Goal: Task Accomplishment & Management: Manage account settings

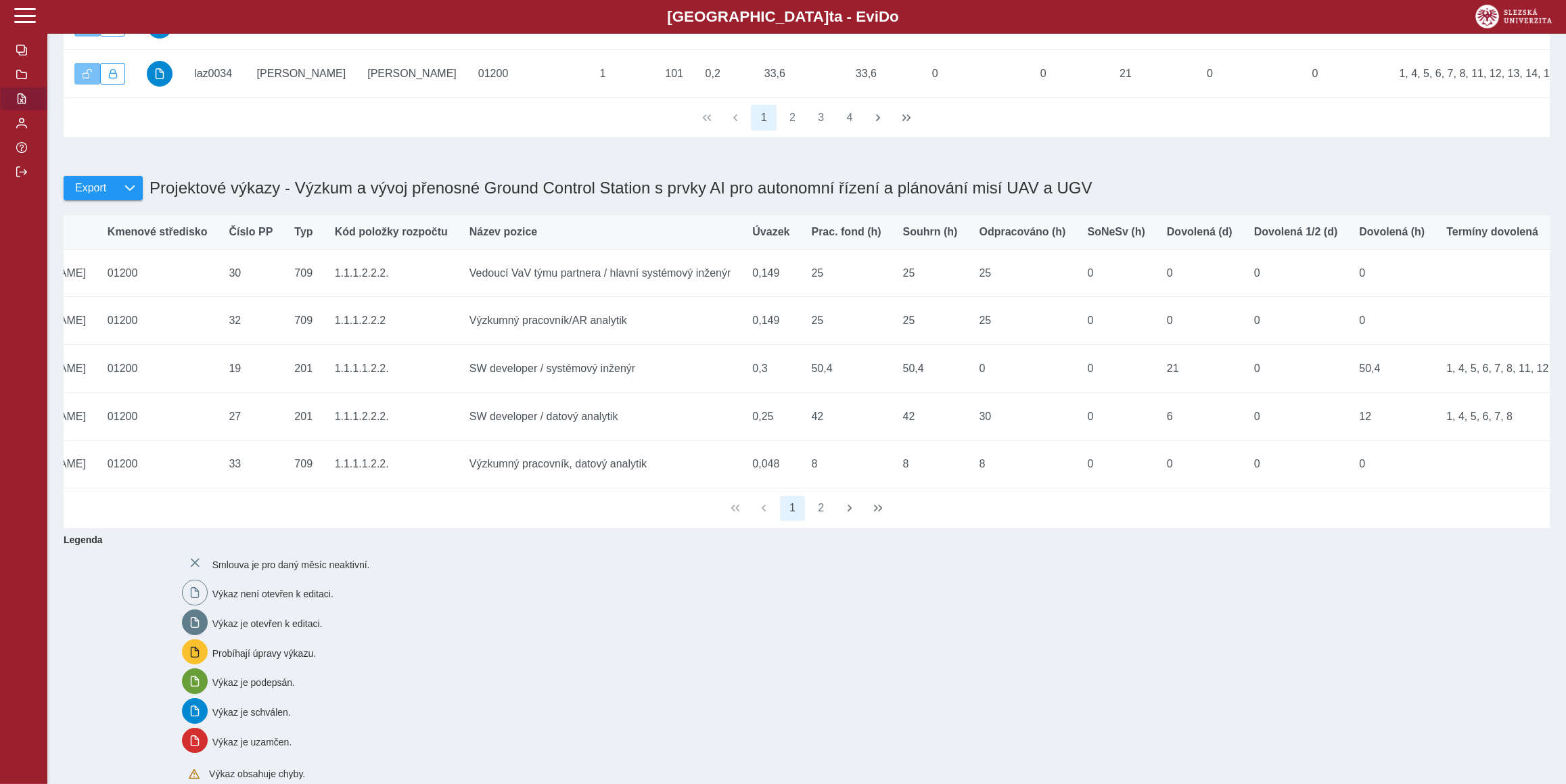
scroll to position [0, 474]
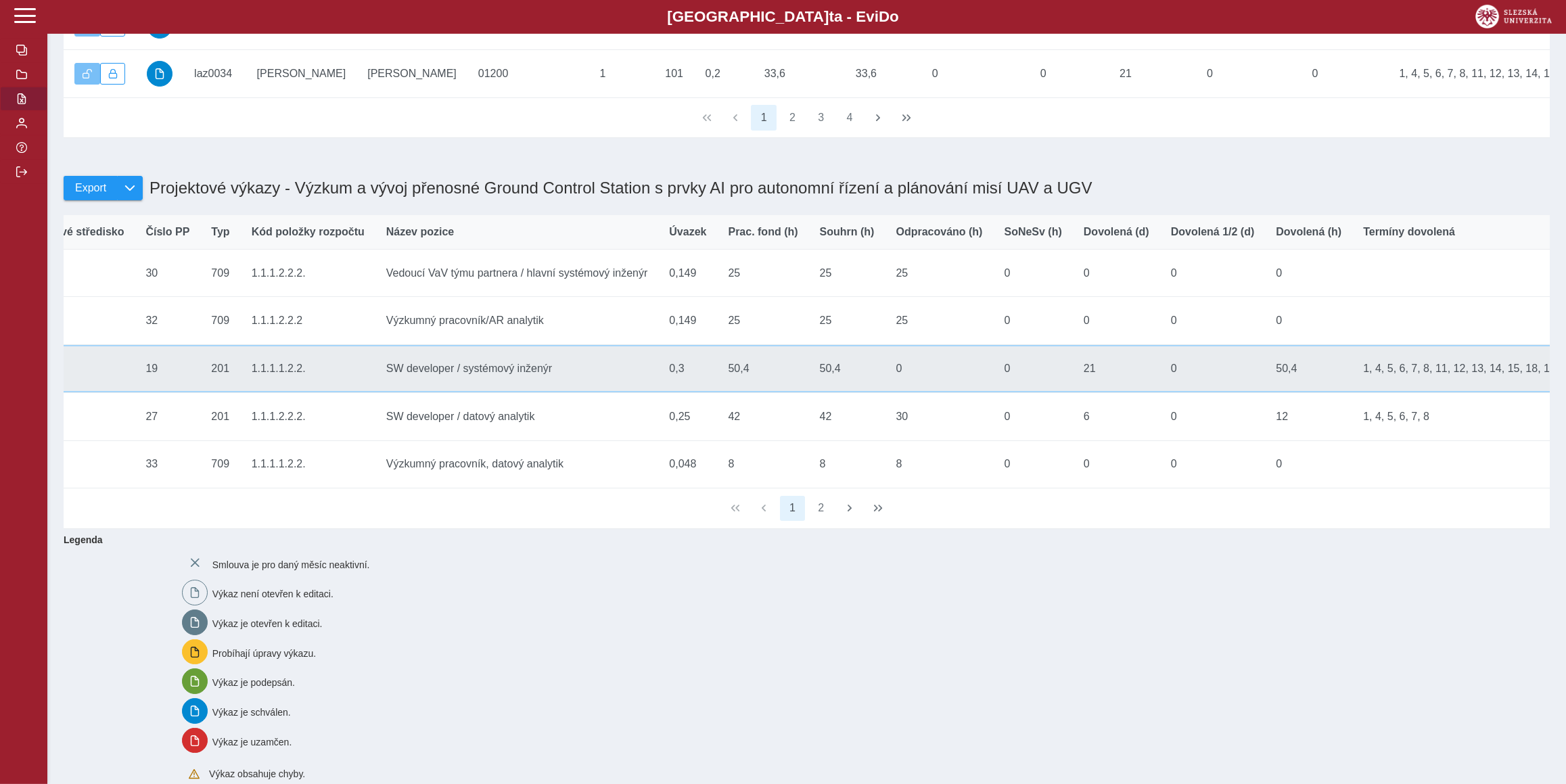
drag, startPoint x: 1187, startPoint y: 407, endPoint x: 1550, endPoint y: 395, distance: 363.2
click at [1550, 393] on tr "Zámek Stav SluId mar0001 Příjmení [PERSON_NAME] Jméno [PERSON_NAME] středisko 0…" at bounding box center [1369, 369] width 3585 height 48
copy tr "Termíny dovolená 1, 4, 5, 6, 7, 8, 11, 12, 13, 14, 15, 18, 19, 20, 21, 22, 25, …"
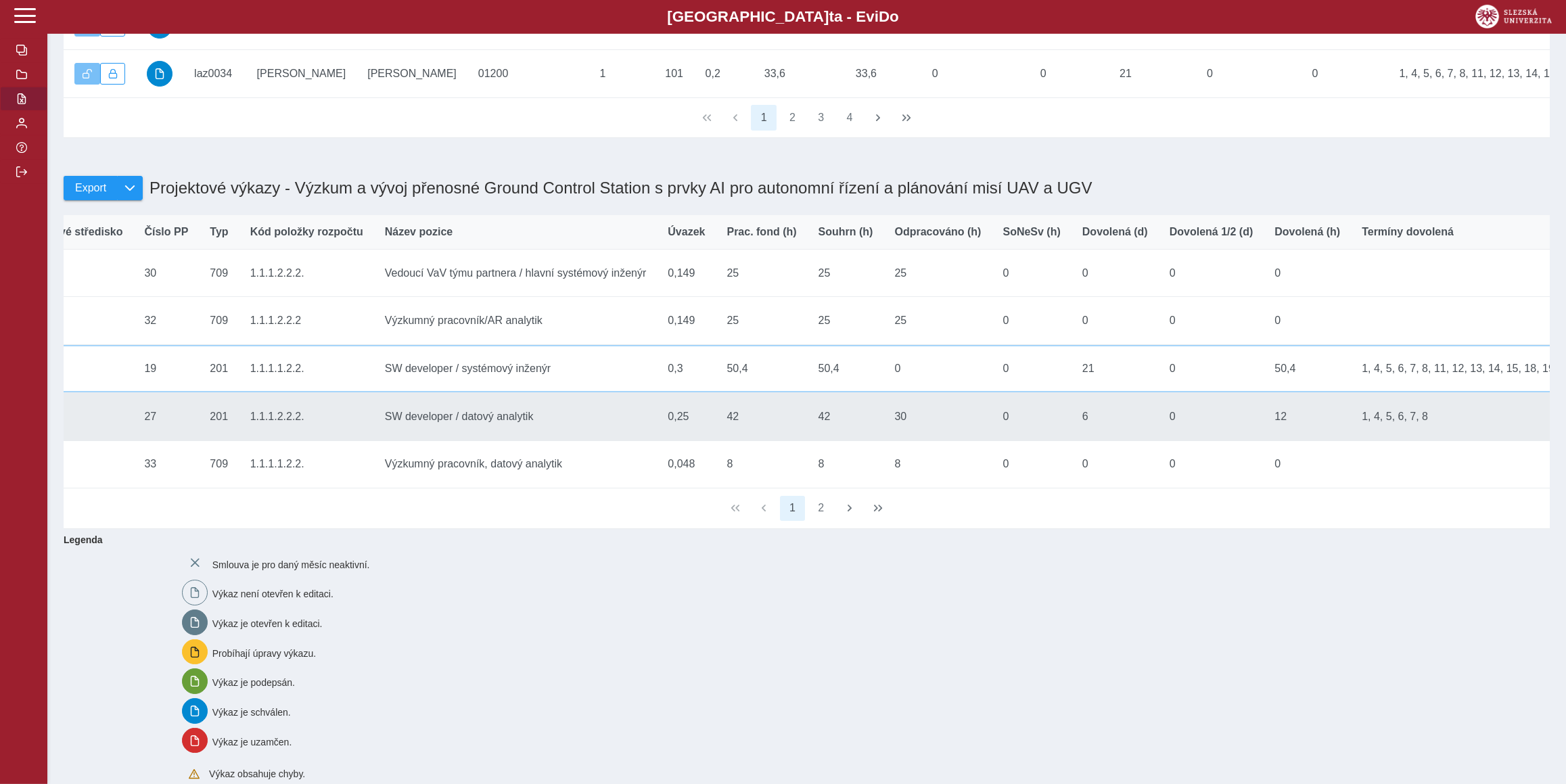
copy tr "Termíny dovolená 1, 4, 5, 6, 7, 8, 11, 12, 13, 14, 15, 18, 19, 20, 21, 22, 25, …"
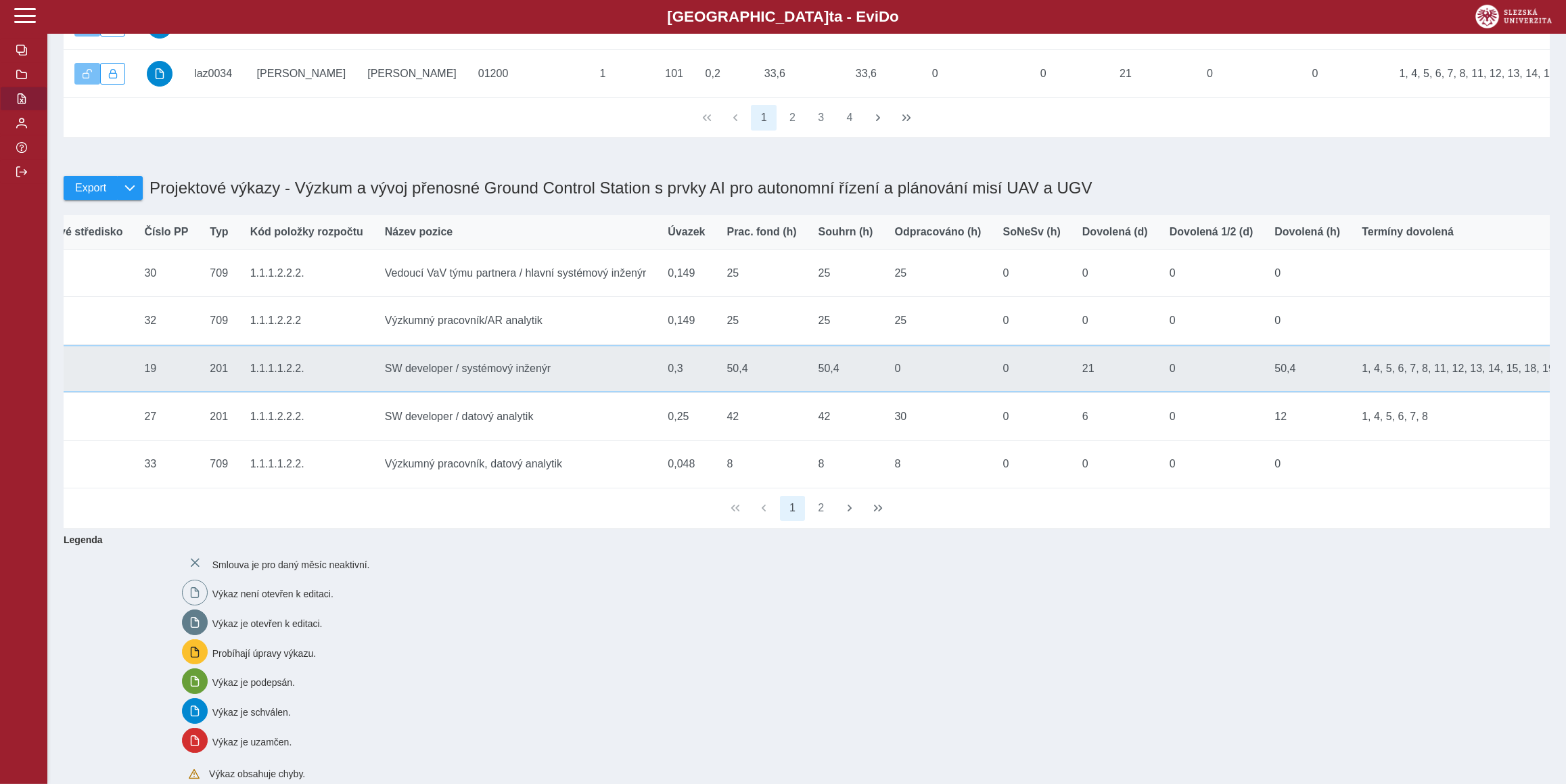
click at [1263, 393] on td "Dovolená (h) 50,4" at bounding box center [1307, 369] width 87 height 48
drag, startPoint x: 1189, startPoint y: 401, endPoint x: 1532, endPoint y: 414, distance: 343.2
click at [1532, 393] on tr "Zámek Stav SluId mar0001 Příjmení [PERSON_NAME] Jméno [PERSON_NAME] středisko 0…" at bounding box center [1367, 369] width 3585 height 48
copy tr "1, 4, 5, 6, 7, 8, 11, 12, 13, 14, 15, 18, 19, 20, 21, 22, 25, 26, 27, 28, 29 Te…"
click at [1351, 389] on td "Termíny dovolená 1, 4, 5, 6, 7, 8, 11, 12, 13, 14, 15, 18, 19, 20, 21, 22, 25, …" at bounding box center [1530, 369] width 359 height 48
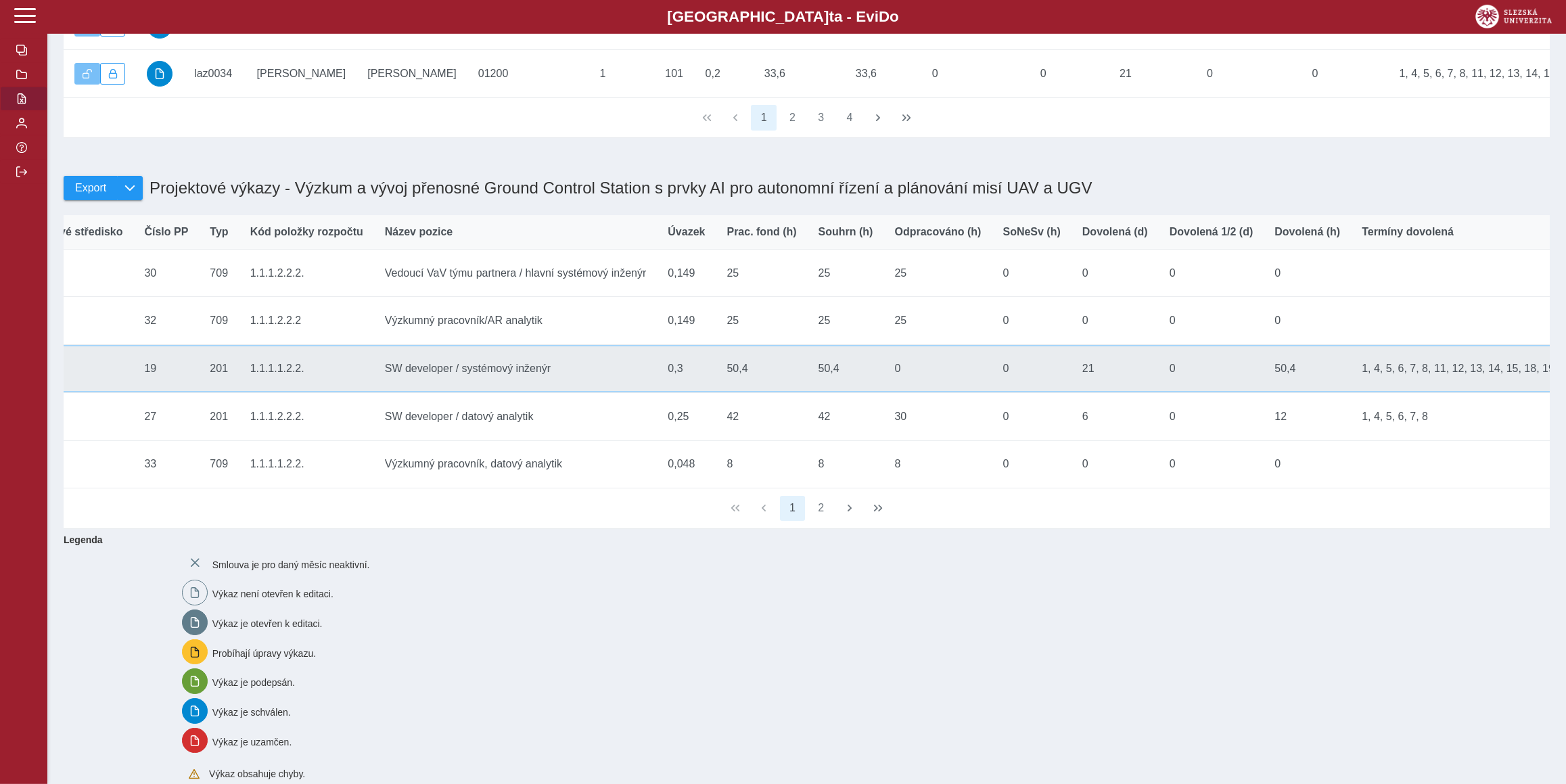
click at [1071, 393] on td "Dovolená (d) 21" at bounding box center [1114, 369] width 87 height 48
click at [240, 393] on td "Kód položky rozpočtu 1.1.1.1.2.2." at bounding box center [307, 369] width 134 height 48
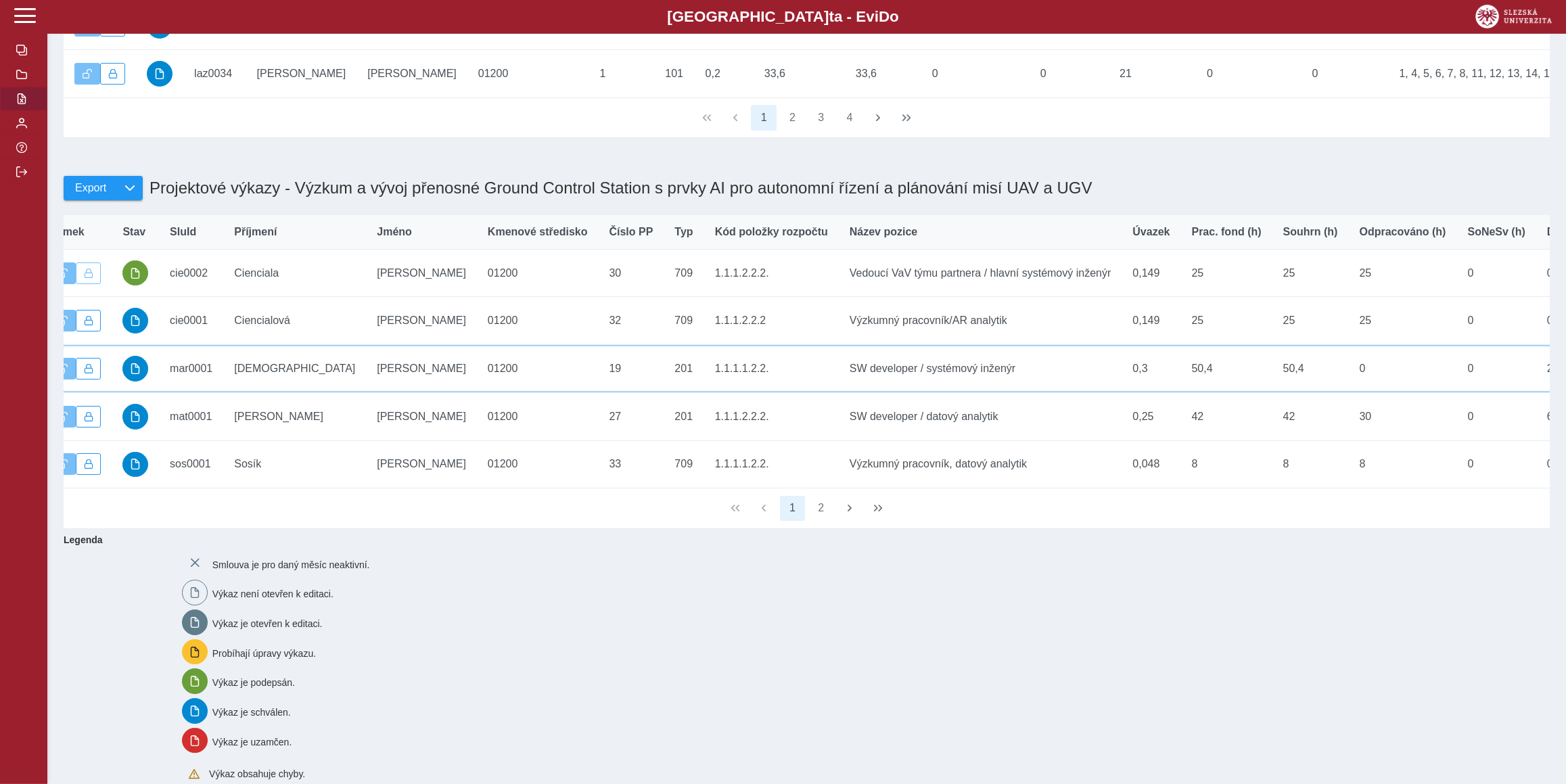
scroll to position [0, 0]
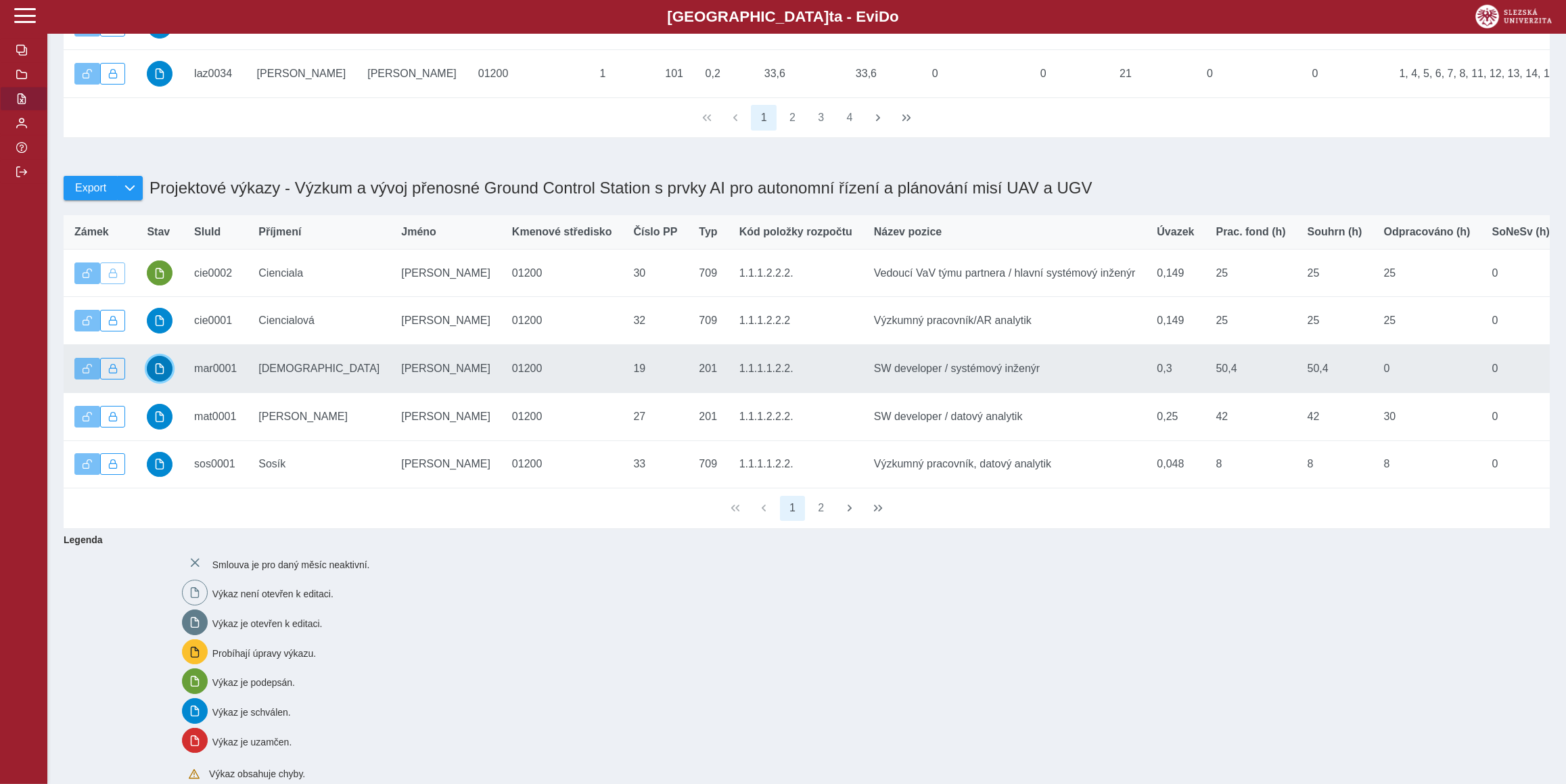
click at [162, 374] on span "button" at bounding box center [159, 368] width 11 height 11
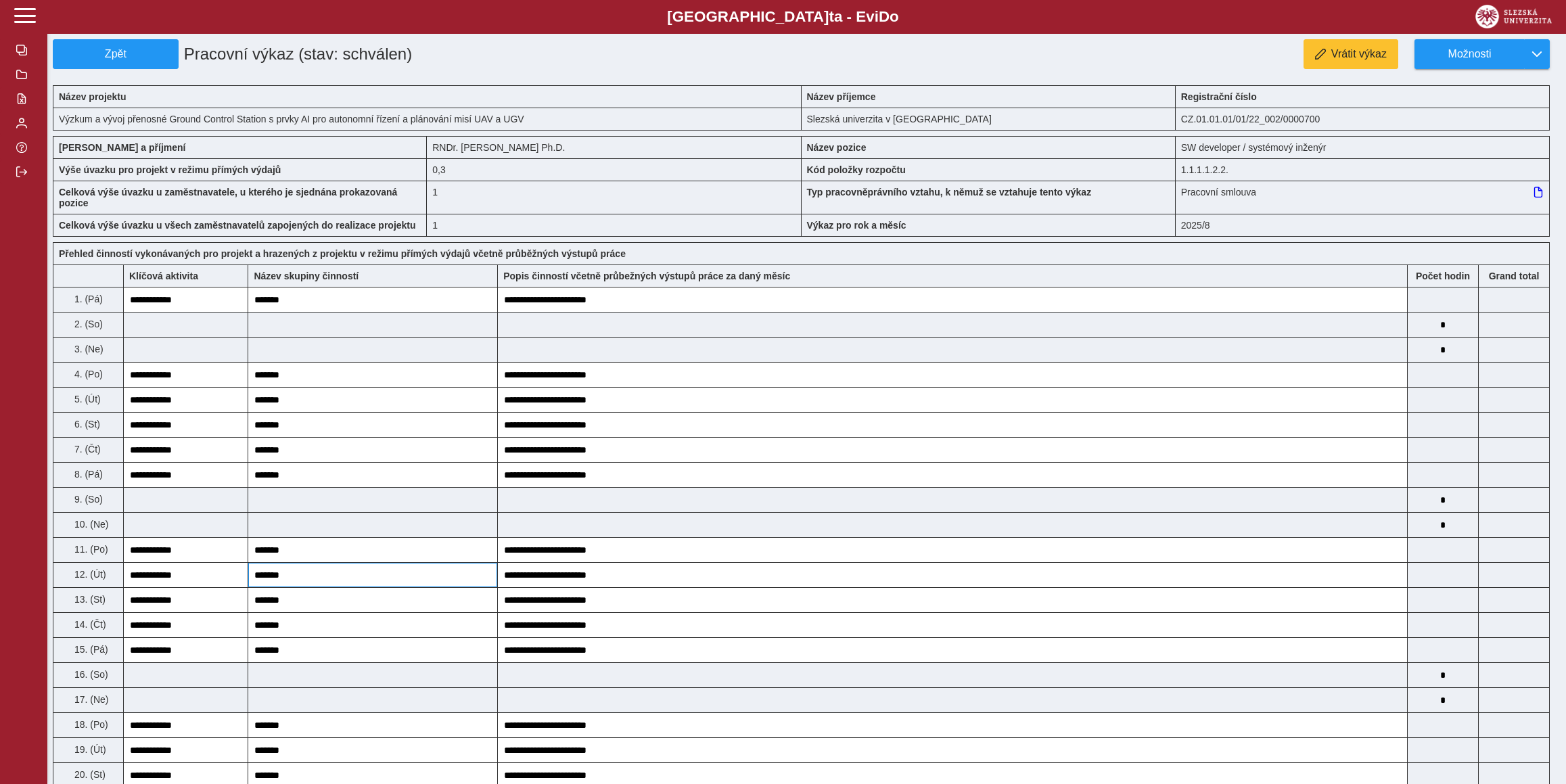
scroll to position [925, 0]
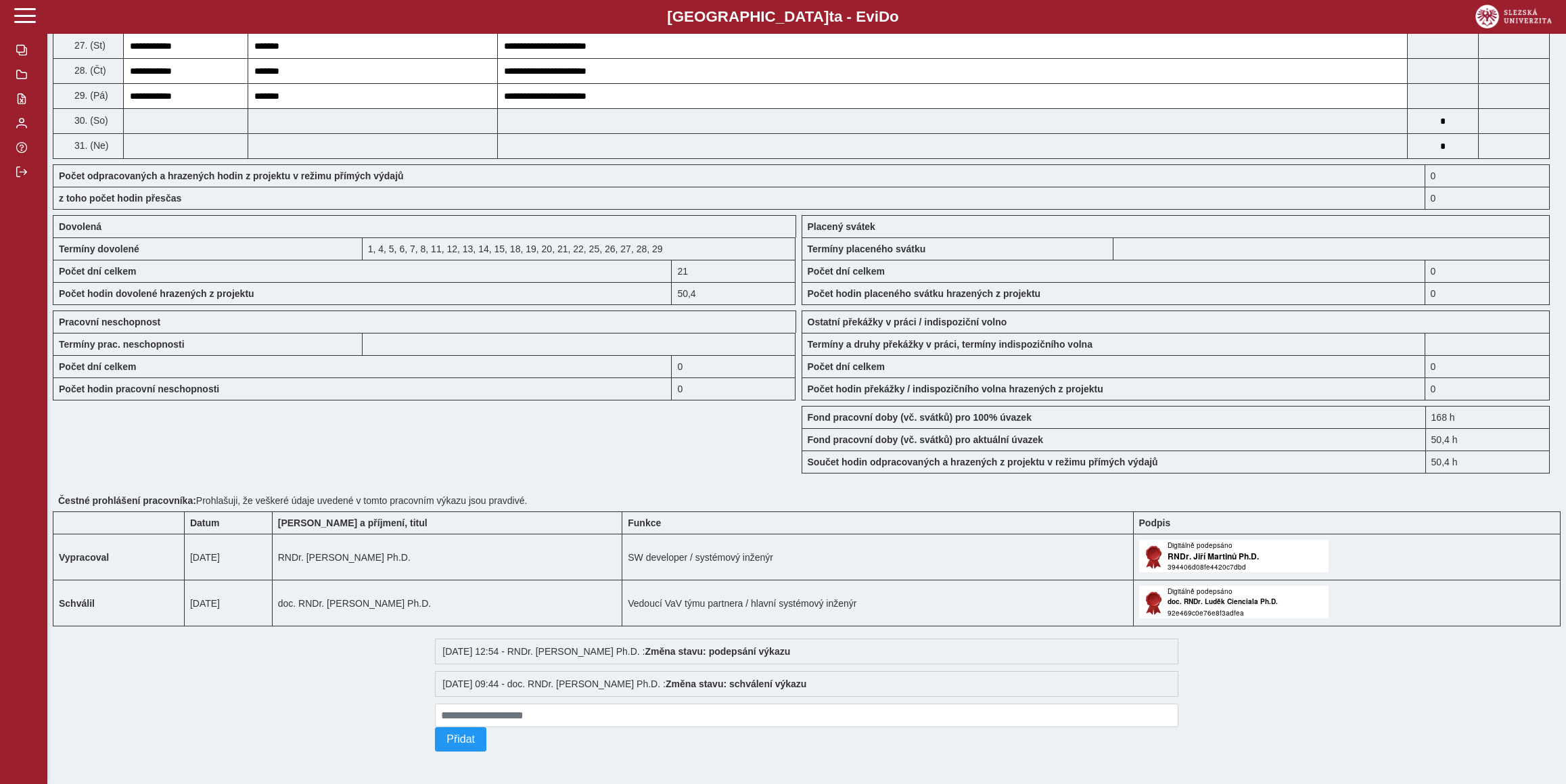
drag, startPoint x: 680, startPoint y: 233, endPoint x: 366, endPoint y: 240, distance: 314.1
click at [366, 240] on div "1, 4, 5, 6, 7, 8, 11, 12, 13, 14, 15, 18, 19, 20, 21, 22, 25, 26, 27, 28, 29" at bounding box center [579, 248] width 434 height 22
copy div "1, 4, 5, 6, 7, 8, 11, 12, 13, 14, 15, 18, 19, 20, 21, 22, 25, 26, 27, 28, 29"
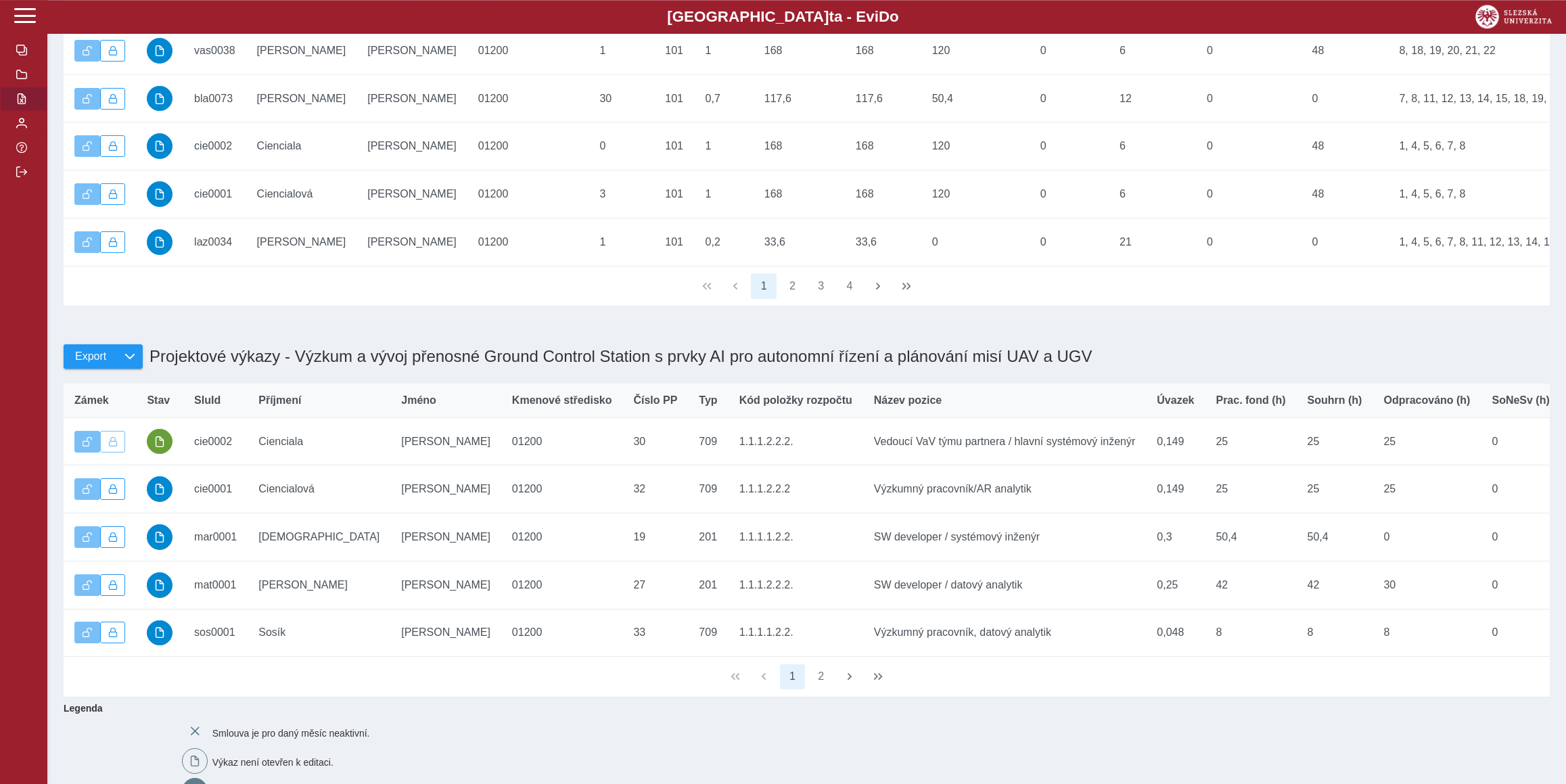
scroll to position [589, 0]
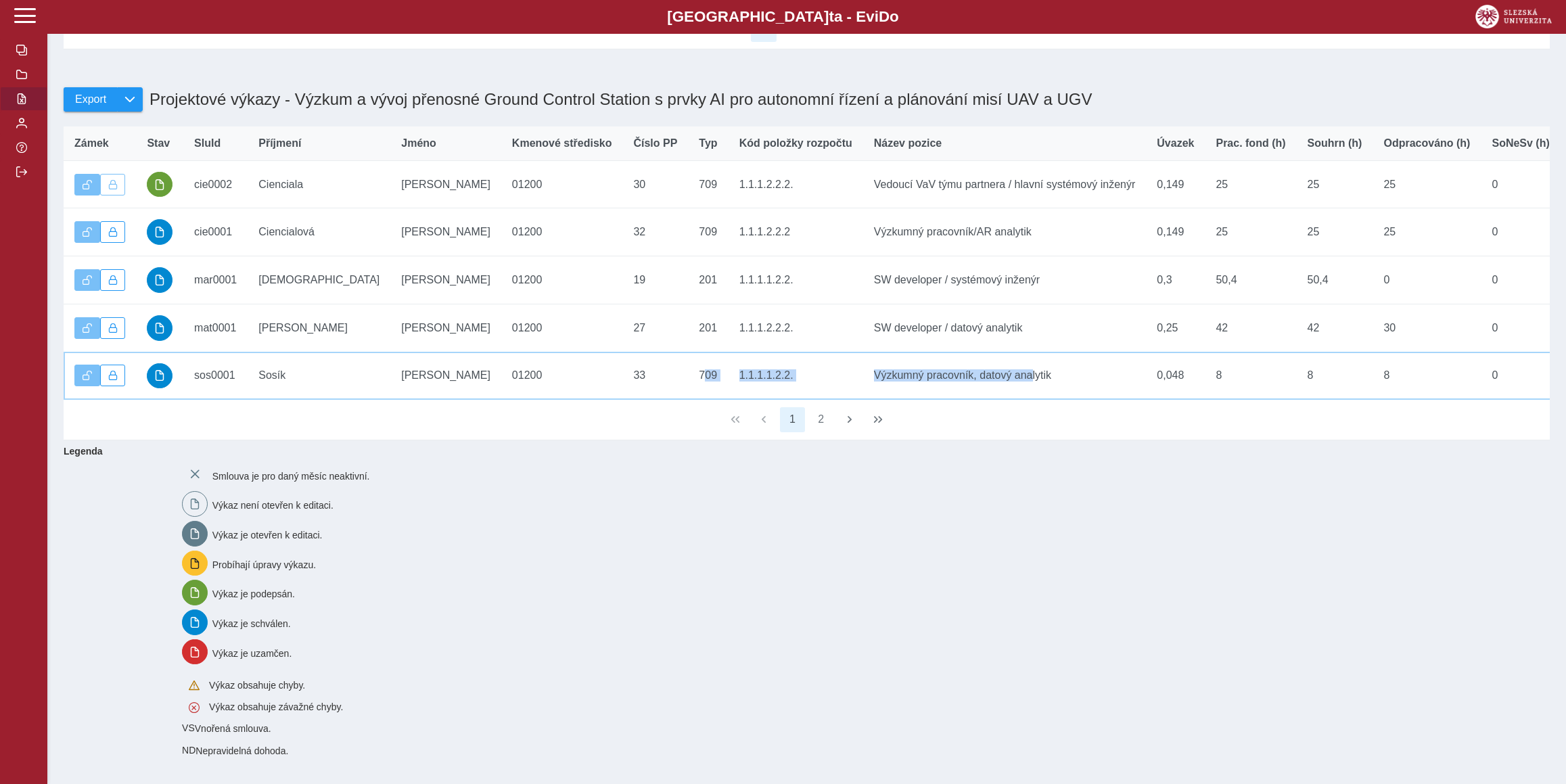
drag, startPoint x: 558, startPoint y: 384, endPoint x: 887, endPoint y: 388, distance: 329.0
click at [887, 388] on div "Zámek Stav SluId Příjmení Jméno Kmenové středisko Číslo PP Typ Kód položky rozp…" at bounding box center [807, 264] width 1486 height 274
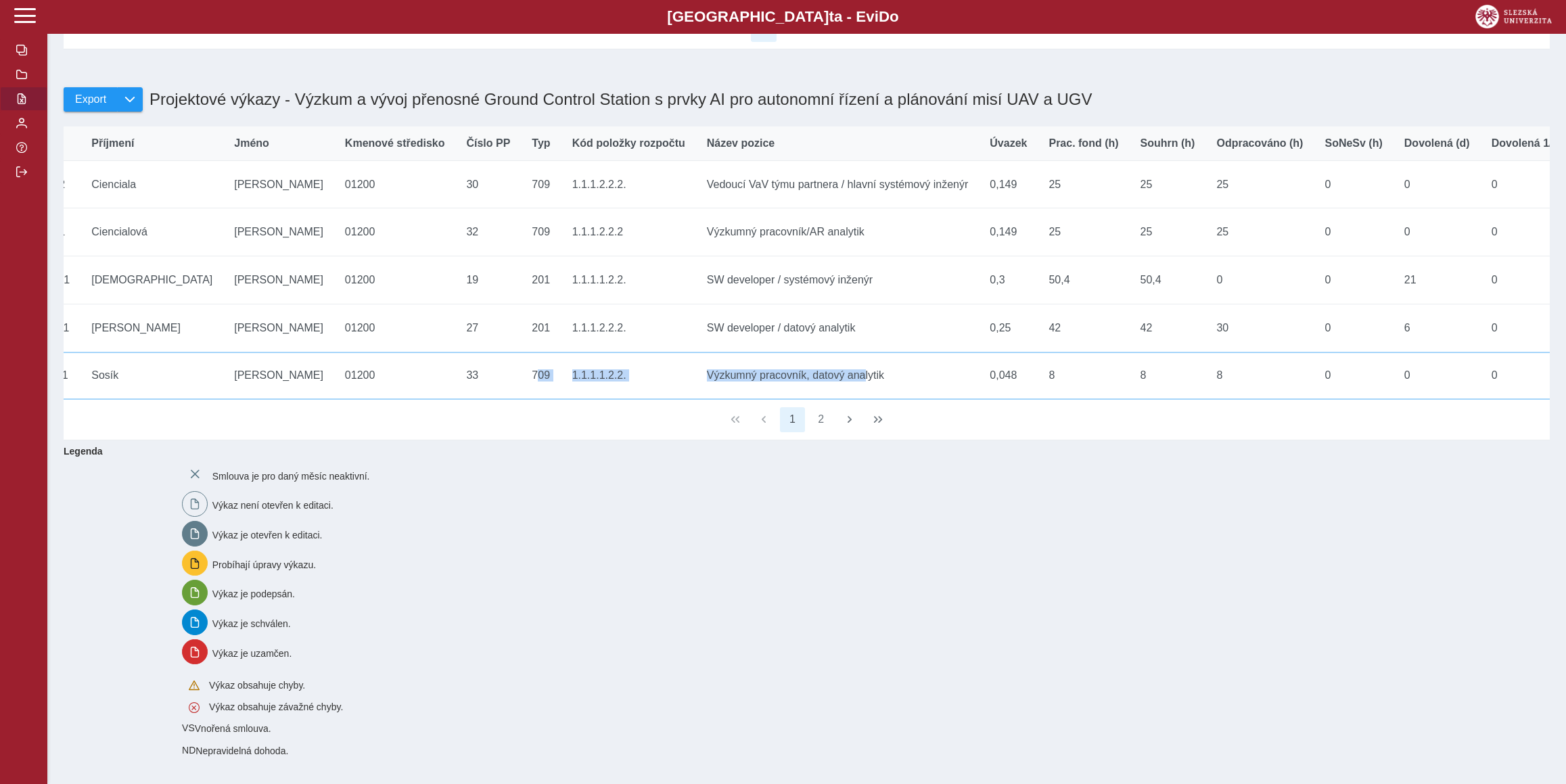
scroll to position [0, 0]
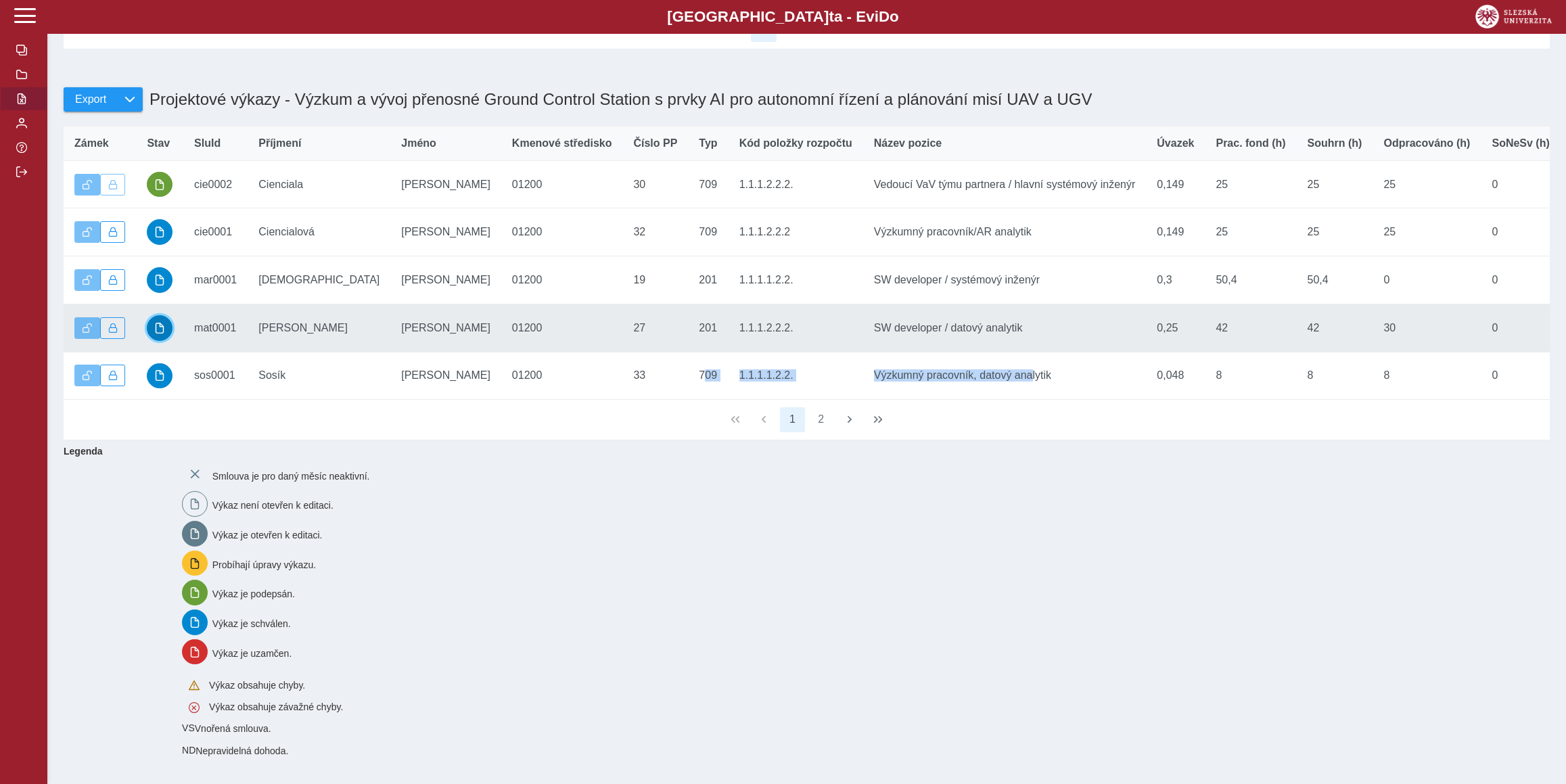
click at [155, 322] on span "button" at bounding box center [159, 327] width 11 height 11
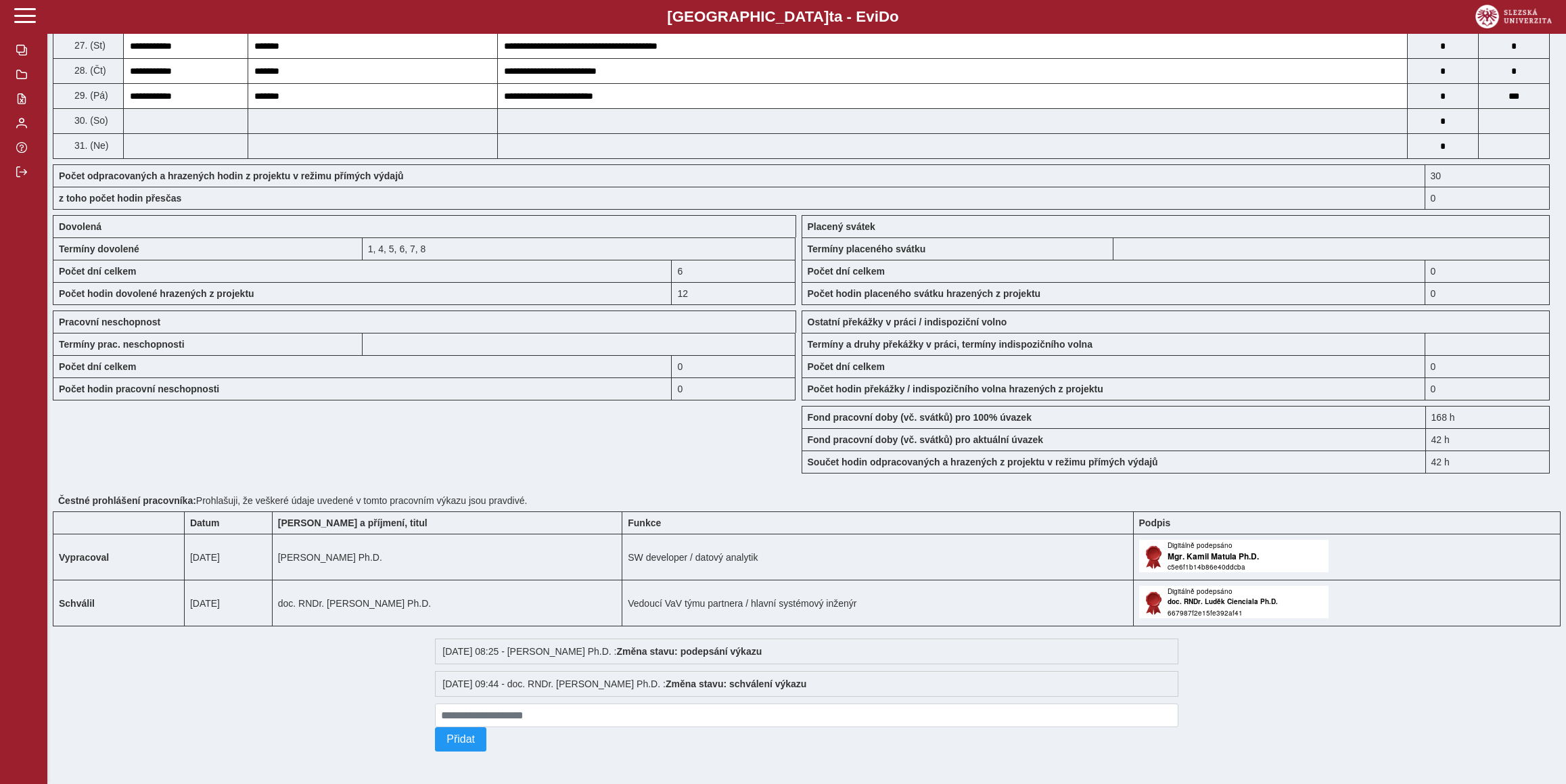
scroll to position [768, 0]
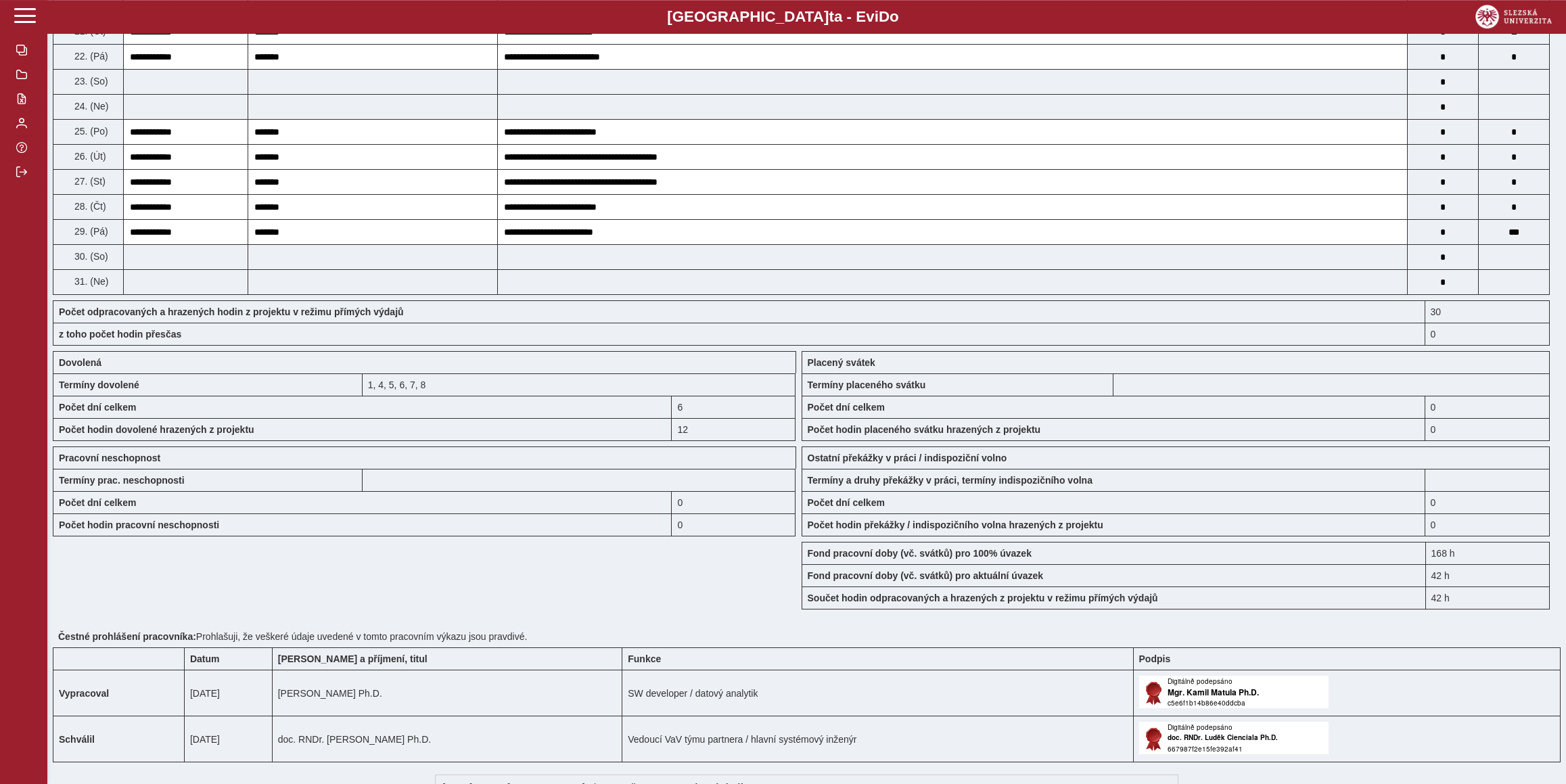
drag, startPoint x: 466, startPoint y: 397, endPoint x: 332, endPoint y: 389, distance: 134.2
click at [332, 389] on div "Dovolená Termíny dovolené 1, 4, 5, 6, 7, 8 Počet dní celkem 6 Počet hodin dovol…" at bounding box center [424, 395] width 754 height 101
copy div "Termíny dovolené 1, 4, 5, 6, 7, 8"
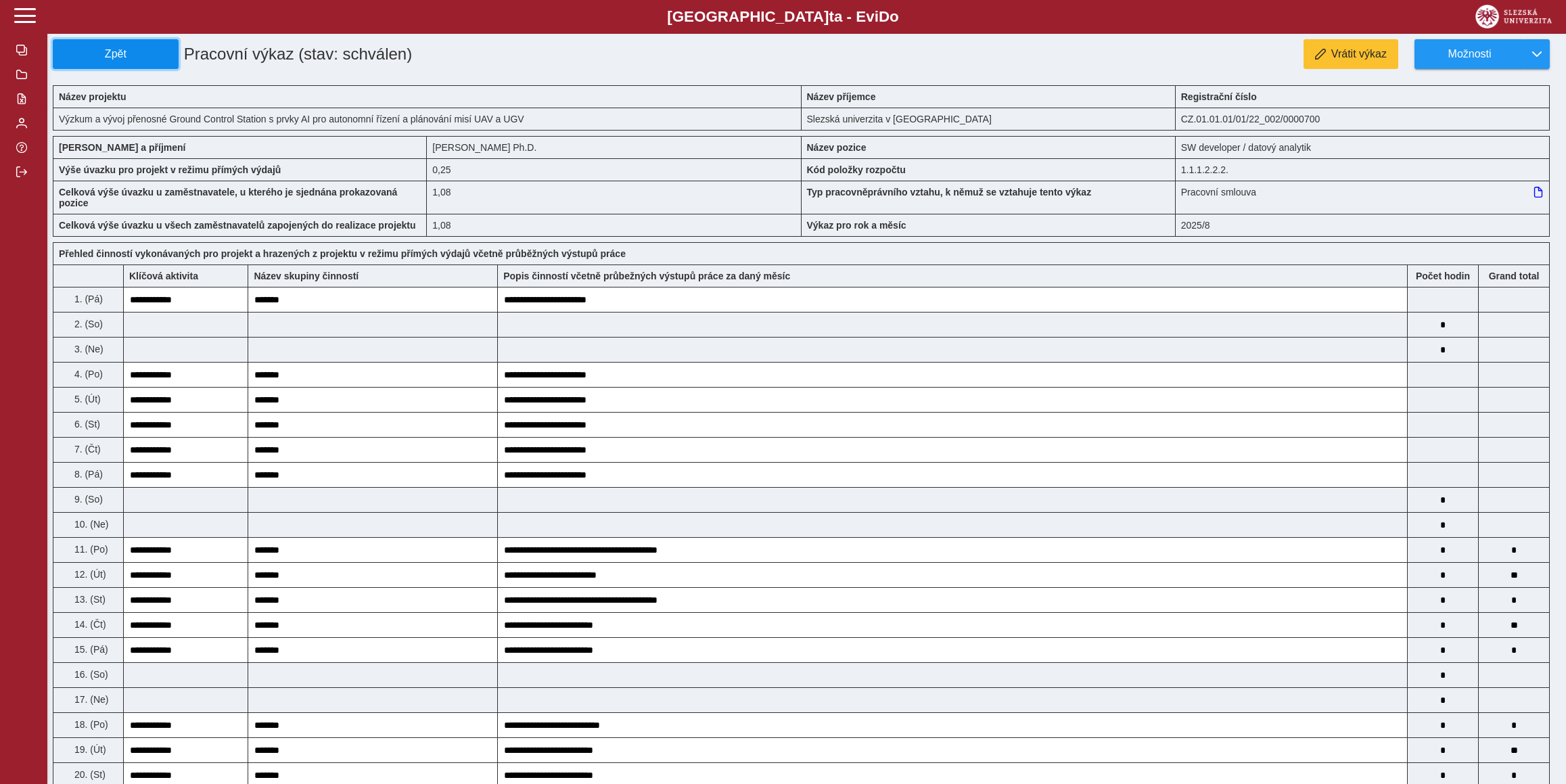
click at [139, 56] on span "Zpět" at bounding box center [115, 54] width 114 height 12
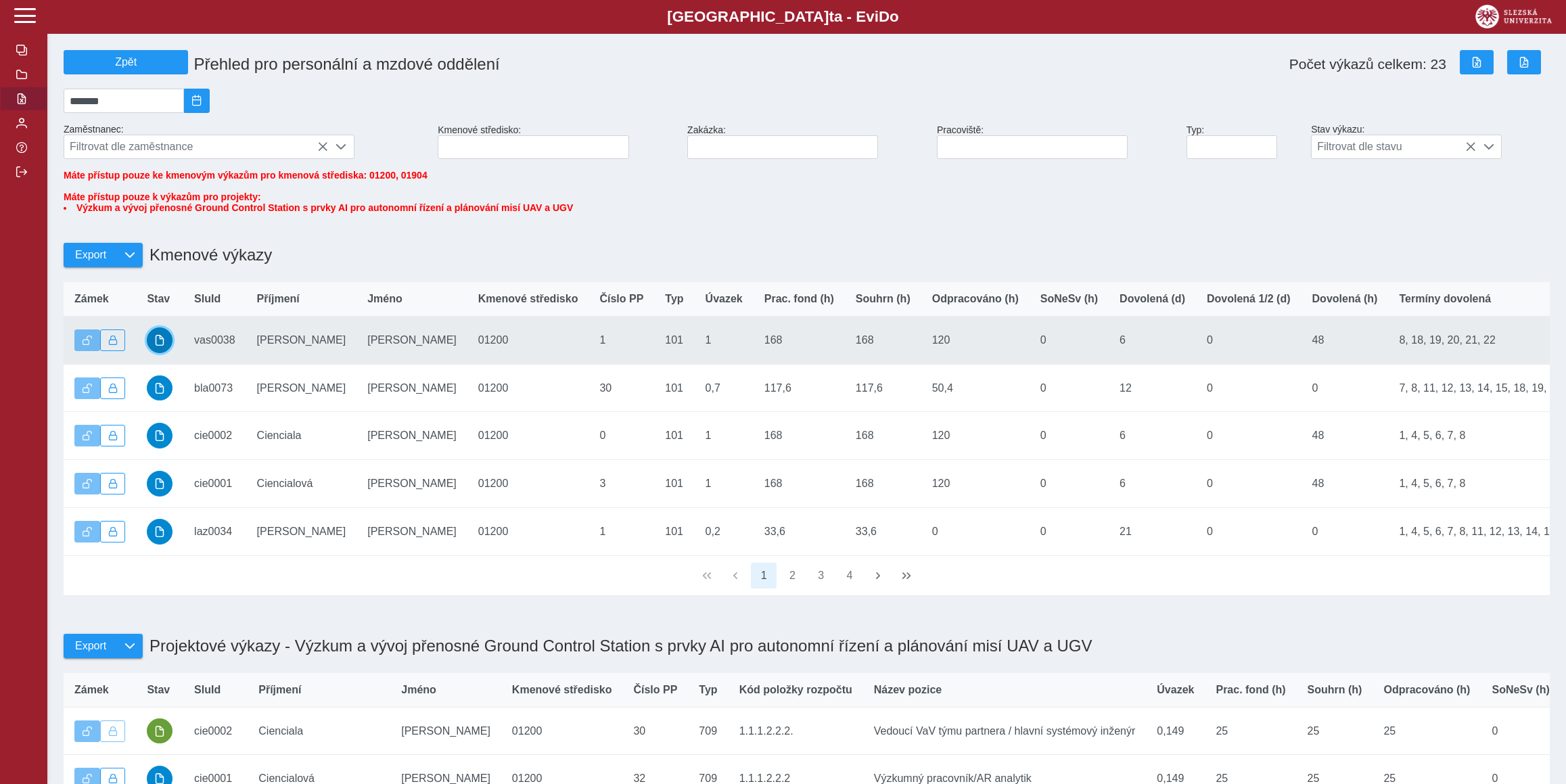
click at [155, 353] on button "button" at bounding box center [159, 340] width 26 height 26
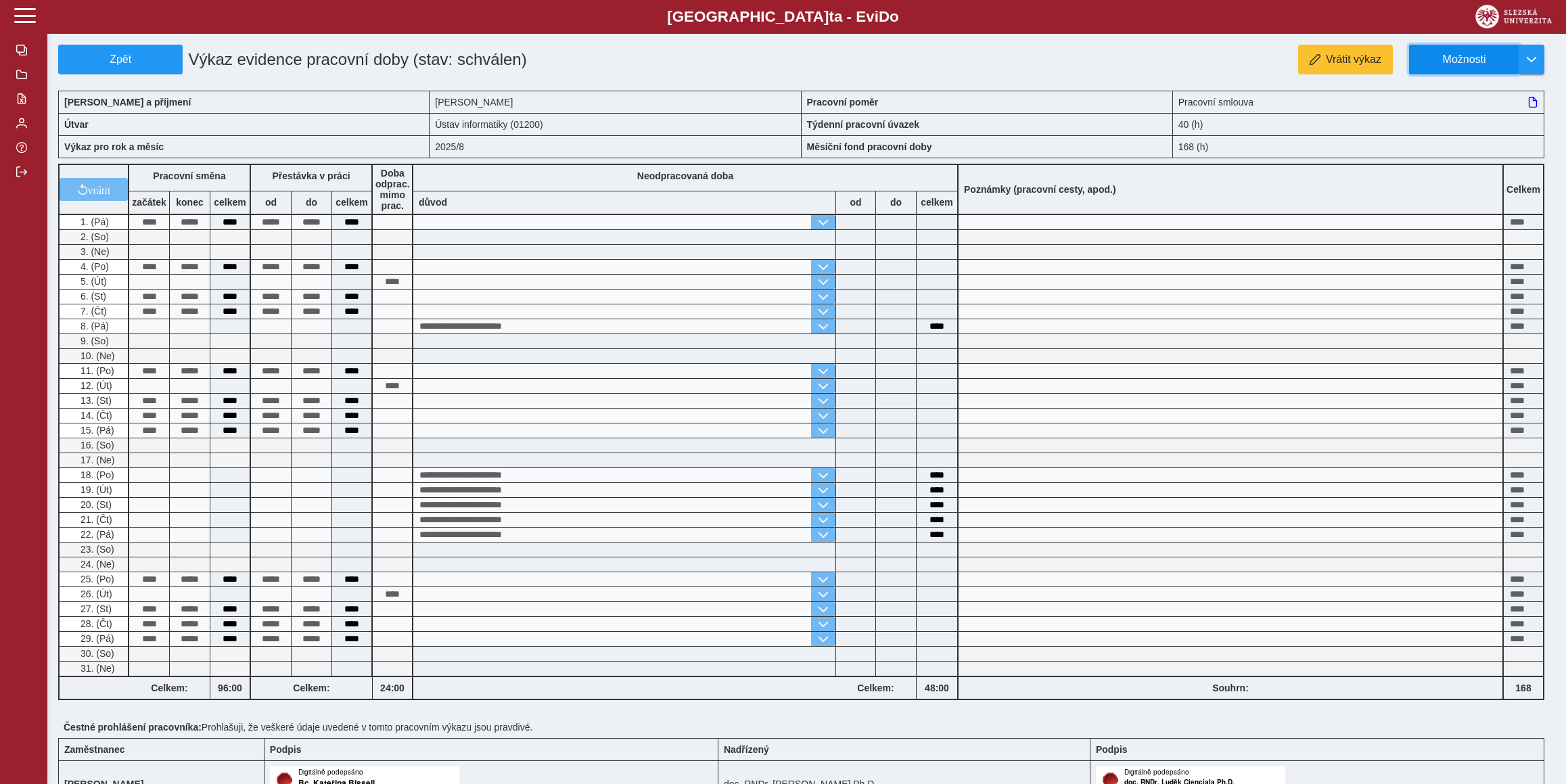
click at [1455, 65] on span "Možnosti" at bounding box center [1463, 59] width 87 height 12
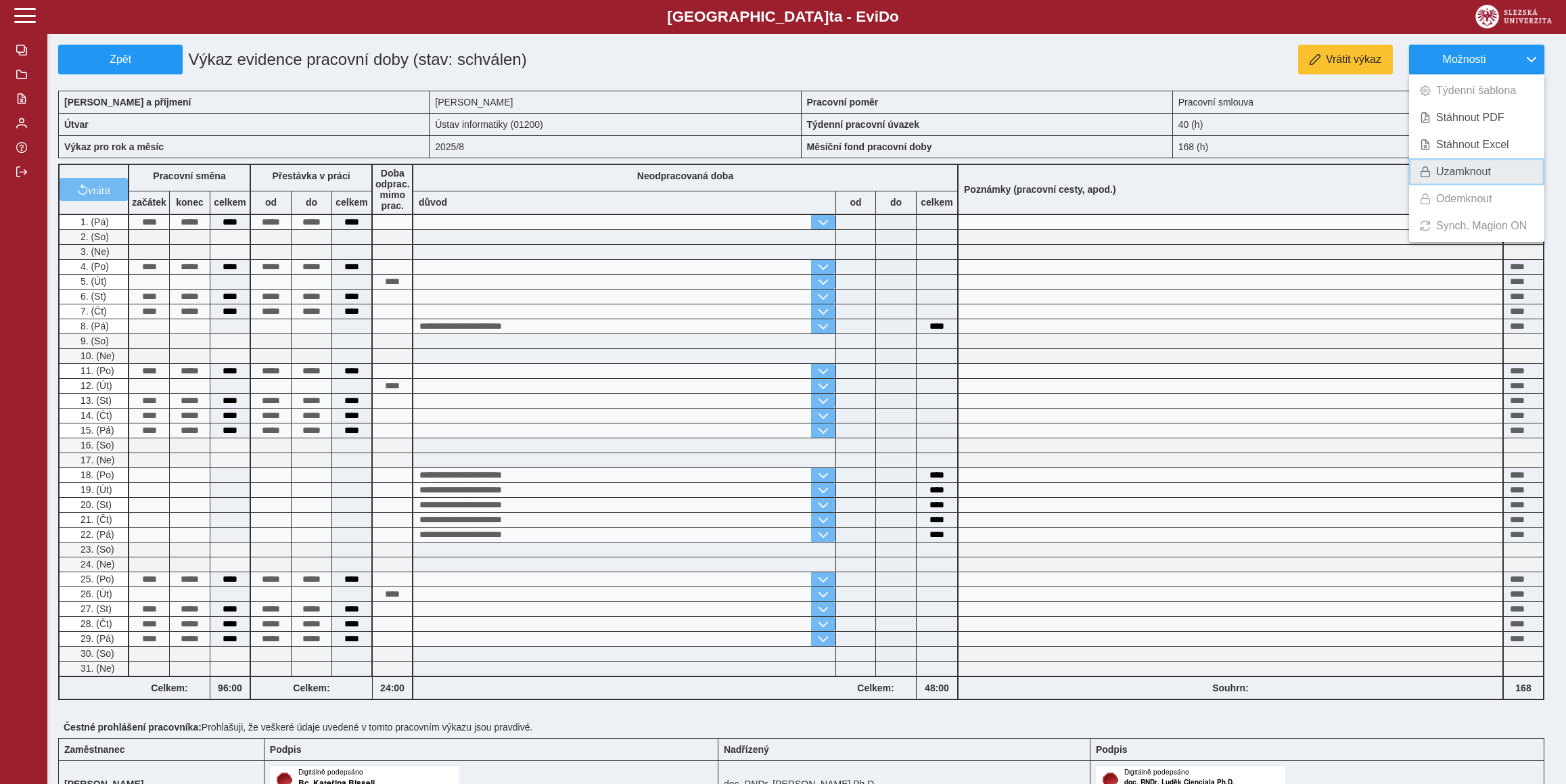
click at [1459, 177] on span "Uzamknout" at bounding box center [1463, 171] width 55 height 11
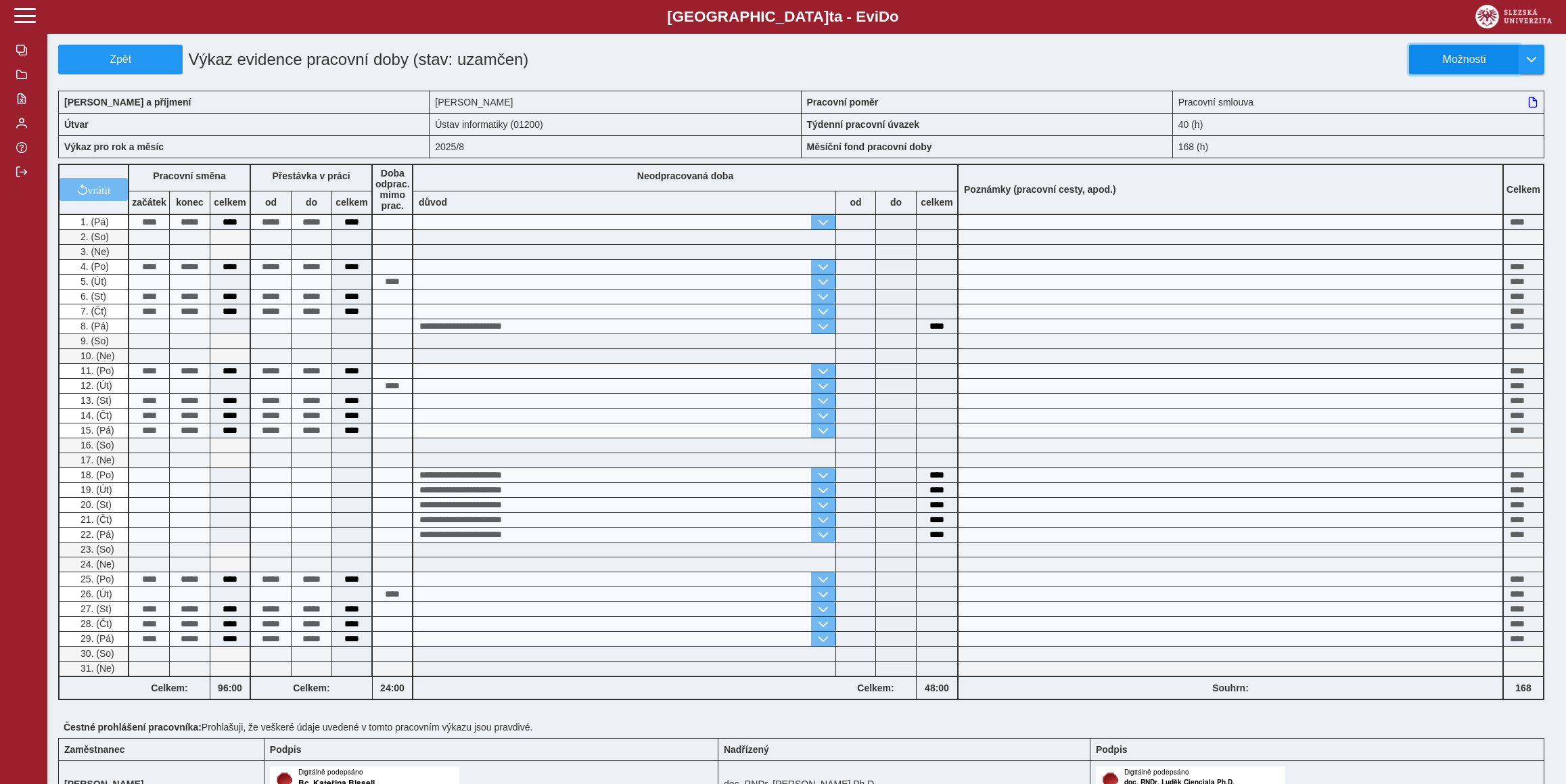
click at [1467, 48] on button "Možnosti" at bounding box center [1463, 59] width 109 height 30
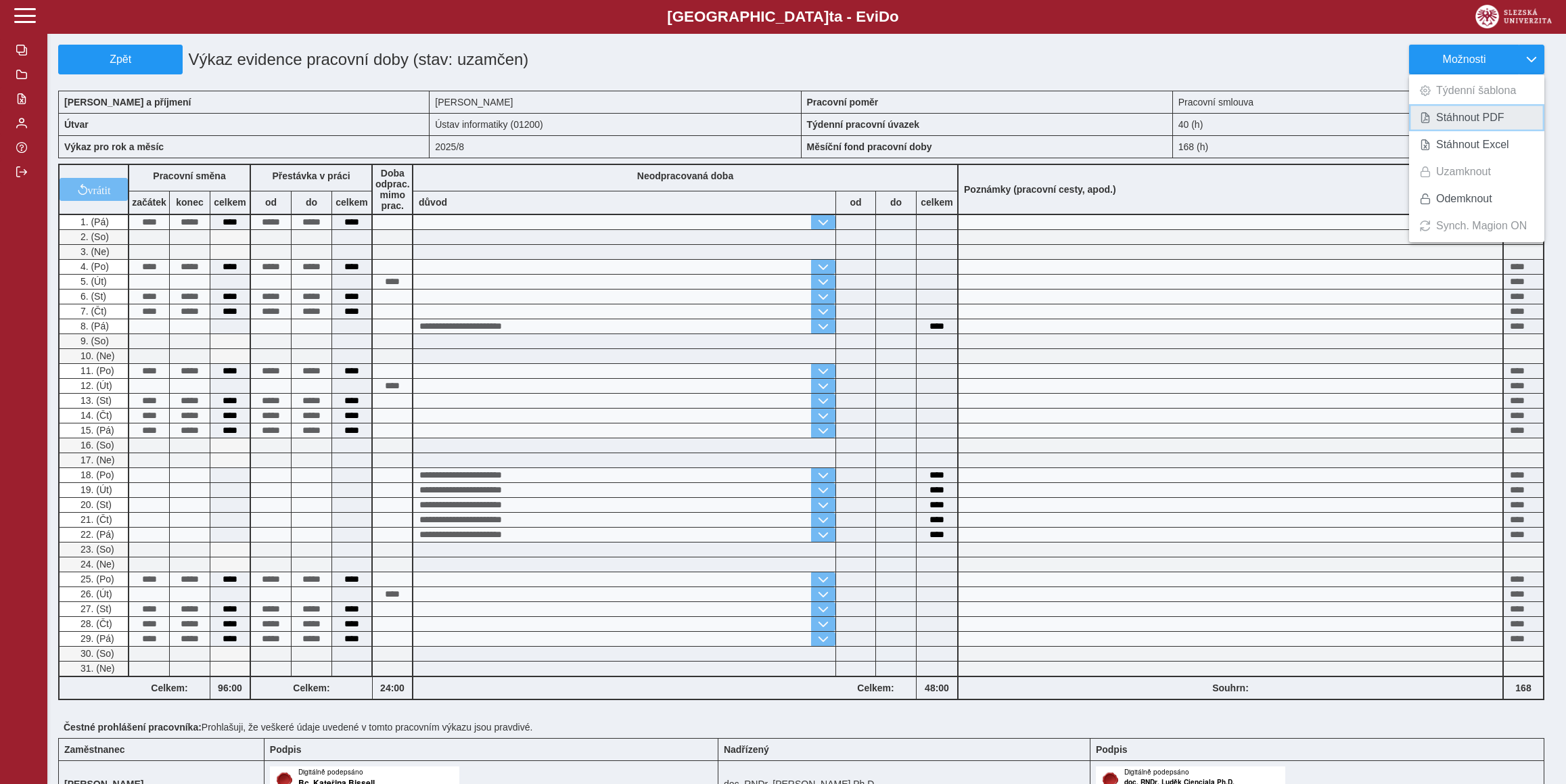
click at [1464, 117] on span "Stáhnout PDF" at bounding box center [1469, 117] width 68 height 11
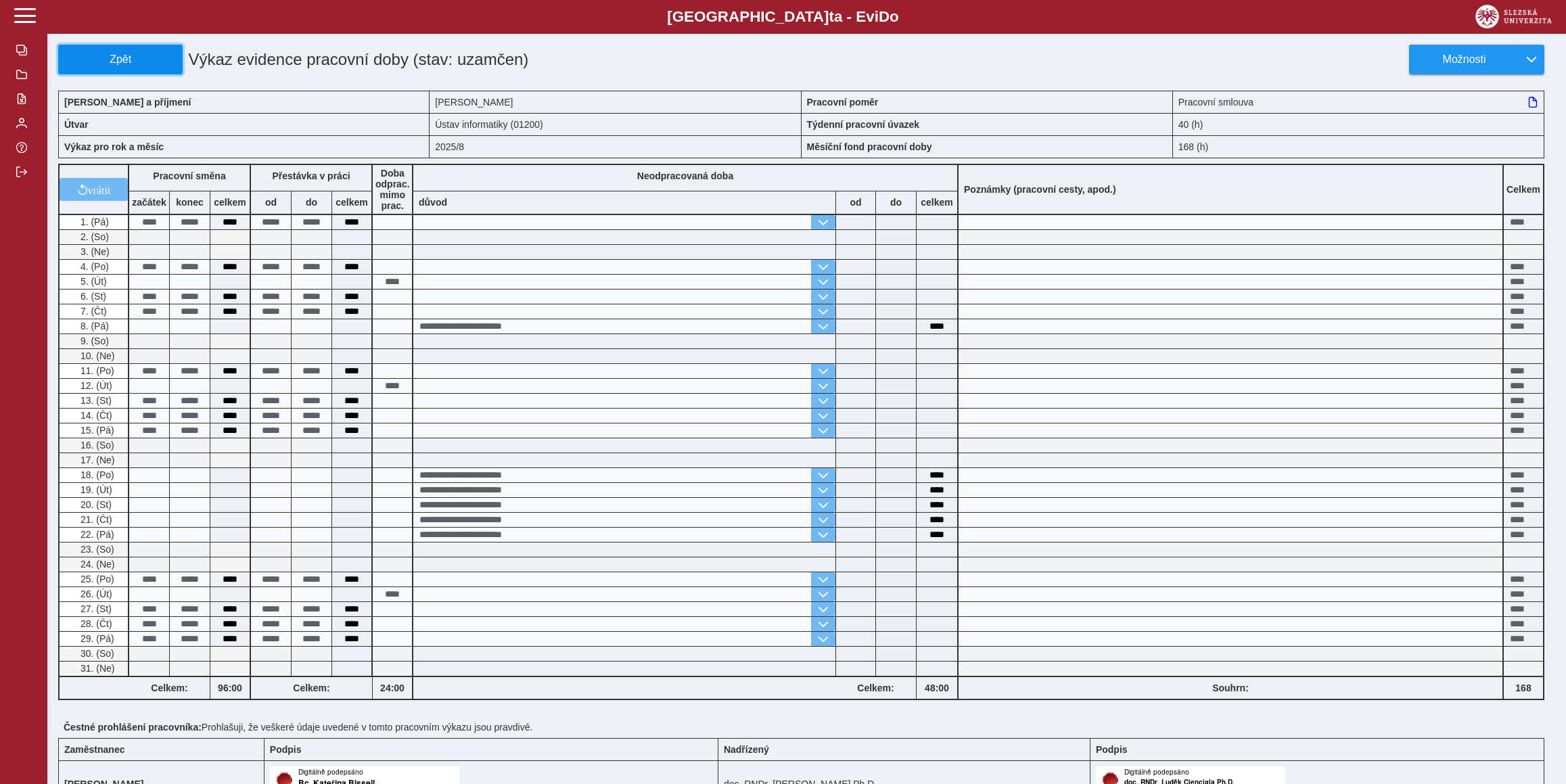
click at [84, 60] on span "Zpět" at bounding box center [121, 59] width 112 height 12
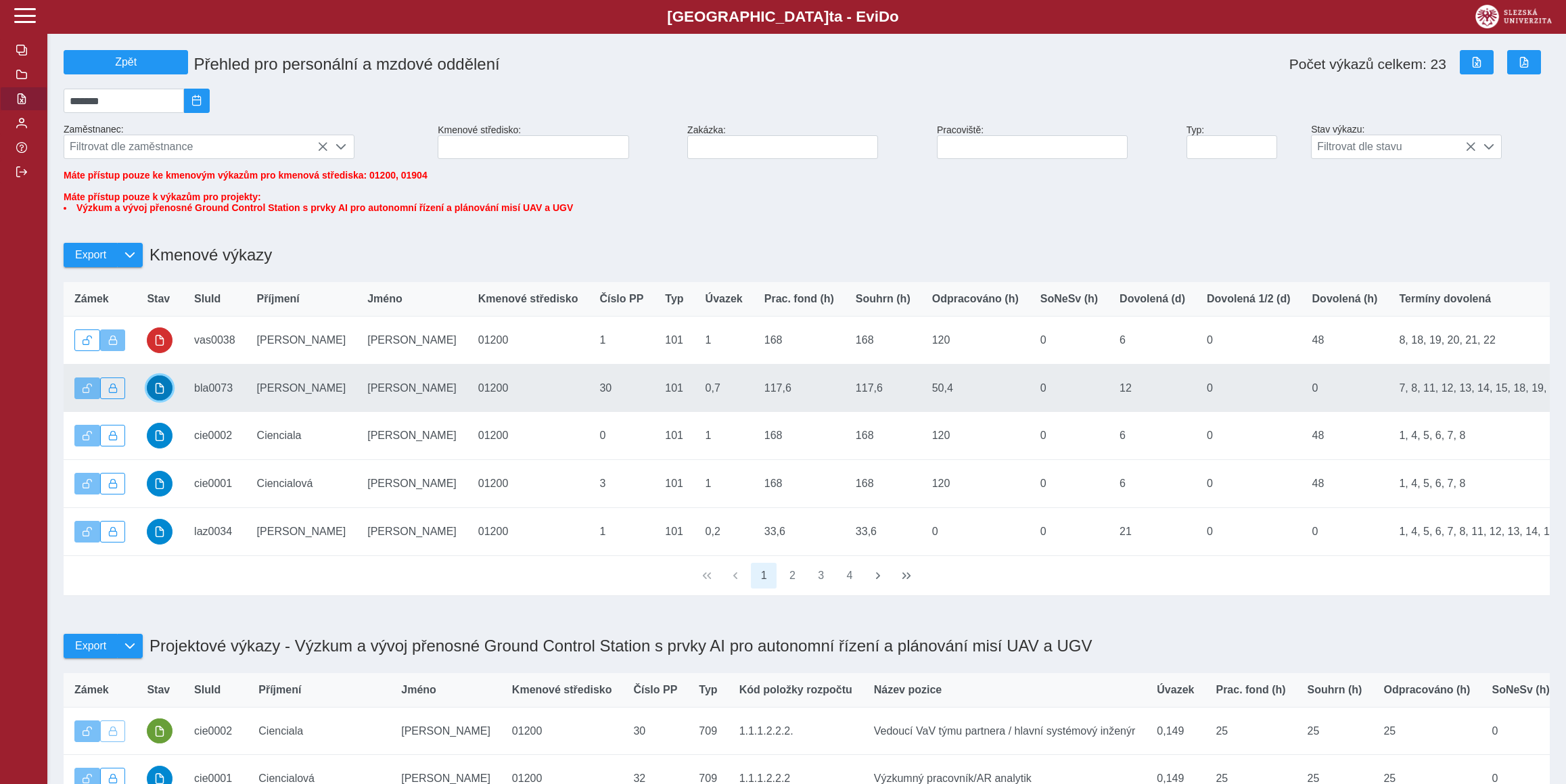
click at [162, 401] on button "button" at bounding box center [159, 389] width 26 height 26
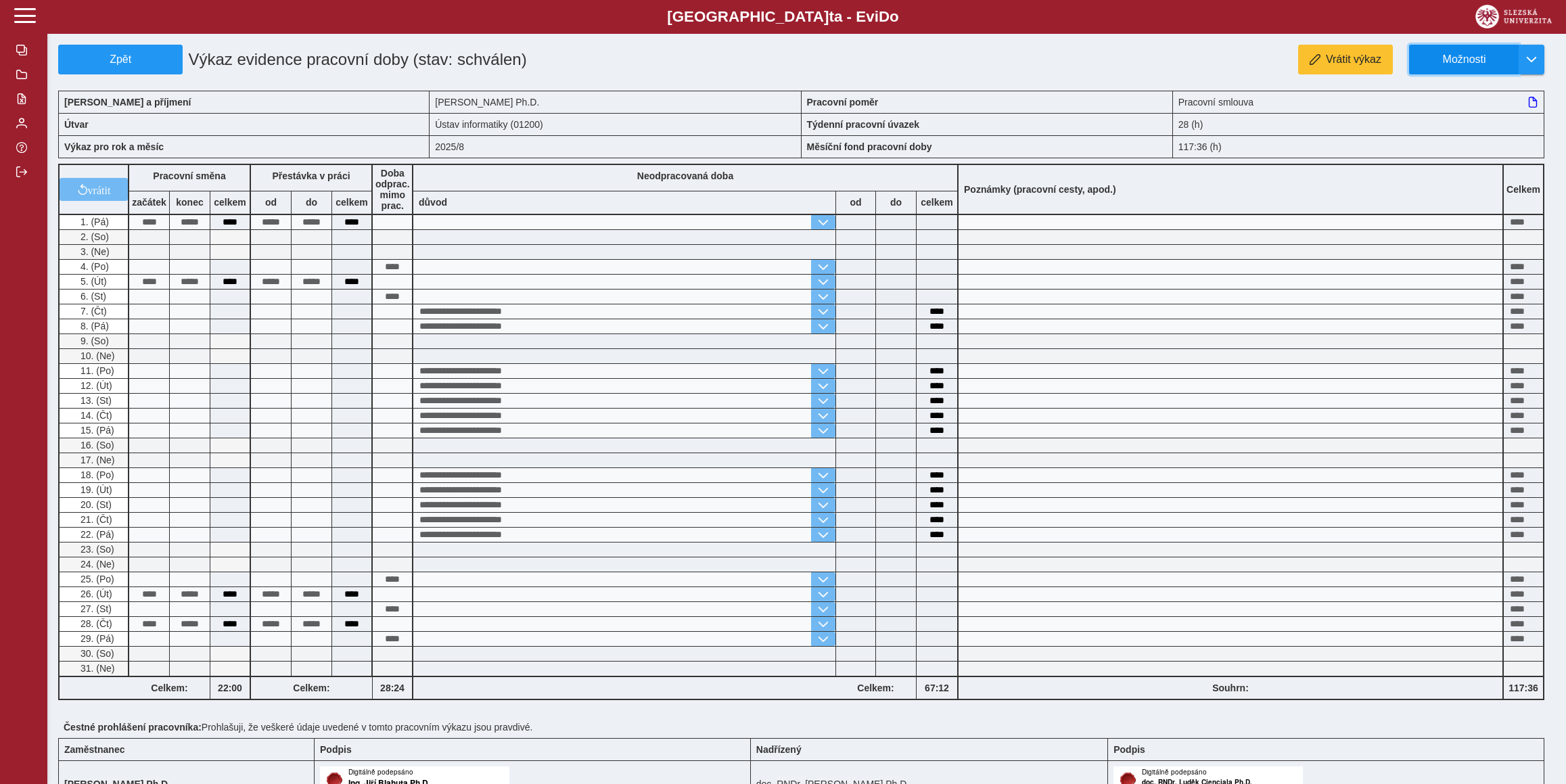
click at [1478, 59] on span "Možnosti" at bounding box center [1463, 59] width 87 height 12
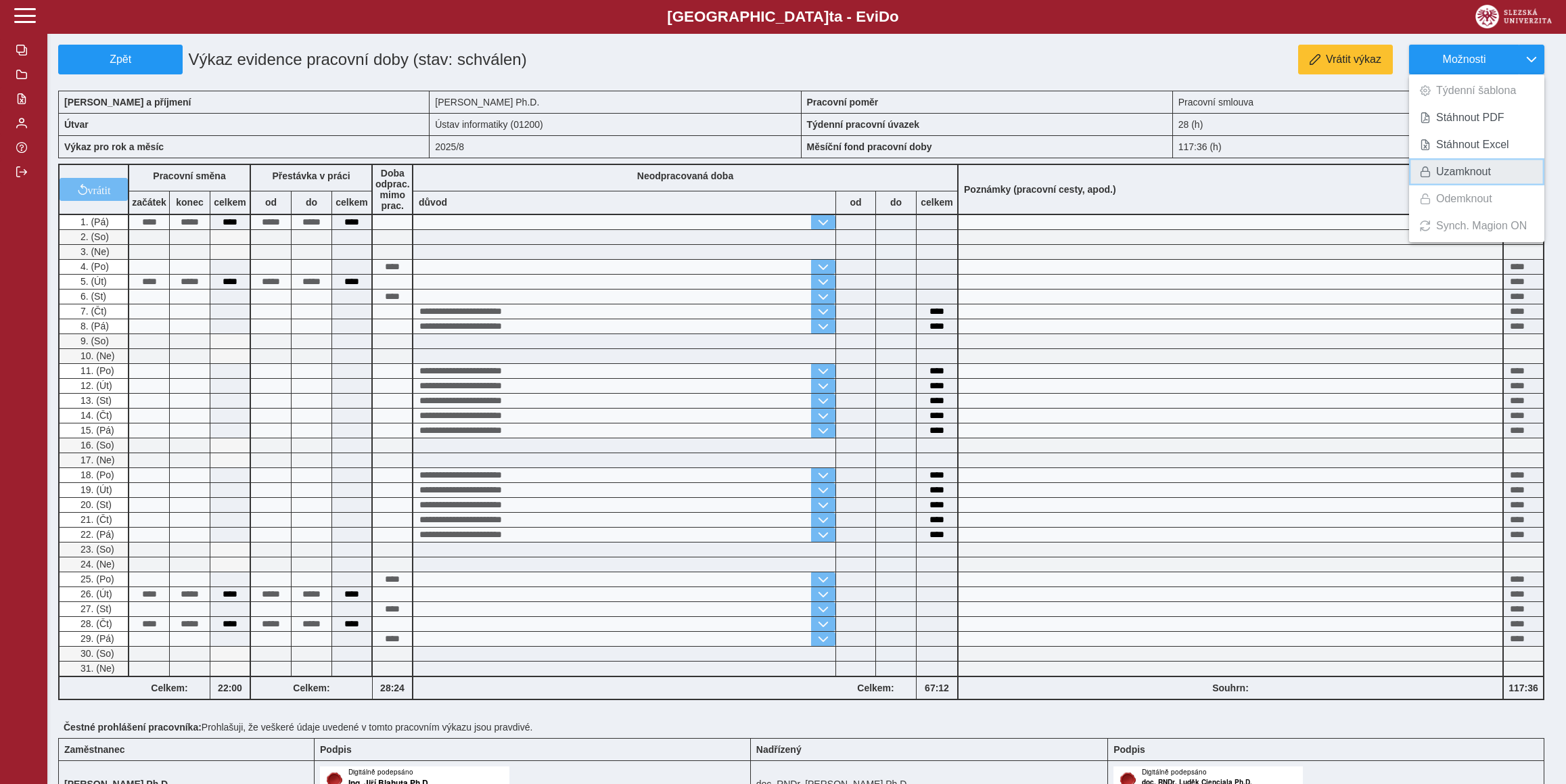
click at [1494, 170] on link "Uzamknout" at bounding box center [1476, 171] width 135 height 27
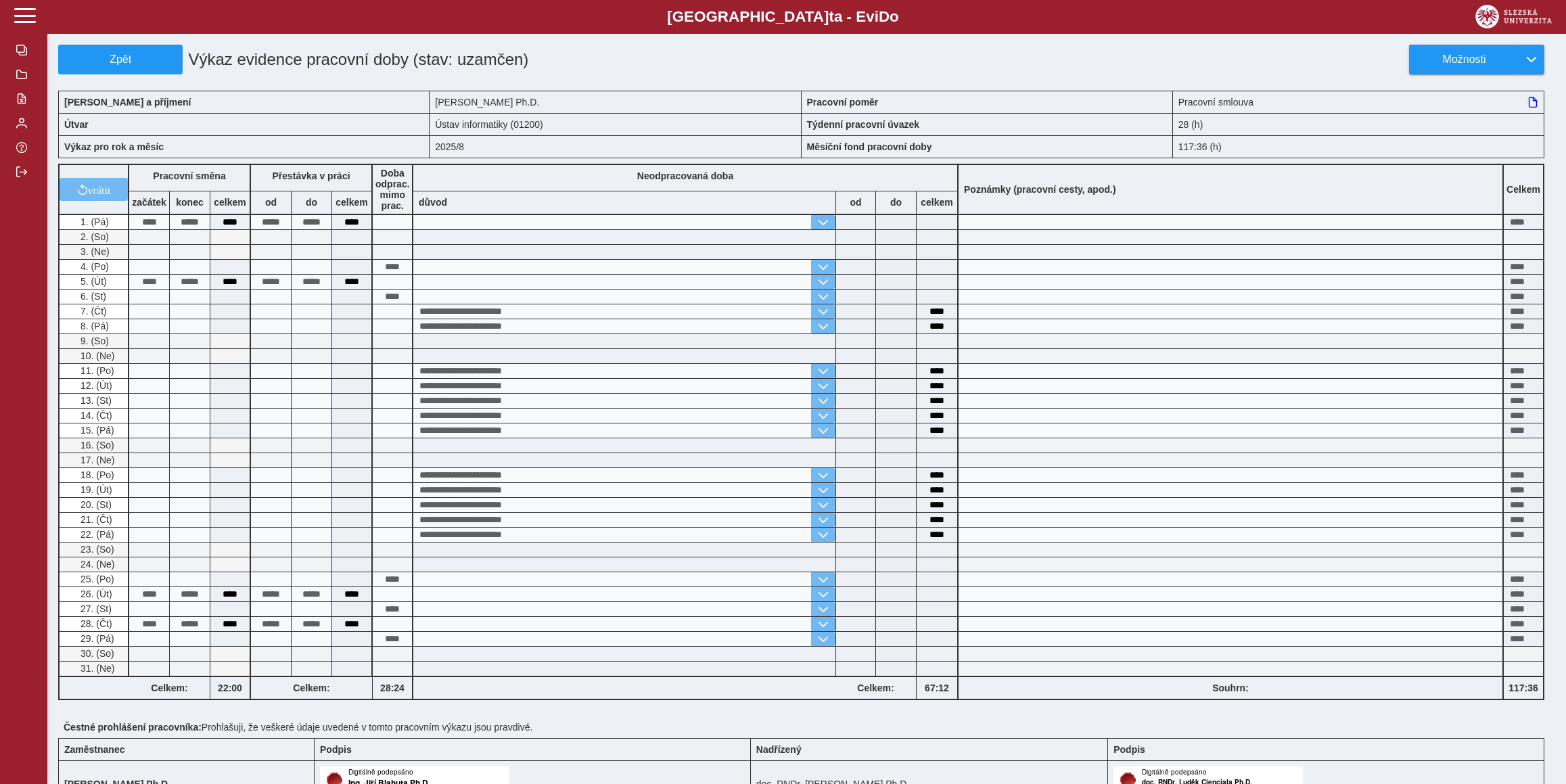
click at [1494, 42] on div "**********" at bounding box center [807, 501] width 1519 height 1002
click at [1492, 54] on span "Možnosti" at bounding box center [1463, 59] width 87 height 12
click at [1487, 115] on span "Stáhnout PDF" at bounding box center [1469, 117] width 68 height 11
click at [111, 46] on button "Zpět" at bounding box center [120, 59] width 124 height 30
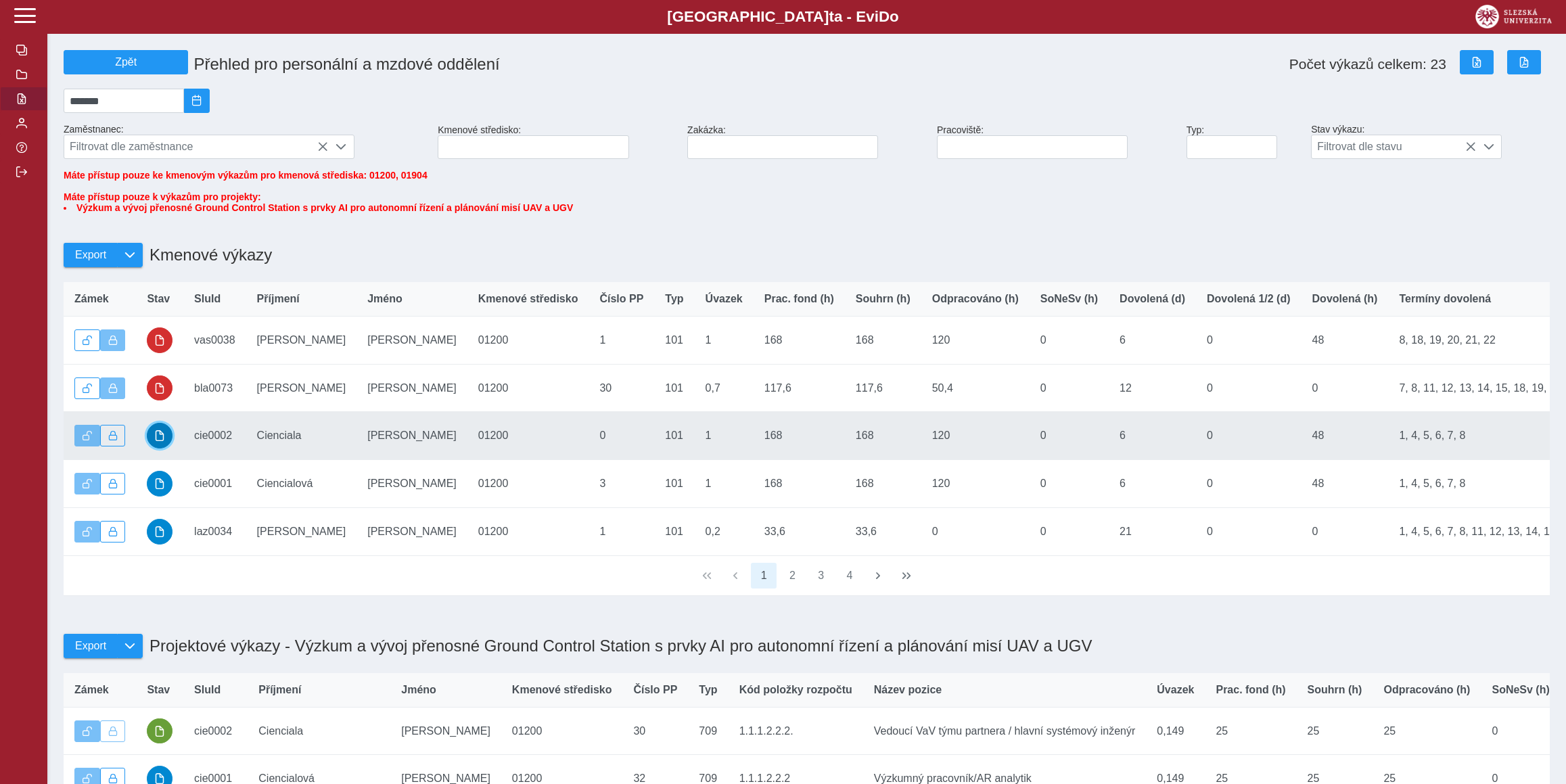
click at [163, 448] on button "button" at bounding box center [159, 435] width 26 height 26
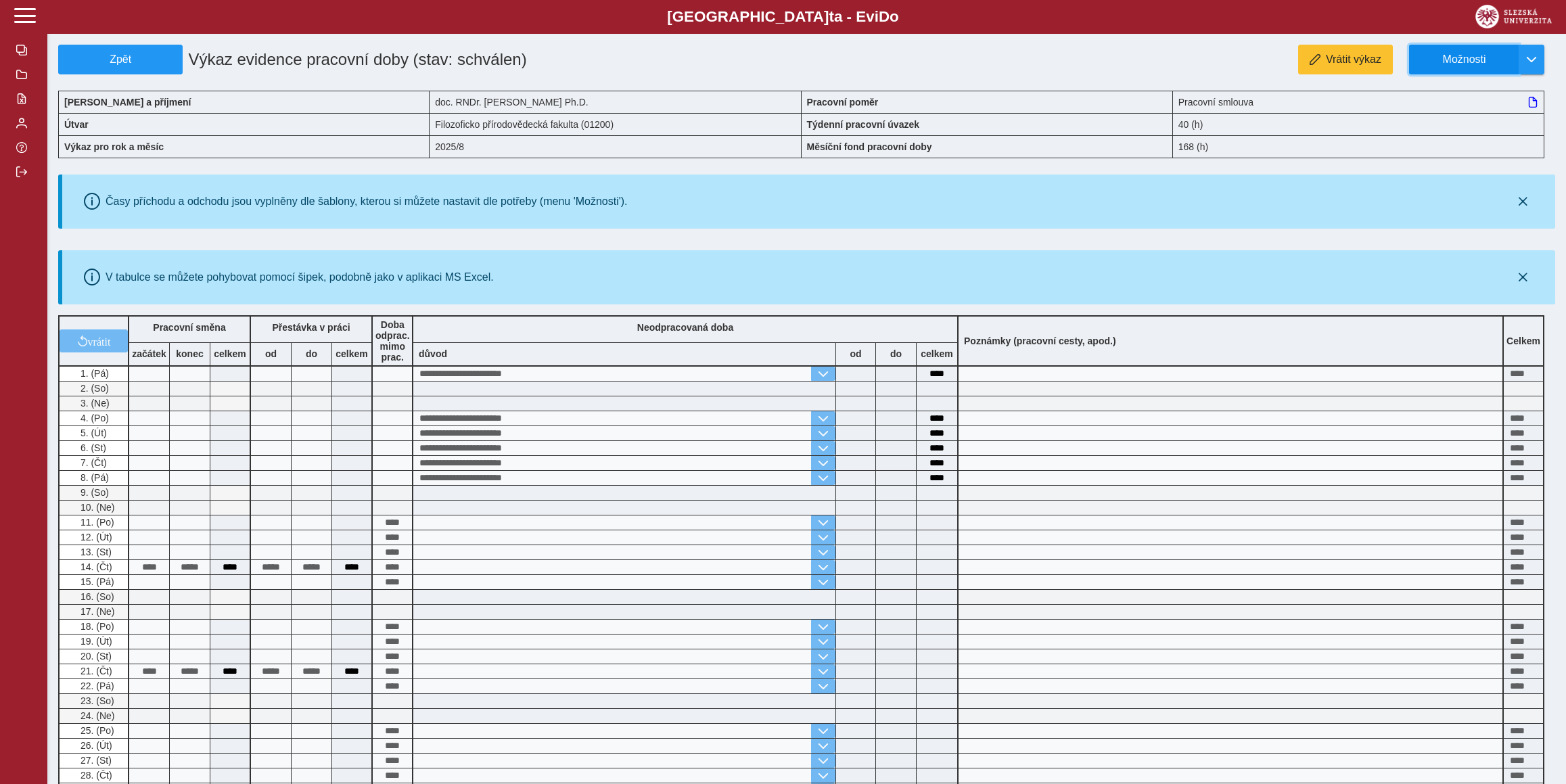
click at [1507, 61] on span "Možnosti" at bounding box center [1463, 59] width 87 height 12
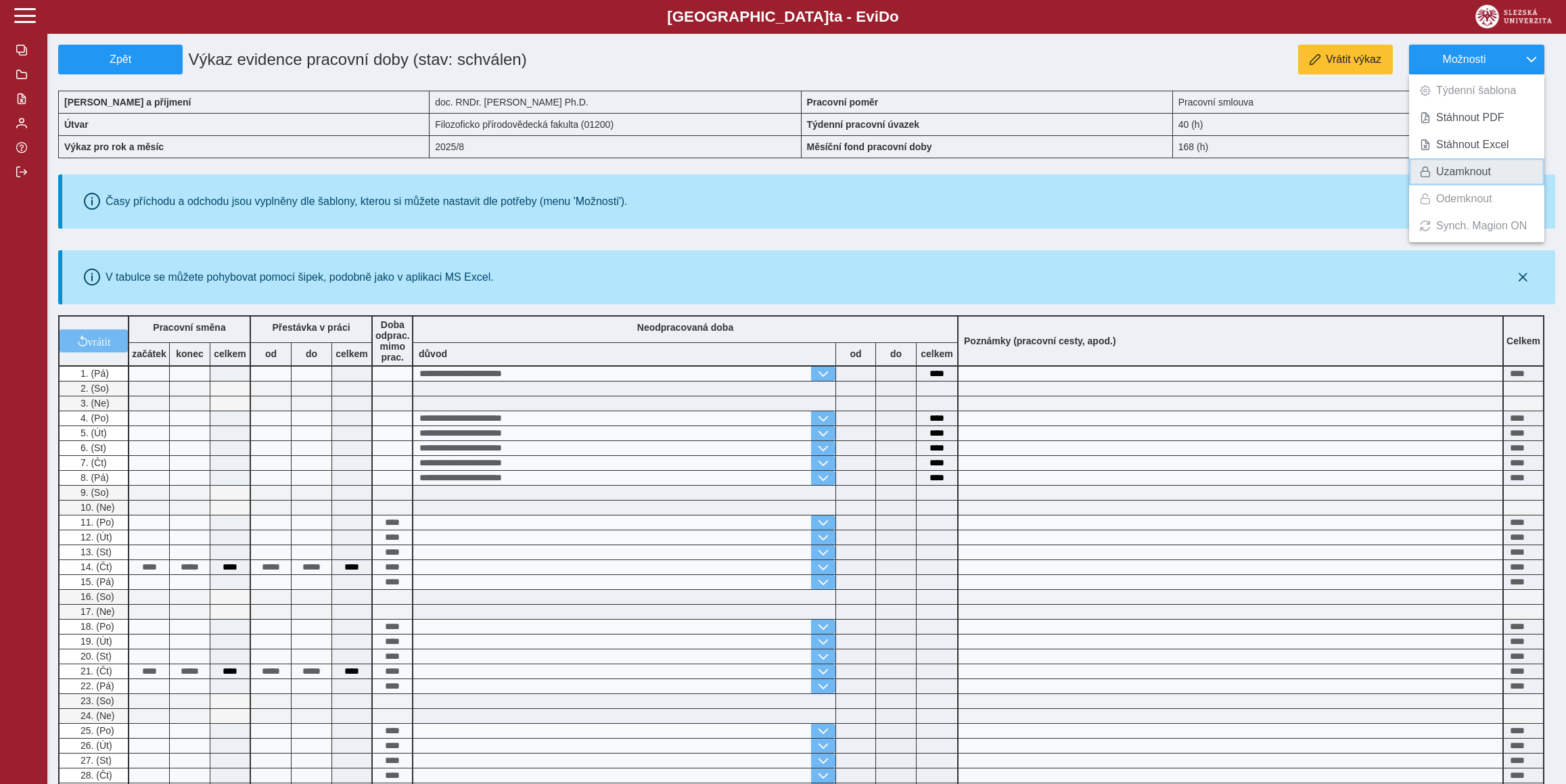
click at [1488, 181] on link "Uzamknout" at bounding box center [1476, 171] width 135 height 27
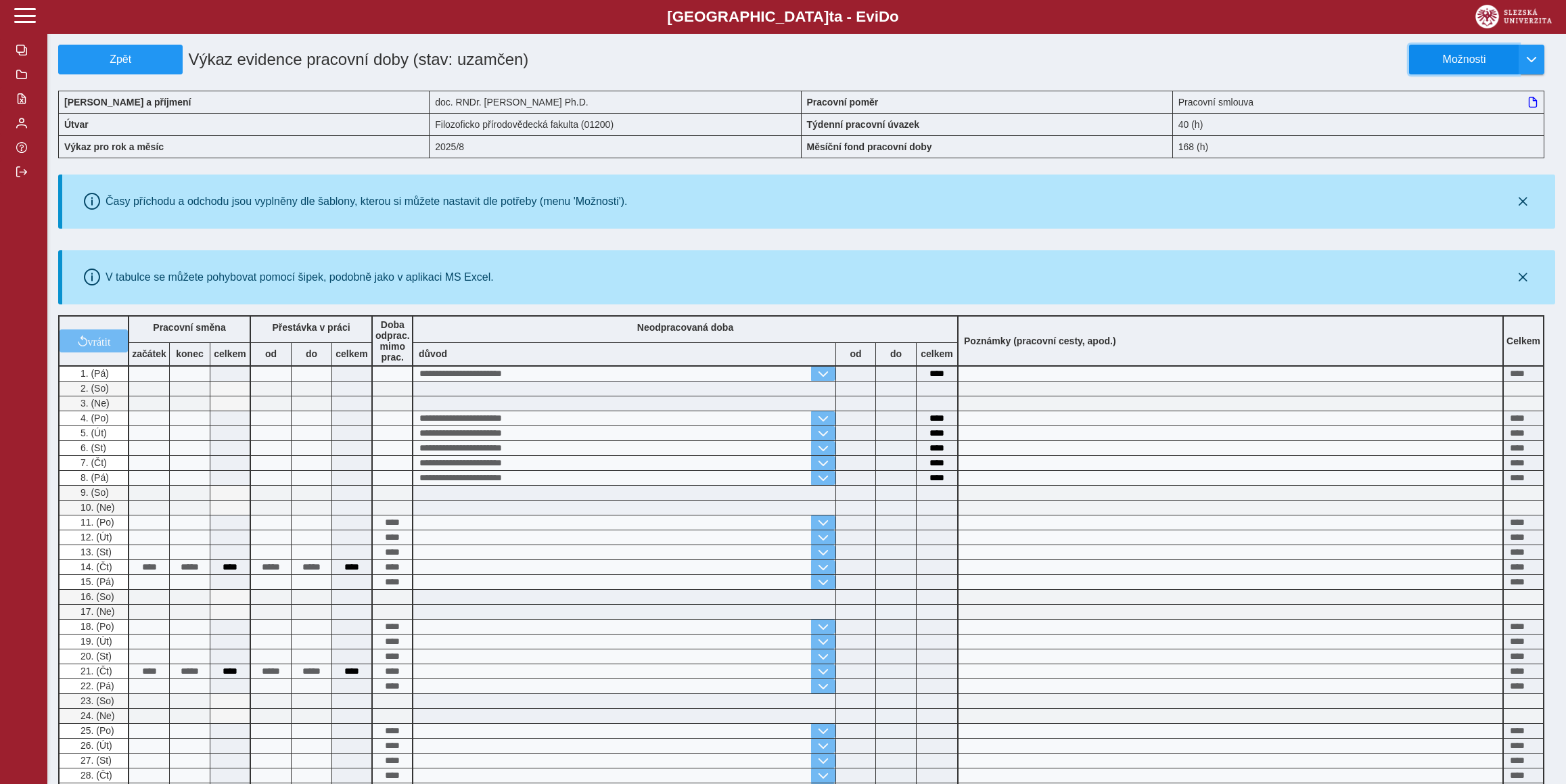
click at [1463, 55] on span "Možnosti" at bounding box center [1463, 59] width 87 height 12
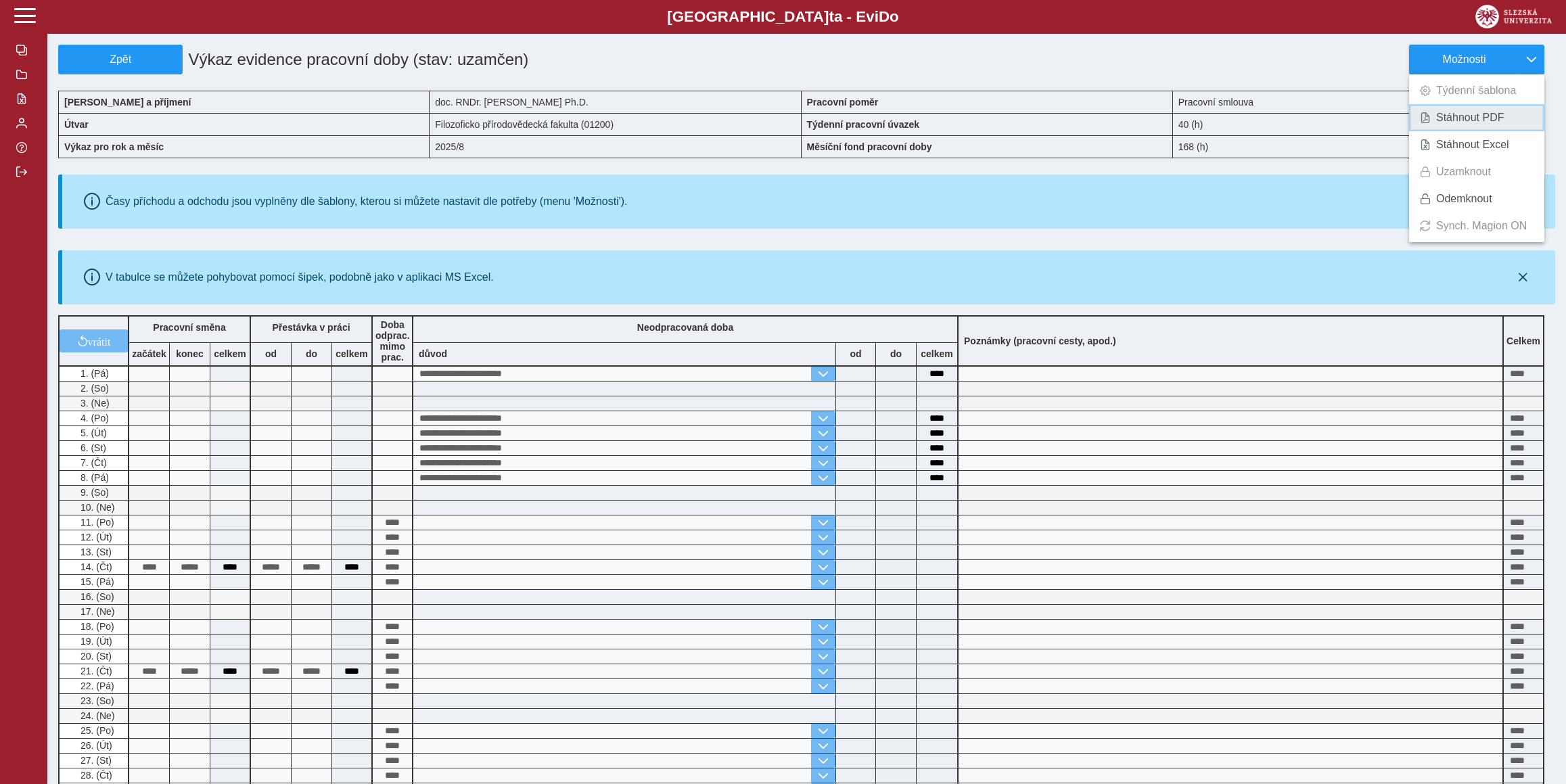
click at [1469, 118] on span "Stáhnout PDF" at bounding box center [1469, 117] width 68 height 11
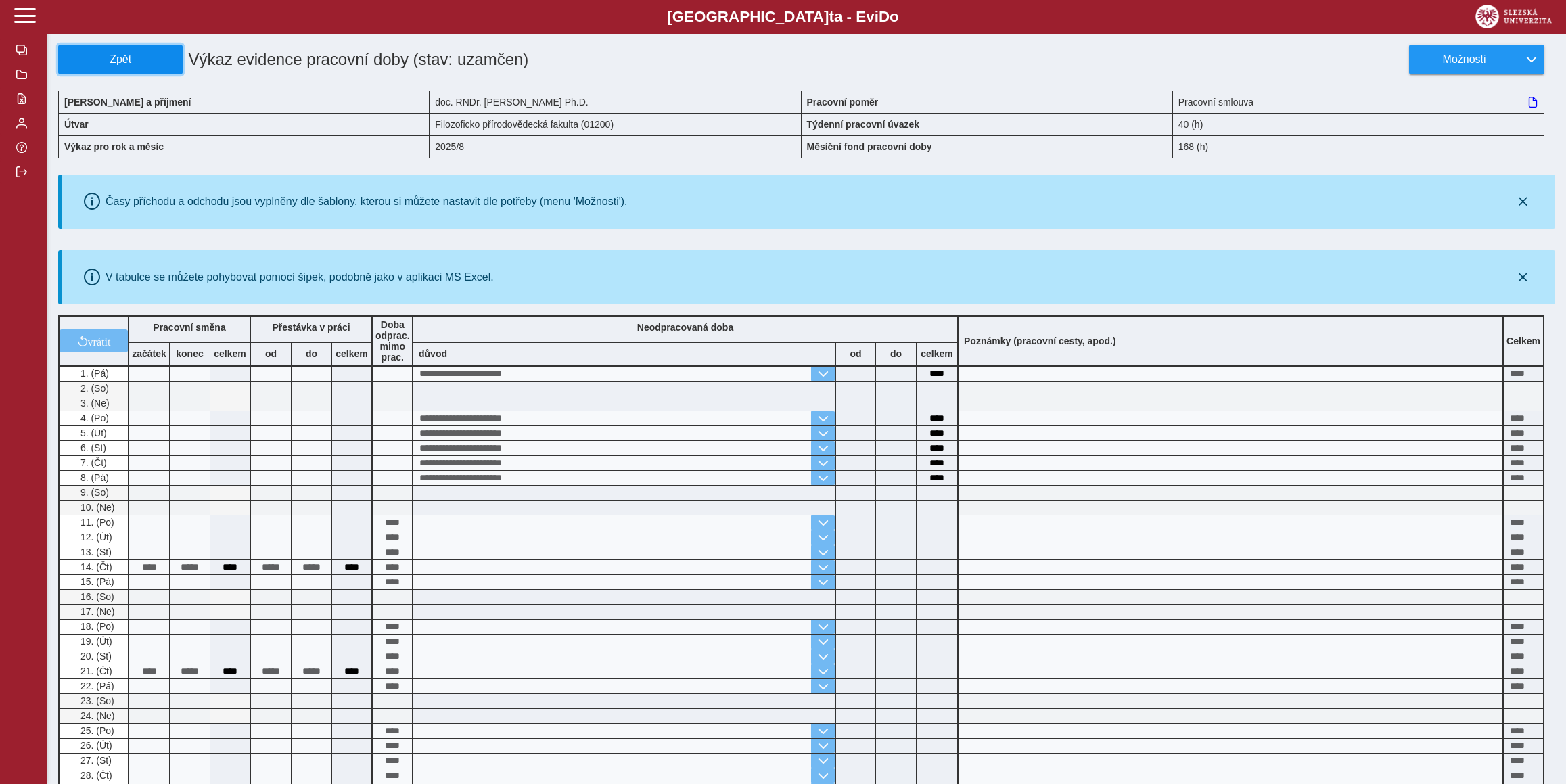
click at [163, 54] on span "Zpět" at bounding box center [121, 59] width 112 height 12
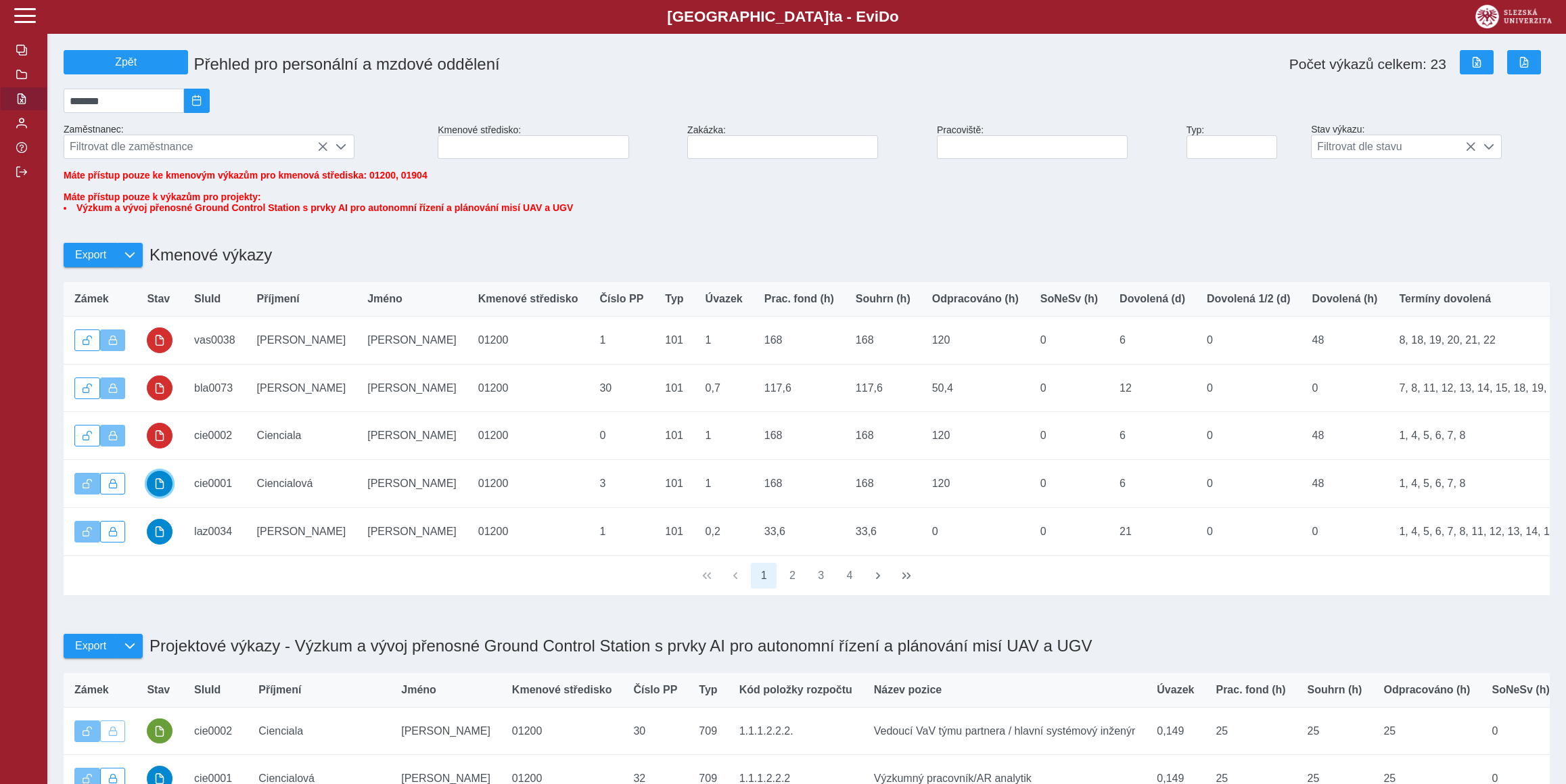
click at [163, 488] on span "button" at bounding box center [159, 483] width 11 height 11
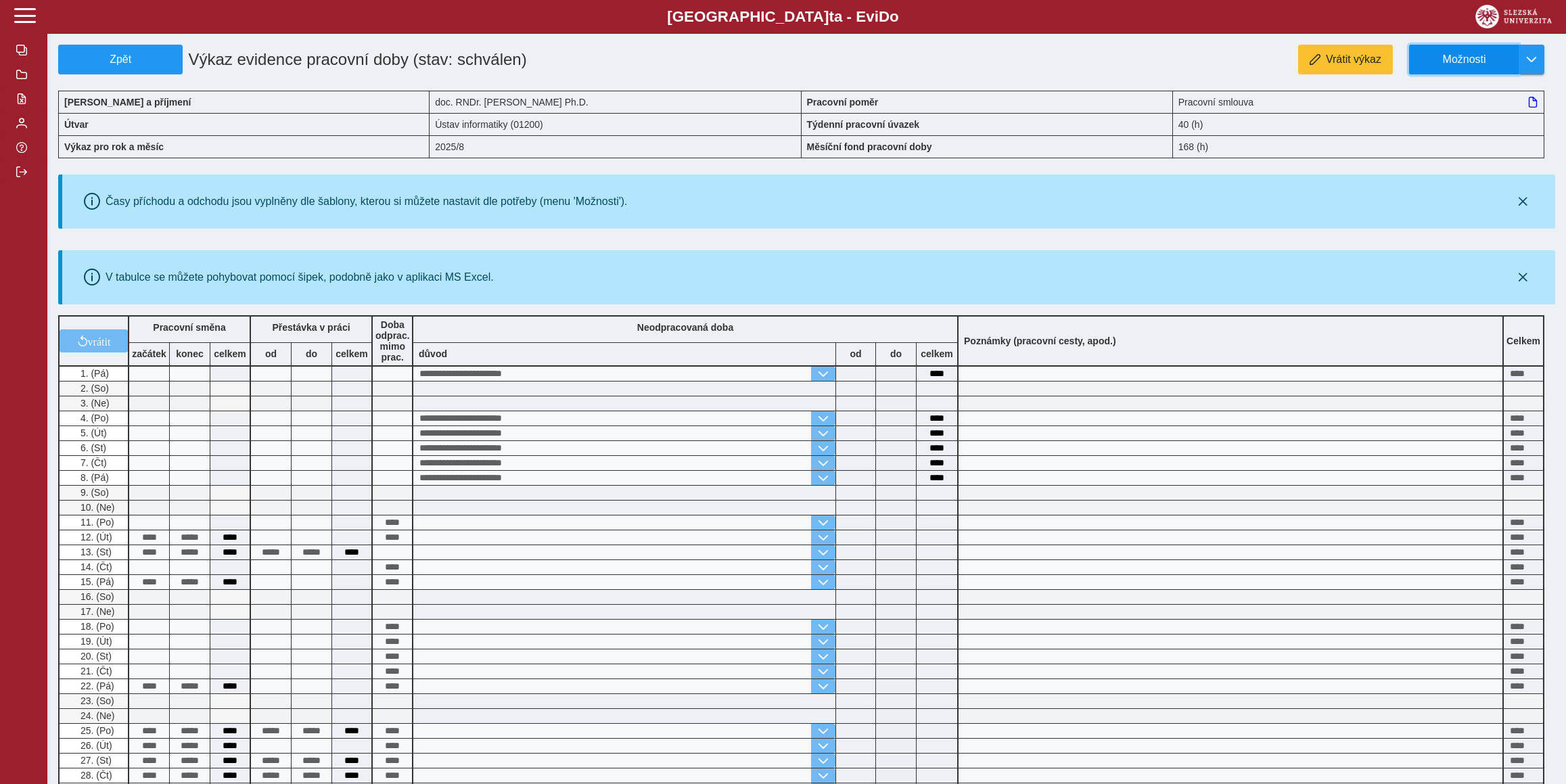
click at [1444, 65] on span "Možnosti" at bounding box center [1463, 59] width 87 height 12
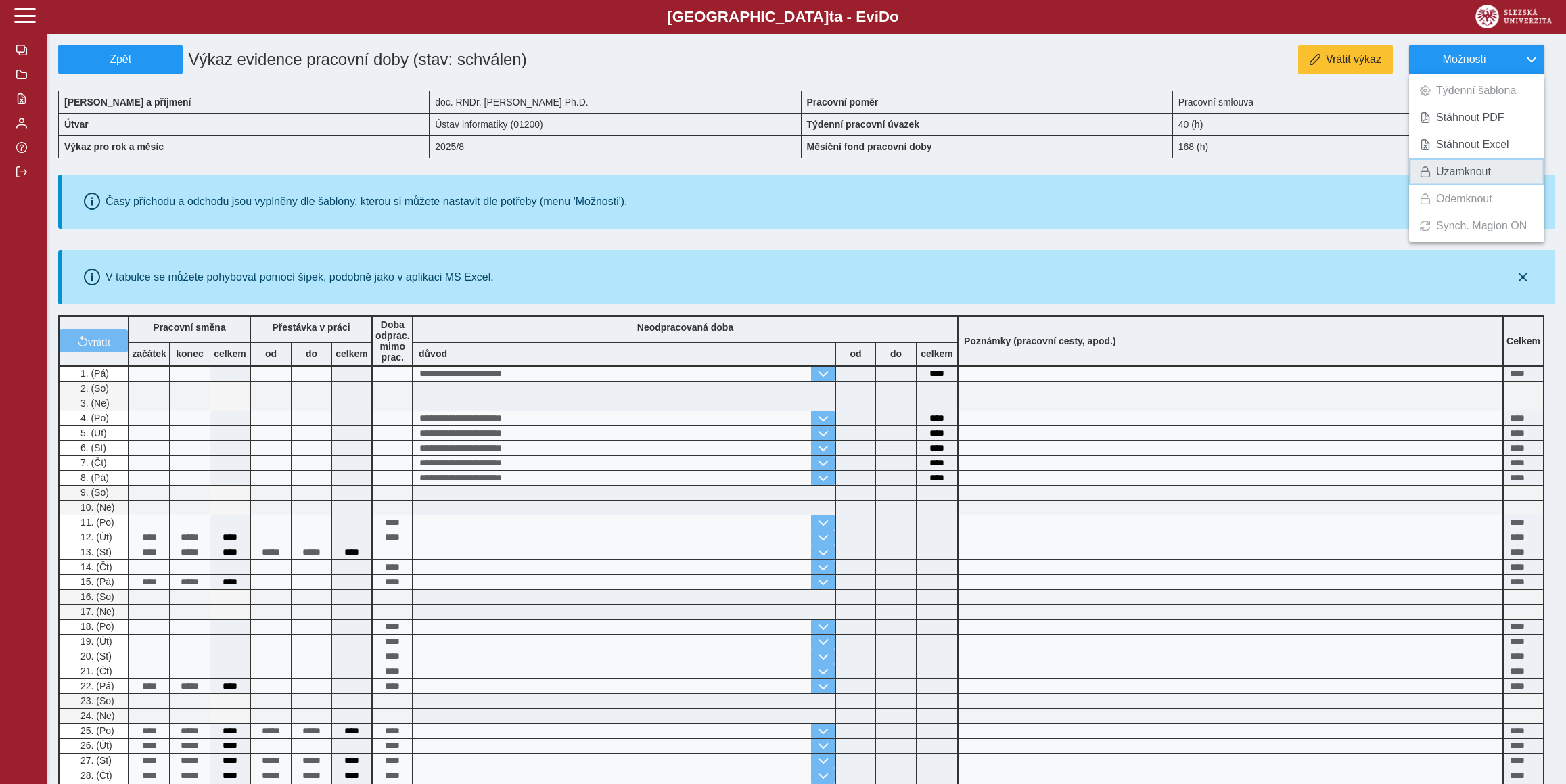
click at [1434, 159] on link "Uzamknout" at bounding box center [1476, 171] width 135 height 27
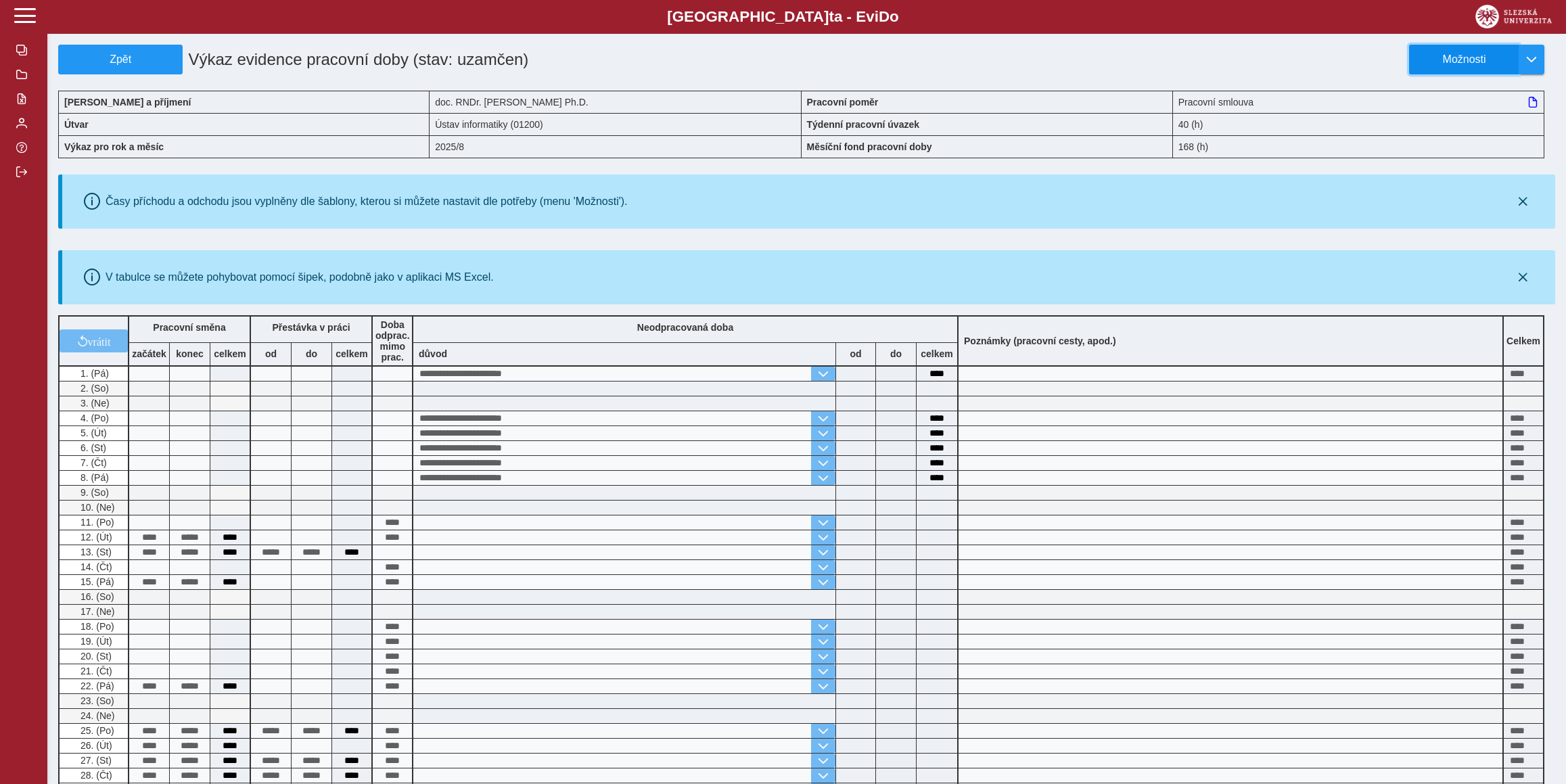
click at [1461, 53] on span "Možnosti" at bounding box center [1463, 59] width 87 height 12
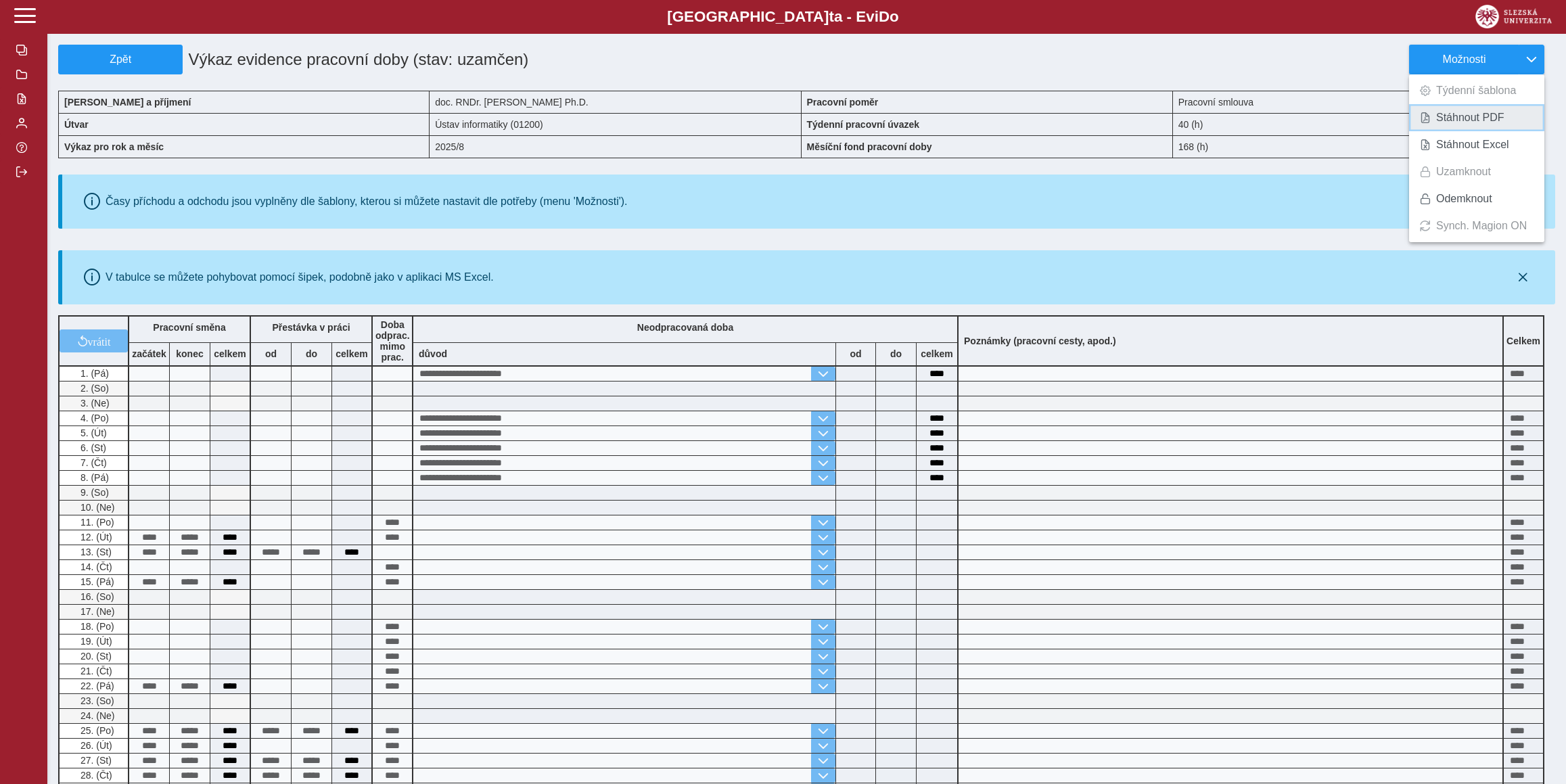
click at [1459, 115] on span "Stáhnout PDF" at bounding box center [1469, 117] width 68 height 11
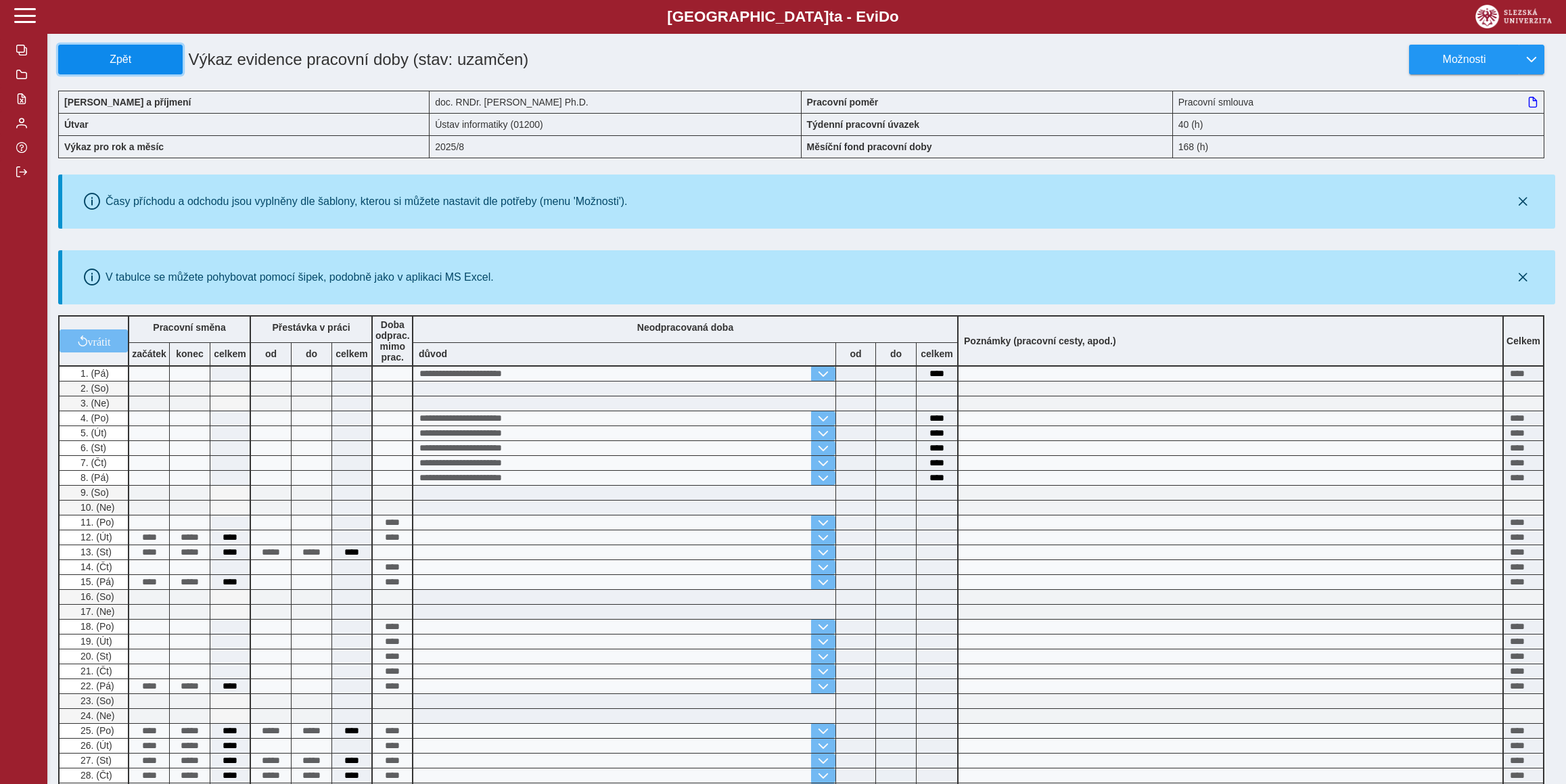
click at [125, 67] on button "Zpět" at bounding box center [120, 59] width 124 height 30
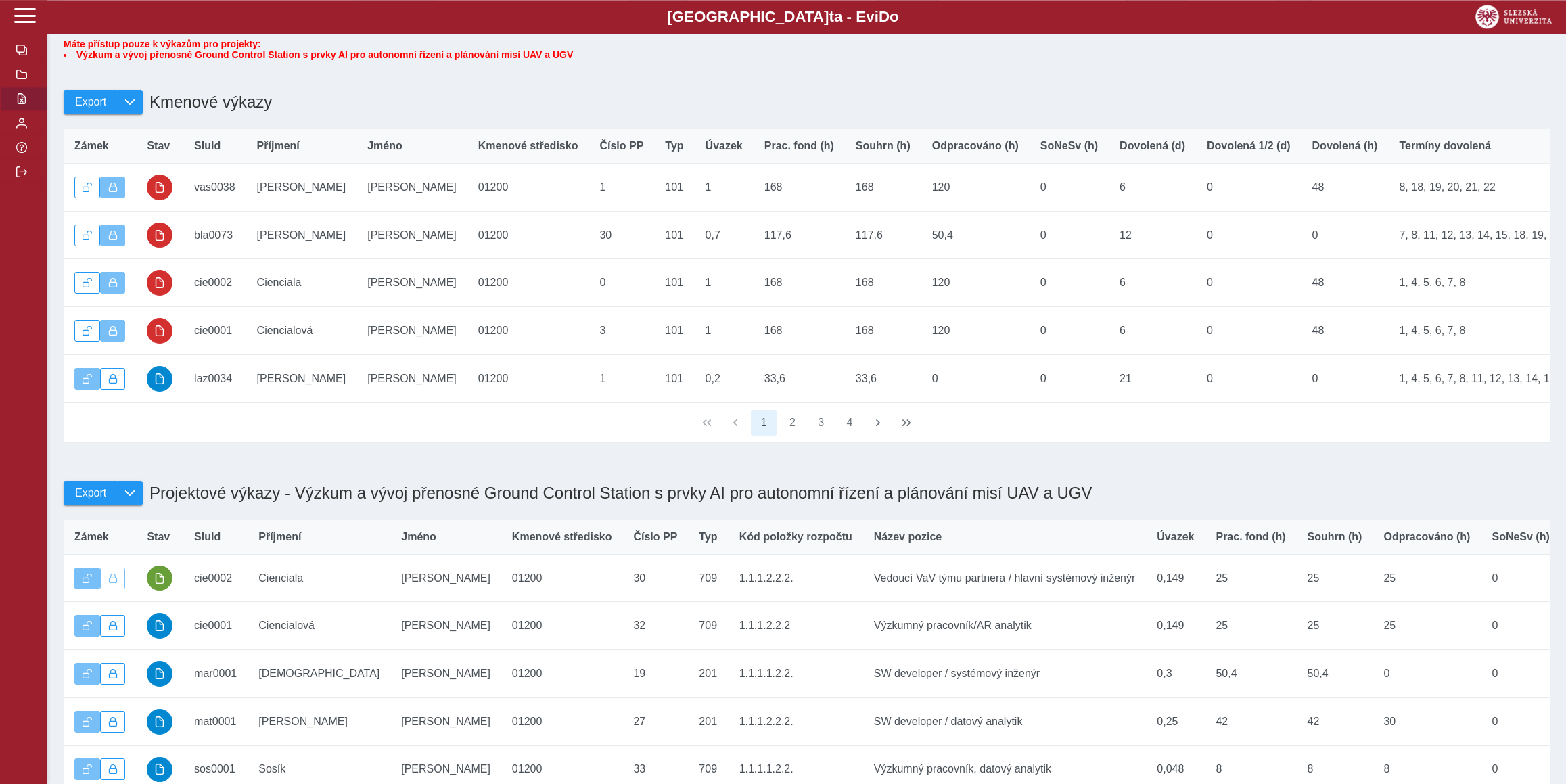
scroll to position [370, 0]
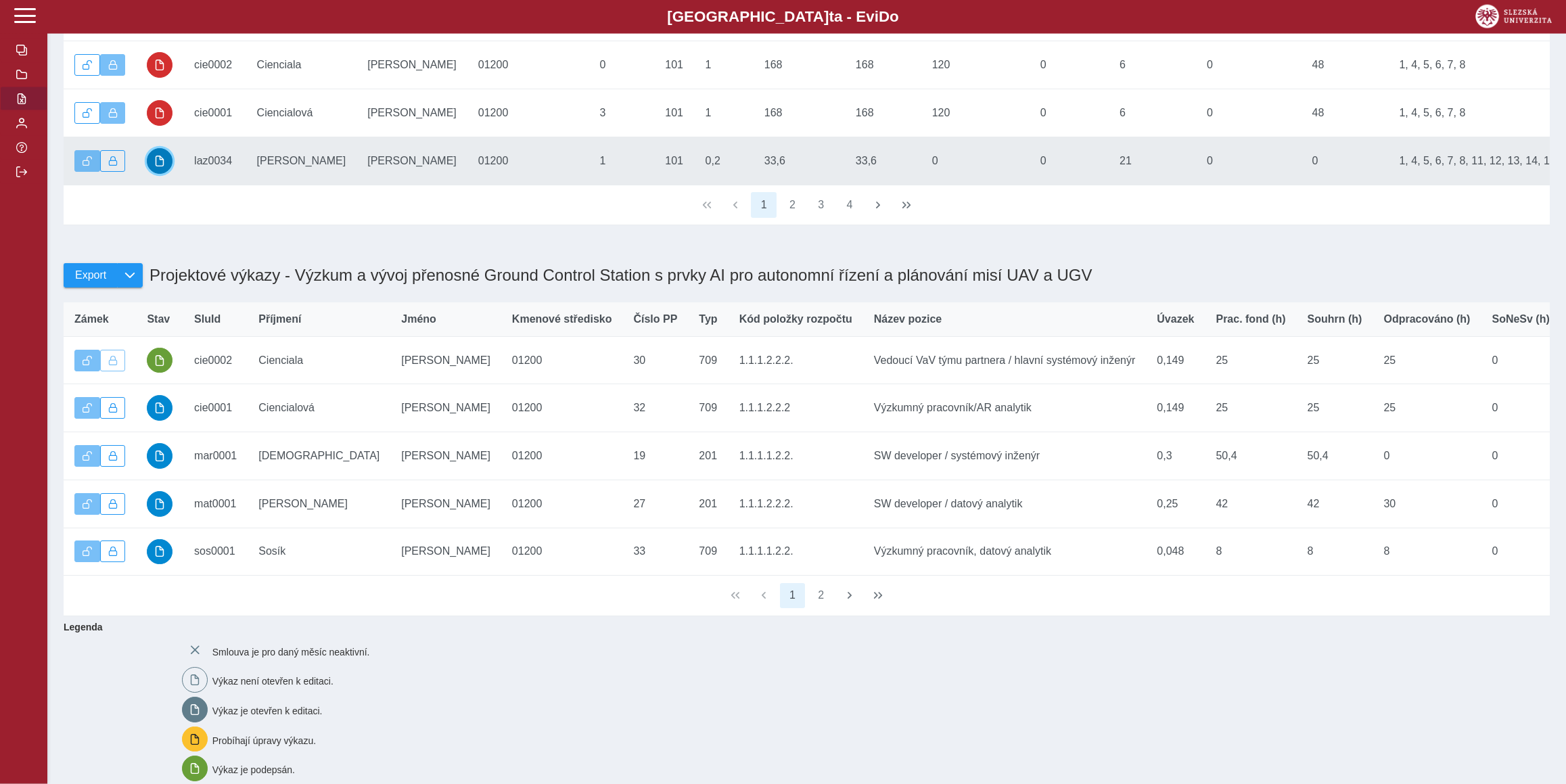
click at [162, 166] on span "button" at bounding box center [159, 160] width 11 height 11
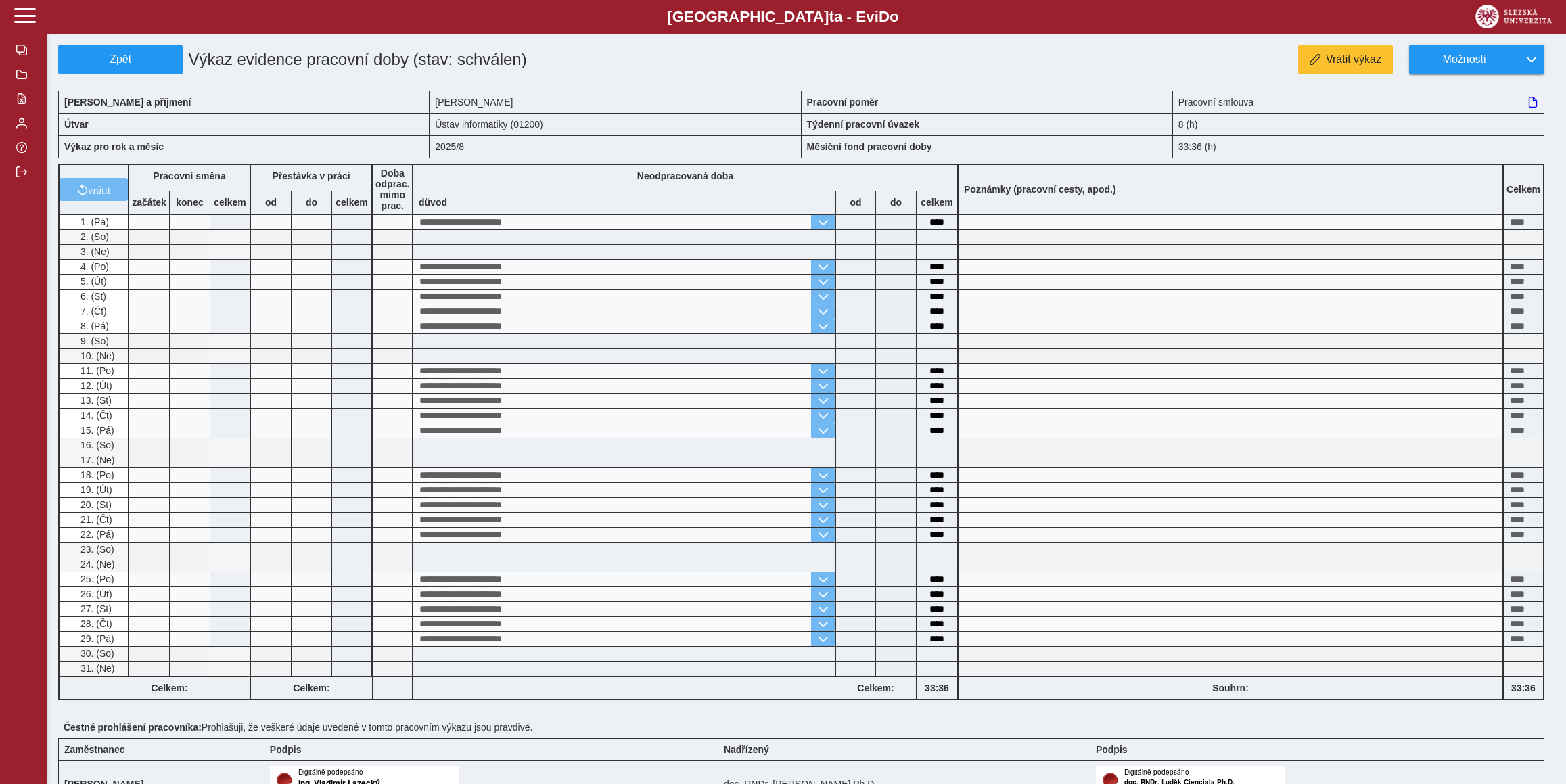
click at [1463, 74] on div "**********" at bounding box center [806, 499] width 1497 height 909
click at [1460, 64] on span "Možnosti" at bounding box center [1463, 59] width 87 height 12
click at [1444, 176] on span "Uzamknout" at bounding box center [1463, 171] width 55 height 11
click at [1444, 49] on button "Možnosti" at bounding box center [1463, 59] width 109 height 30
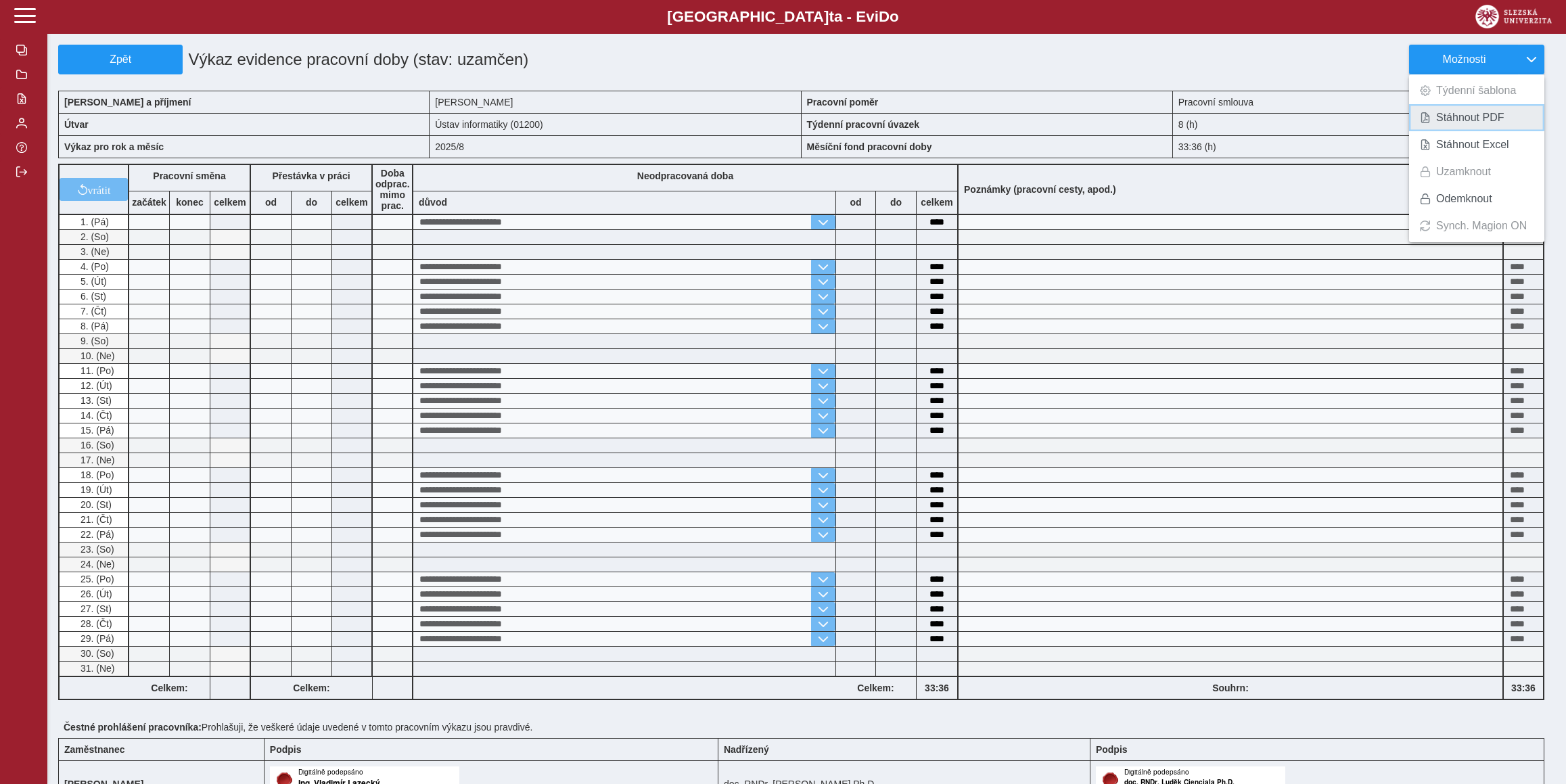
click at [1453, 121] on span "Stáhnout PDF" at bounding box center [1469, 117] width 68 height 11
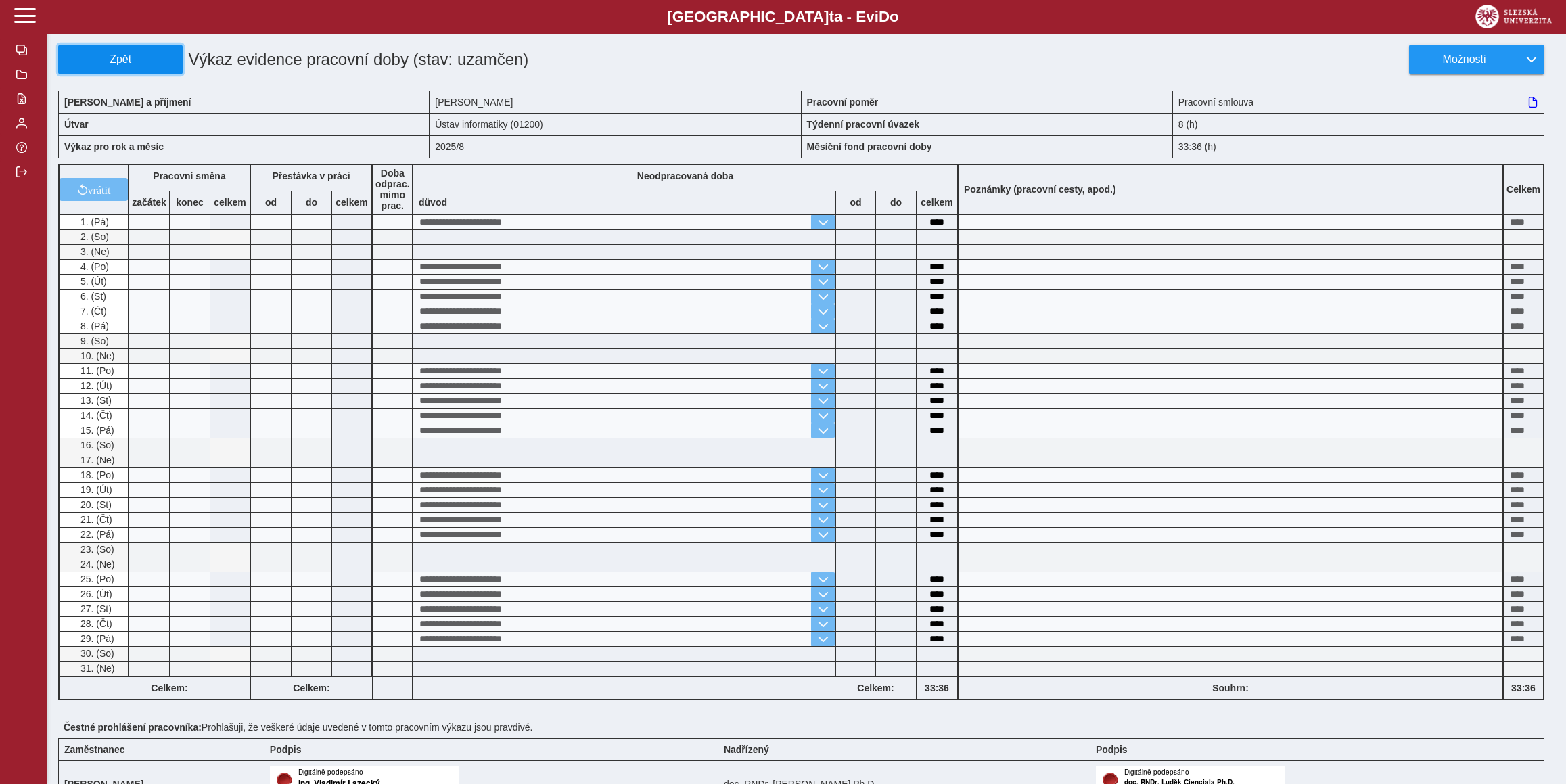
click at [88, 58] on span "Zpět" at bounding box center [121, 59] width 112 height 12
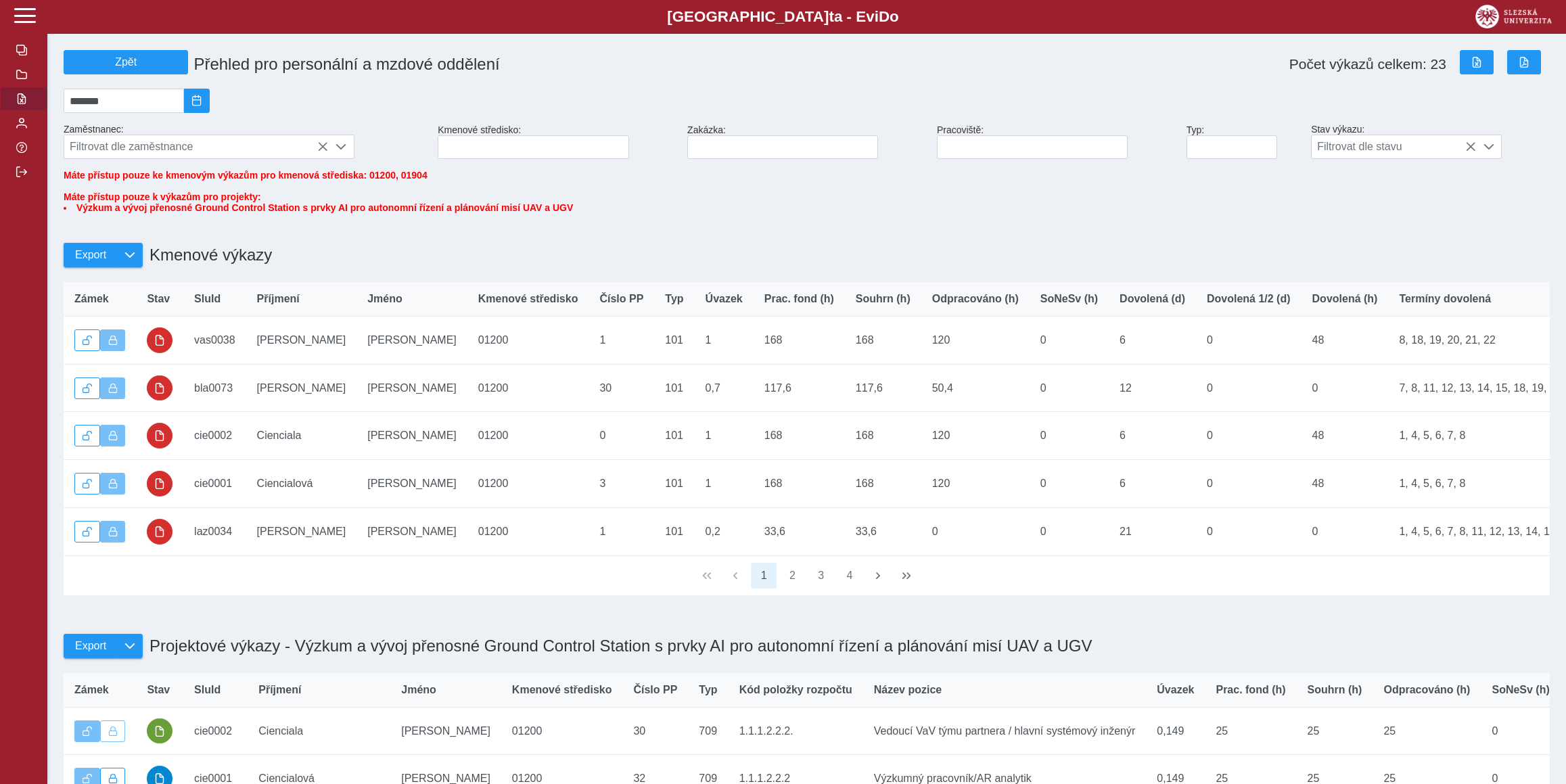
scroll to position [213, 0]
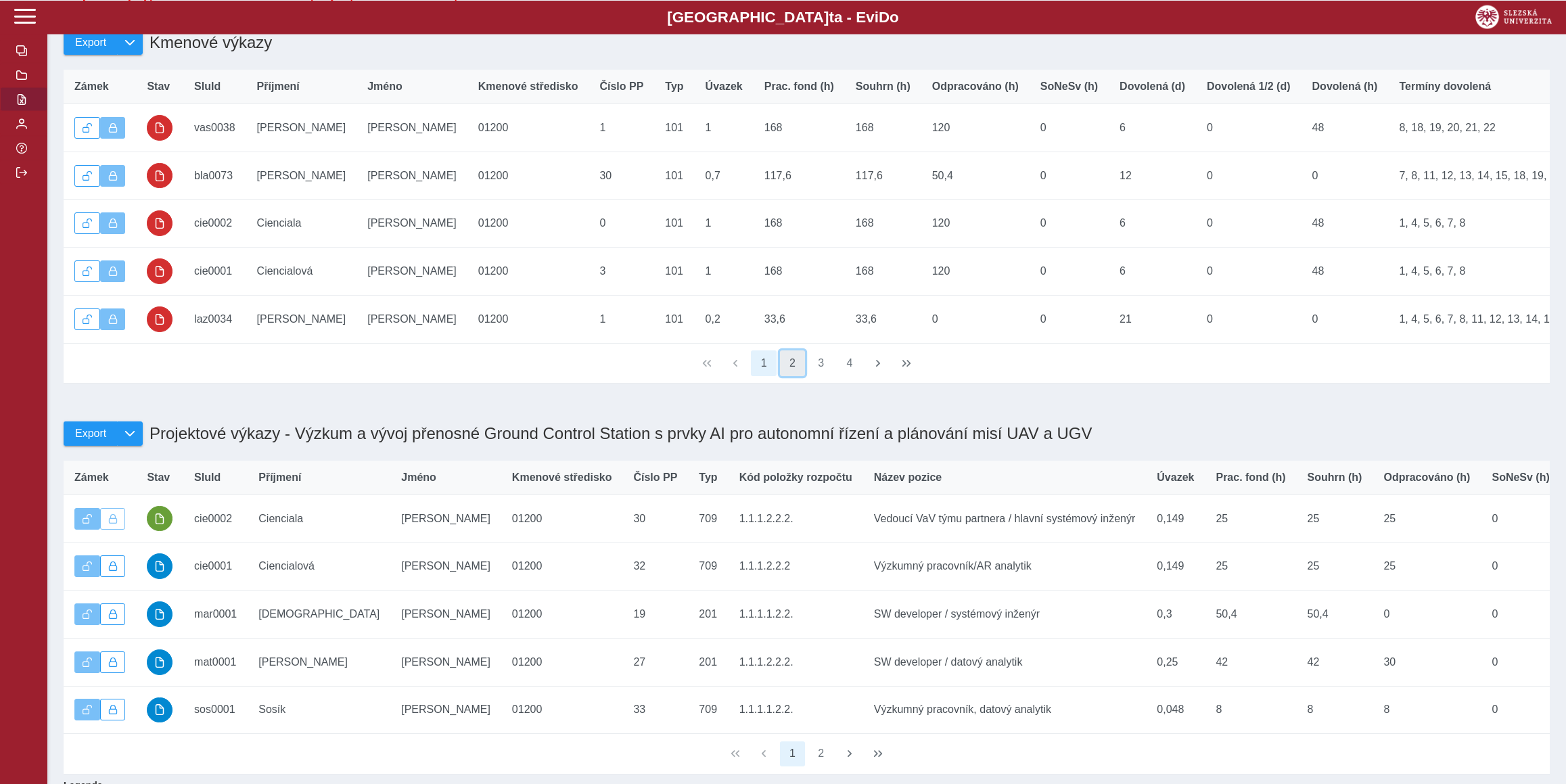
click at [787, 376] on button "2" at bounding box center [793, 363] width 26 height 26
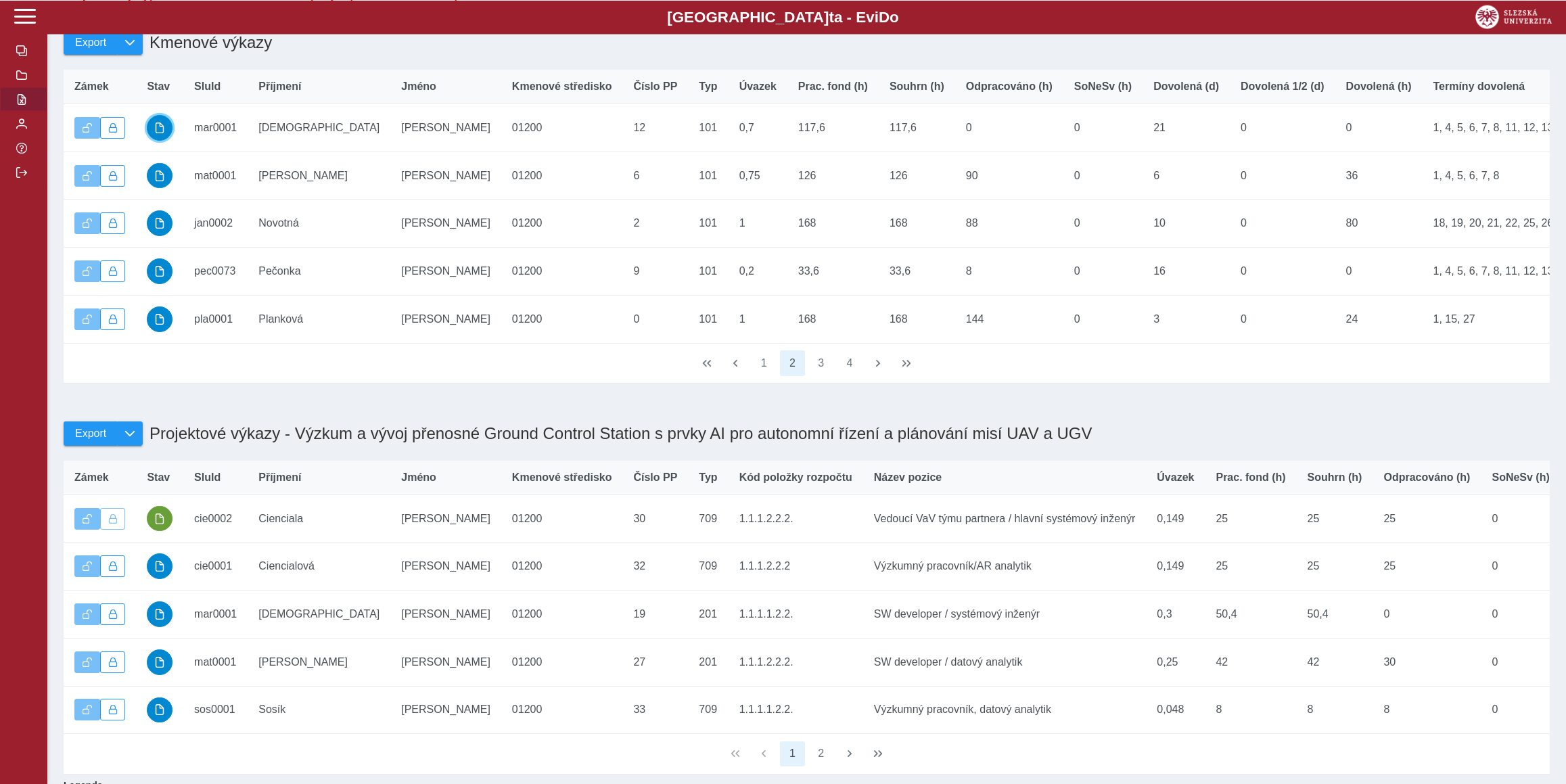
click at [156, 133] on span "button" at bounding box center [159, 127] width 11 height 11
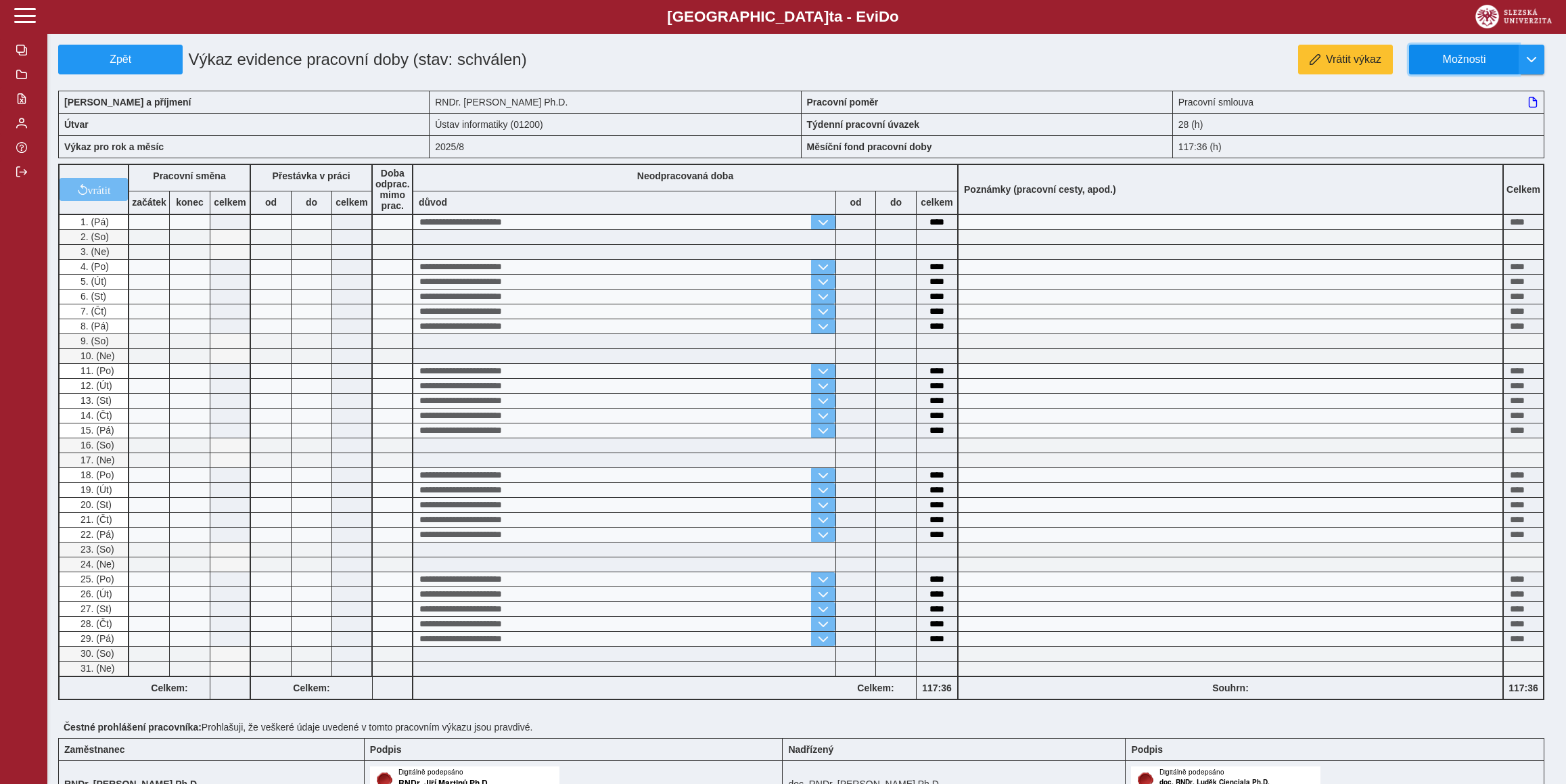
click at [1478, 58] on span "Možnosti" at bounding box center [1463, 59] width 87 height 12
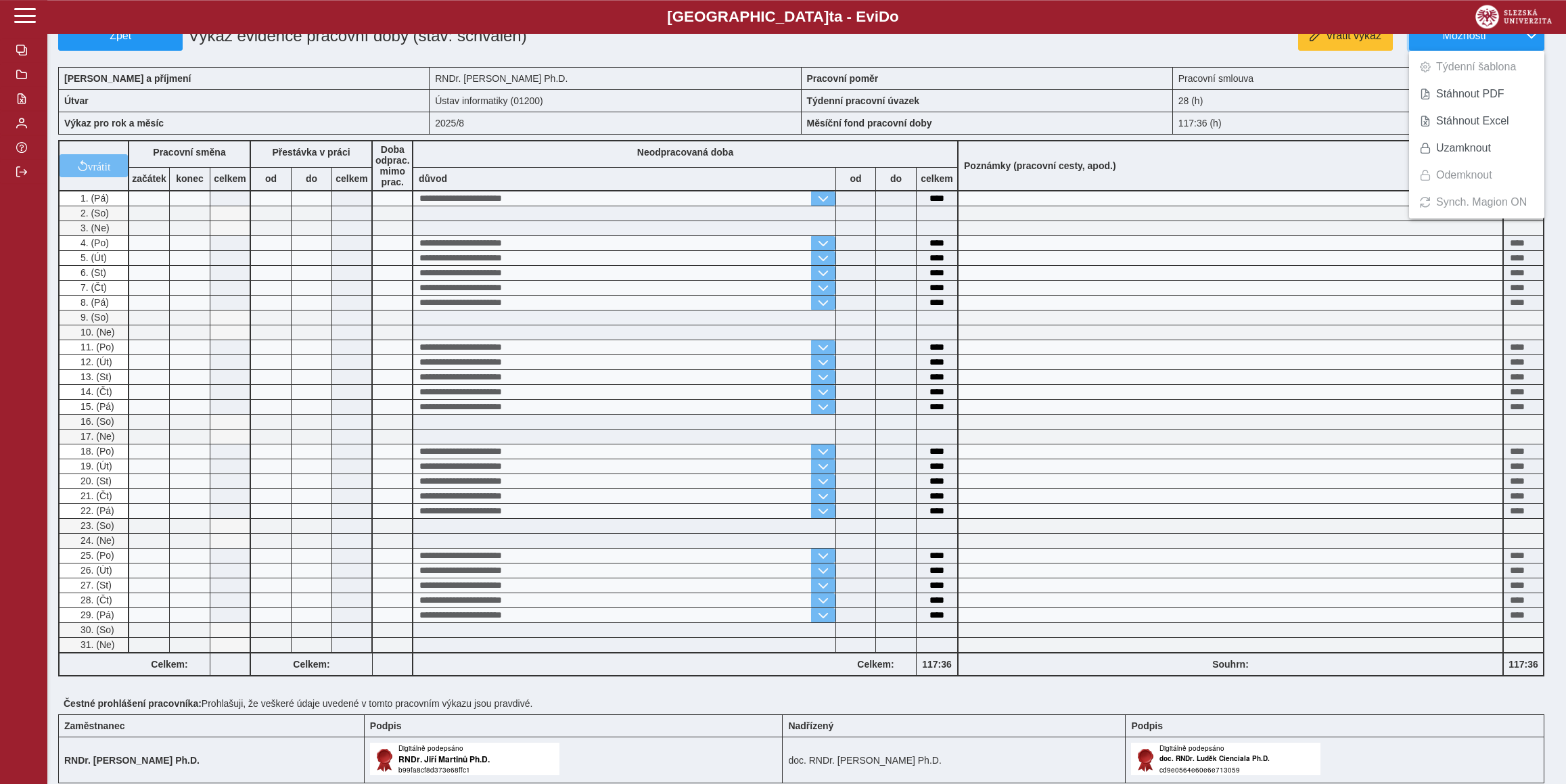
scroll to position [19, 0]
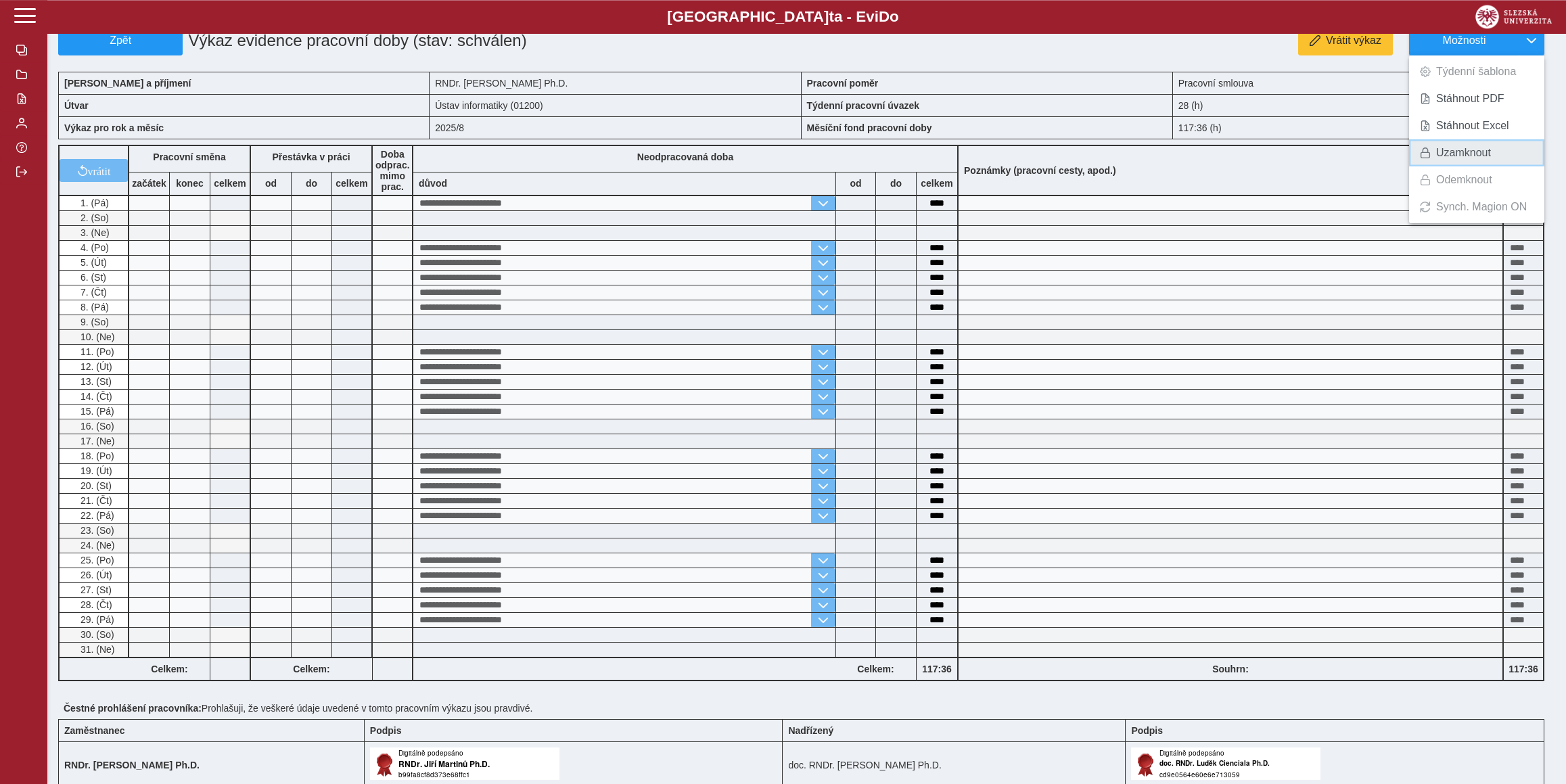
click at [1463, 165] on link "Uzamknout" at bounding box center [1476, 152] width 135 height 27
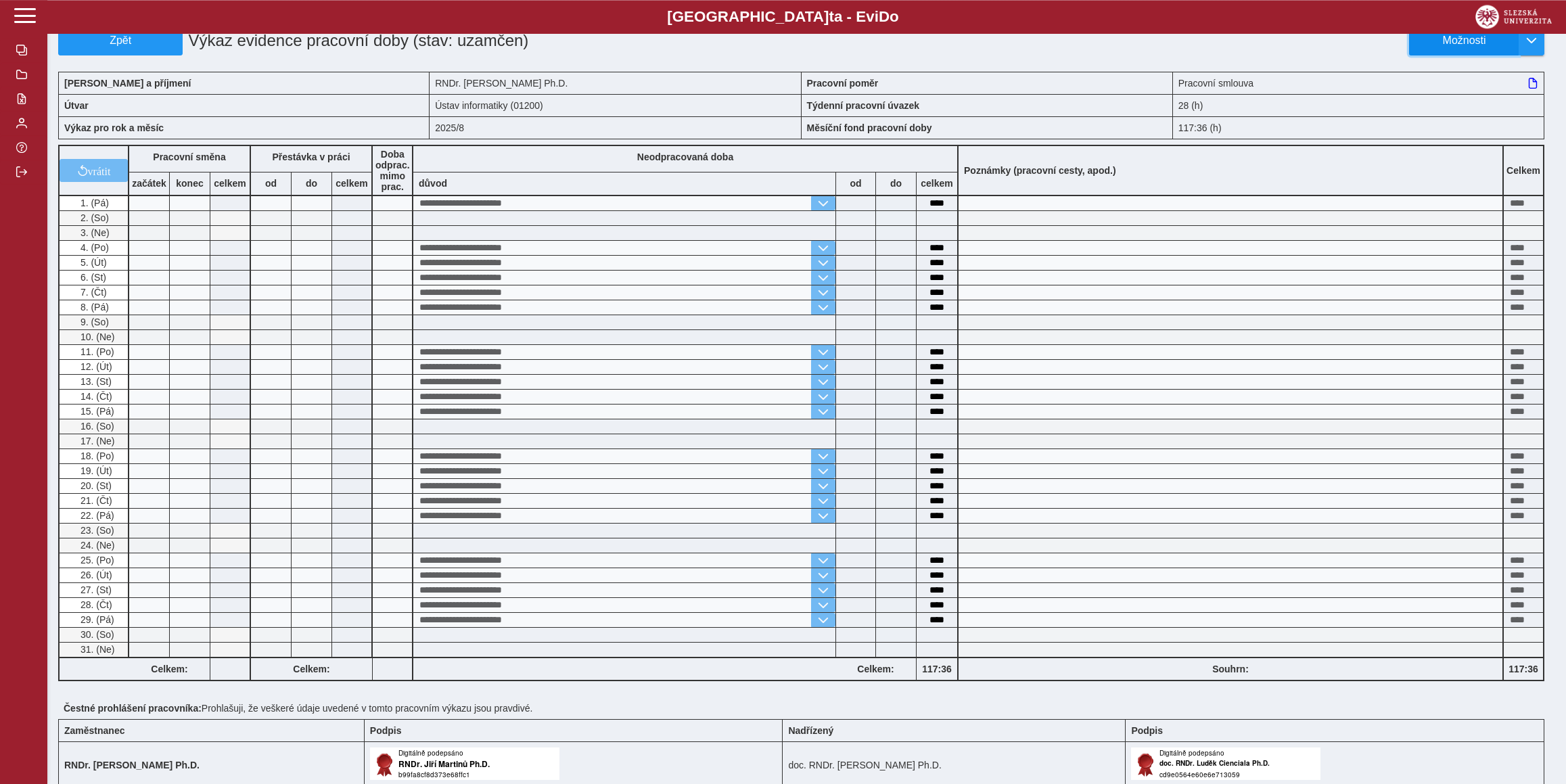
click at [1453, 39] on span "Možnosti" at bounding box center [1463, 40] width 87 height 12
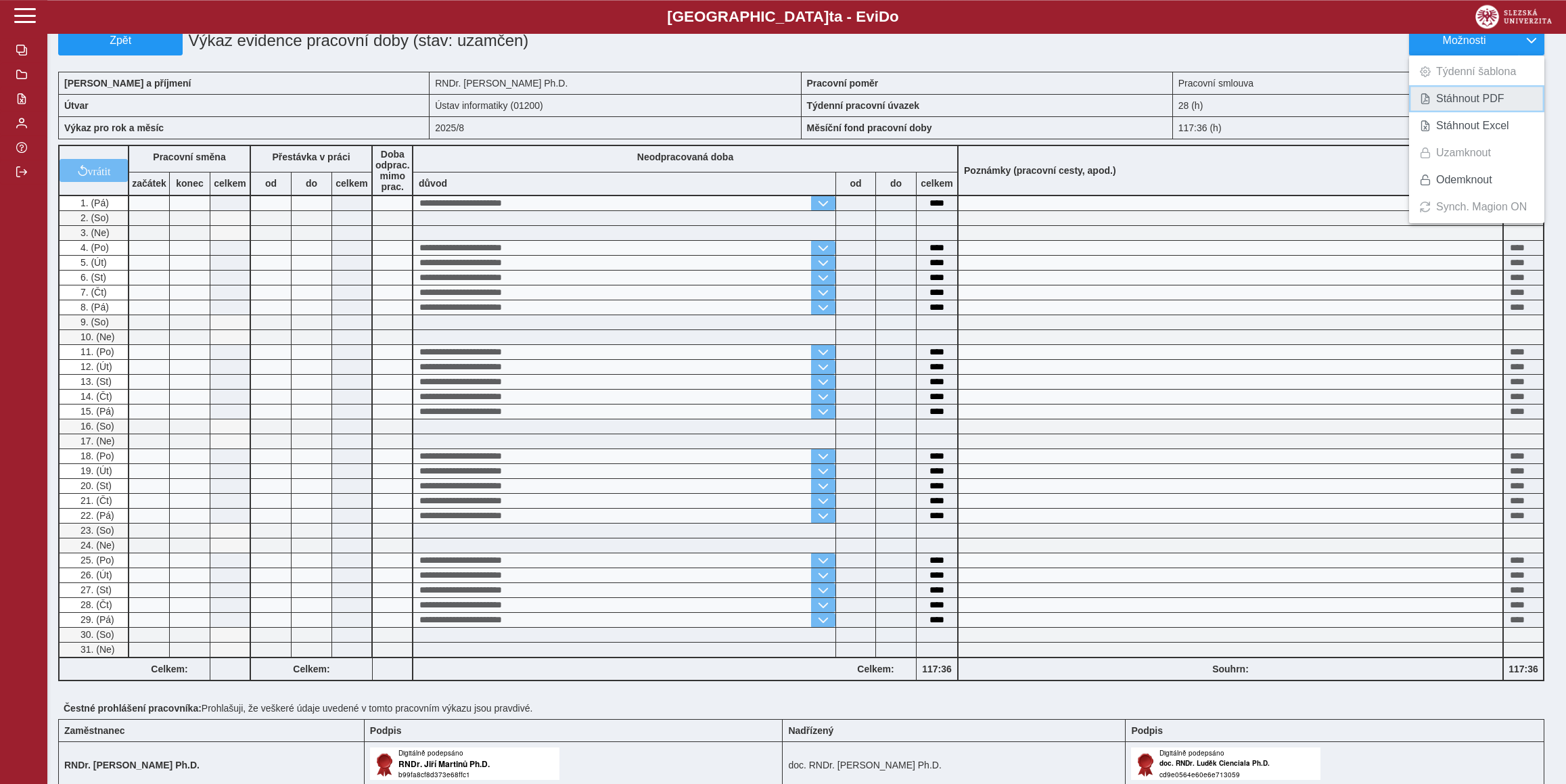
click at [1457, 106] on link "Stáhnout PDF" at bounding box center [1476, 98] width 135 height 27
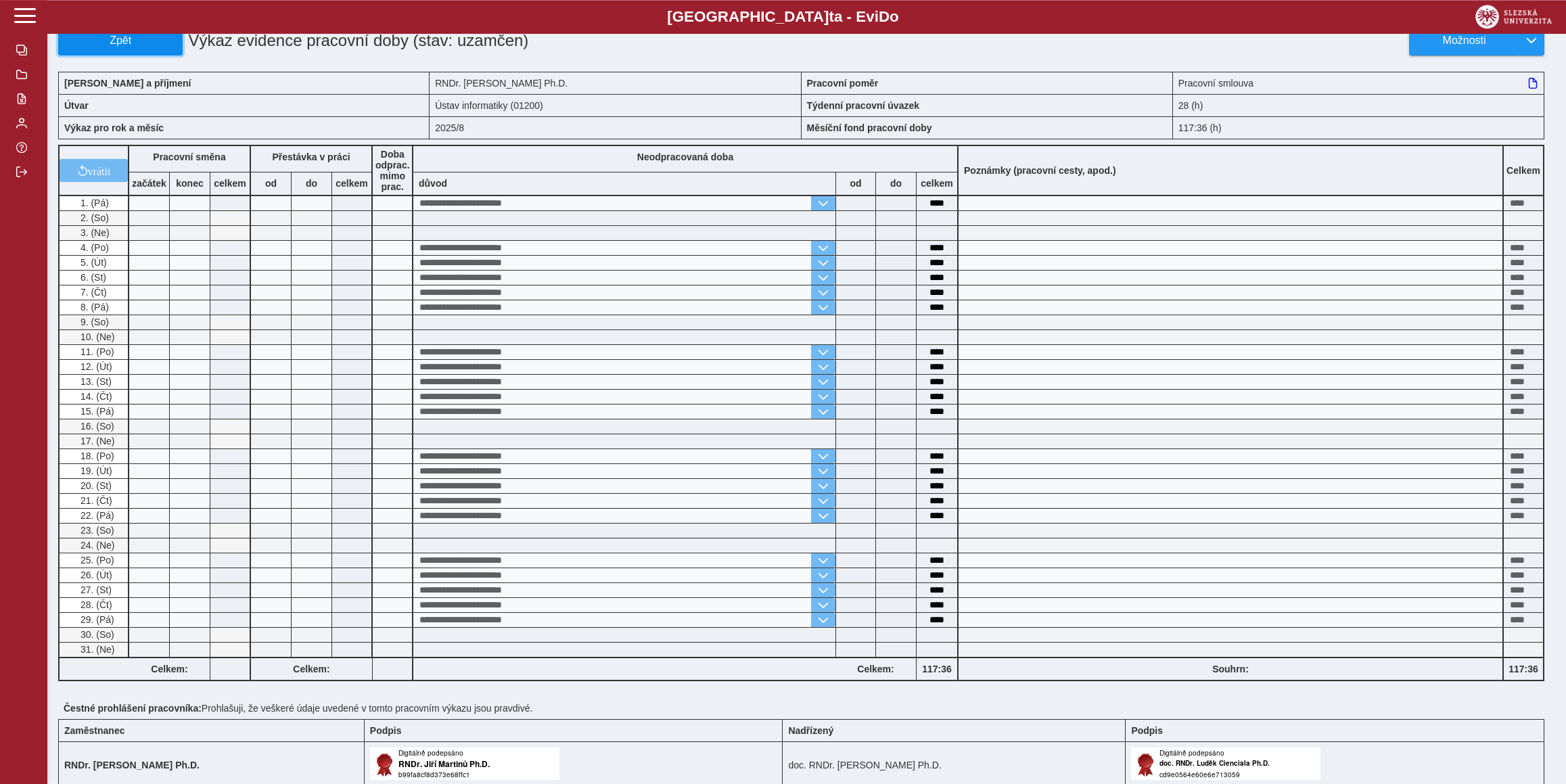
click at [121, 42] on span "Zpět" at bounding box center [121, 40] width 112 height 12
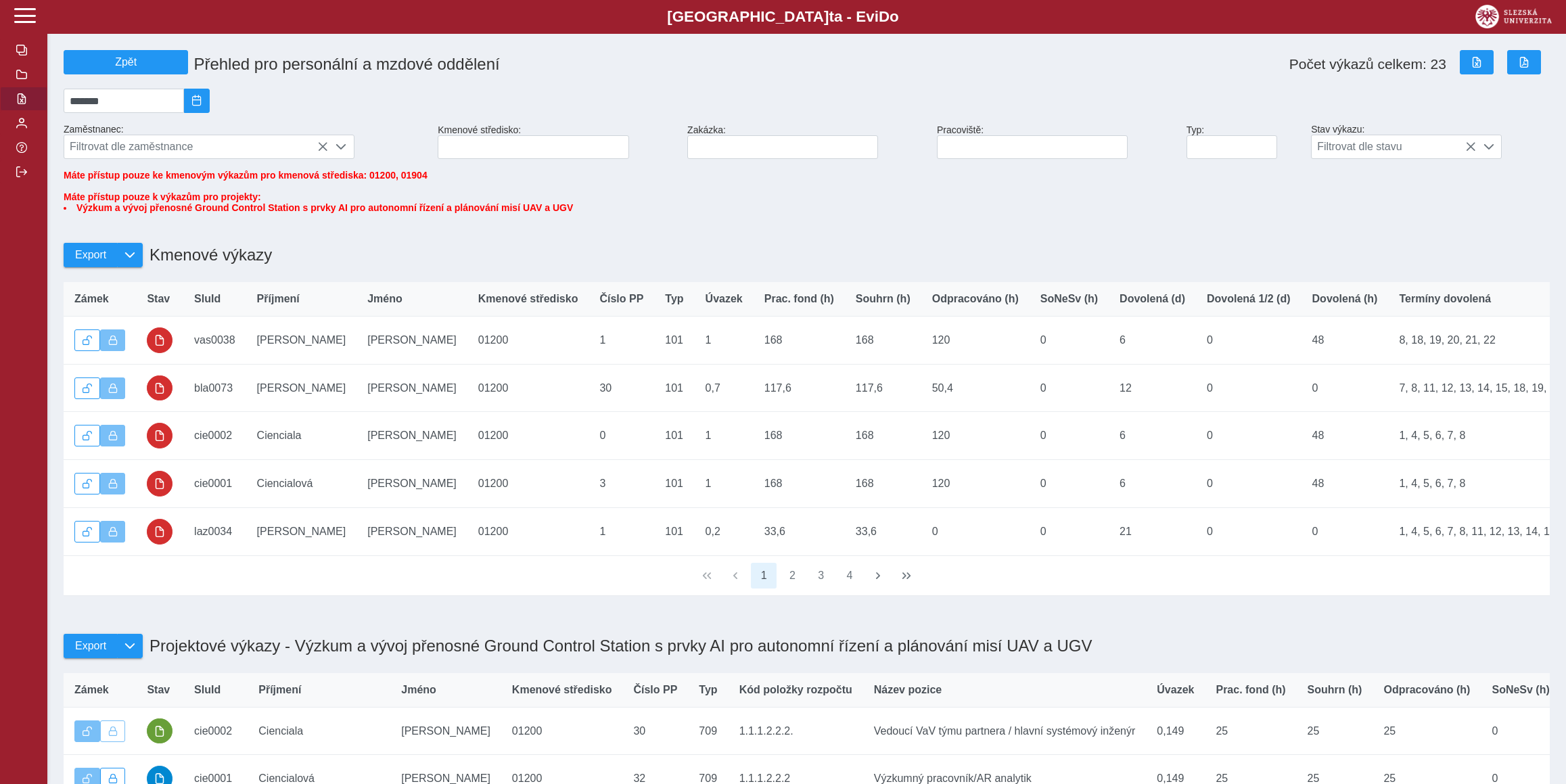
click at [781, 595] on div "1 2 3 4" at bounding box center [807, 576] width 1486 height 40
click at [798, 588] on button "2" at bounding box center [793, 576] width 26 height 26
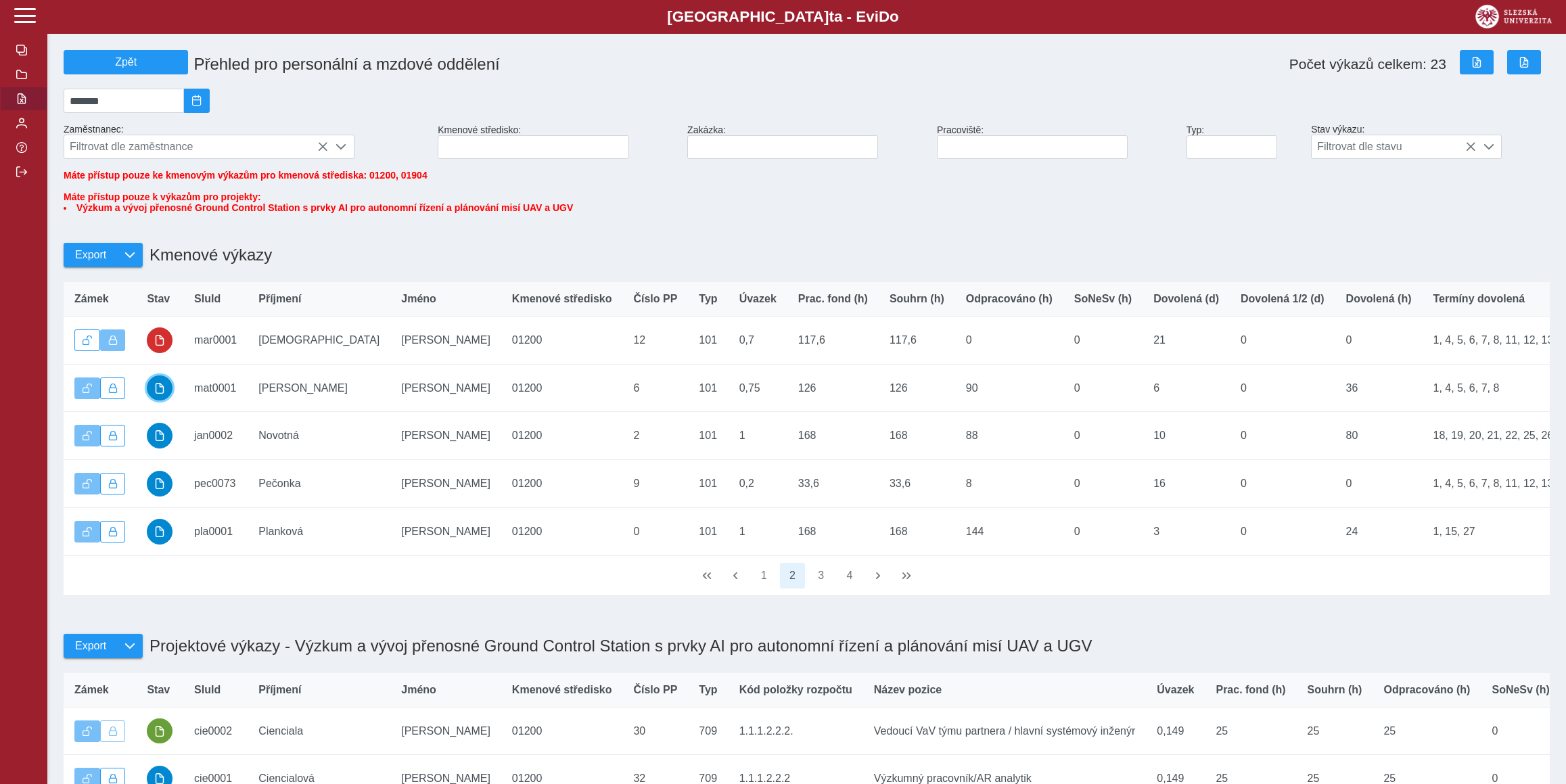
click at [159, 394] on span "button" at bounding box center [159, 388] width 11 height 11
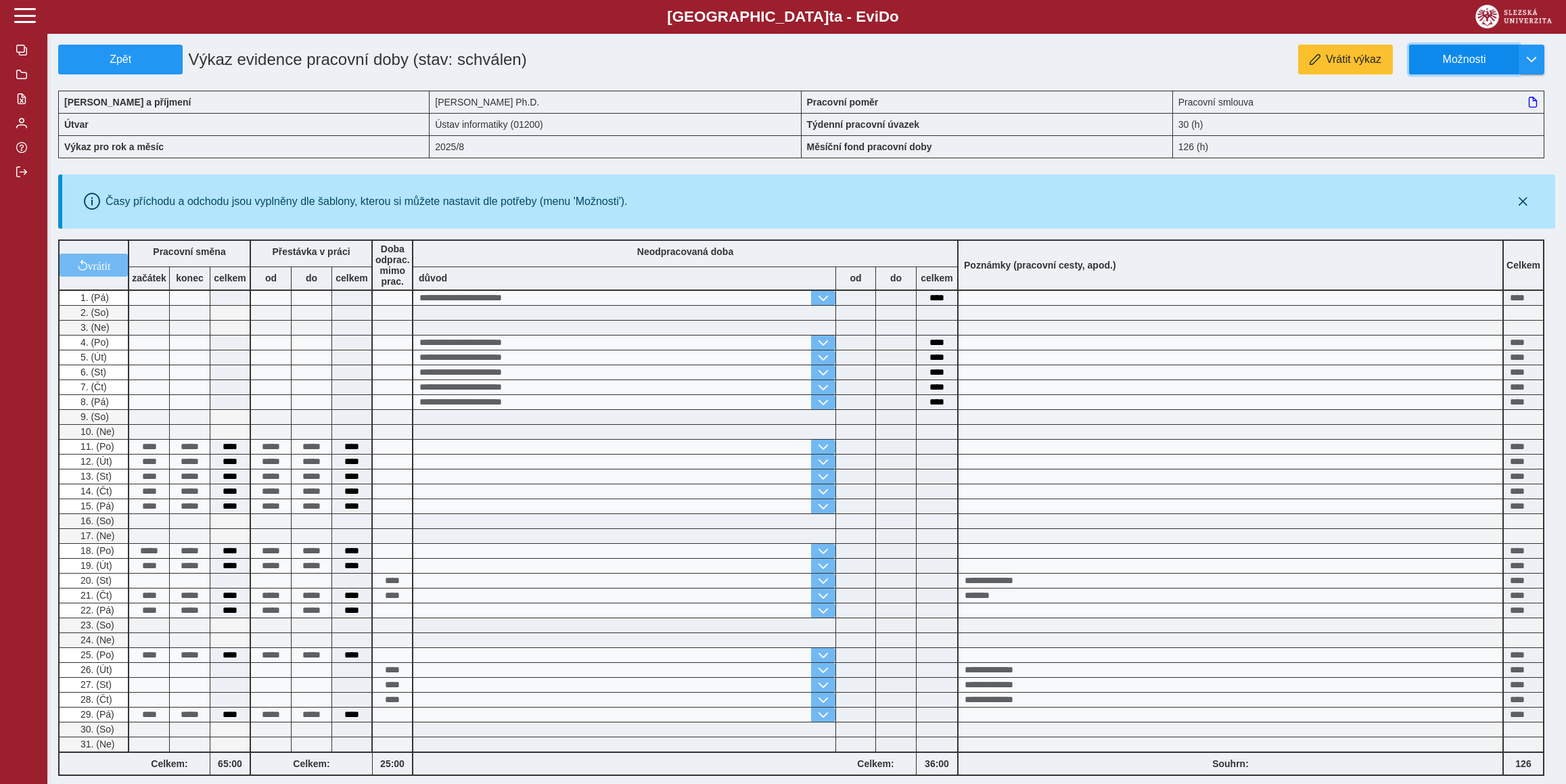
click at [1453, 54] on span "Možnosti" at bounding box center [1463, 59] width 87 height 12
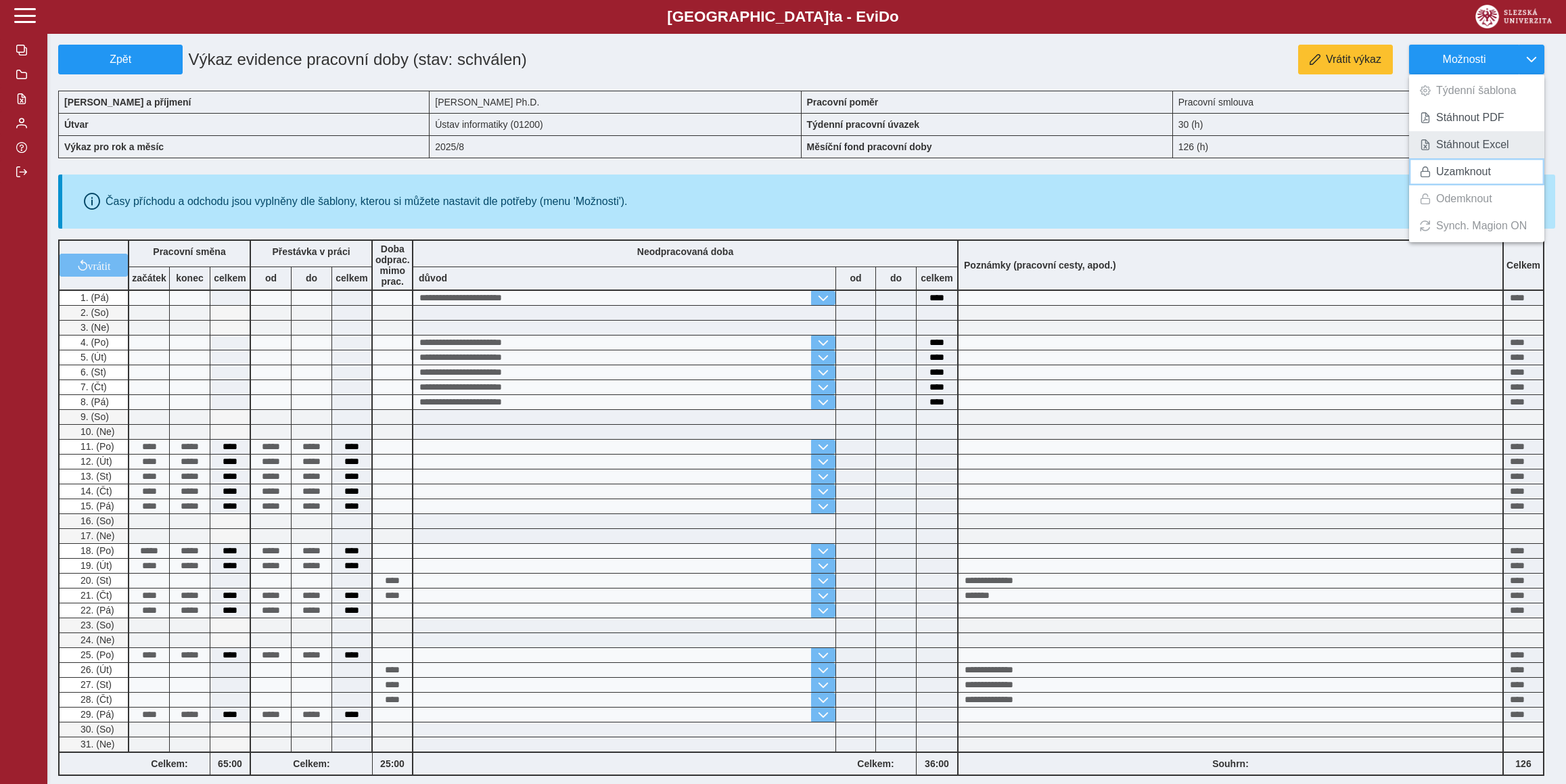
click at [1463, 177] on span "Uzamknout" at bounding box center [1463, 171] width 55 height 11
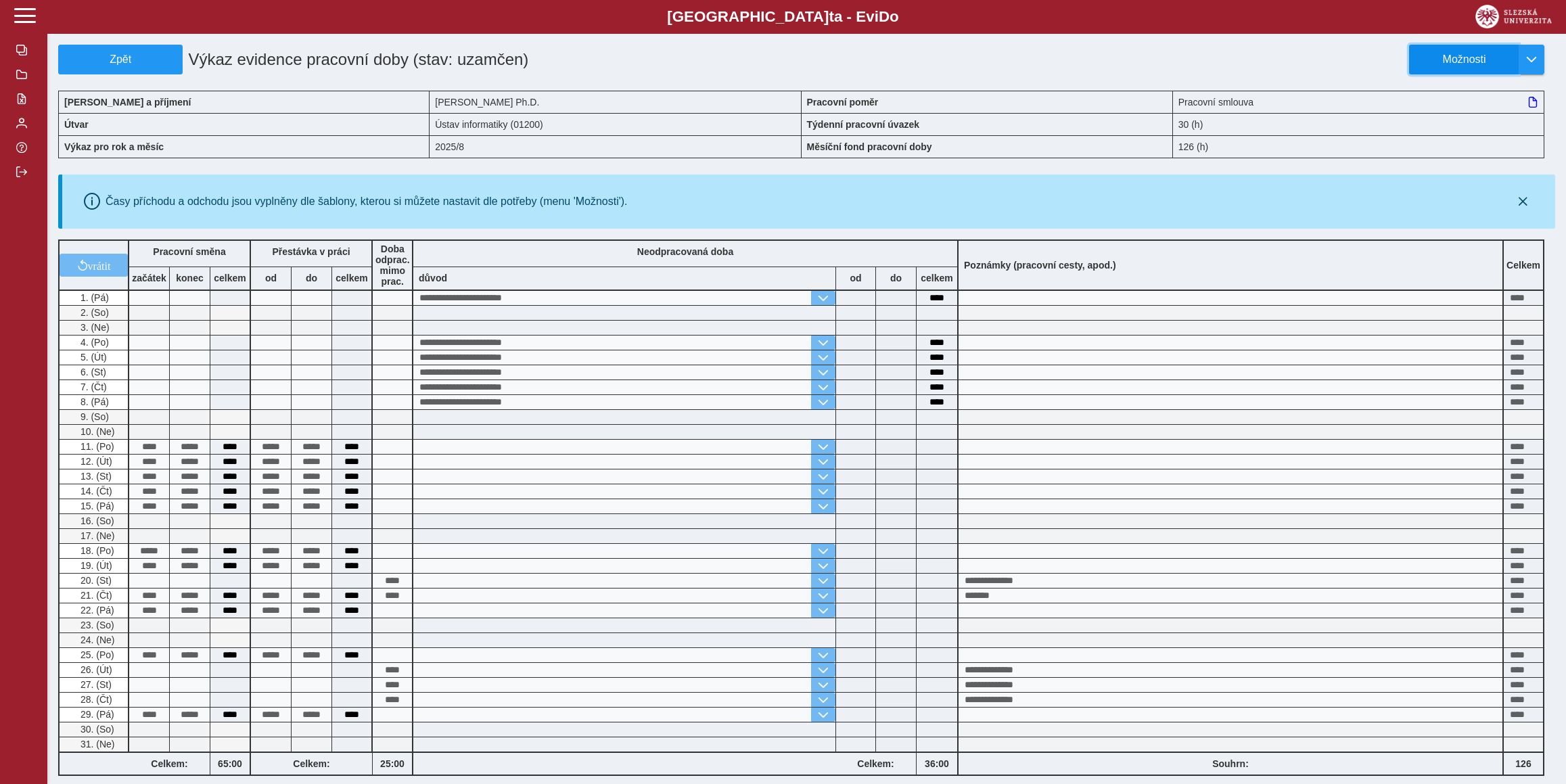
click at [1466, 58] on span "Možnosti" at bounding box center [1463, 59] width 87 height 12
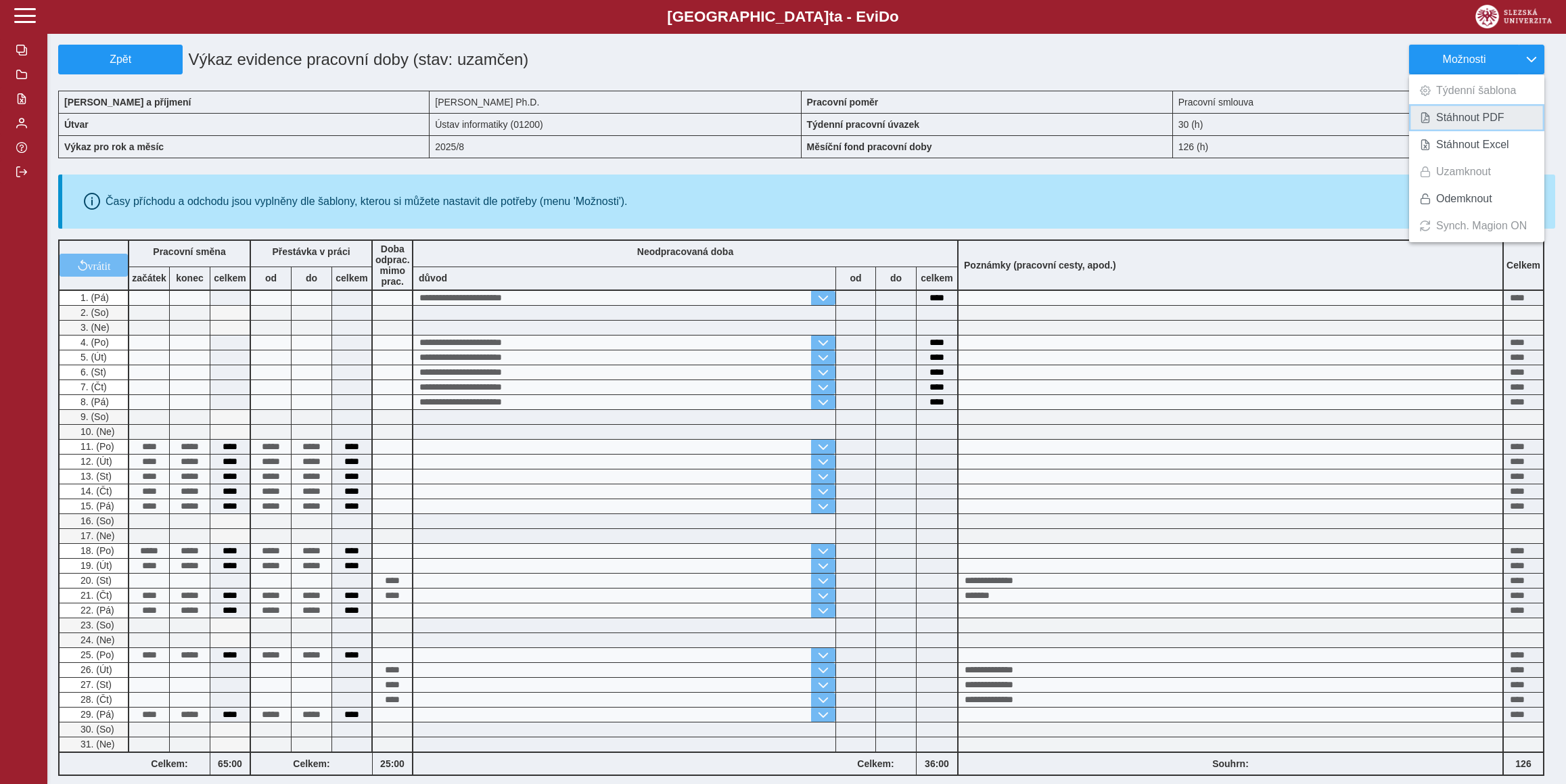
click at [1451, 122] on span "Stáhnout PDF" at bounding box center [1469, 117] width 68 height 11
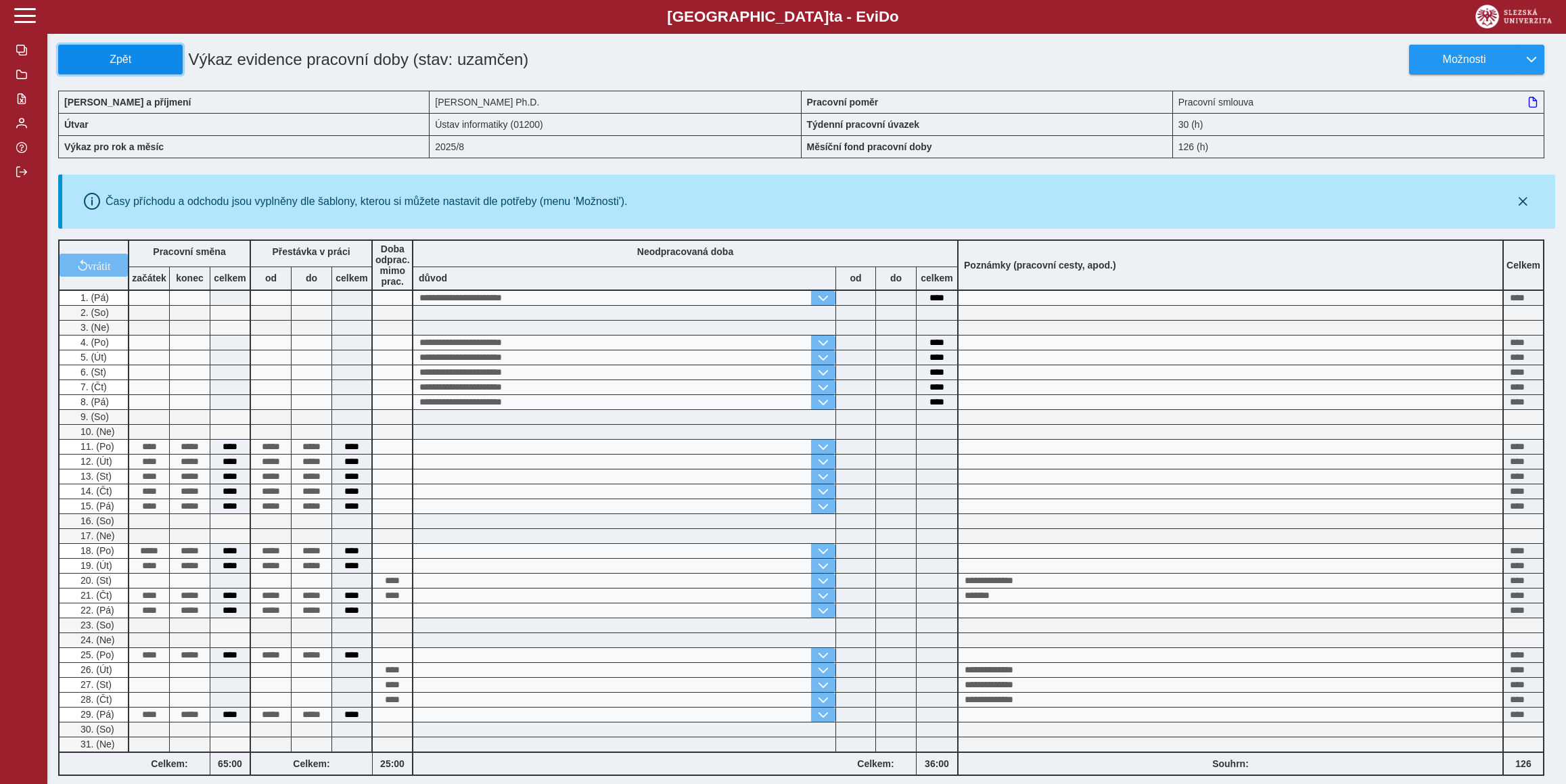
click at [139, 58] on span "Zpět" at bounding box center [121, 59] width 112 height 12
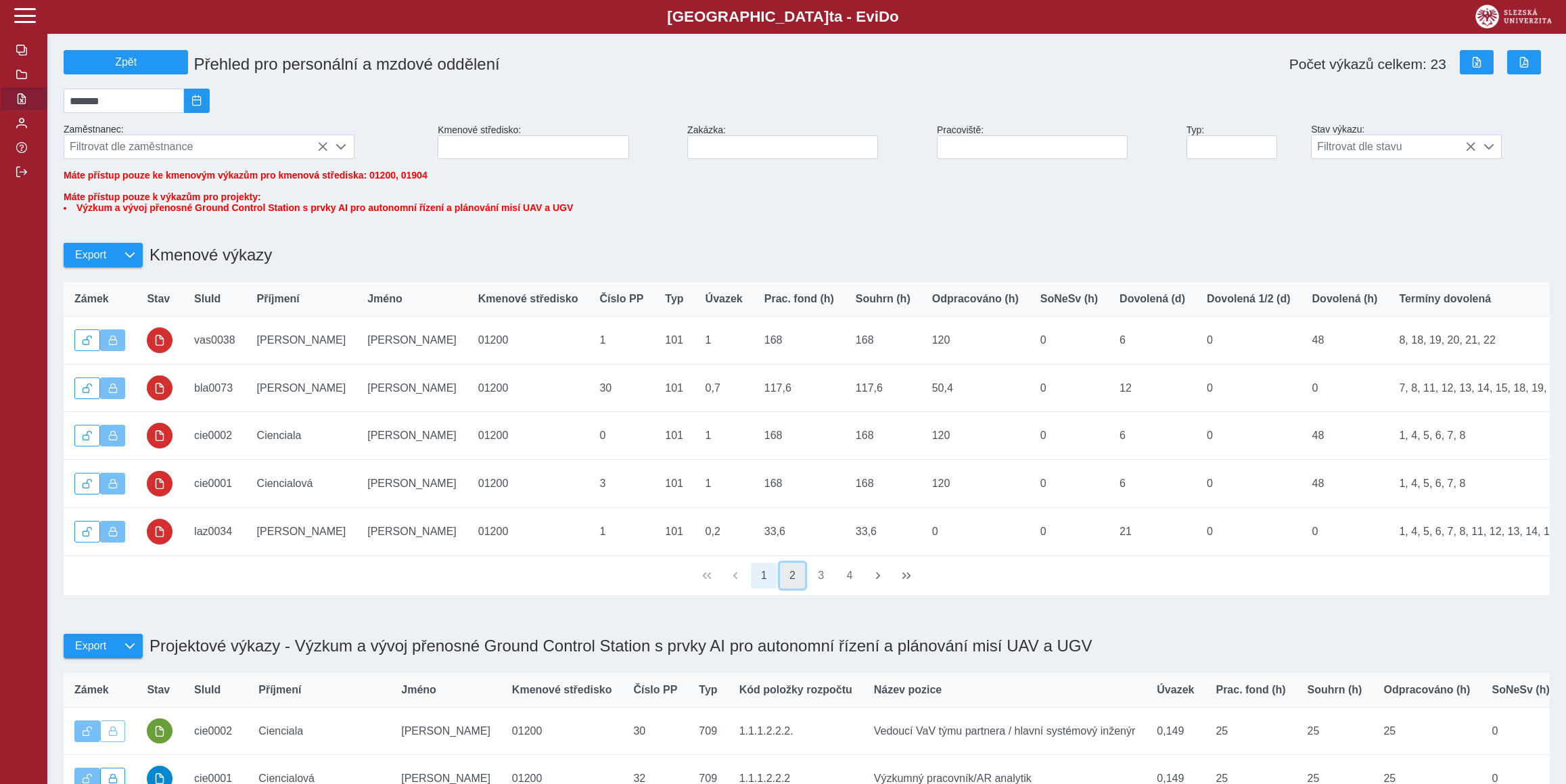
click at [784, 588] on button "2" at bounding box center [793, 576] width 26 height 26
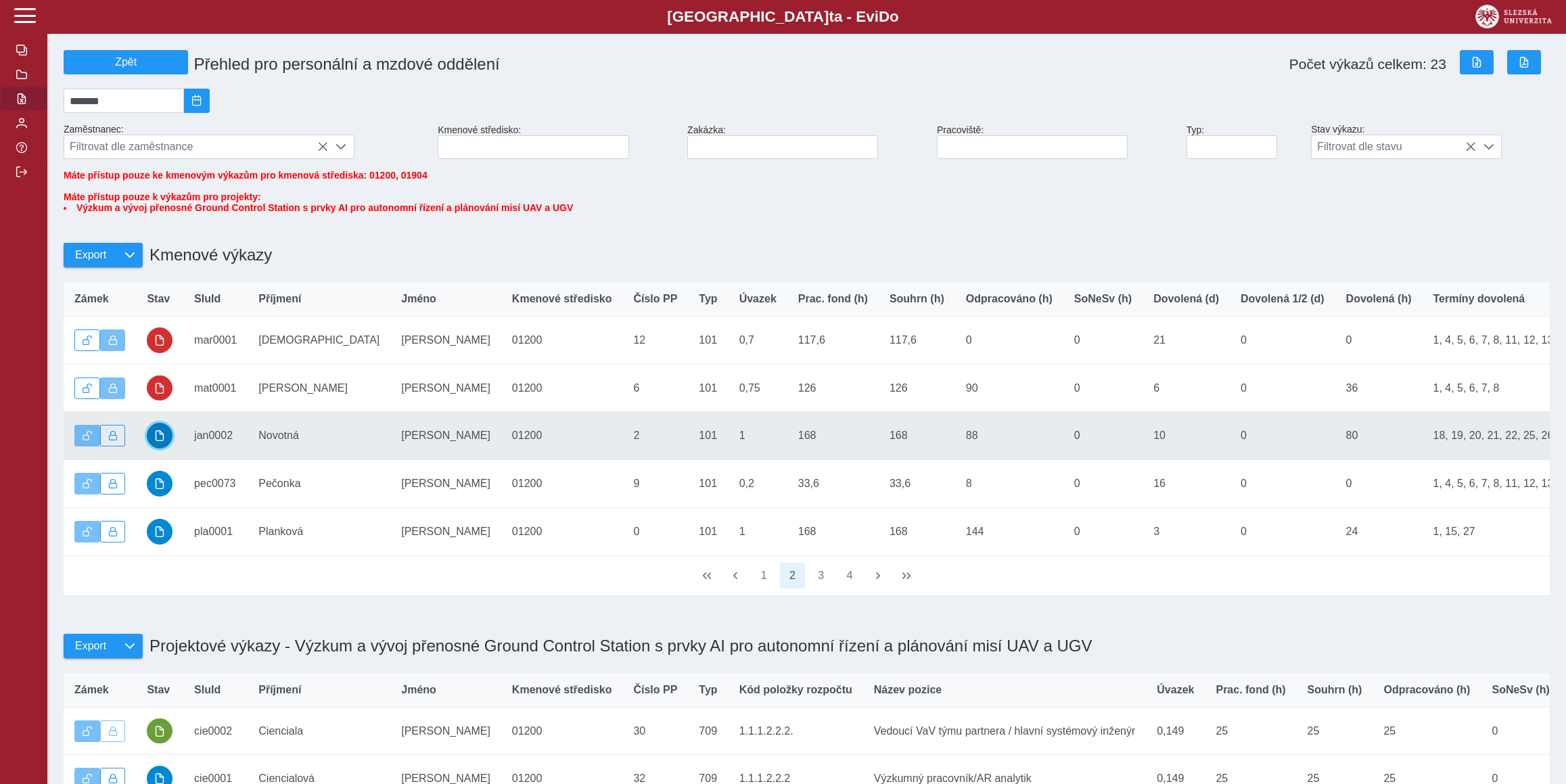
click at [159, 441] on span "button" at bounding box center [159, 435] width 11 height 11
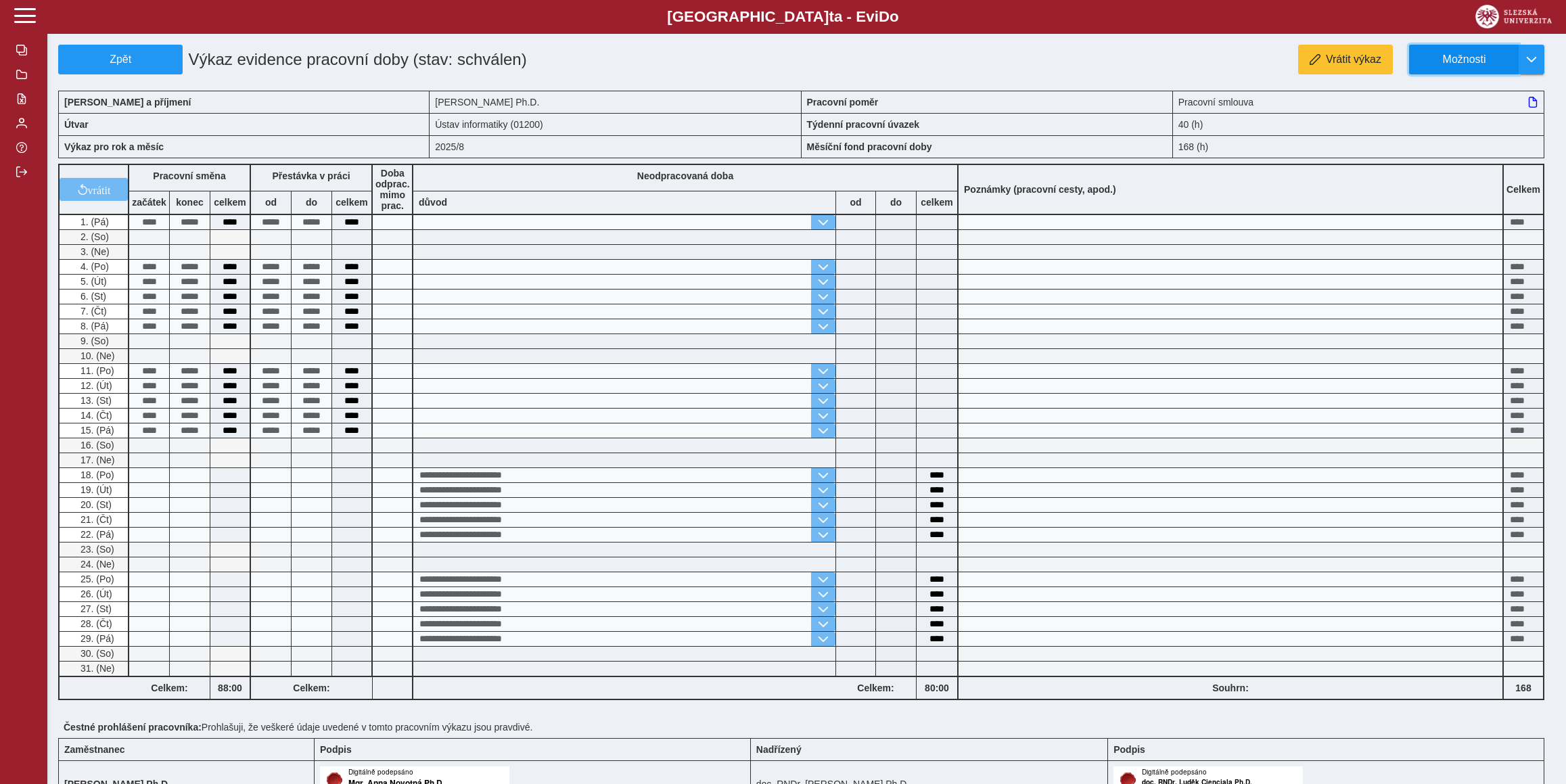
click at [1477, 51] on button "Možnosti" at bounding box center [1463, 59] width 109 height 30
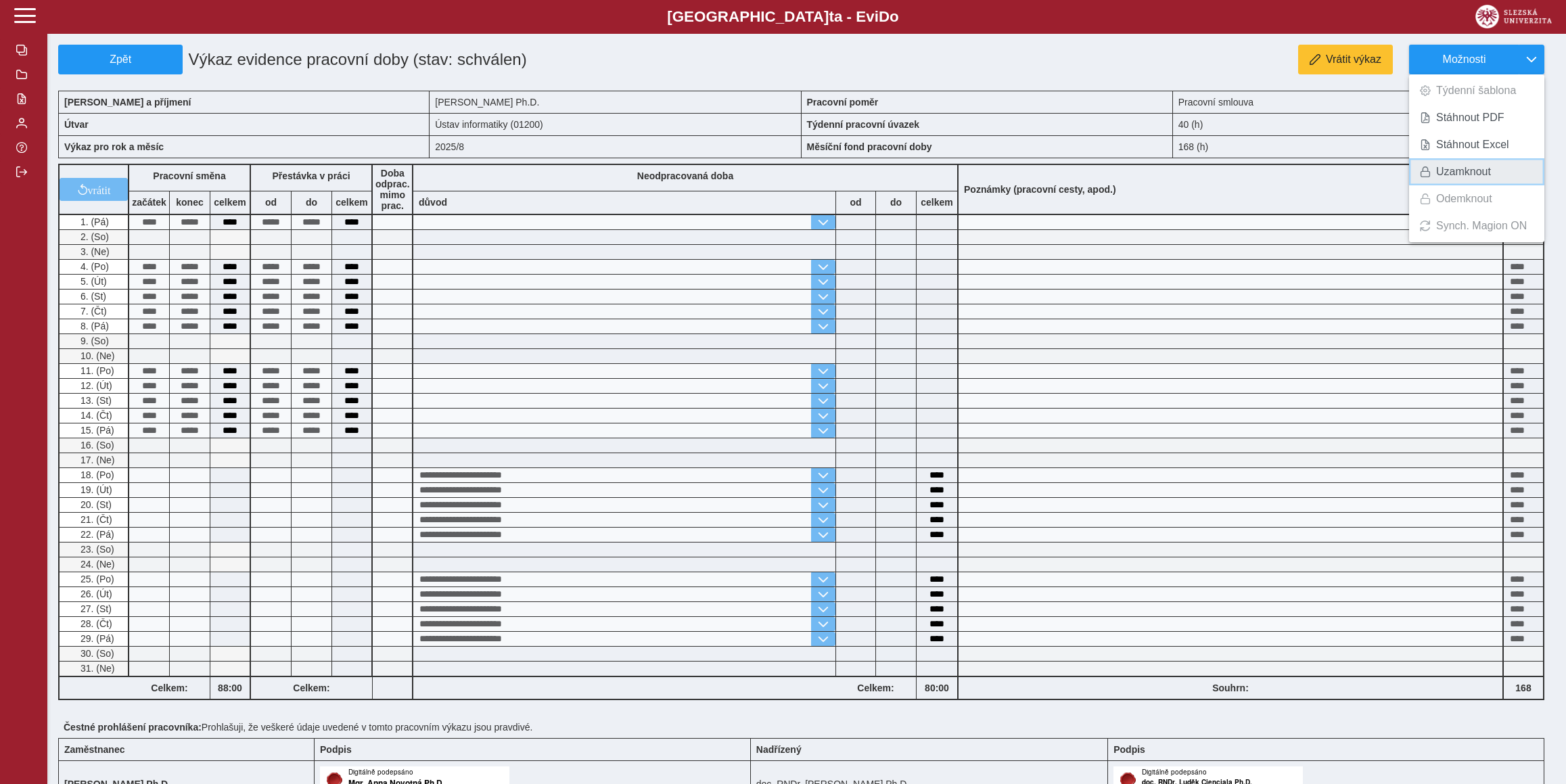
click at [1491, 170] on span "Uzamknout" at bounding box center [1463, 171] width 55 height 11
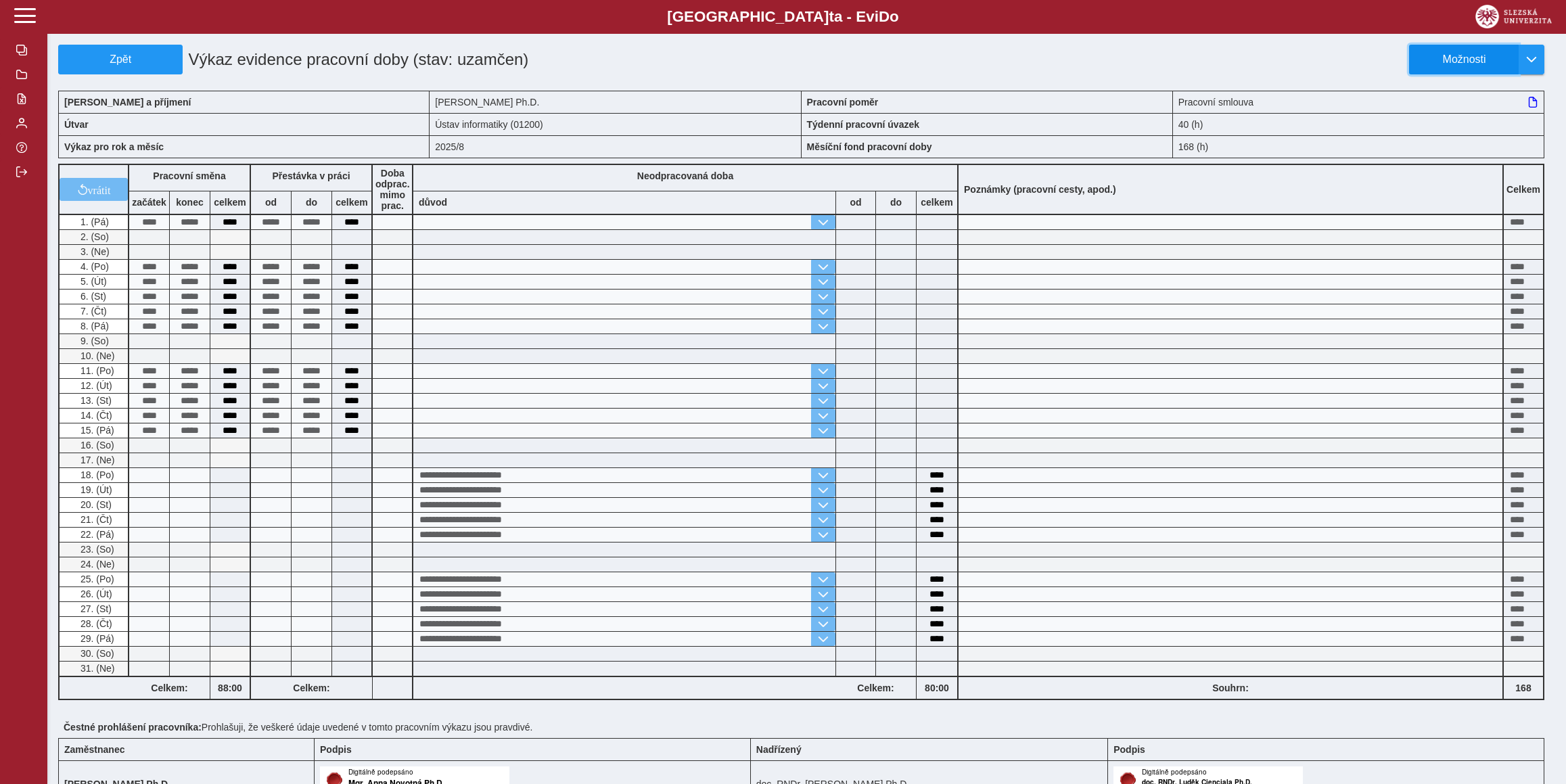
click at [1451, 60] on span "Možnosti" at bounding box center [1463, 59] width 87 height 12
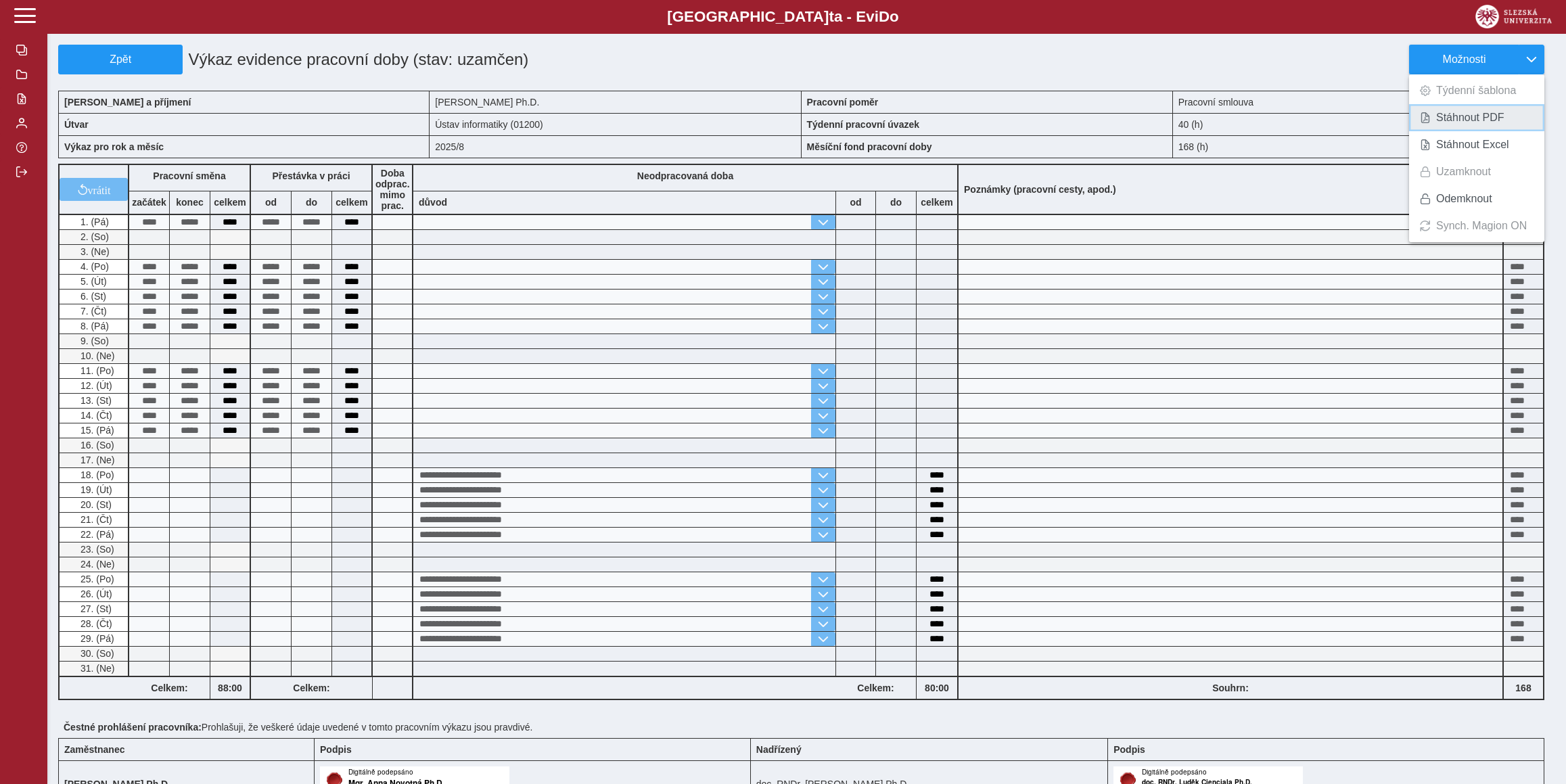
click at [1450, 122] on span "Stáhnout PDF" at bounding box center [1469, 117] width 68 height 11
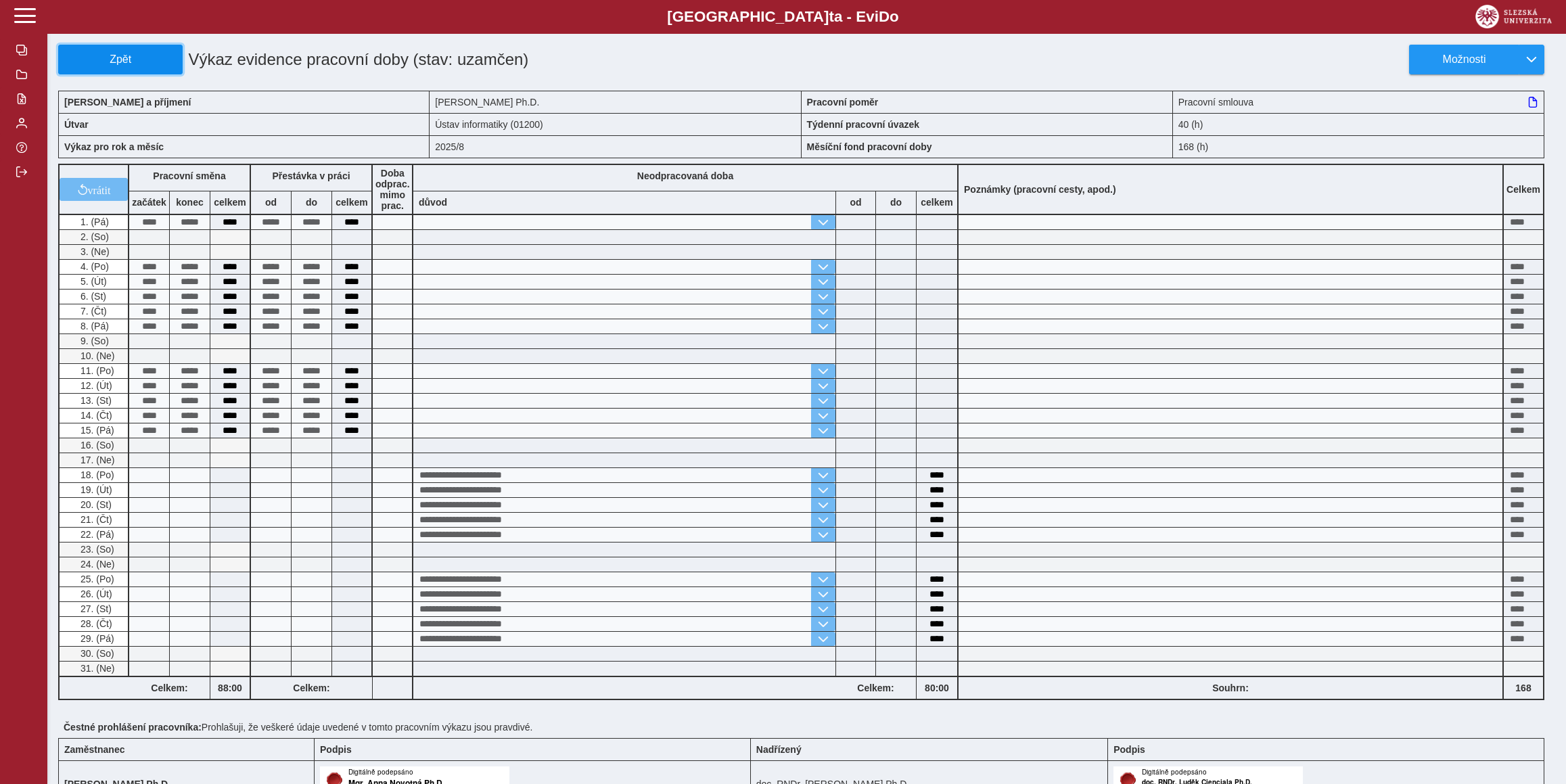
click at [65, 56] on span "Zpět" at bounding box center [121, 59] width 112 height 12
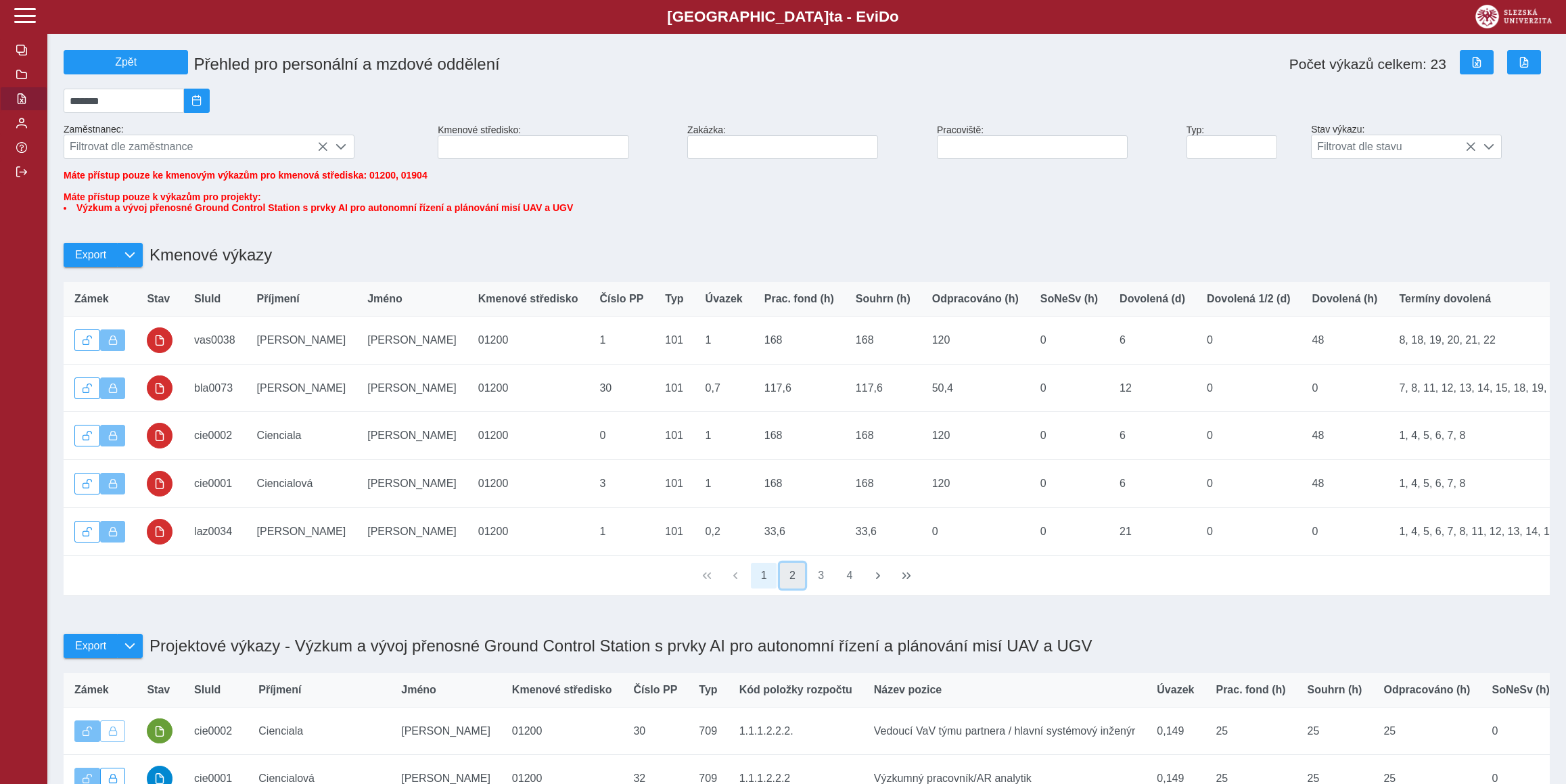
click at [795, 588] on button "2" at bounding box center [793, 576] width 26 height 26
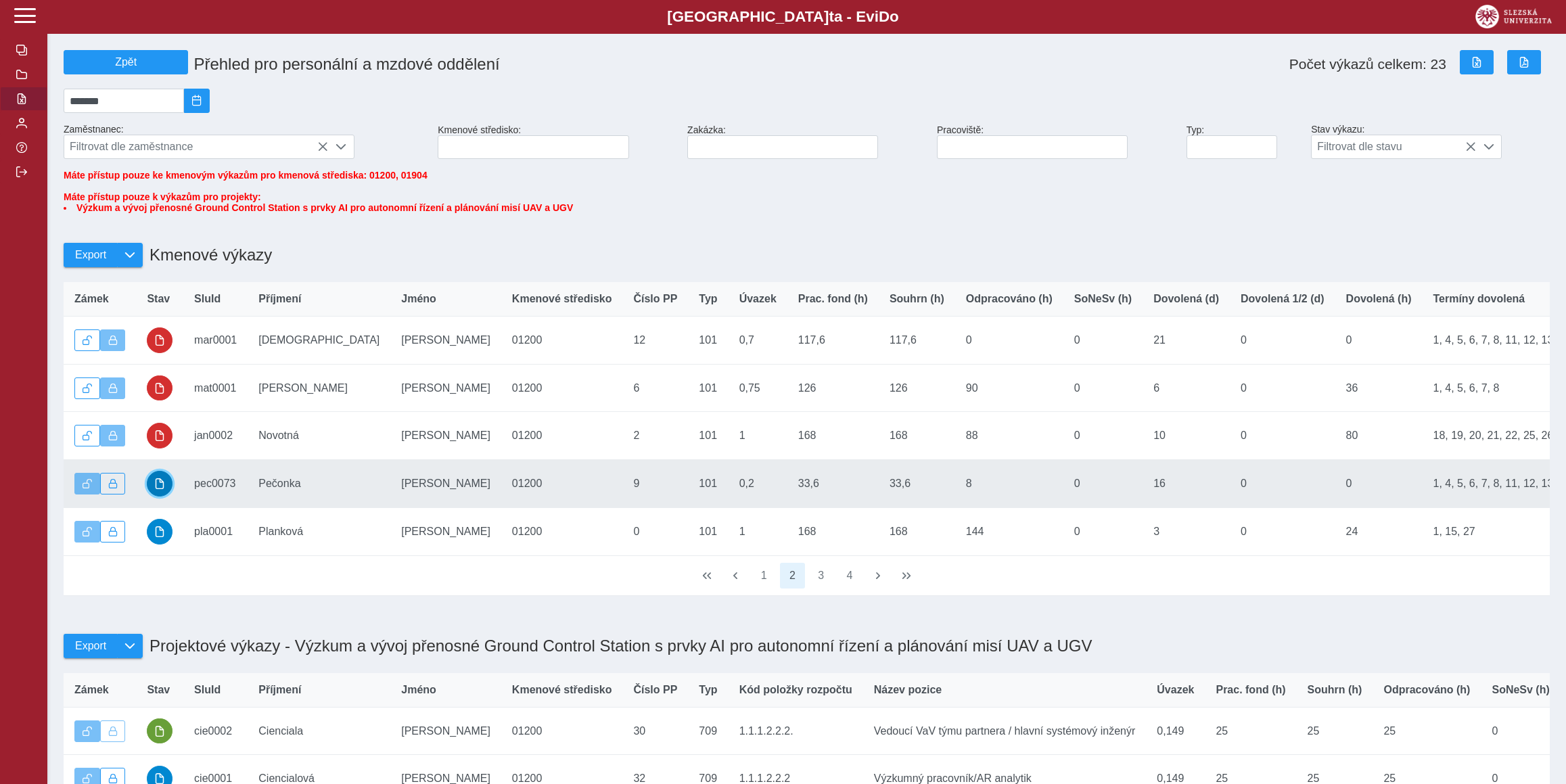
click at [165, 488] on span "button" at bounding box center [159, 483] width 11 height 11
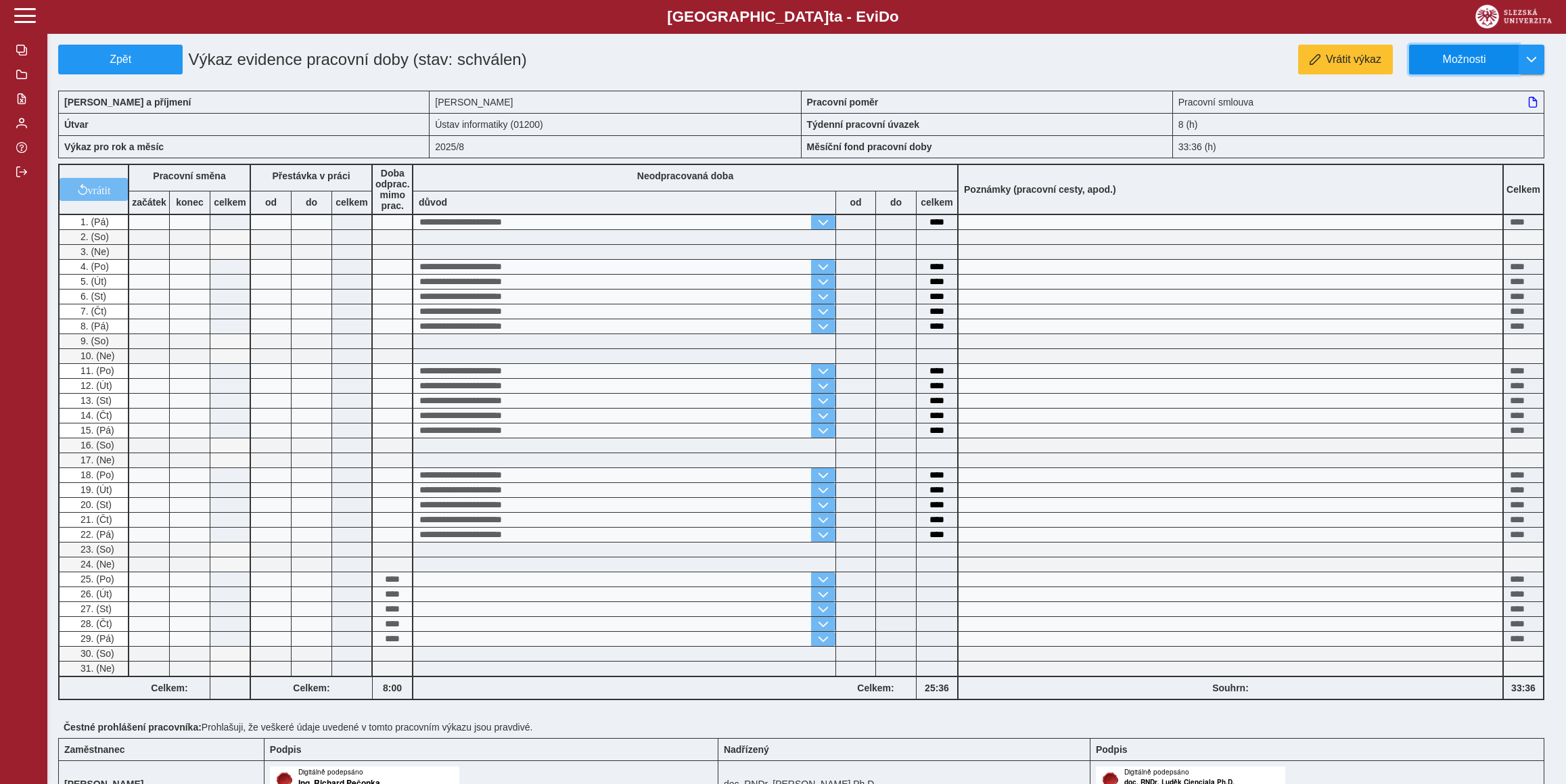
click at [1453, 61] on span "Možnosti" at bounding box center [1463, 59] width 87 height 12
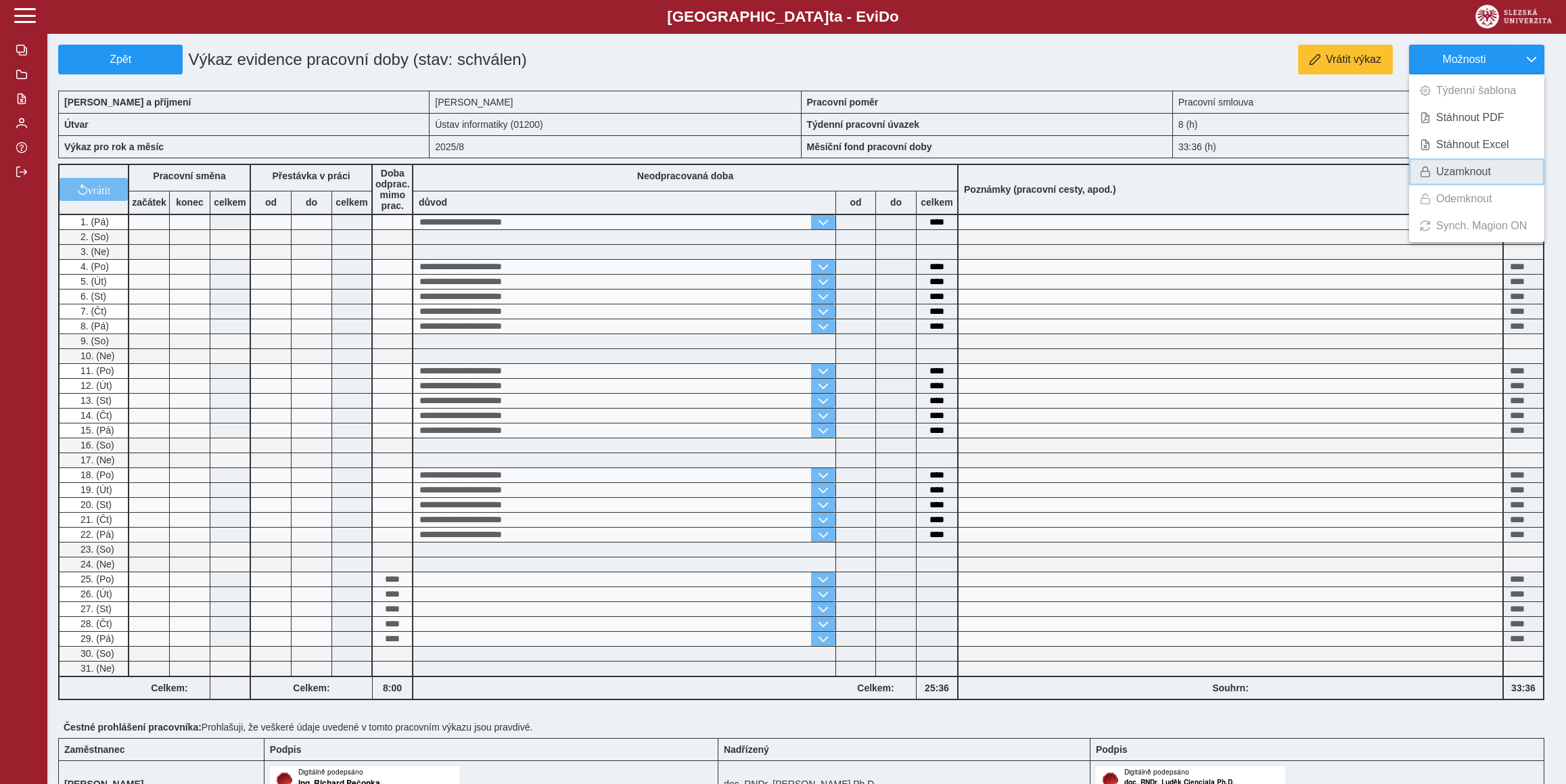
click at [1469, 163] on link "Uzamknout" at bounding box center [1476, 171] width 135 height 27
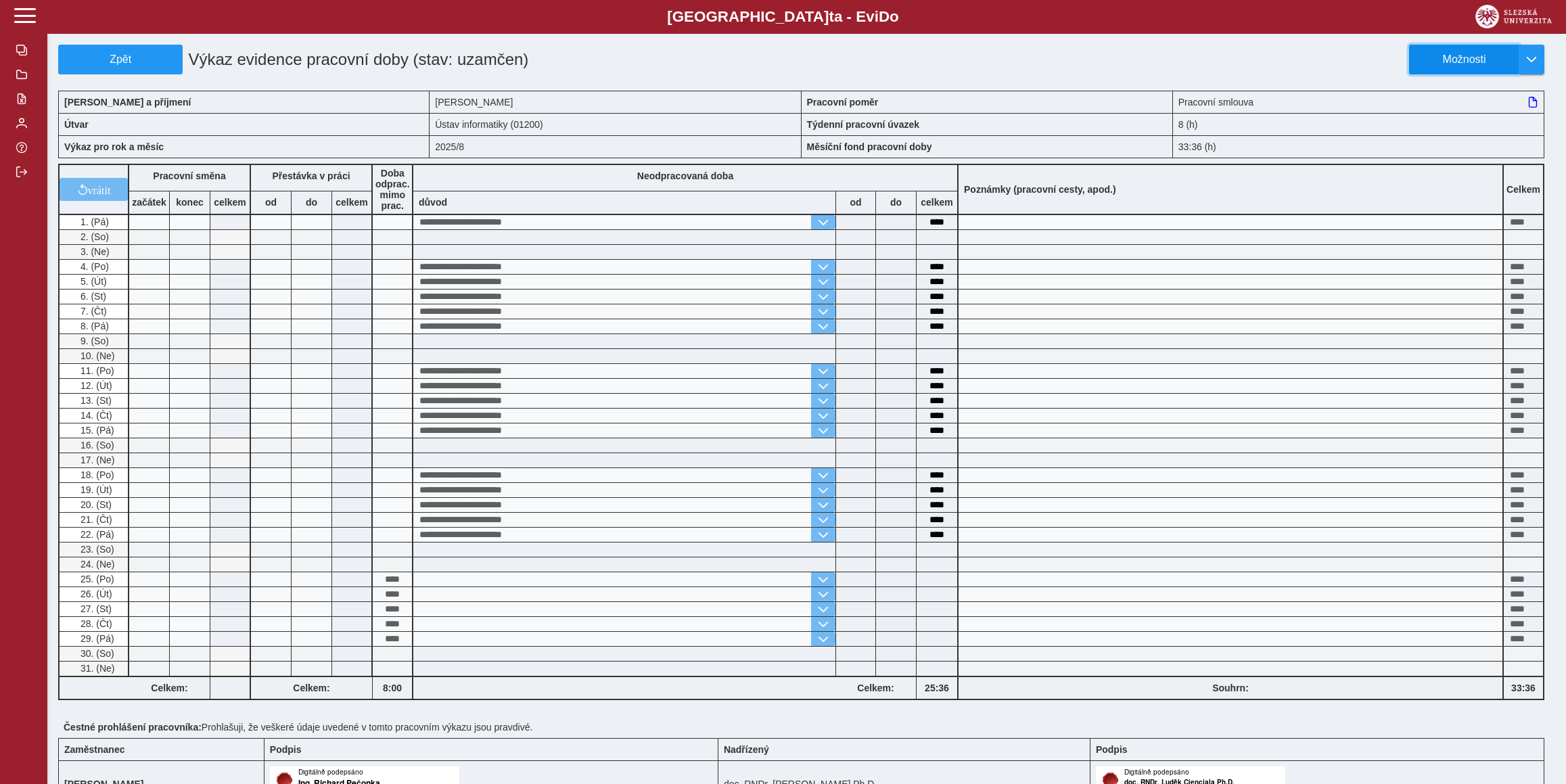
click at [1447, 56] on span "Možnosti" at bounding box center [1463, 59] width 87 height 12
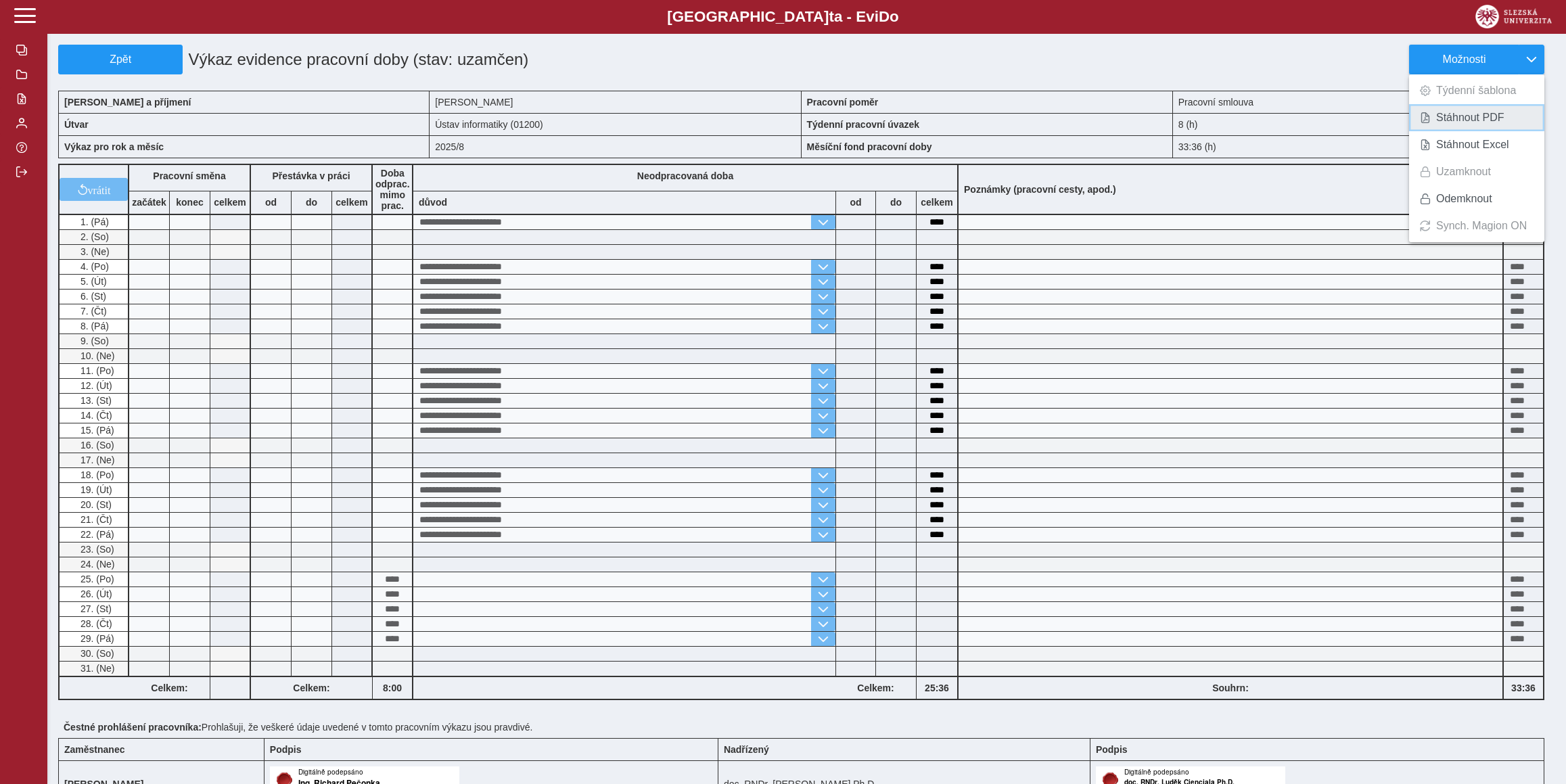
click at [1471, 112] on span "Stáhnout PDF" at bounding box center [1469, 117] width 68 height 11
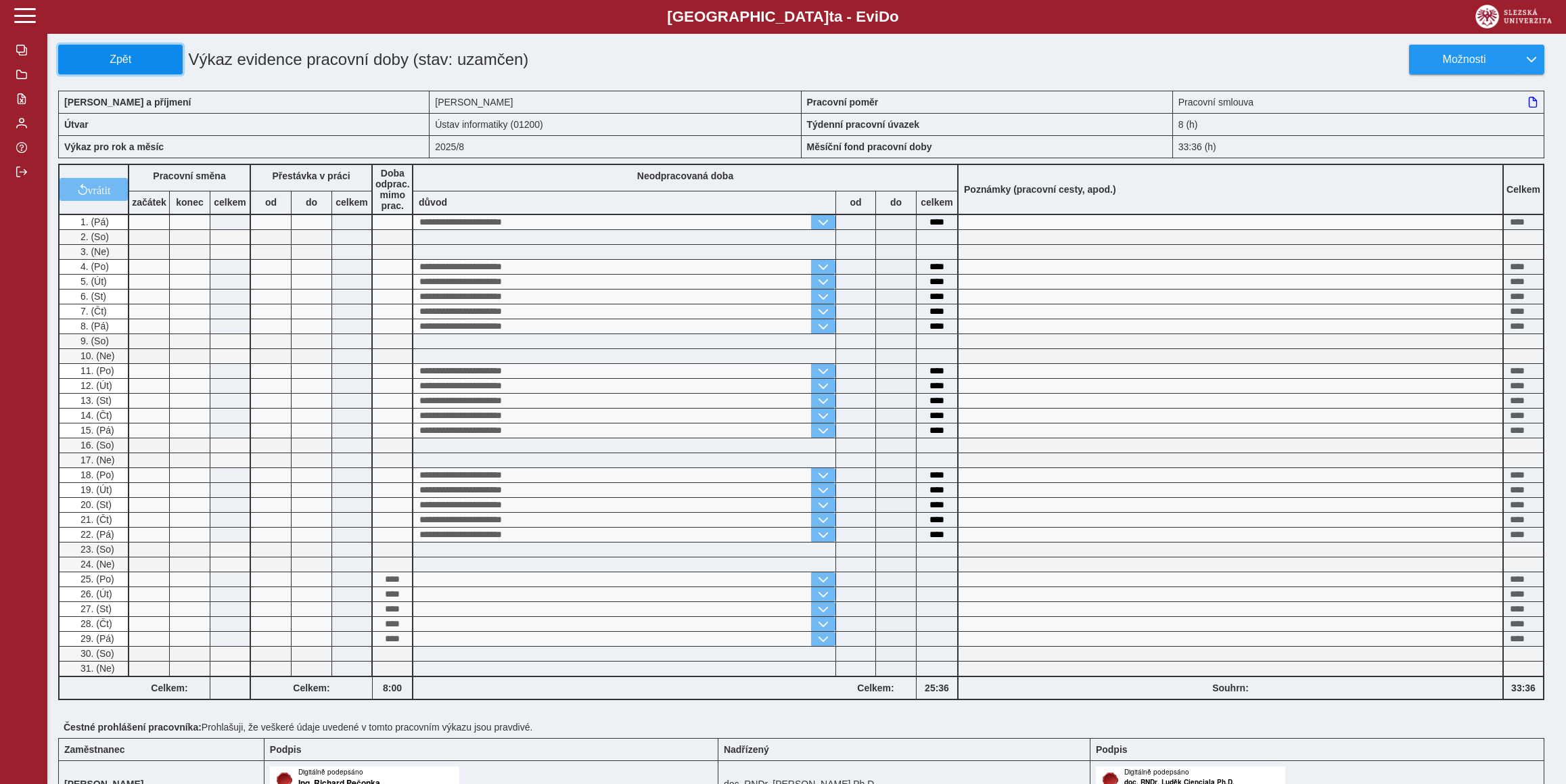
click at [152, 61] on span "Zpět" at bounding box center [121, 59] width 112 height 12
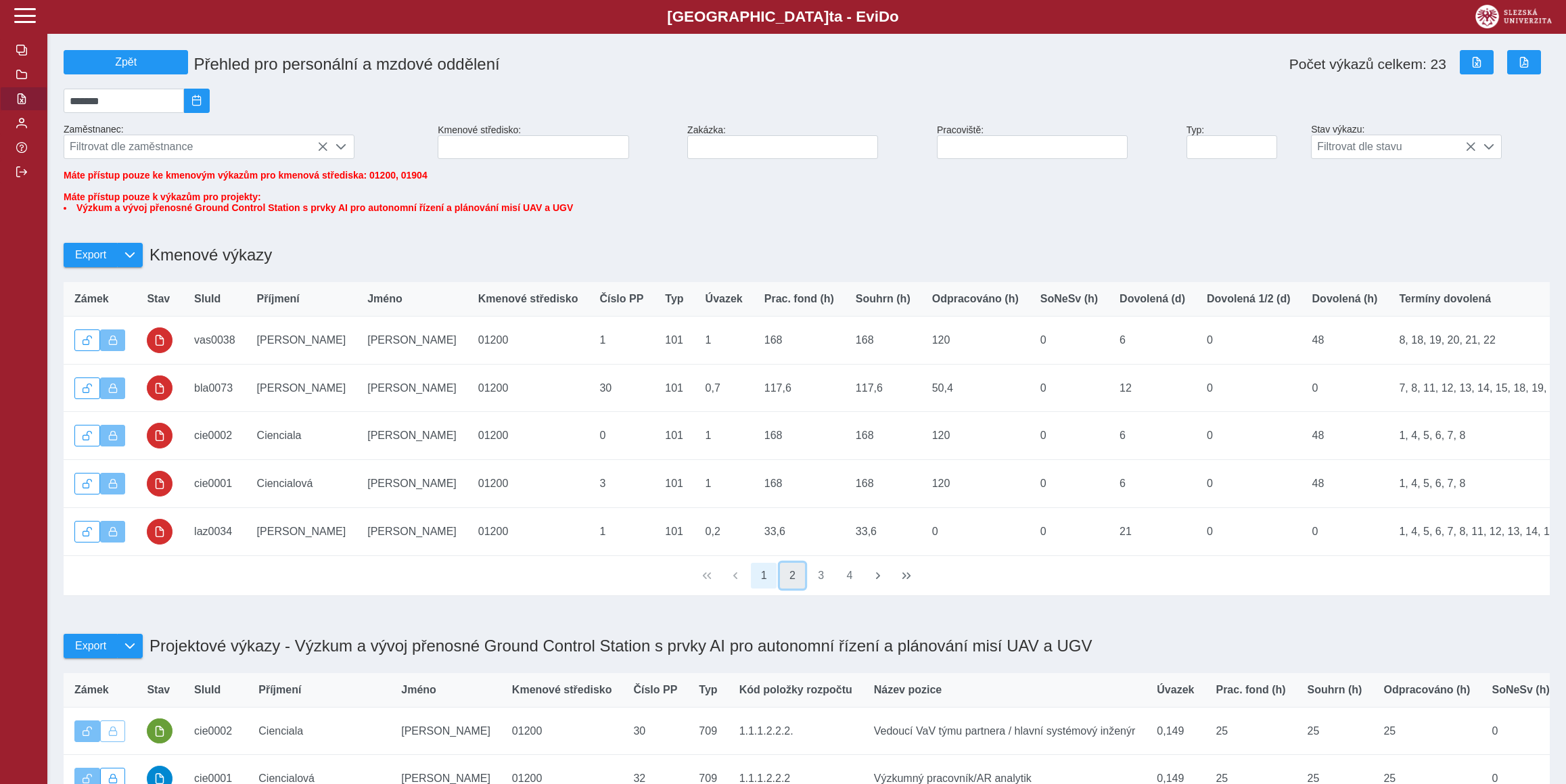
click at [788, 588] on button "2" at bounding box center [793, 576] width 26 height 26
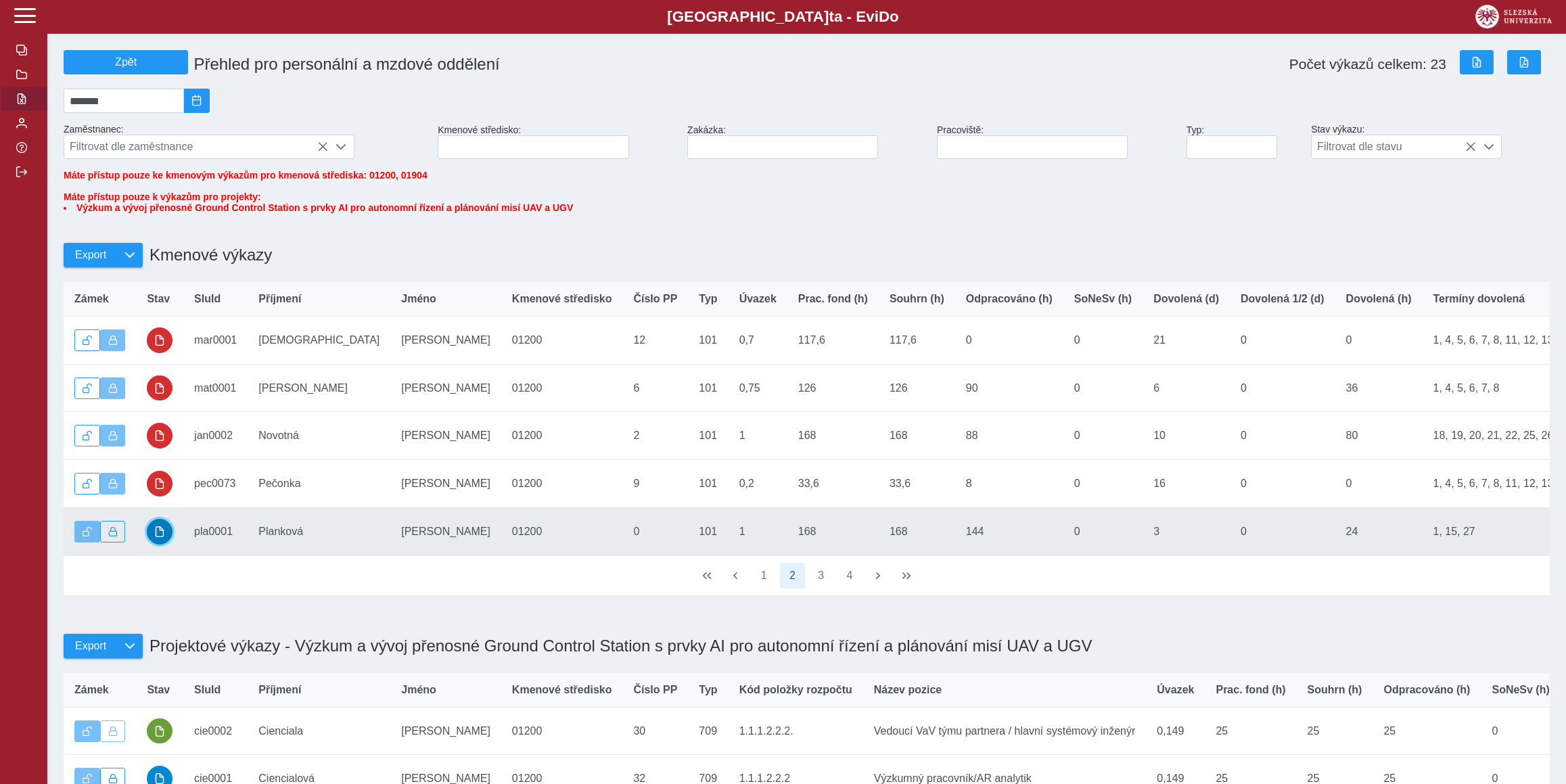
click at [168, 543] on button "button" at bounding box center [159, 532] width 26 height 26
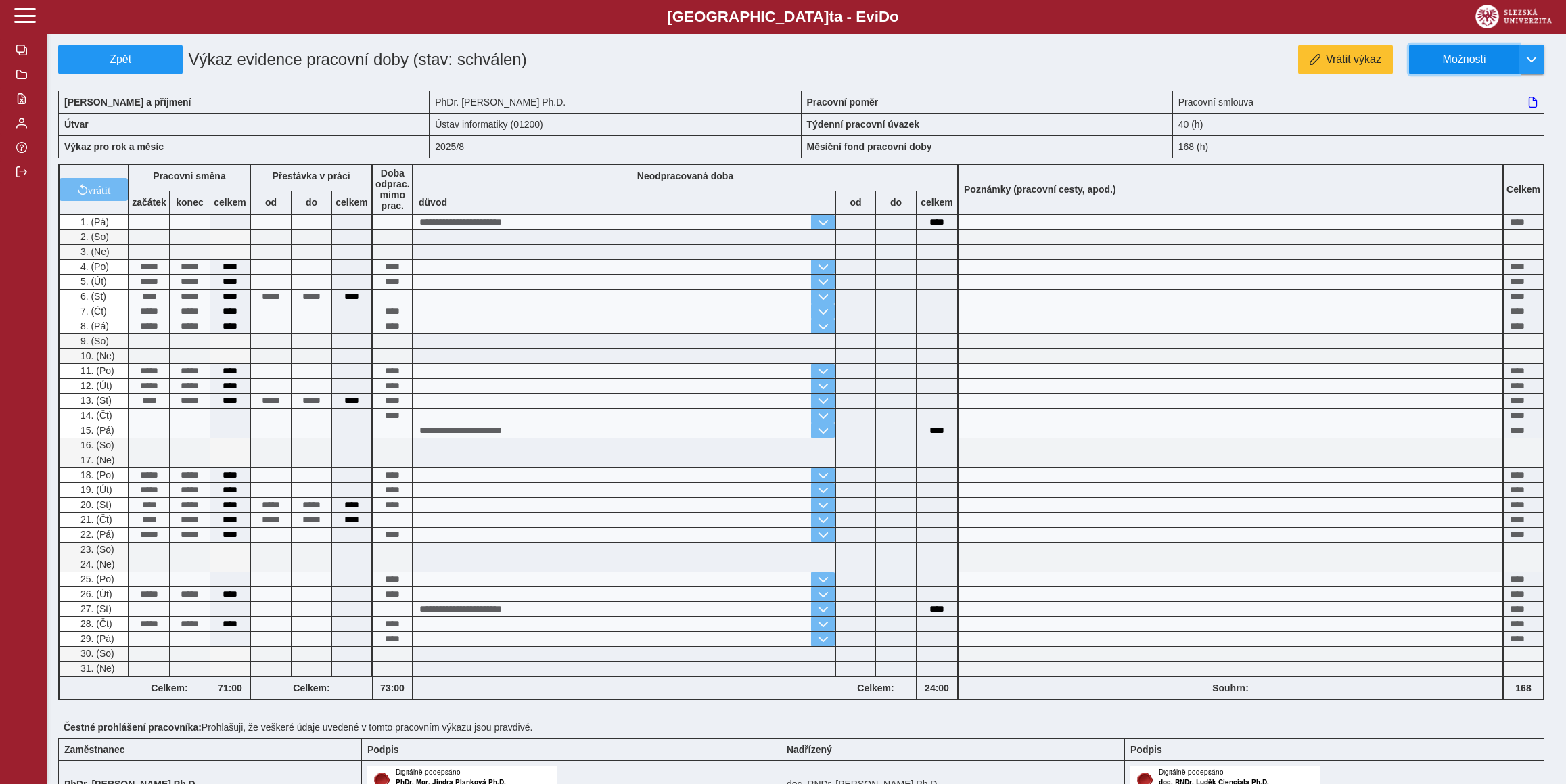
click at [1488, 65] on span "Možnosti" at bounding box center [1463, 59] width 87 height 12
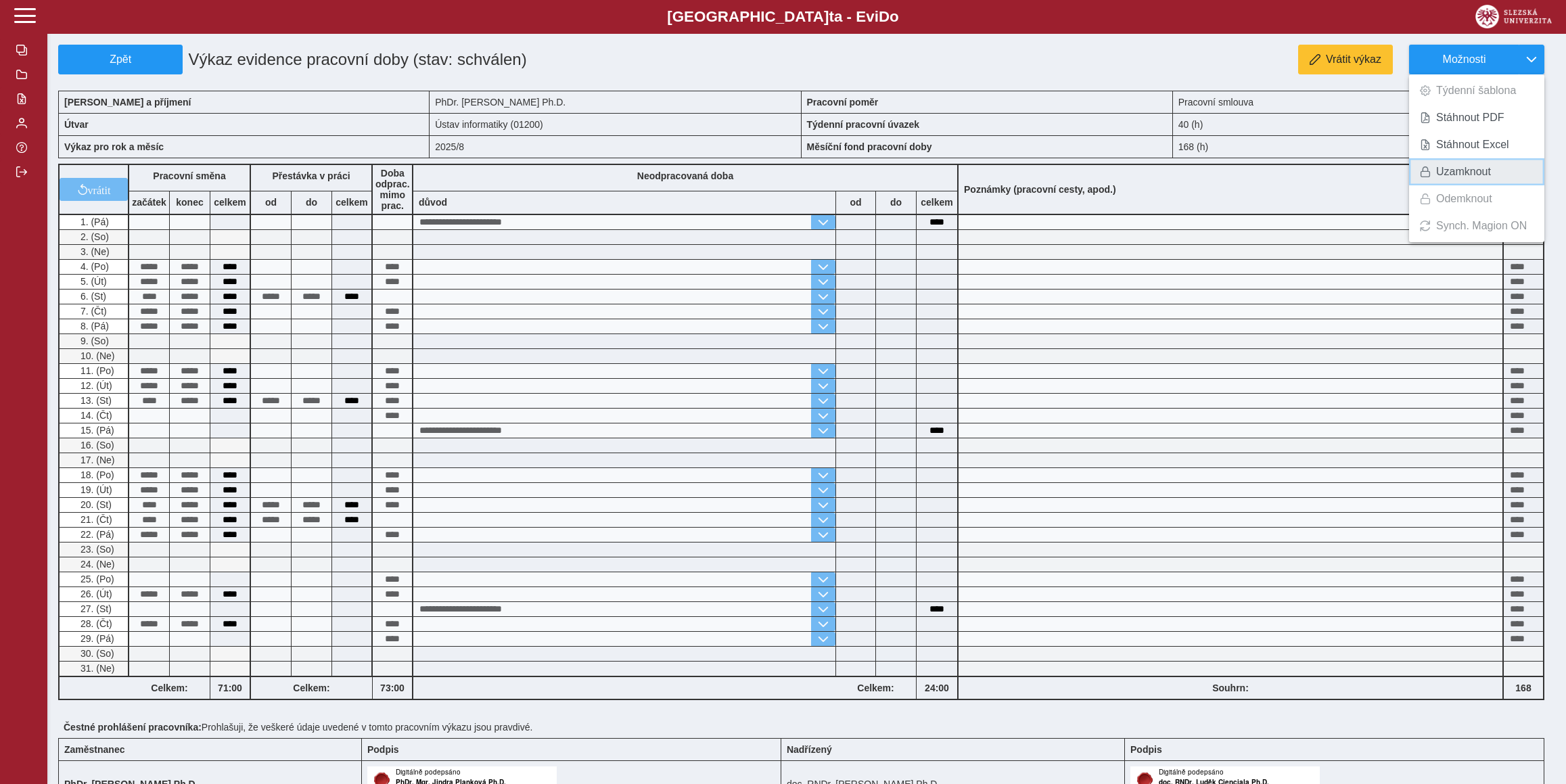
click at [1484, 168] on span "Uzamknout" at bounding box center [1463, 171] width 55 height 11
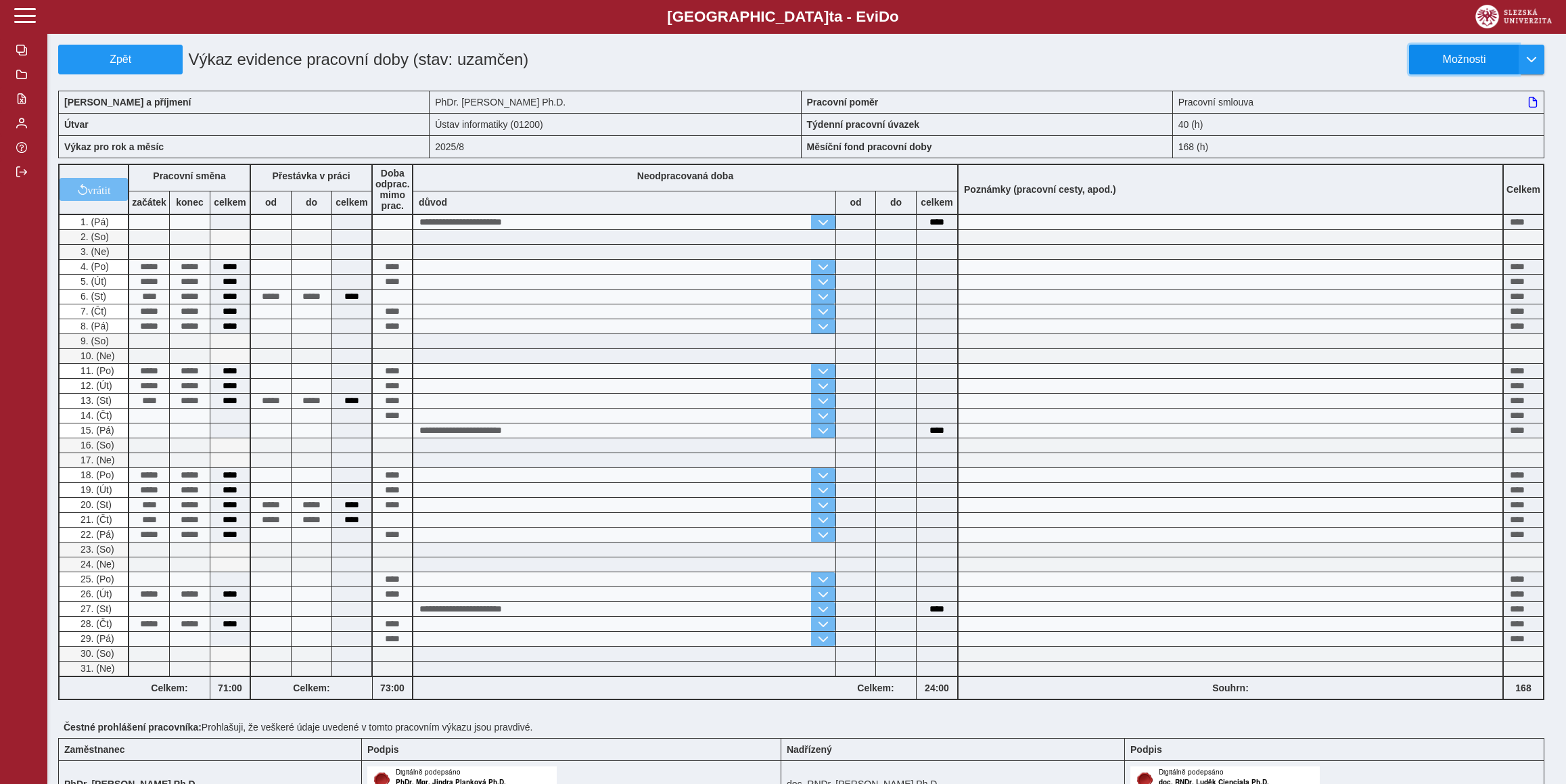
click at [1510, 49] on button "Možnosti" at bounding box center [1463, 59] width 109 height 30
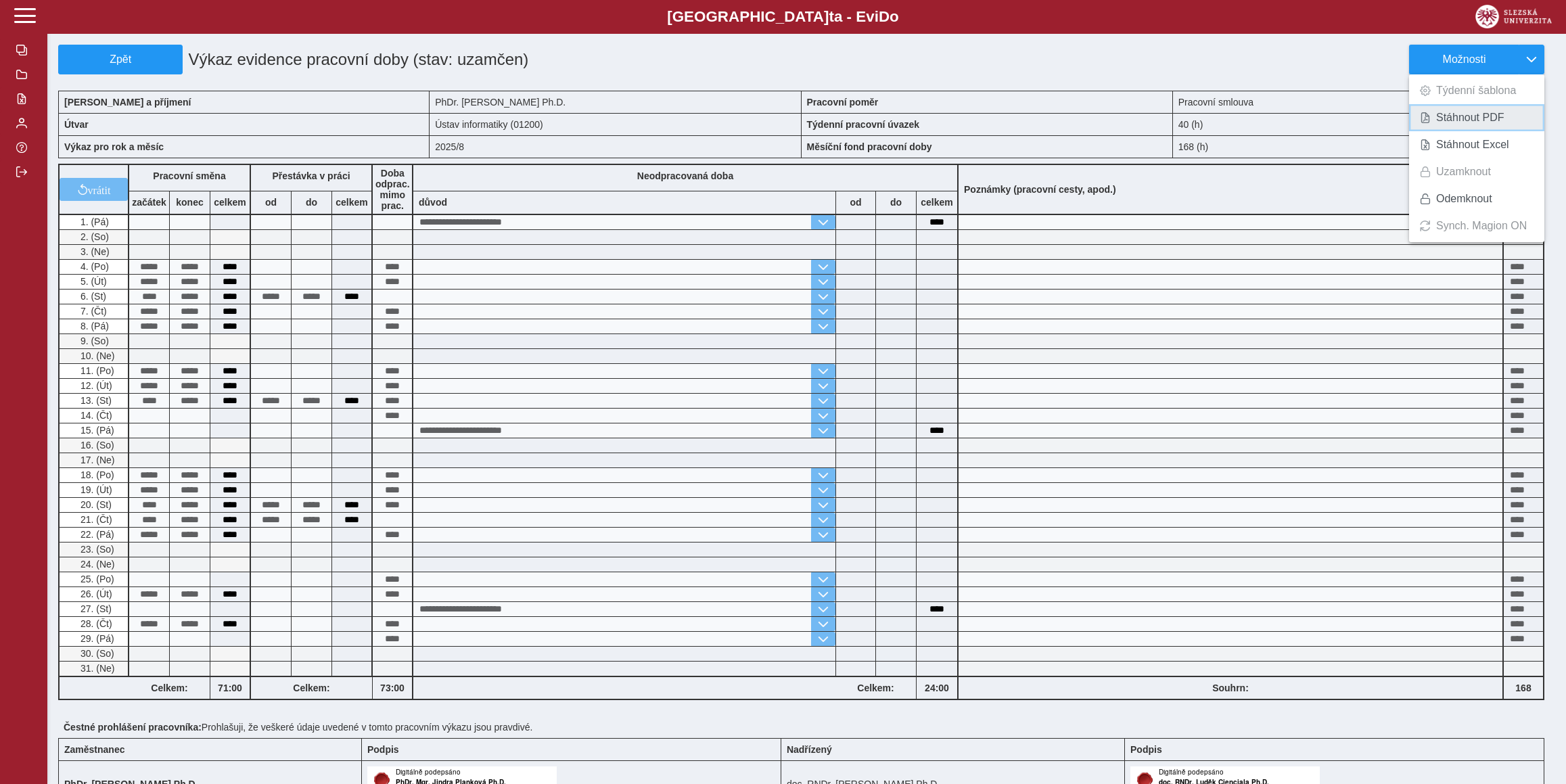
click at [1484, 115] on span "Stáhnout PDF" at bounding box center [1469, 117] width 68 height 11
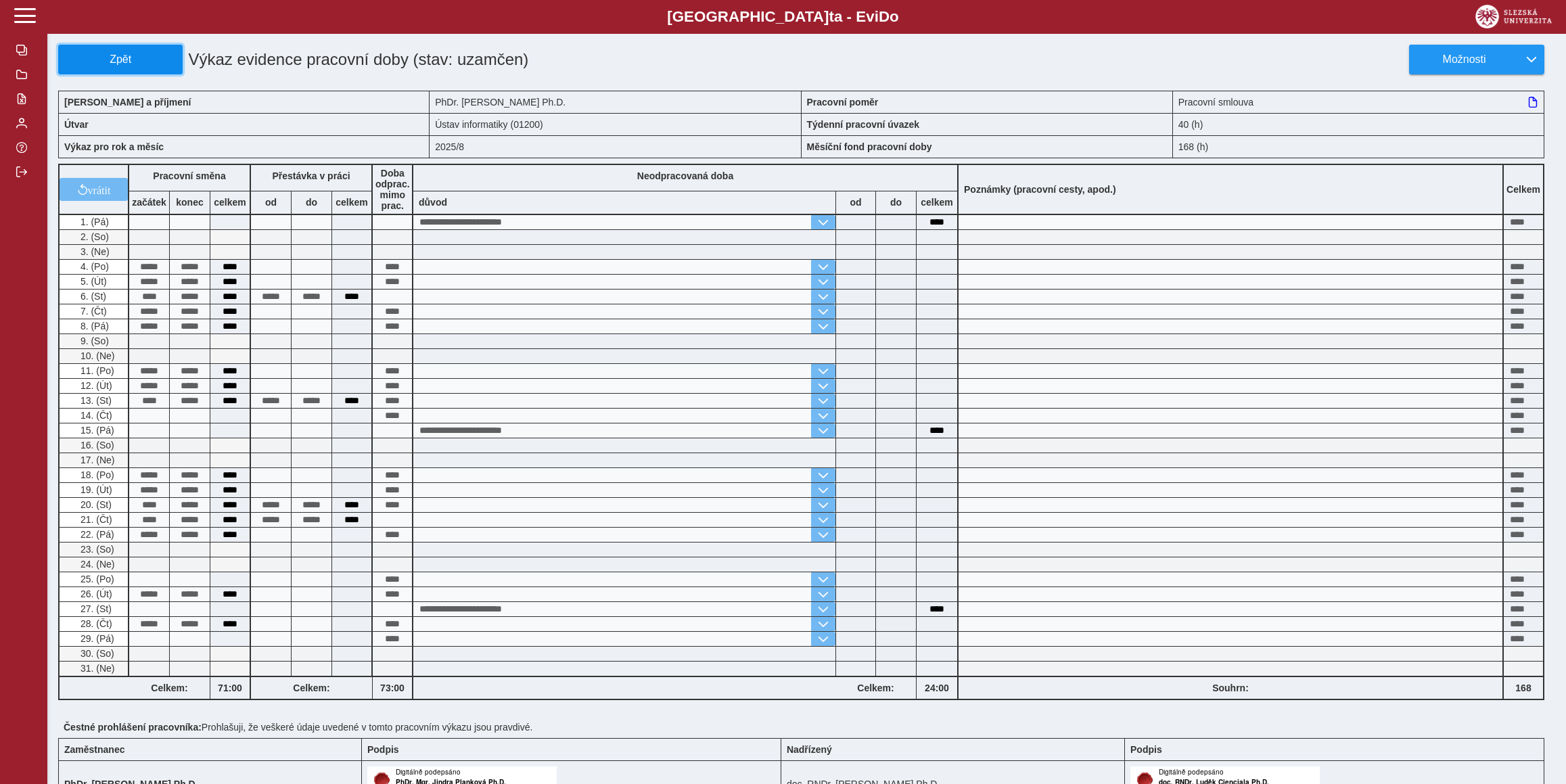
click at [107, 58] on span "Zpět" at bounding box center [121, 59] width 112 height 12
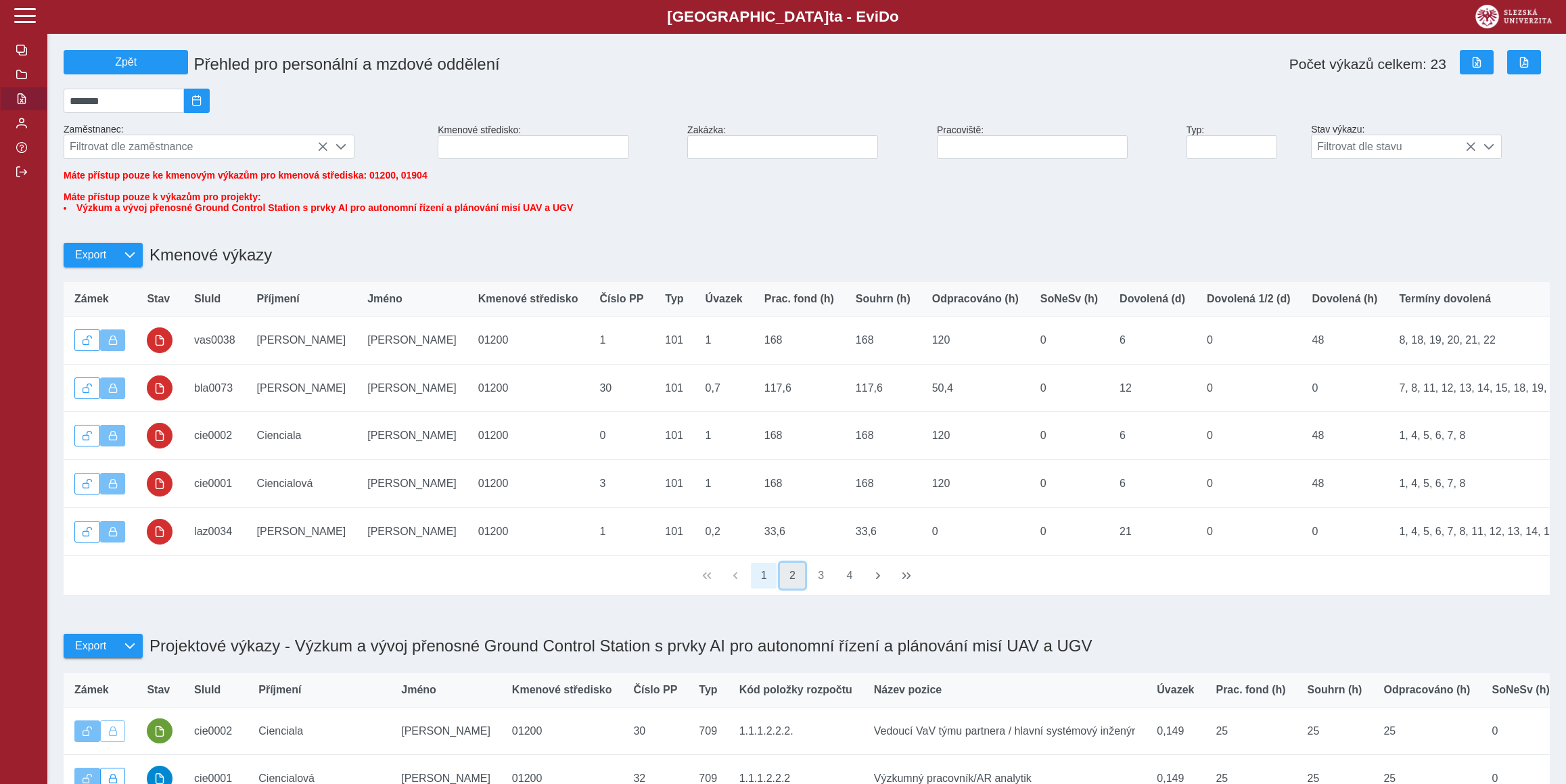
click at [792, 588] on button "2" at bounding box center [793, 576] width 26 height 26
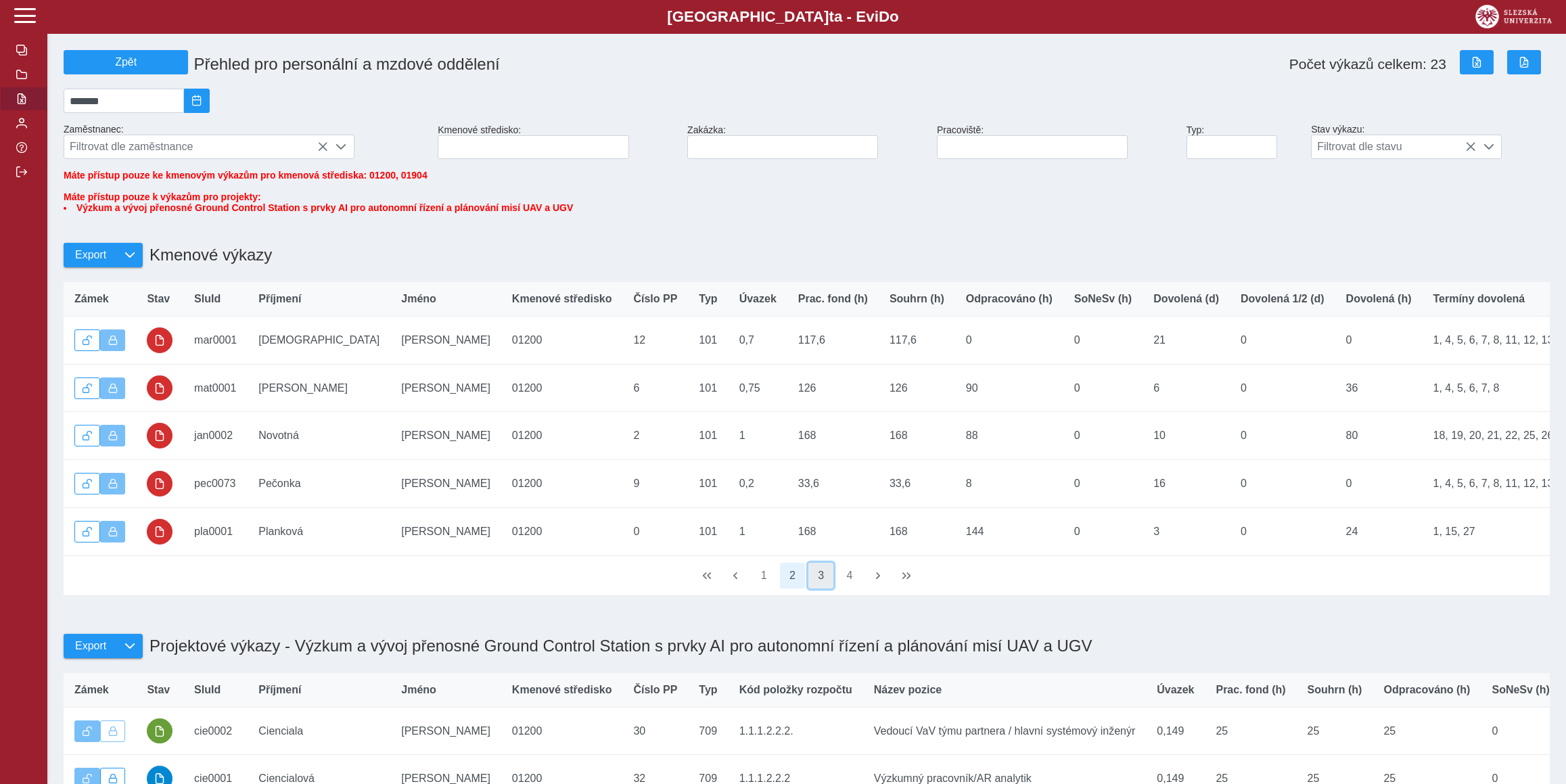
drag, startPoint x: 814, startPoint y: 607, endPoint x: 768, endPoint y: 594, distance: 47.8
click at [814, 588] on button "3" at bounding box center [821, 576] width 26 height 26
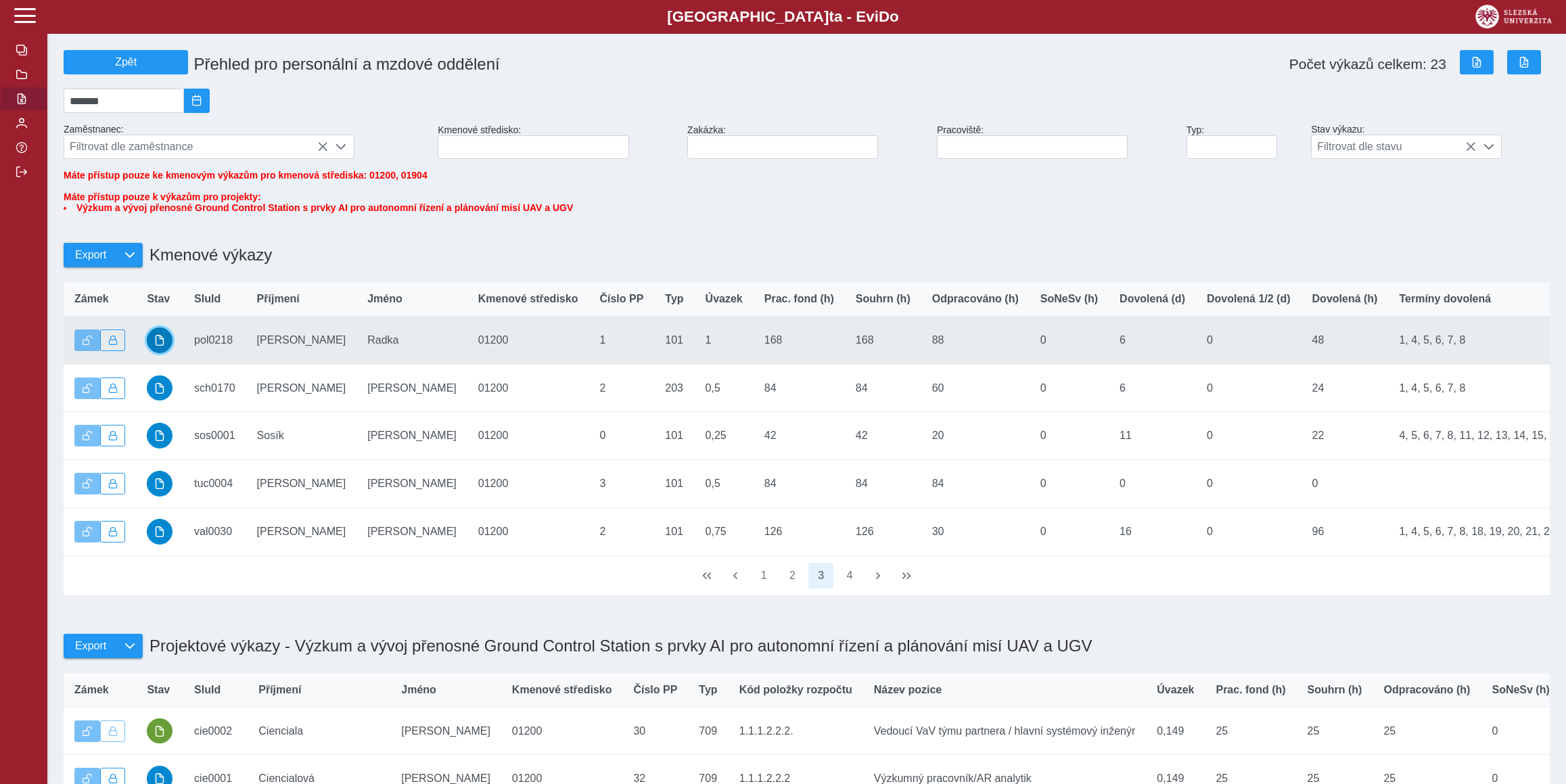
click at [165, 353] on button "button" at bounding box center [159, 340] width 26 height 26
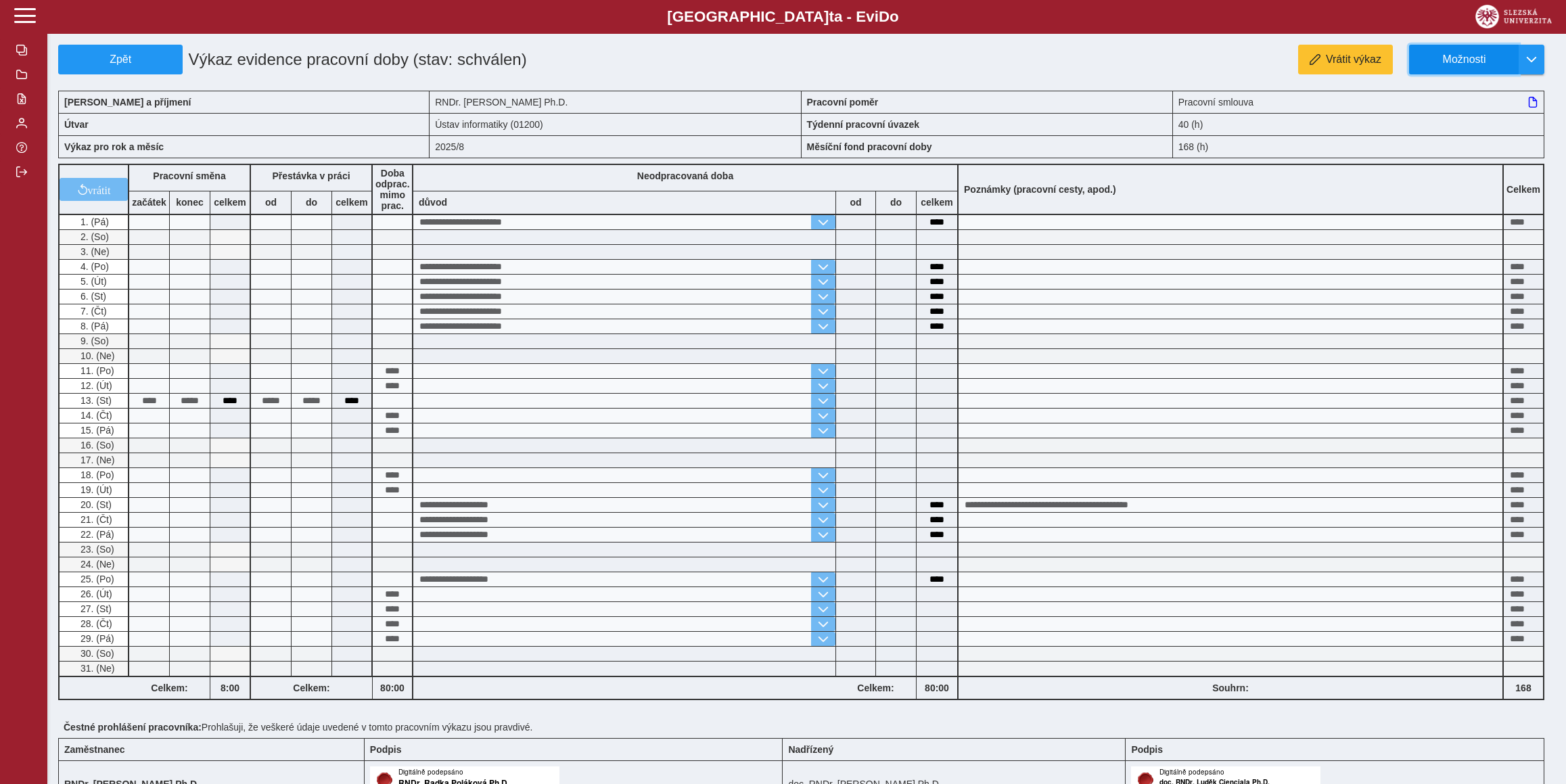
click at [1461, 61] on span "Možnosti" at bounding box center [1463, 59] width 87 height 12
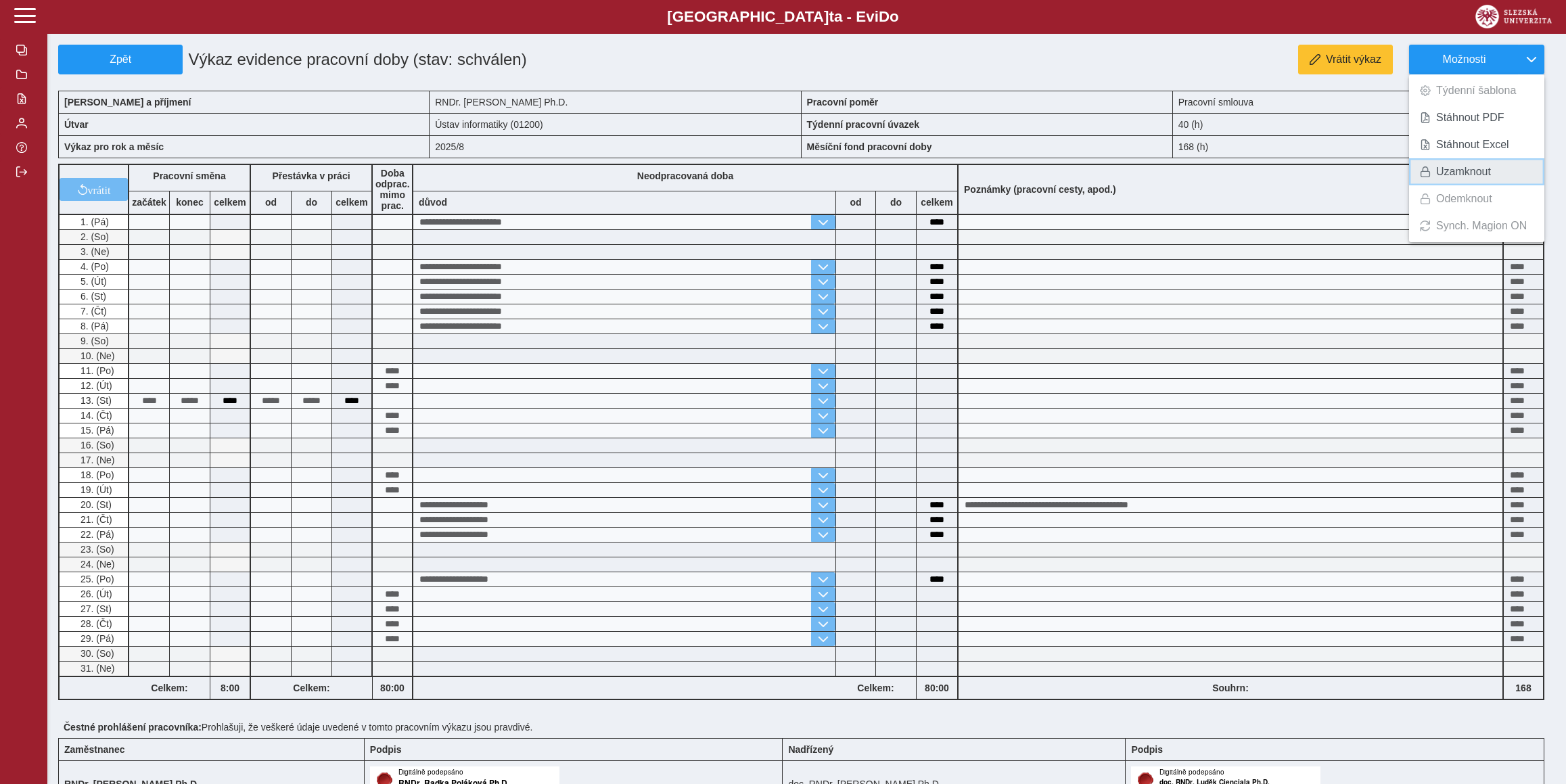
click at [1485, 176] on span "Uzamknout" at bounding box center [1463, 171] width 55 height 11
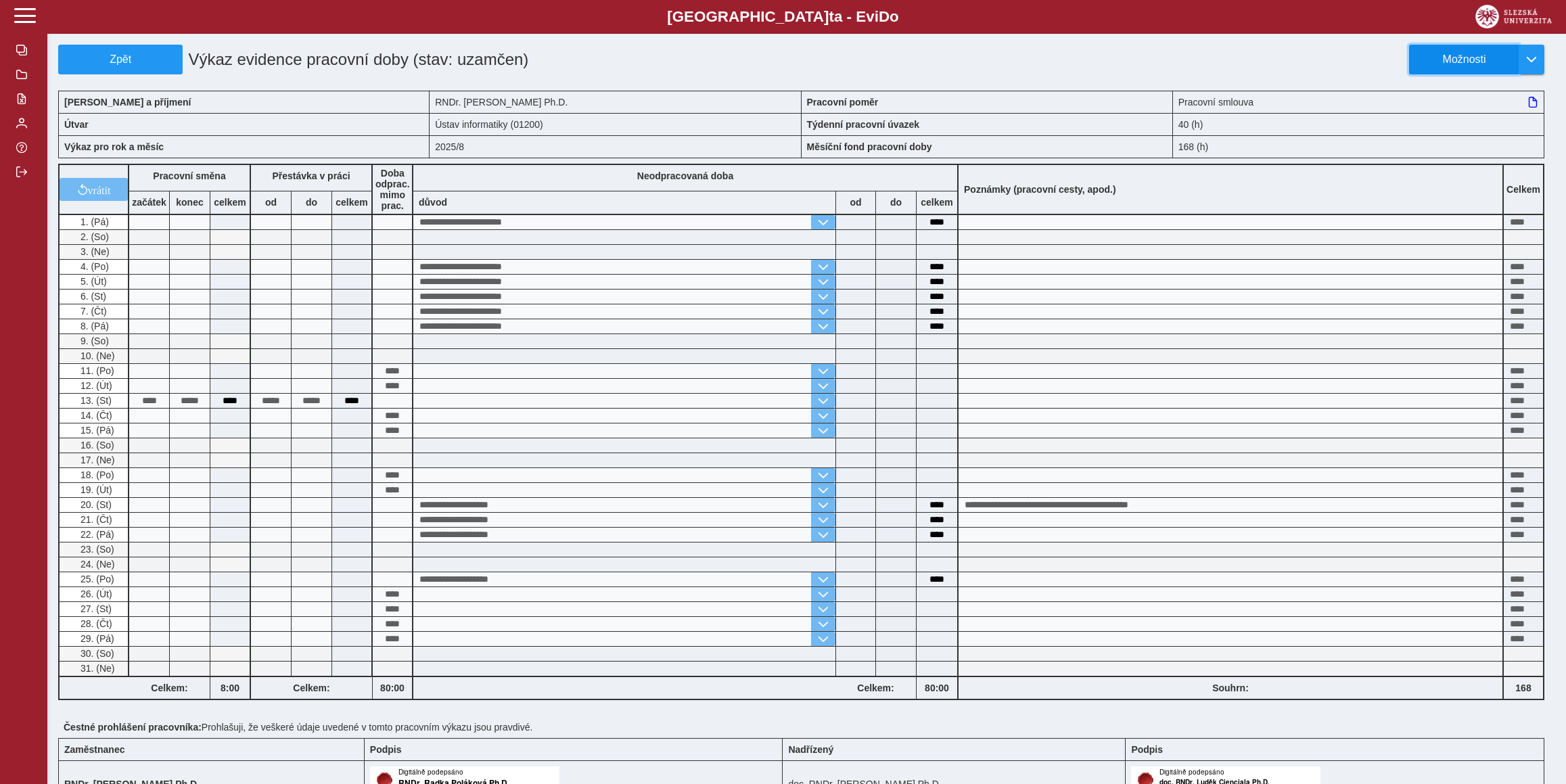
click at [1470, 58] on span "Možnosti" at bounding box center [1463, 59] width 87 height 12
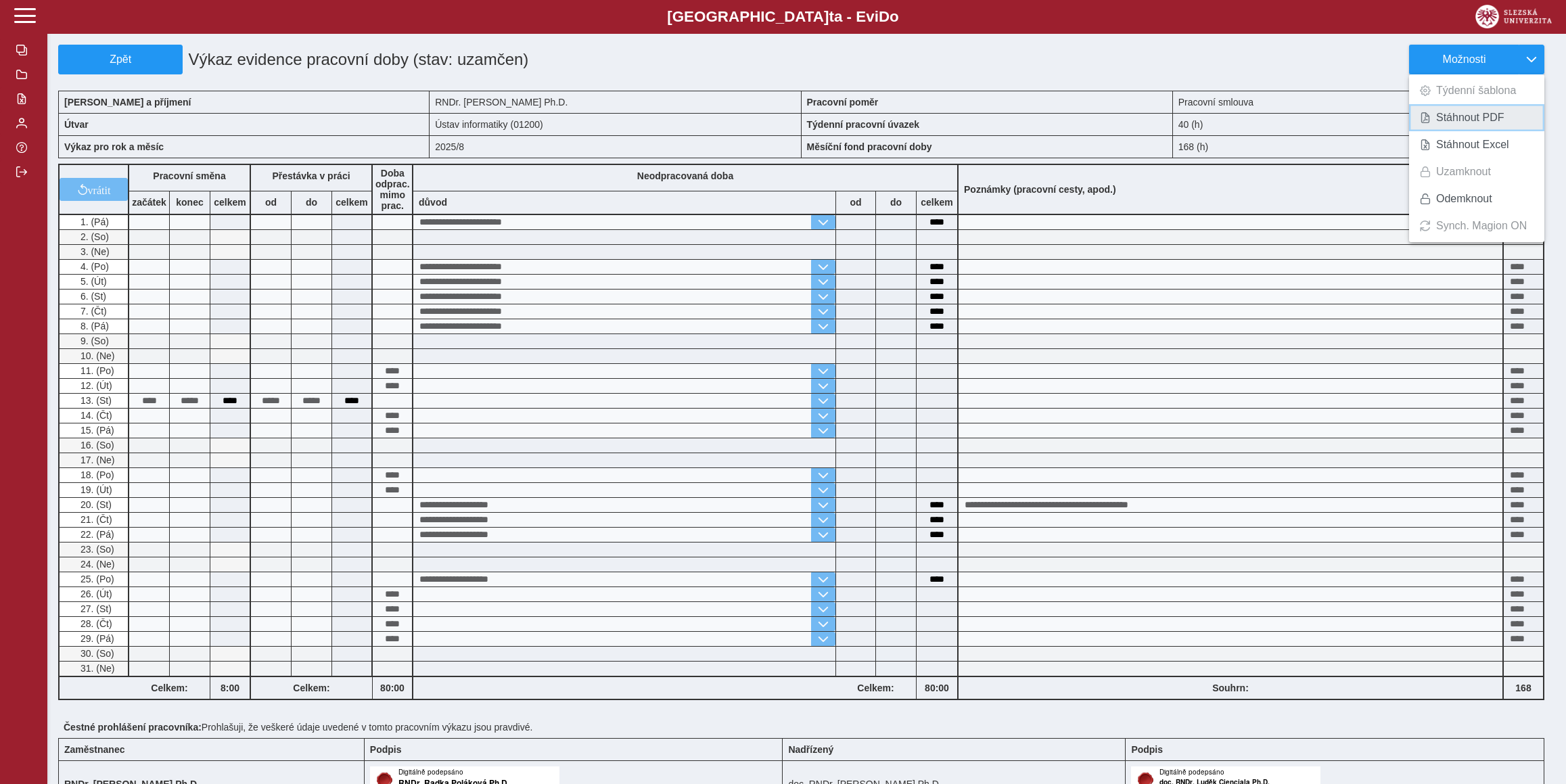
click at [1475, 121] on span "Stáhnout PDF" at bounding box center [1469, 117] width 68 height 11
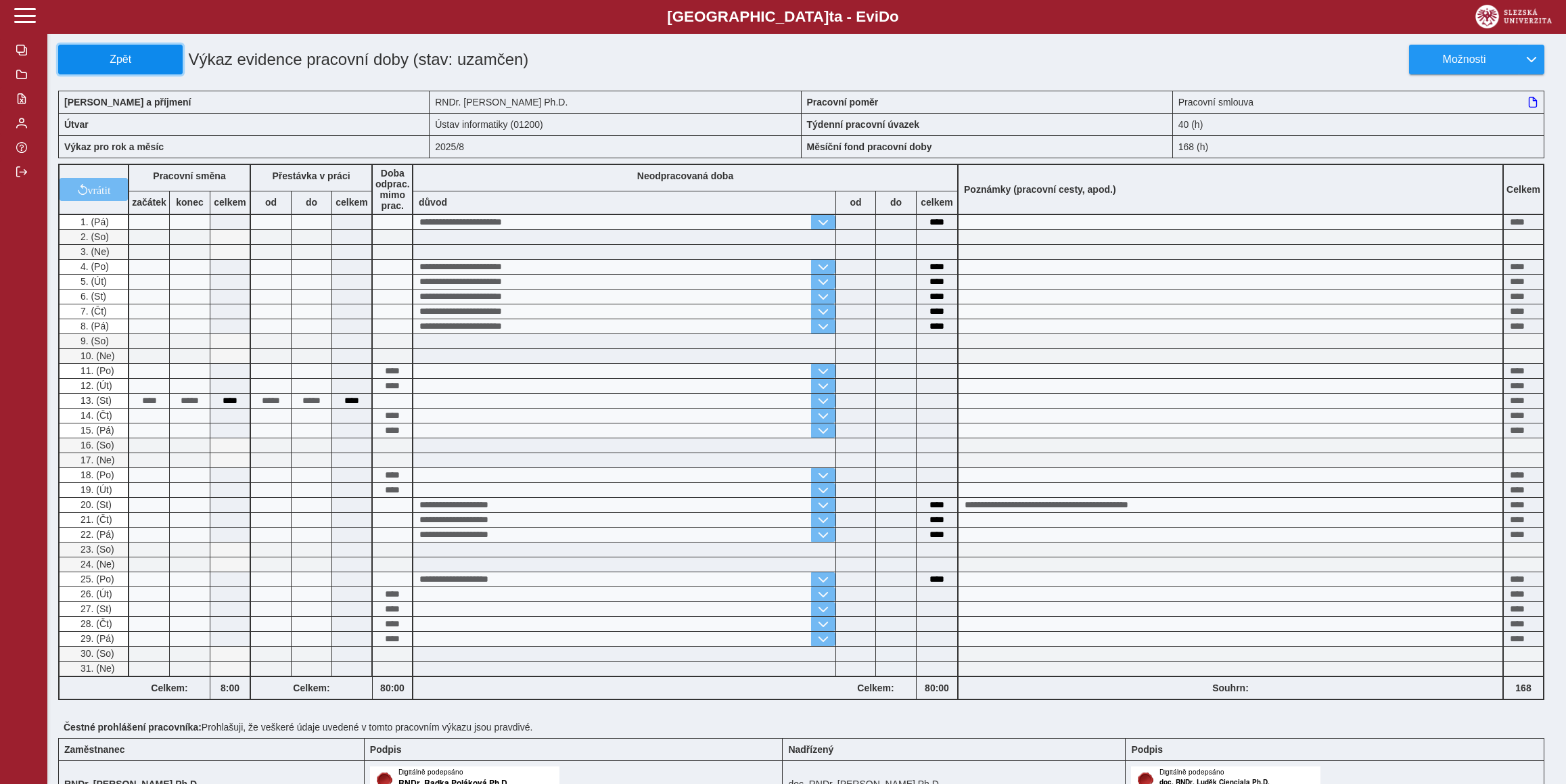
click at [118, 53] on span "Zpět" at bounding box center [121, 59] width 112 height 12
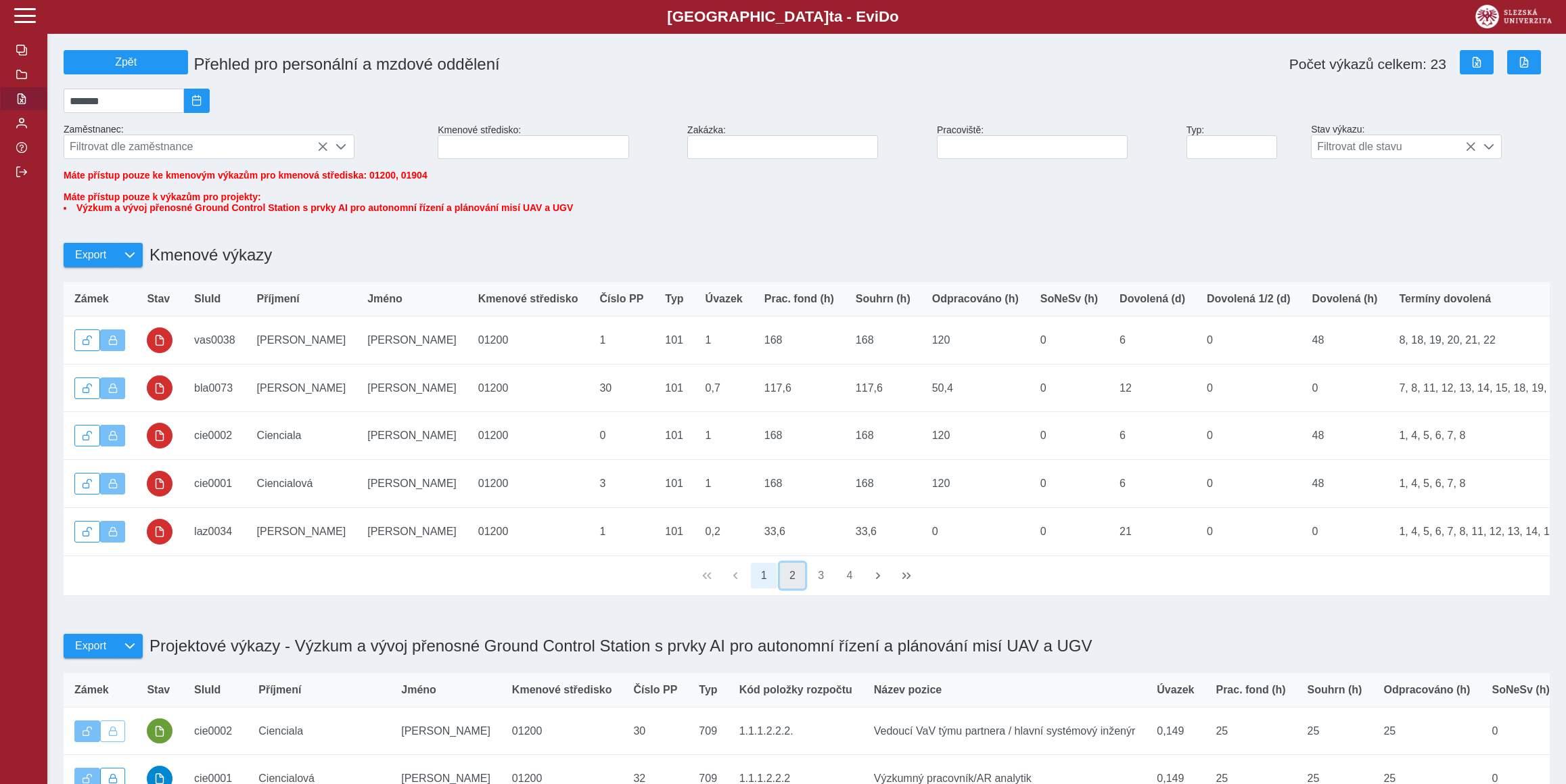
click at [790, 588] on button "2" at bounding box center [793, 576] width 26 height 26
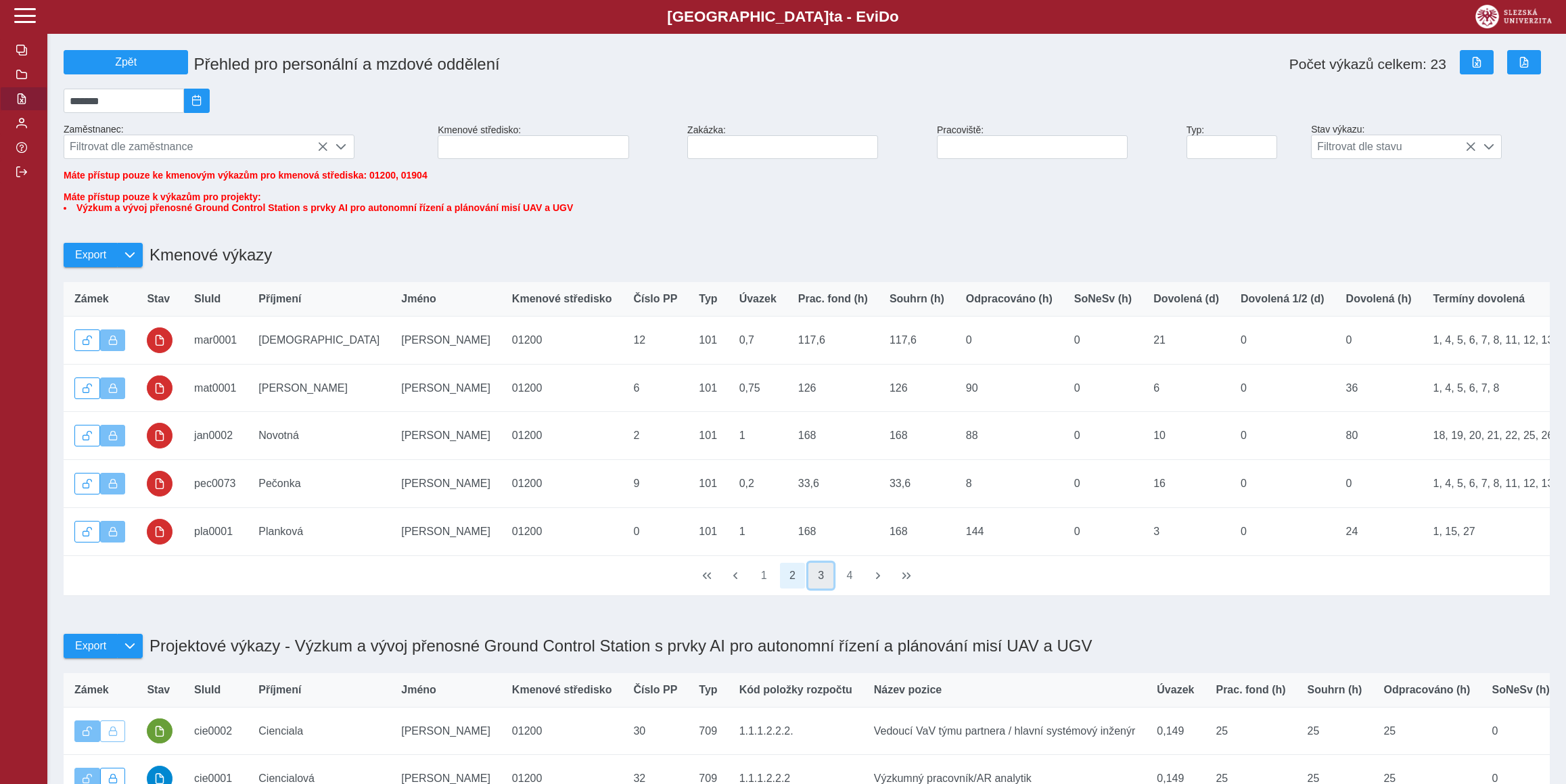
click at [814, 588] on button "3" at bounding box center [821, 576] width 26 height 26
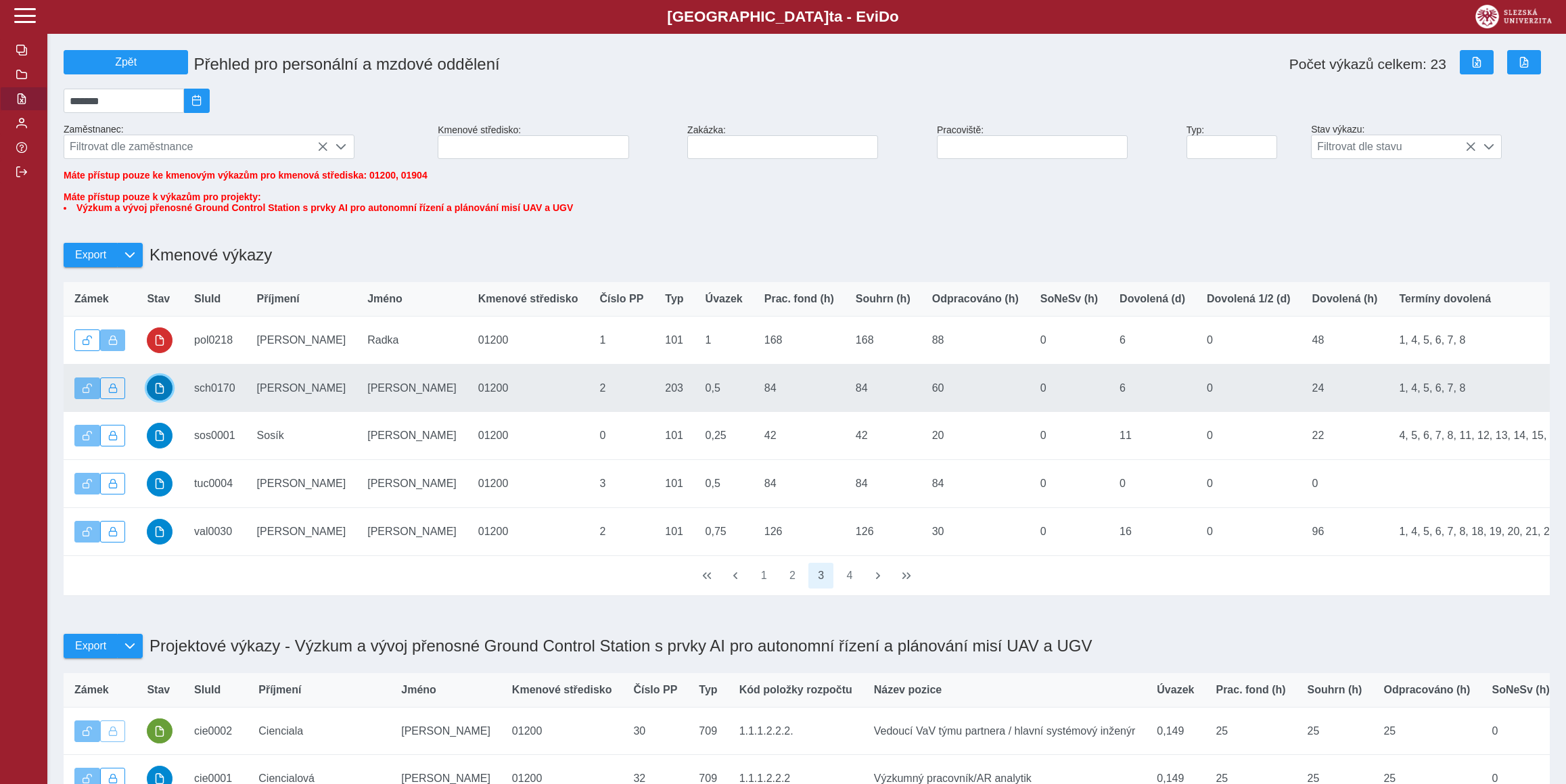
click at [151, 401] on button "button" at bounding box center [159, 389] width 26 height 26
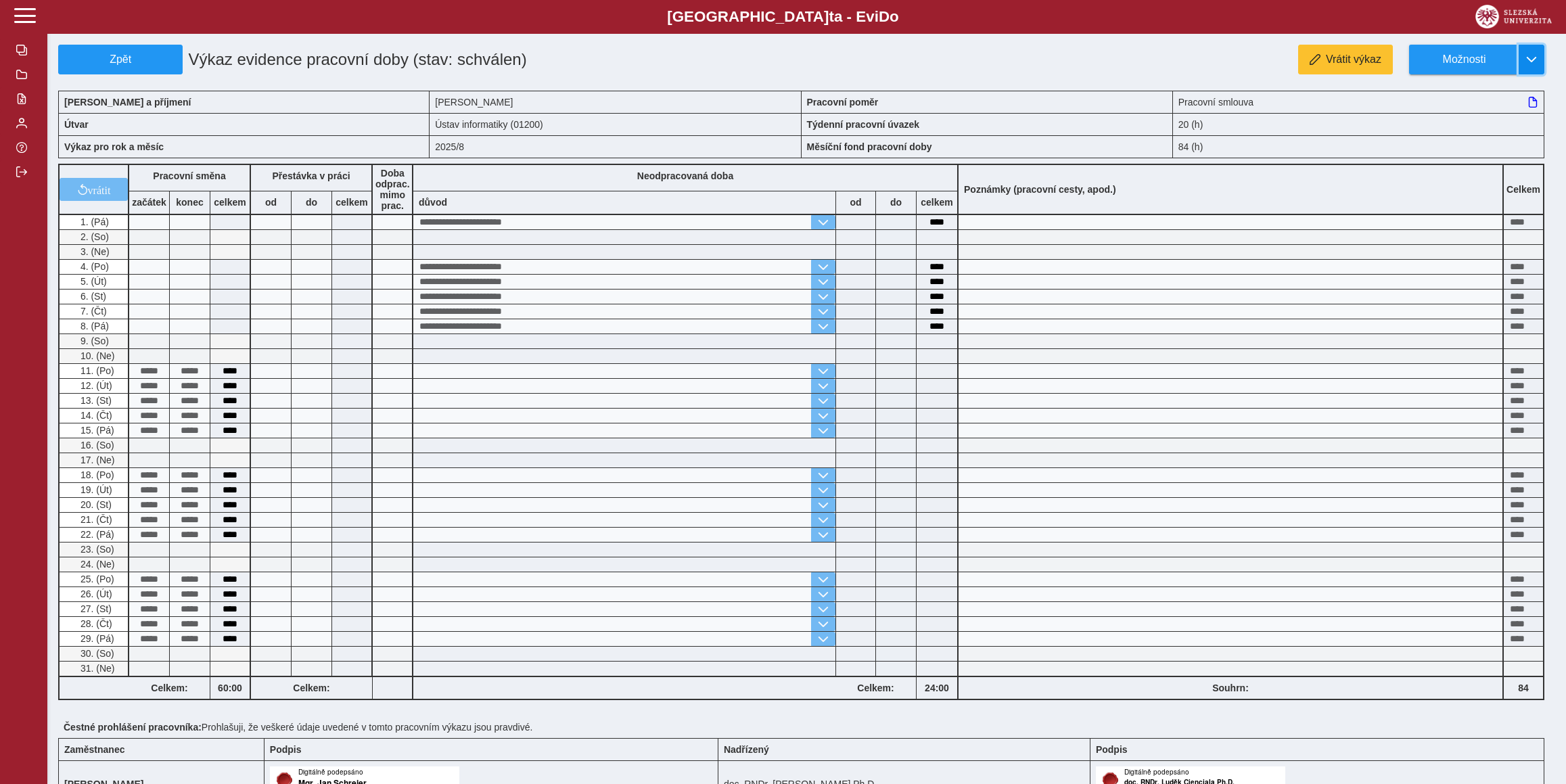
click at [1522, 60] on button "button" at bounding box center [1532, 59] width 26 height 30
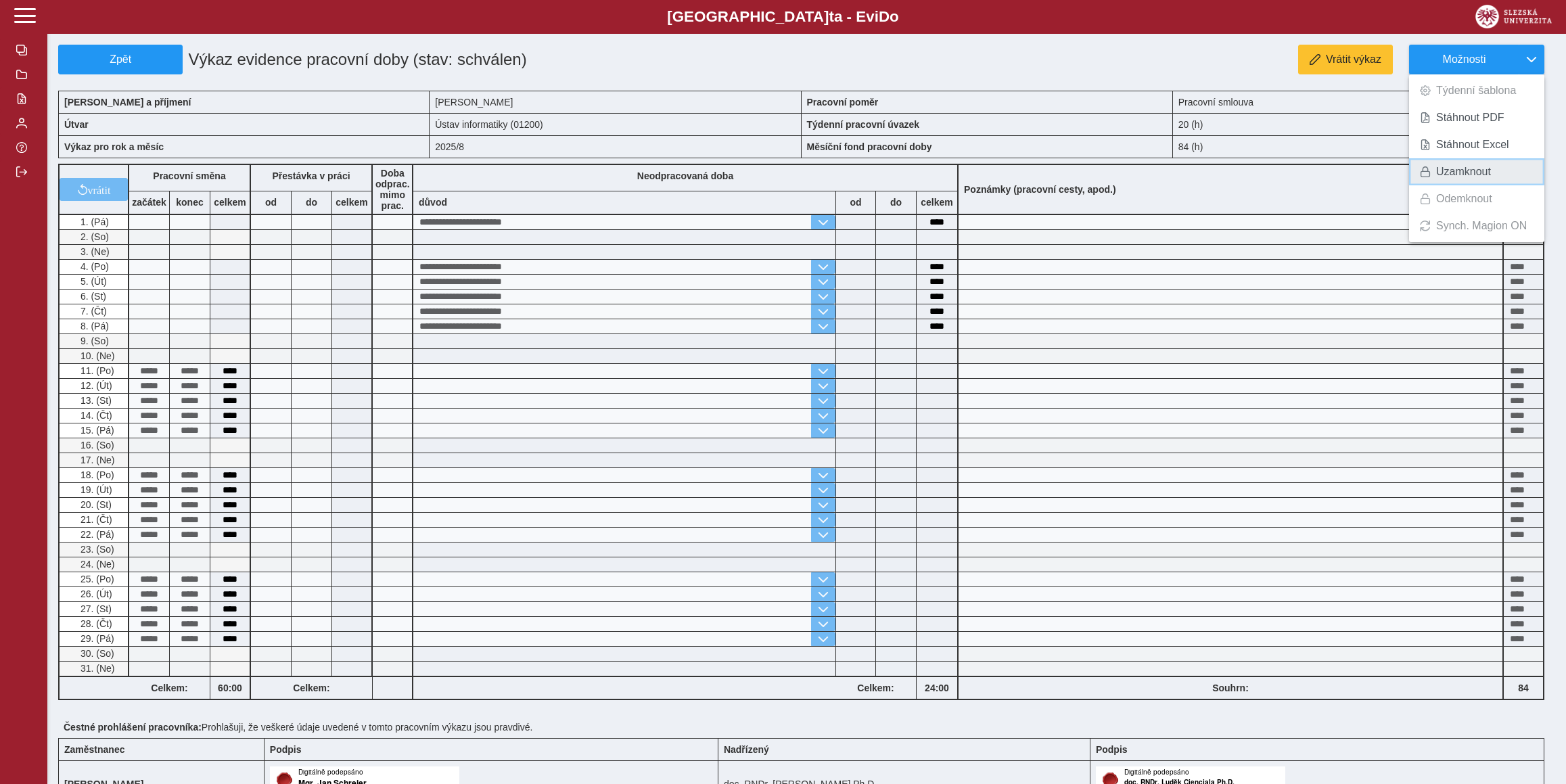
click at [1467, 166] on span "Uzamknout" at bounding box center [1463, 171] width 55 height 11
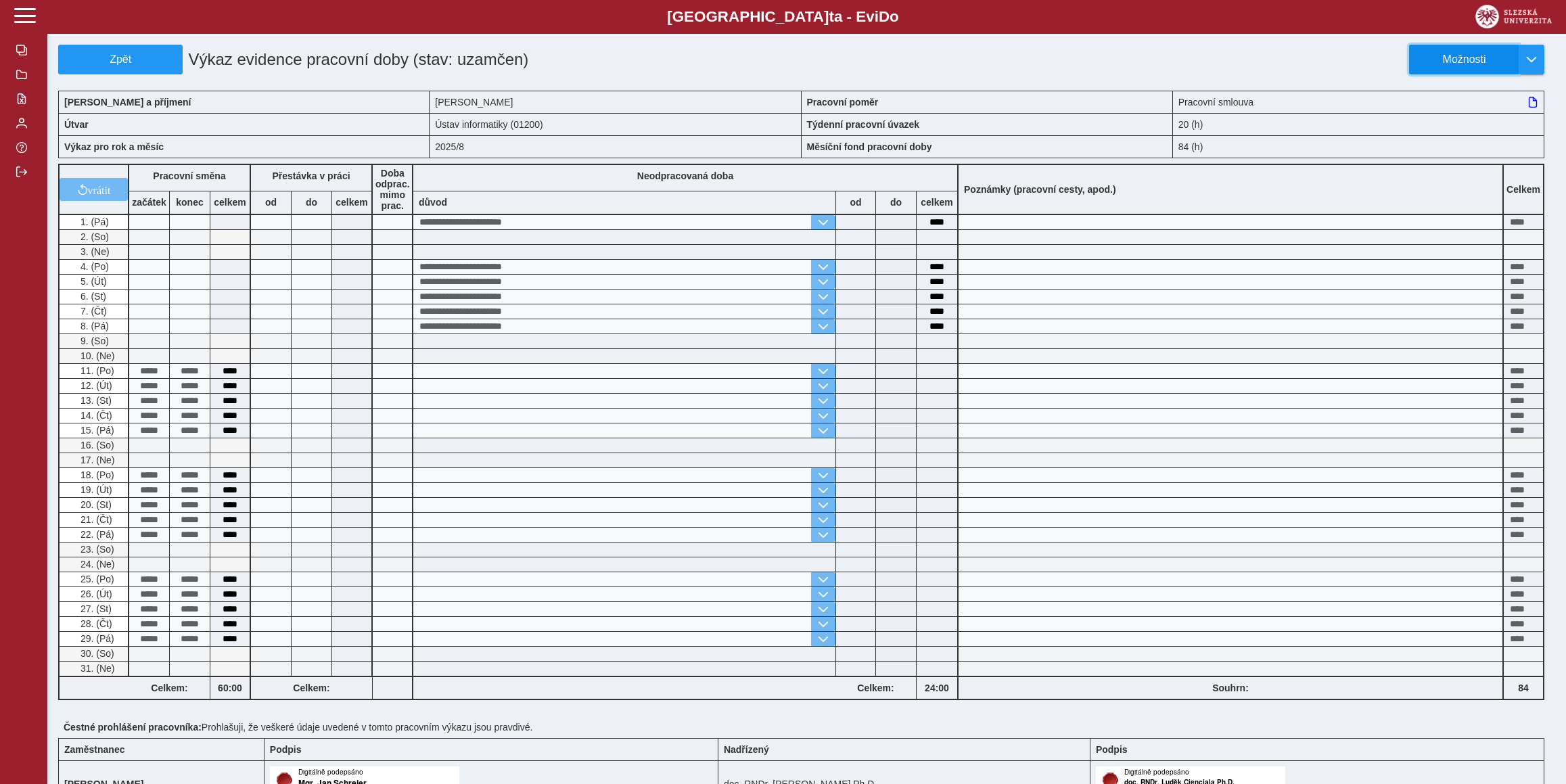
click at [1484, 54] on span "Možnosti" at bounding box center [1463, 59] width 87 height 12
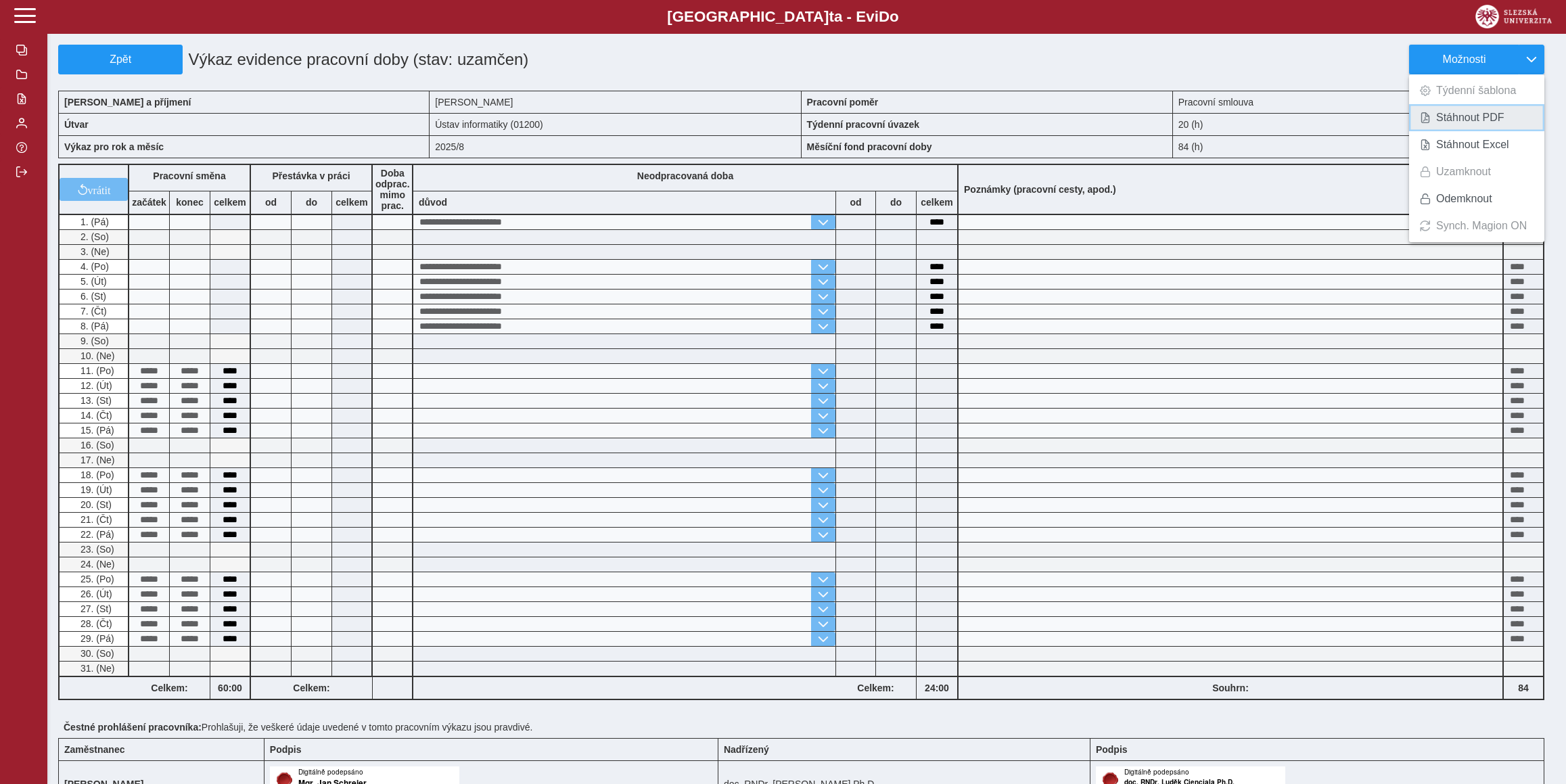
click at [1459, 118] on span "Stáhnout PDF" at bounding box center [1469, 117] width 68 height 11
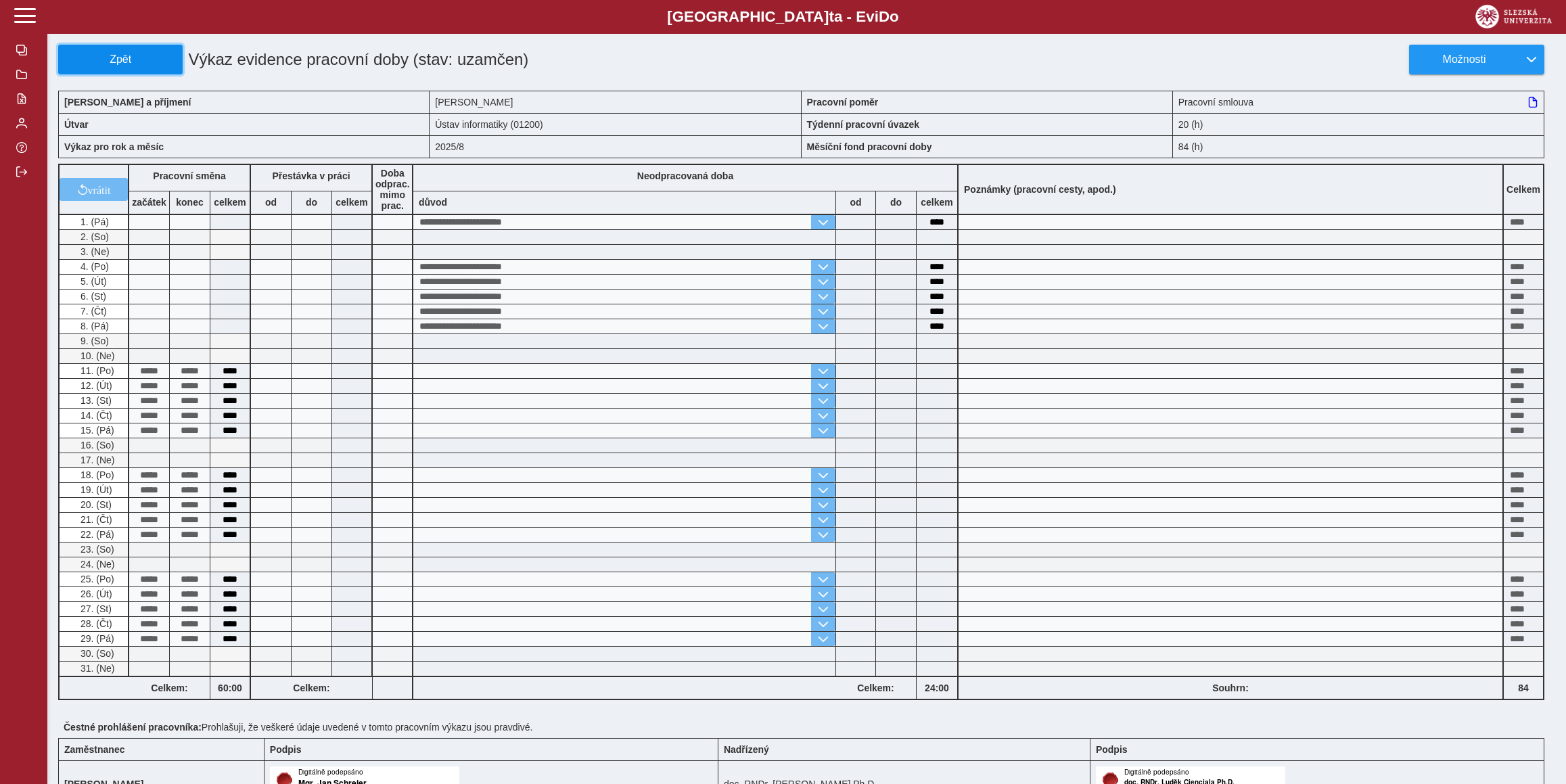
click at [94, 74] on button "Zpět" at bounding box center [120, 59] width 124 height 30
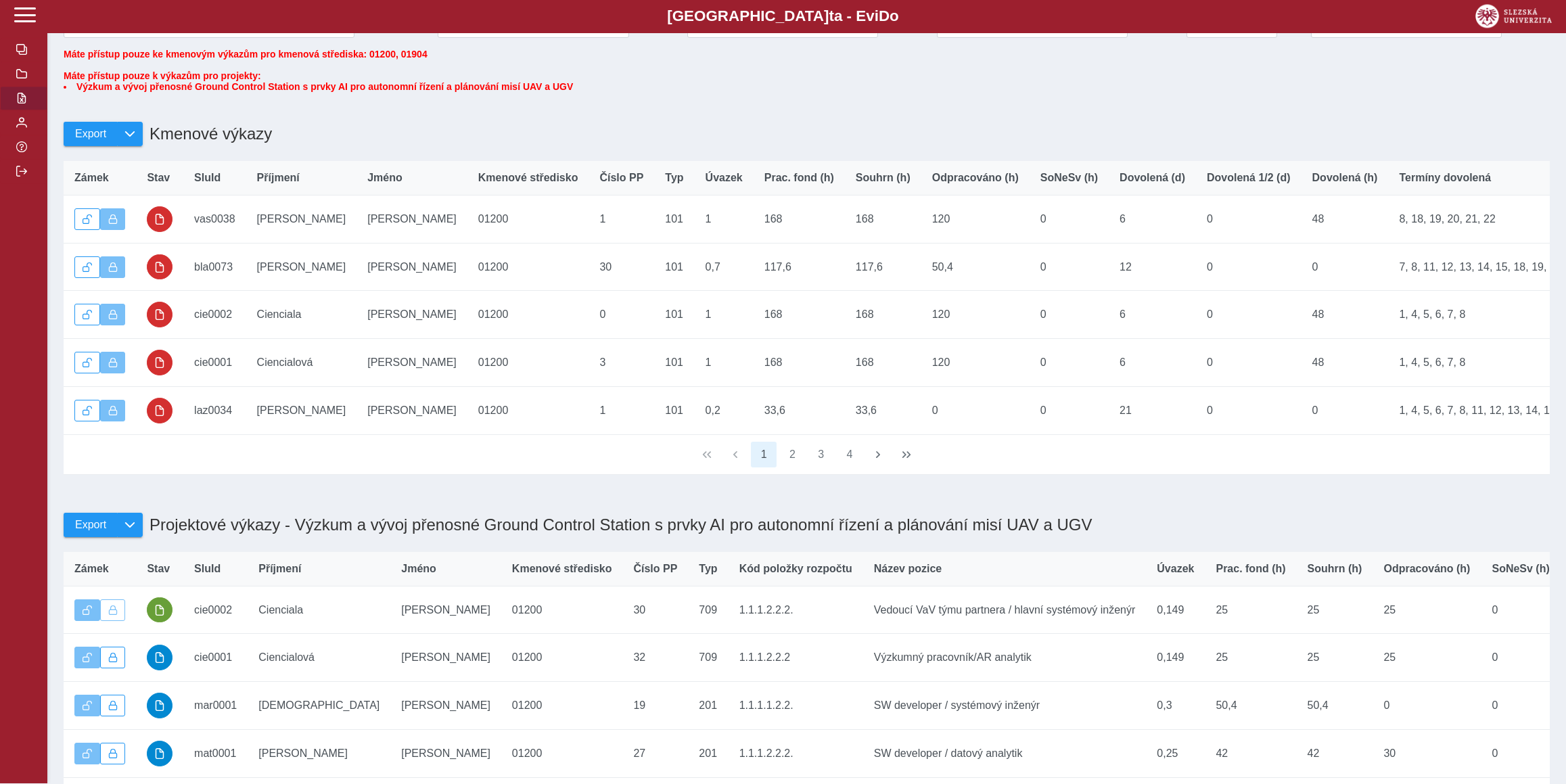
scroll to position [177, 0]
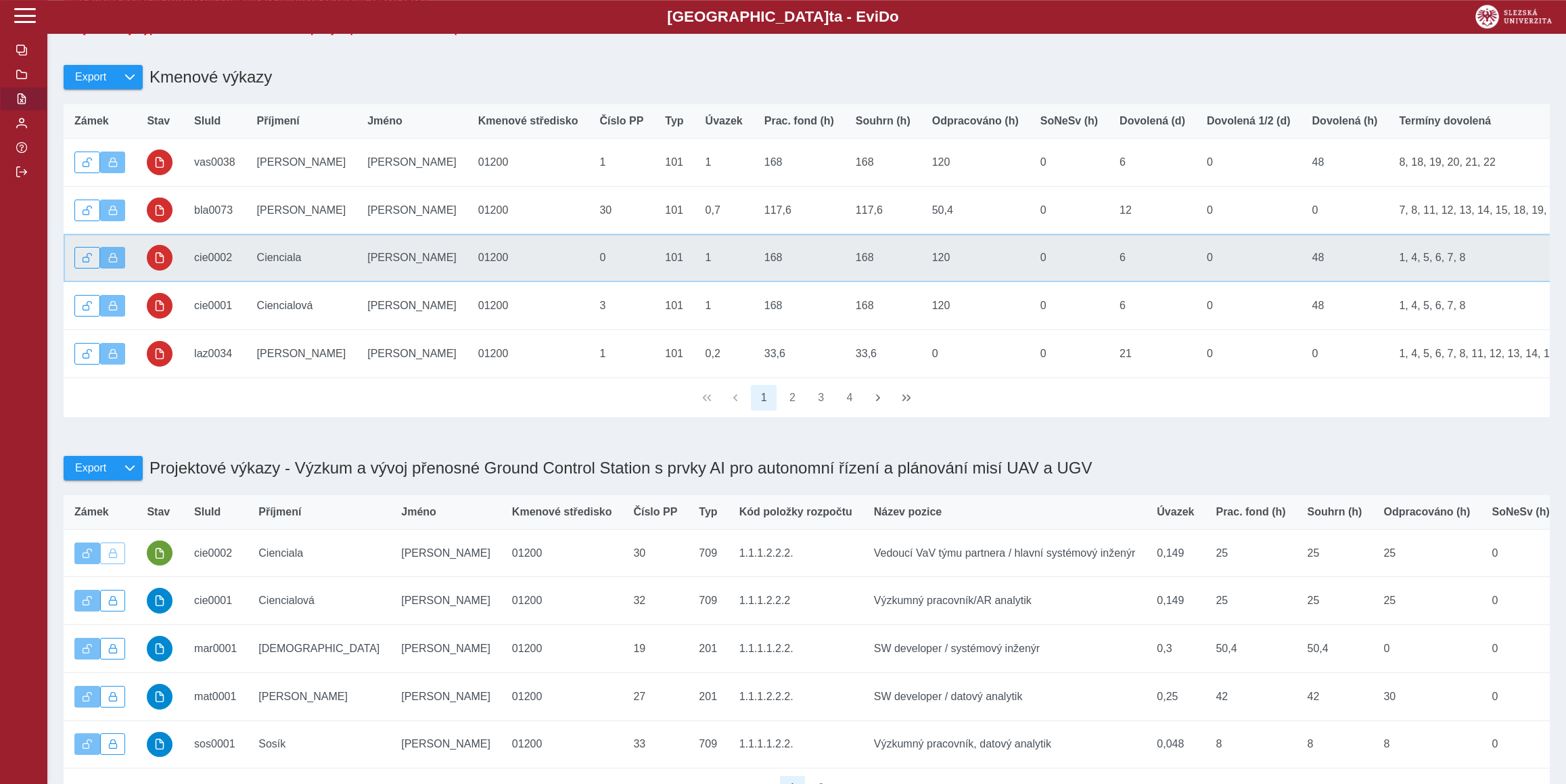
click at [172, 261] on td "Stav" at bounding box center [159, 258] width 47 height 48
click at [155, 263] on span "button" at bounding box center [159, 258] width 11 height 11
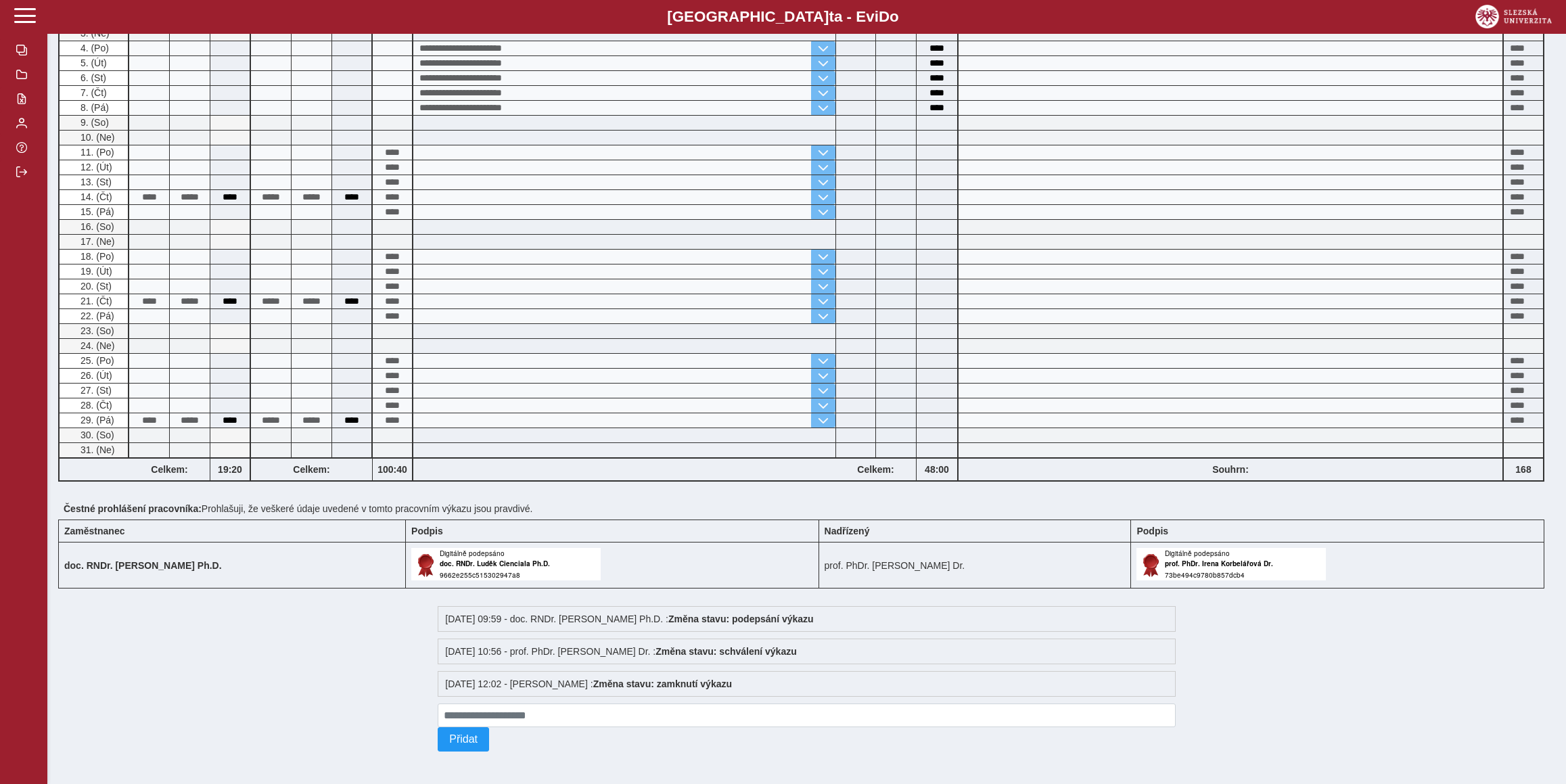
scroll to position [146, 0]
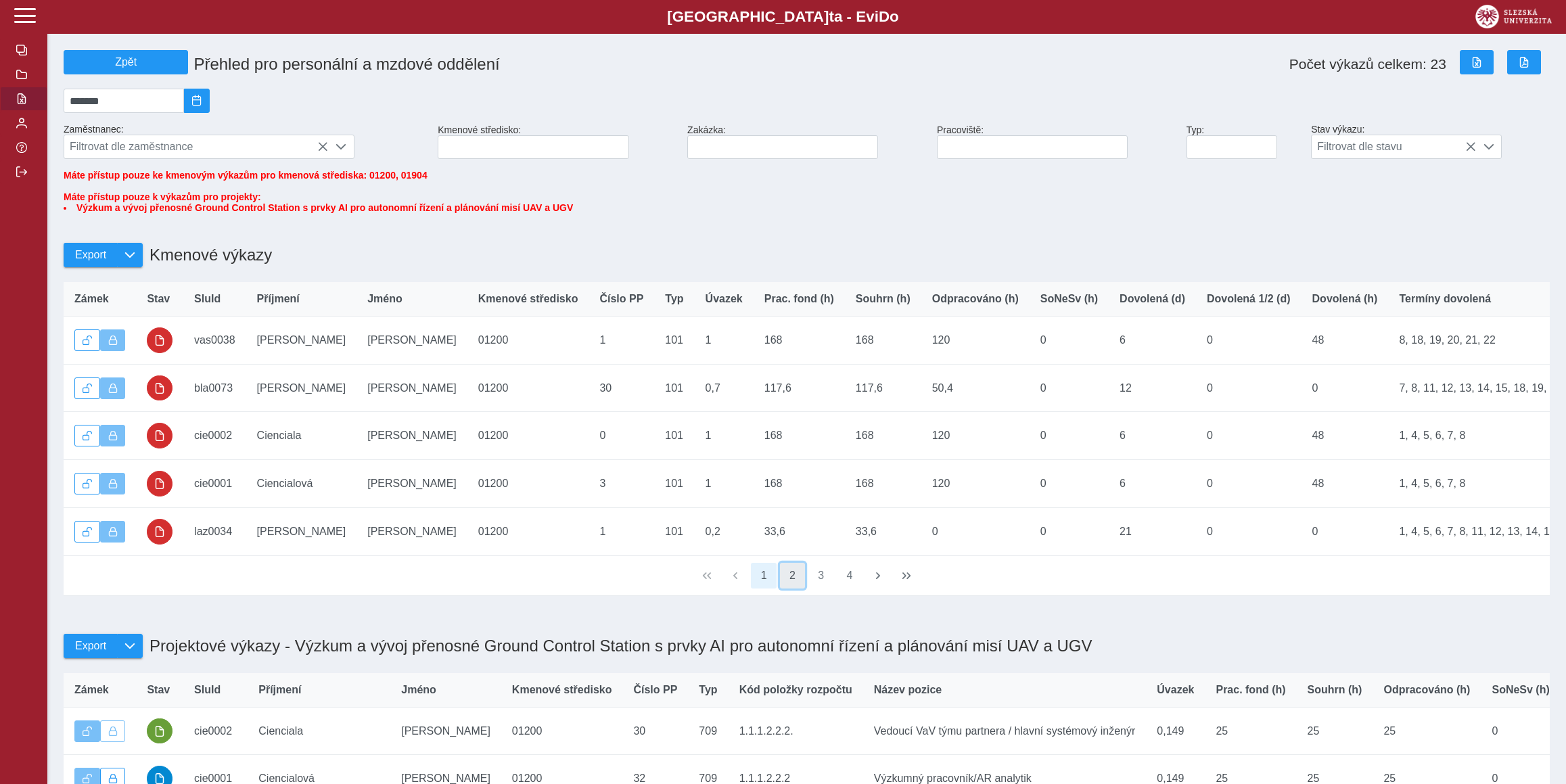
click at [784, 588] on button "2" at bounding box center [793, 576] width 26 height 26
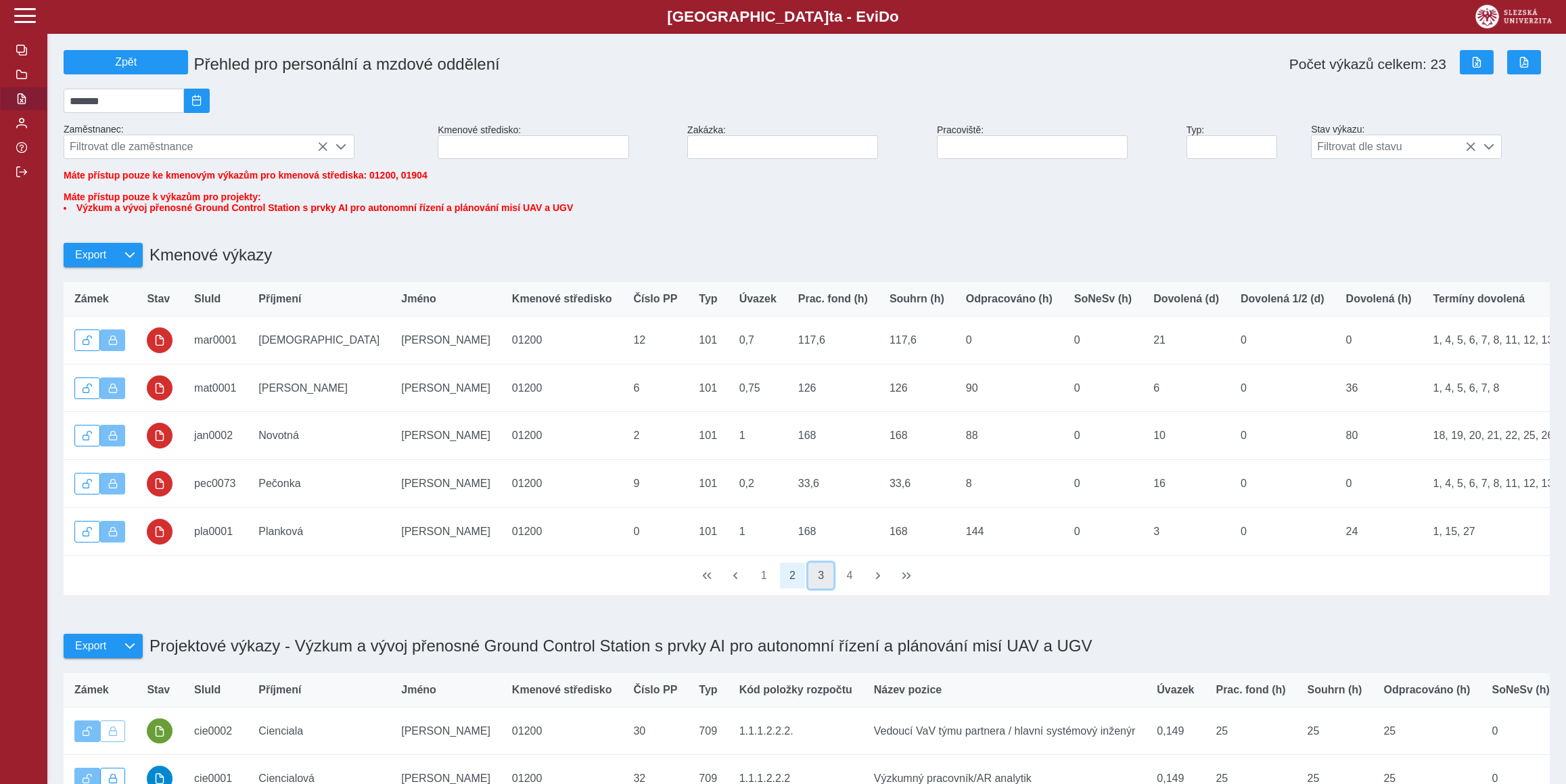
click at [828, 588] on button "3" at bounding box center [821, 576] width 26 height 26
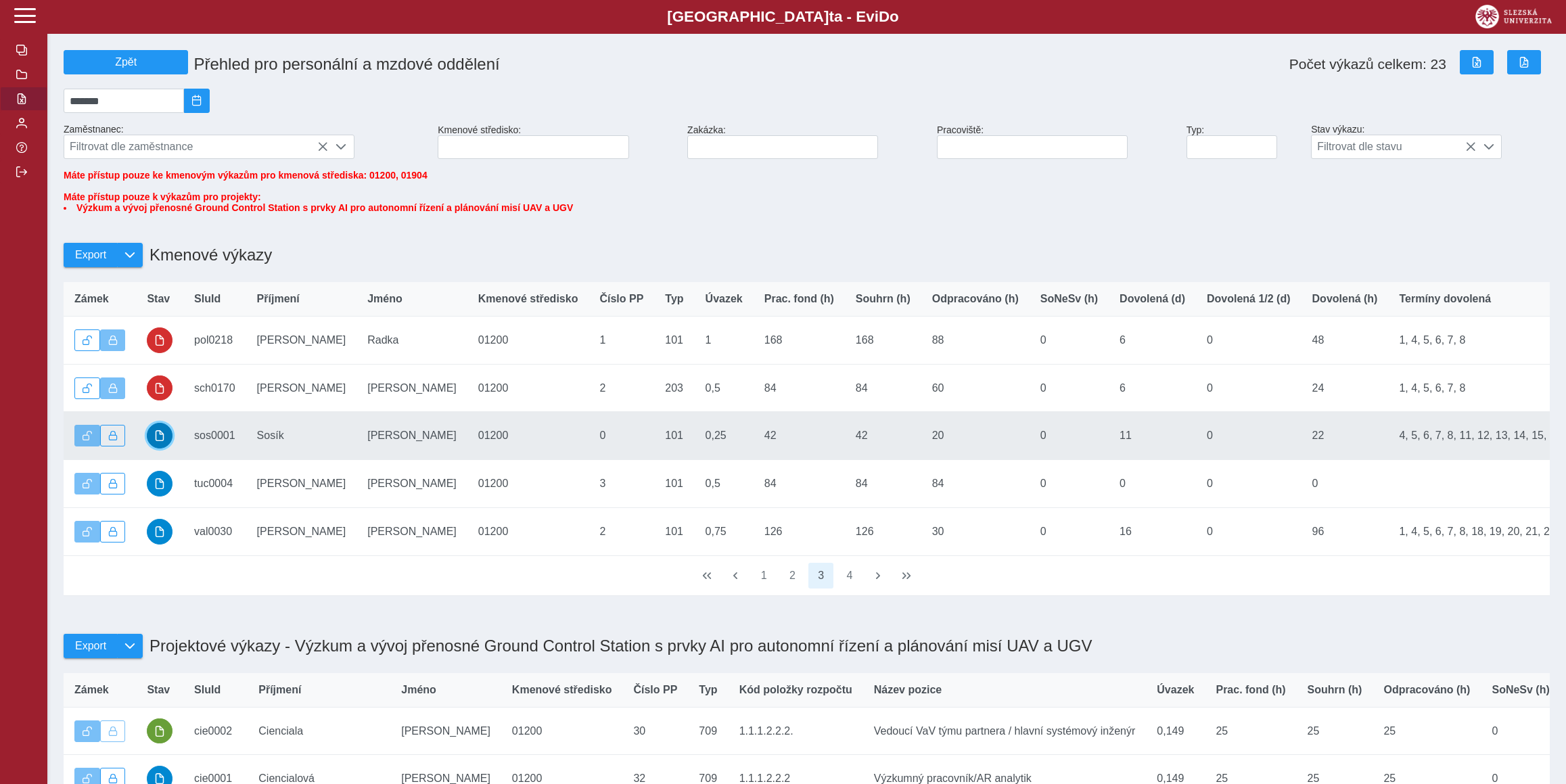
click at [162, 448] on button "button" at bounding box center [159, 435] width 26 height 26
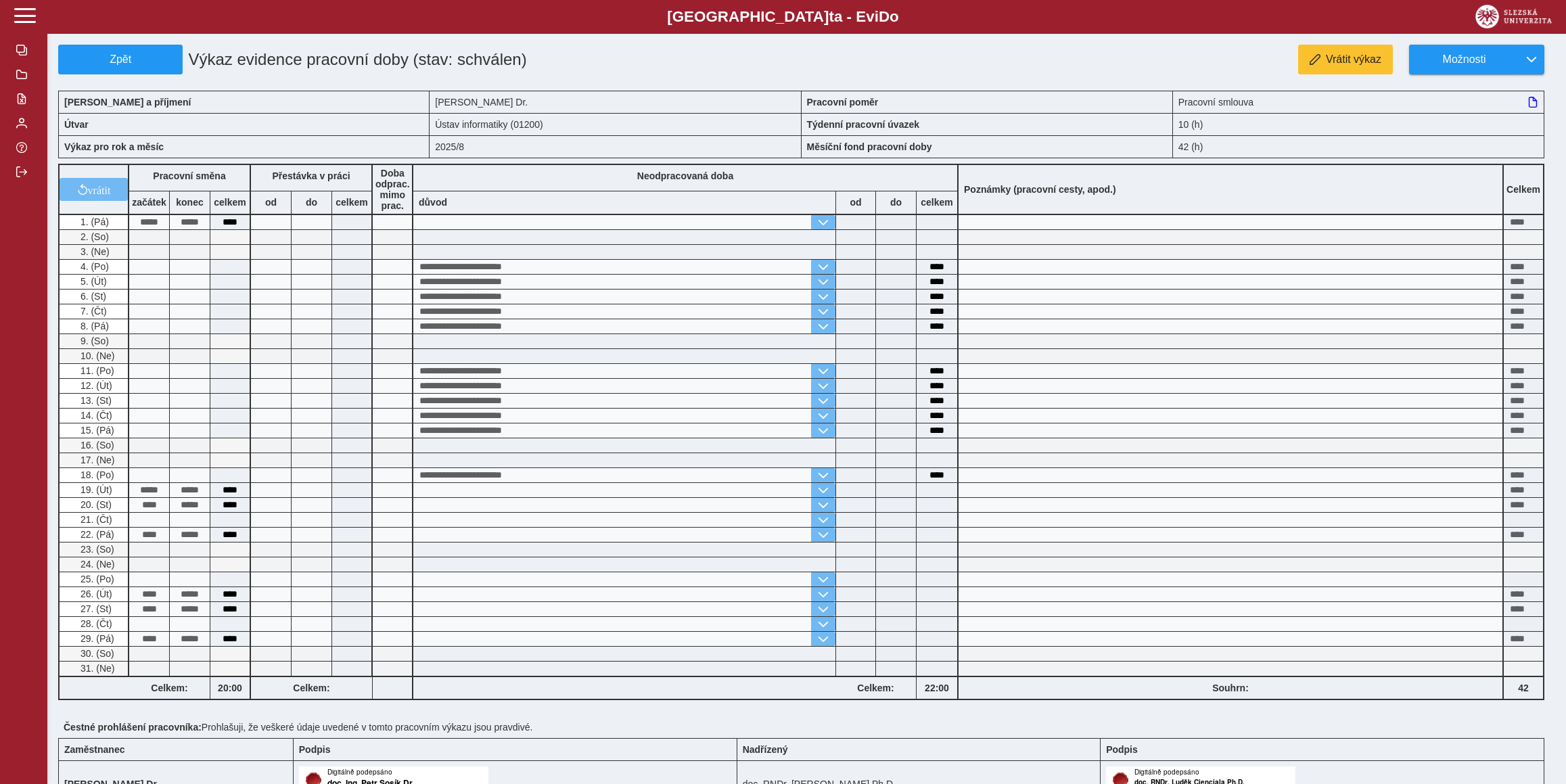
click at [1513, 77] on div "**********" at bounding box center [806, 499] width 1497 height 909
click at [1506, 71] on button "Možnosti" at bounding box center [1463, 59] width 109 height 30
click at [1478, 175] on span "Uzamknout" at bounding box center [1463, 171] width 55 height 11
click at [1462, 59] on span "Možnosti" at bounding box center [1463, 59] width 87 height 12
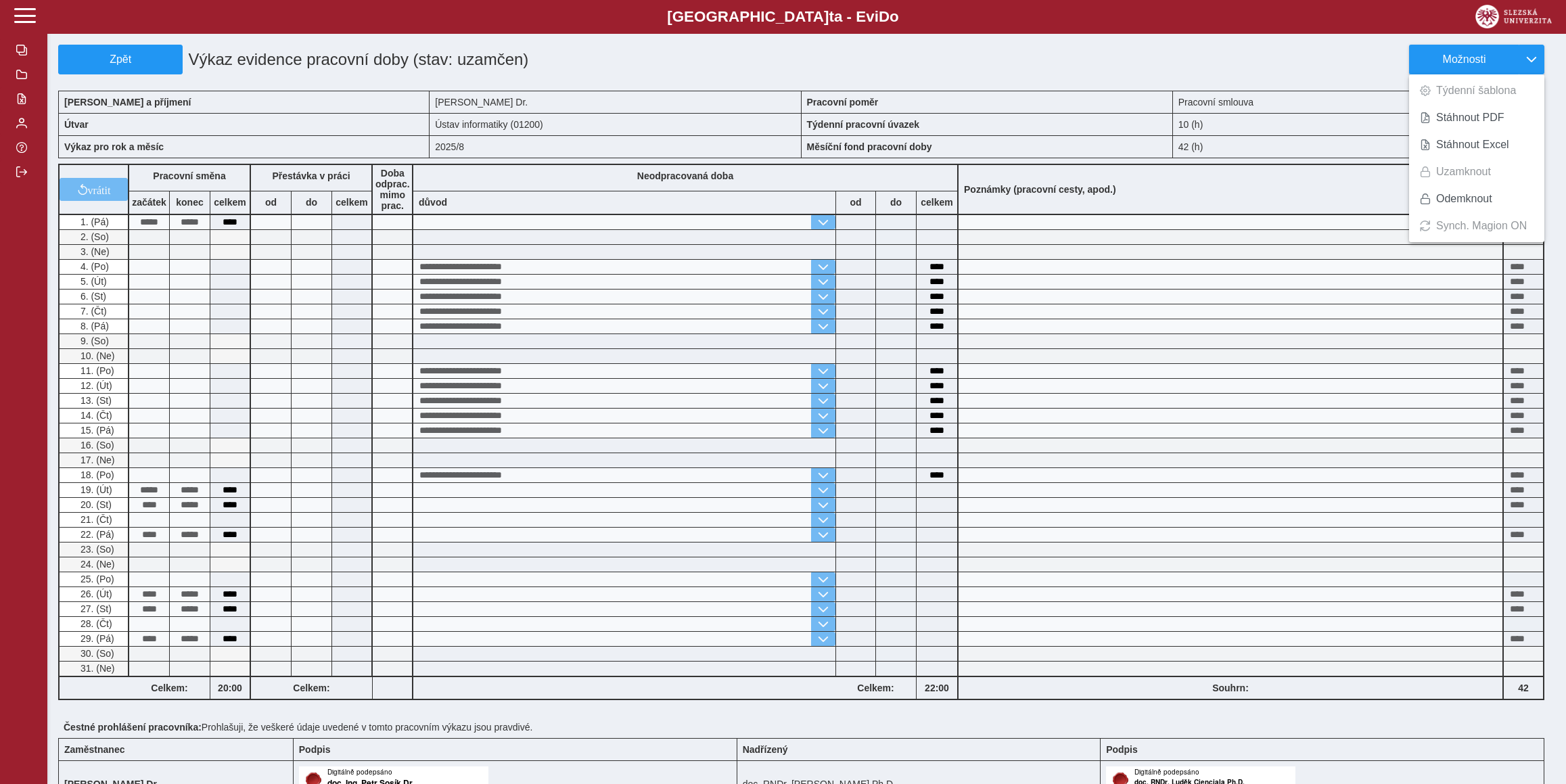
click at [1459, 86] on li "Týdenní šablona" at bounding box center [1476, 90] width 135 height 27
click at [1458, 115] on span "Stáhnout PDF" at bounding box center [1469, 117] width 68 height 11
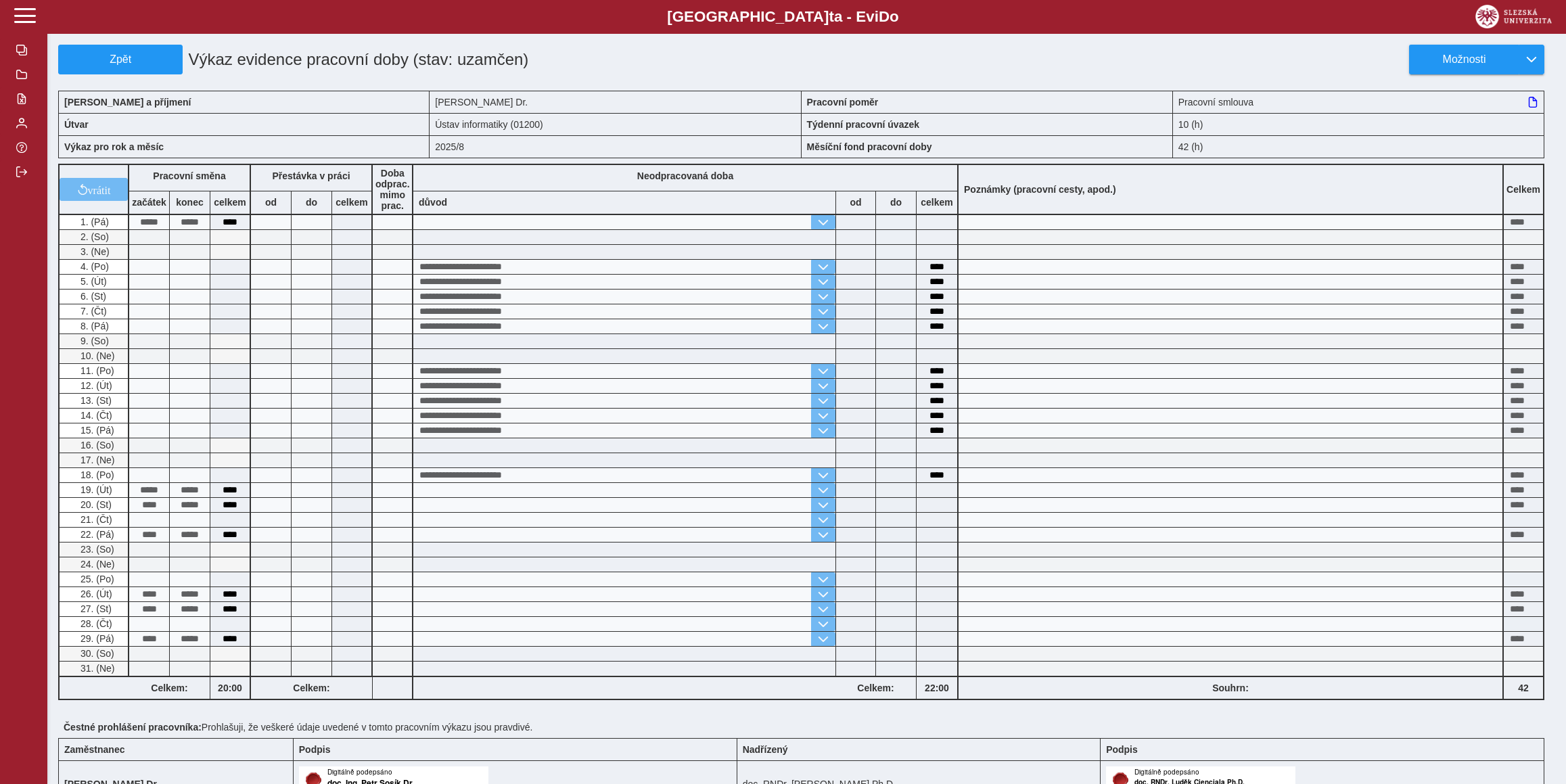
click at [57, 64] on div "**********" at bounding box center [807, 501] width 1519 height 1002
click at [81, 59] on span "Zpět" at bounding box center [121, 59] width 112 height 12
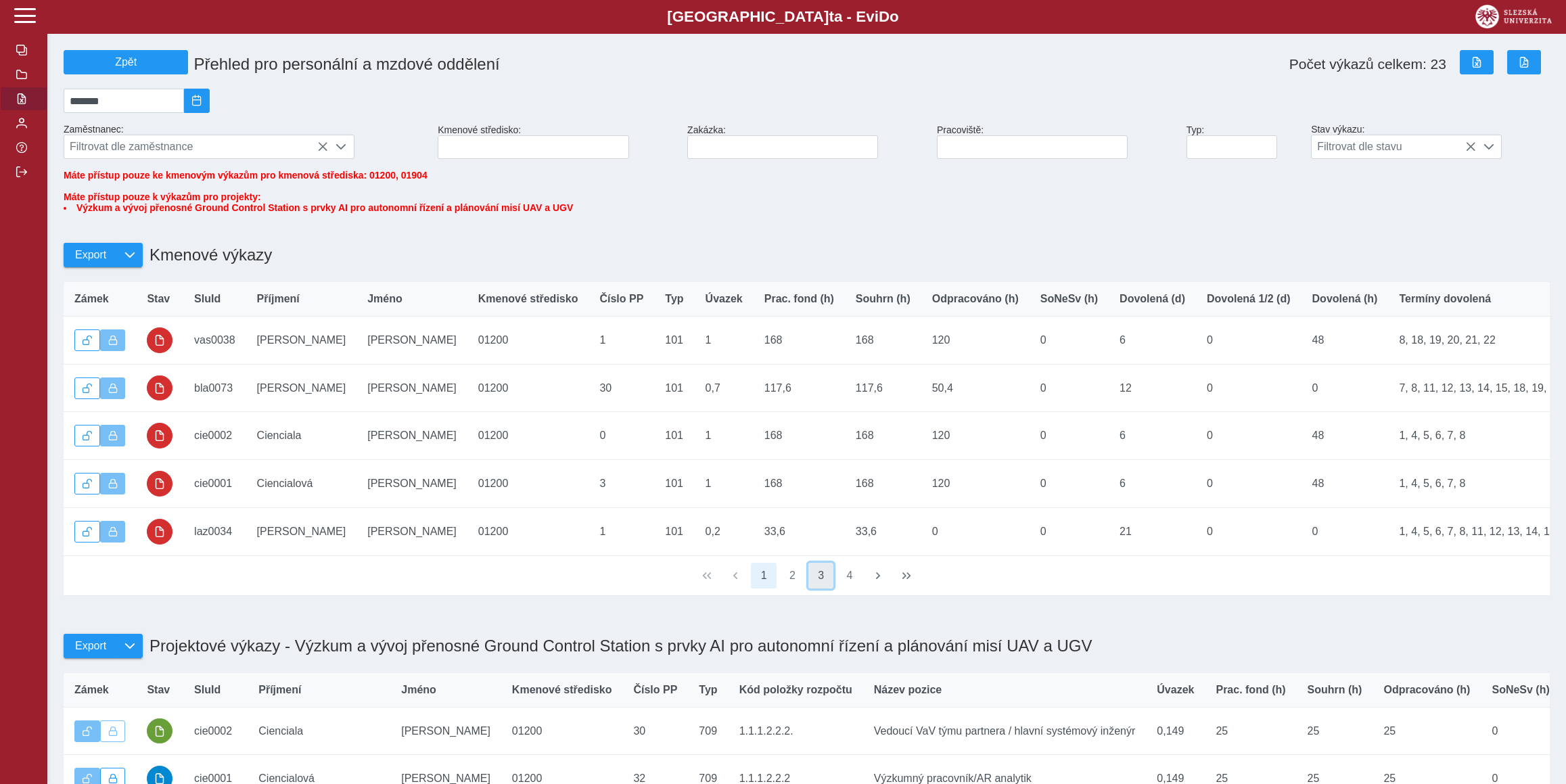
click at [817, 588] on button "3" at bounding box center [821, 576] width 26 height 26
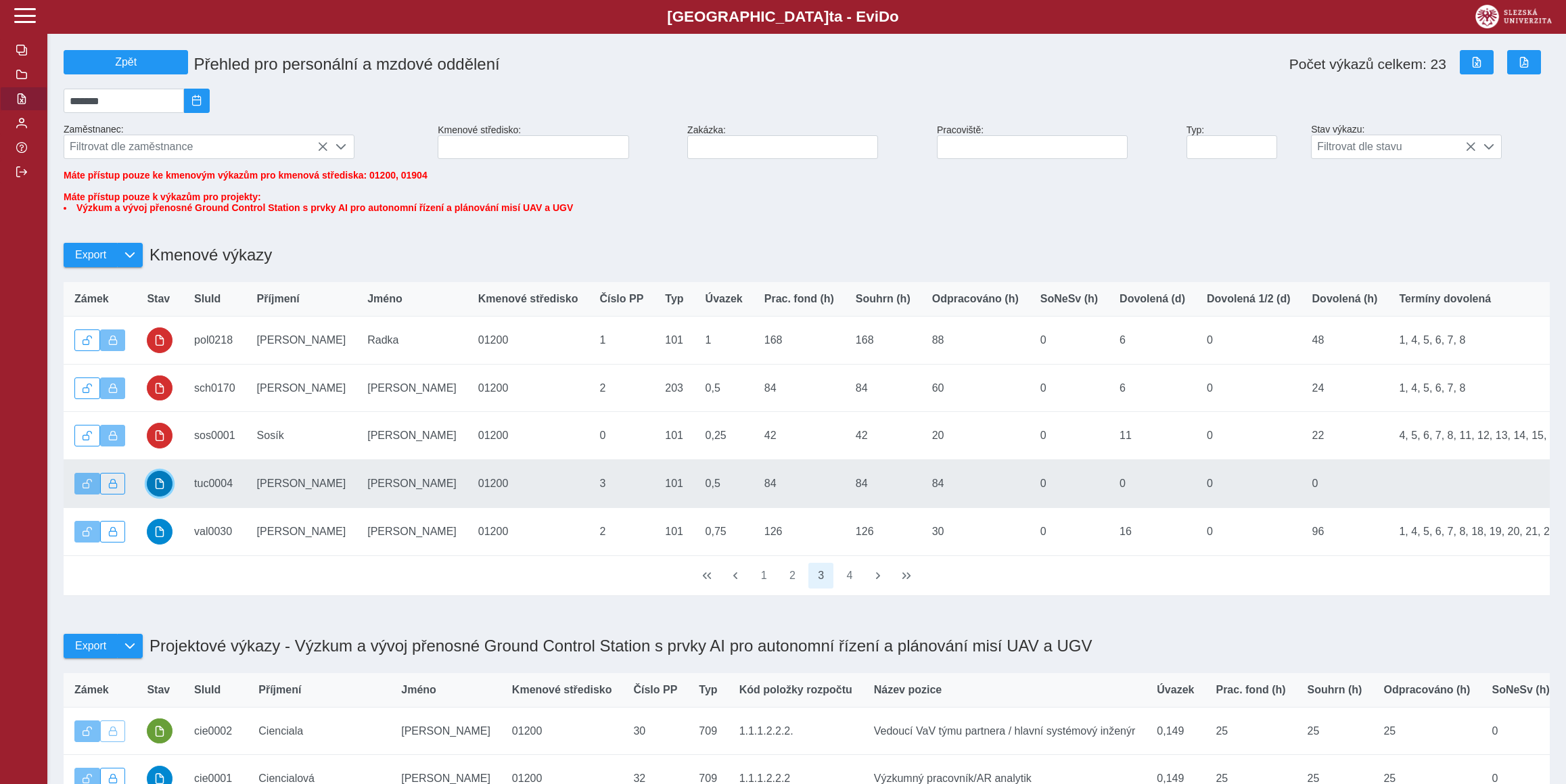
click at [166, 496] on button "button" at bounding box center [159, 483] width 26 height 26
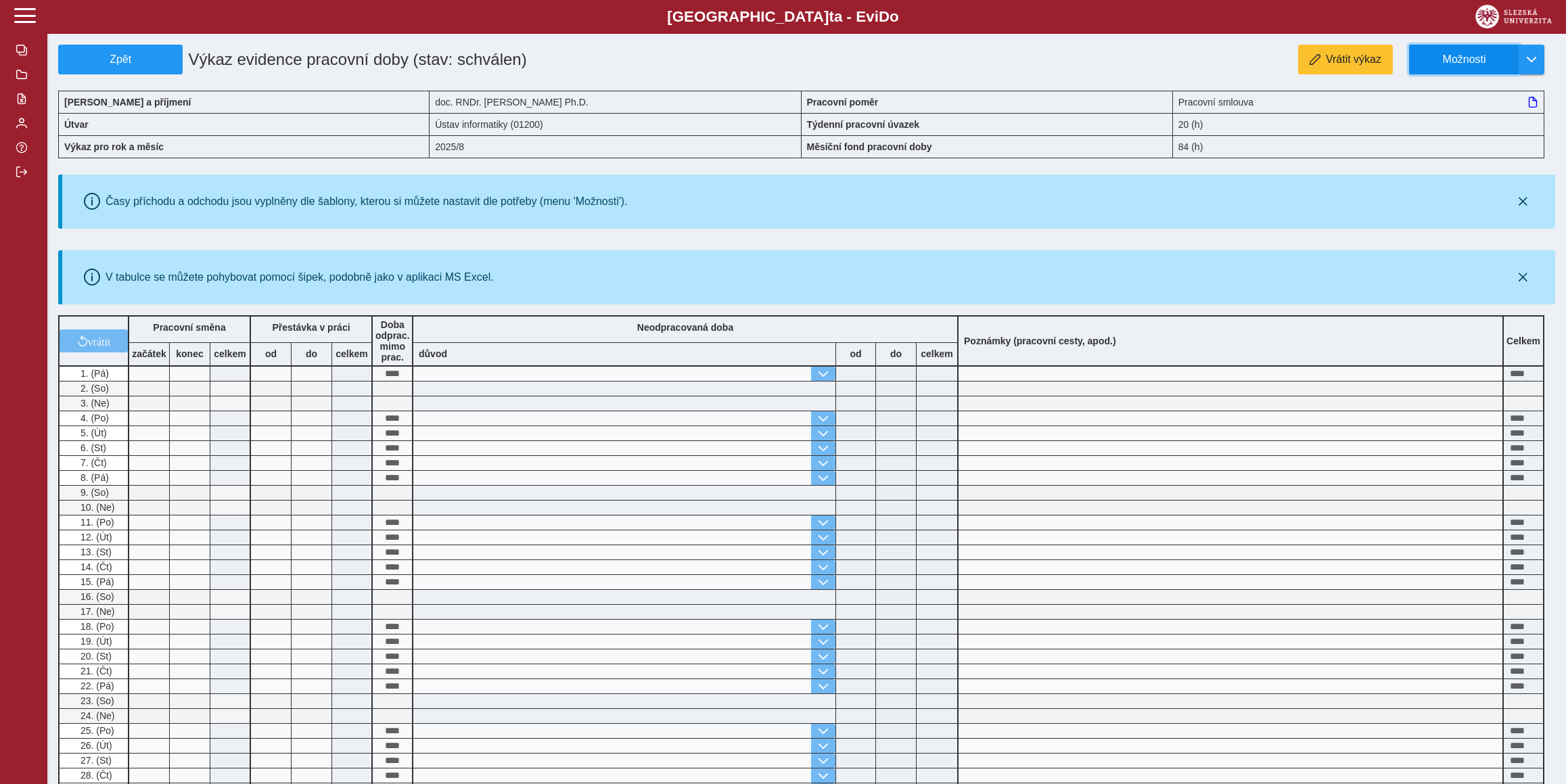
click at [1478, 65] on span "Možnosti" at bounding box center [1463, 59] width 87 height 12
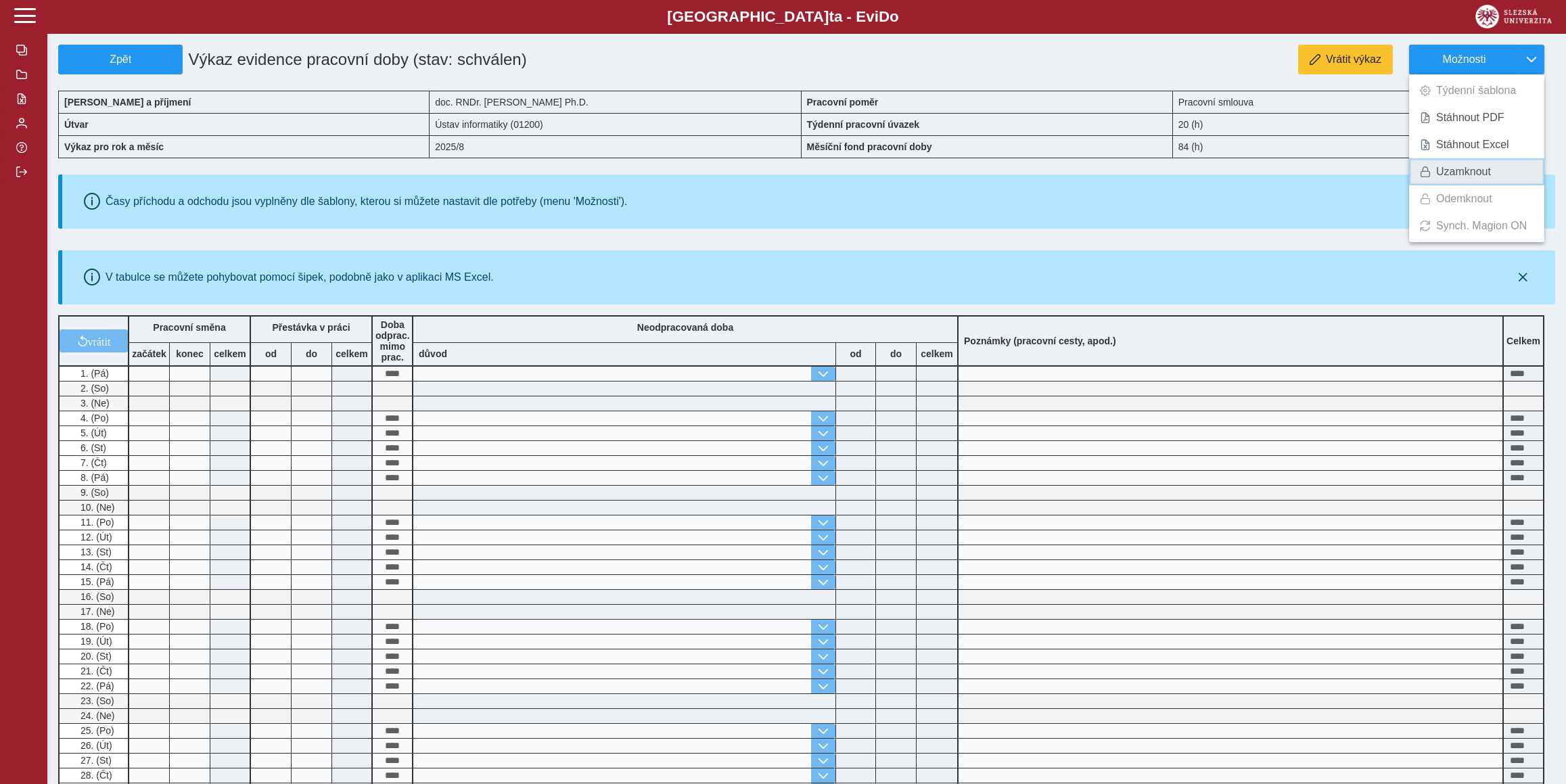
click at [1476, 166] on span "Uzamknout" at bounding box center [1463, 171] width 55 height 11
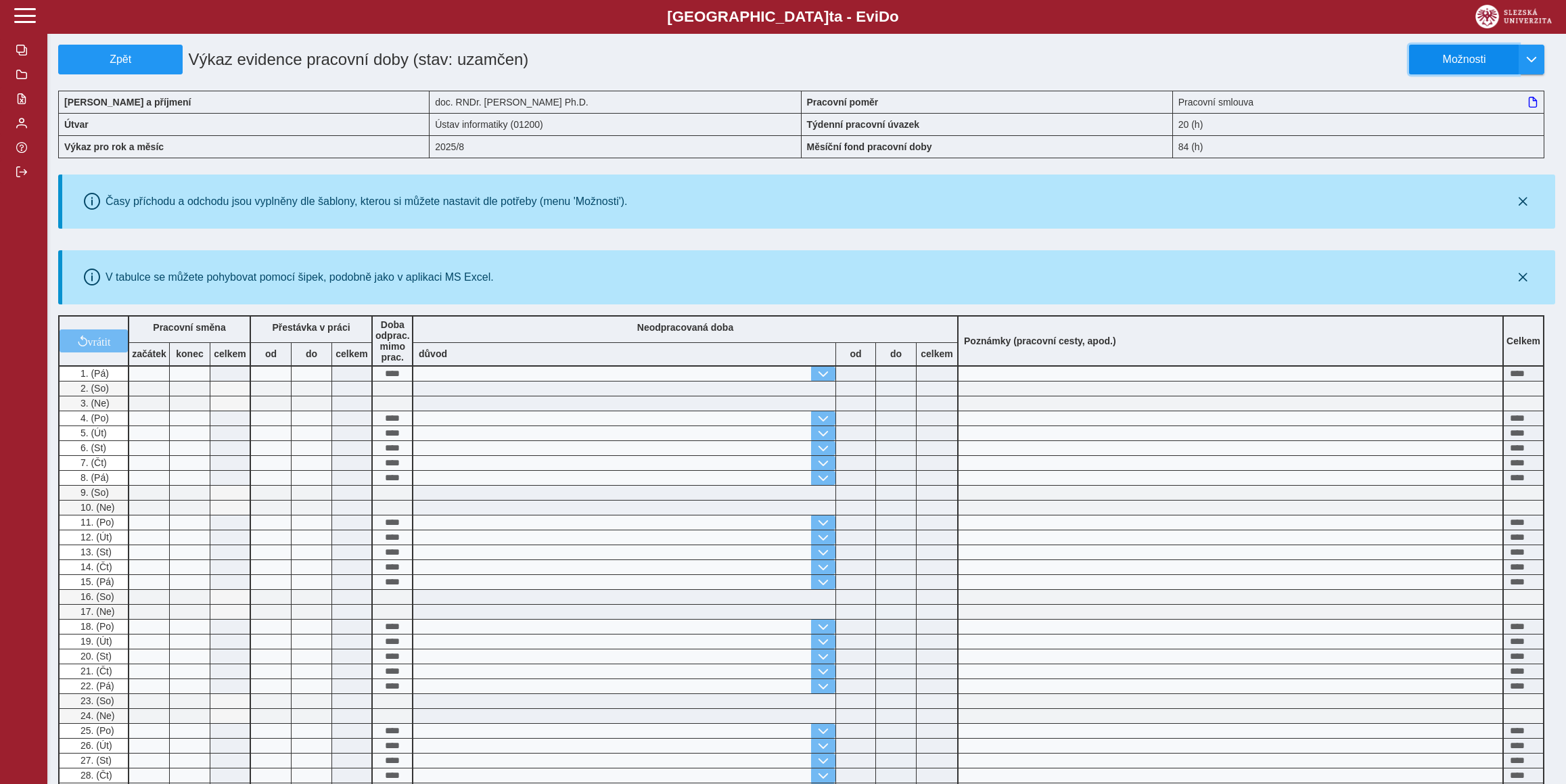
click at [1453, 58] on span "Možnosti" at bounding box center [1463, 59] width 87 height 12
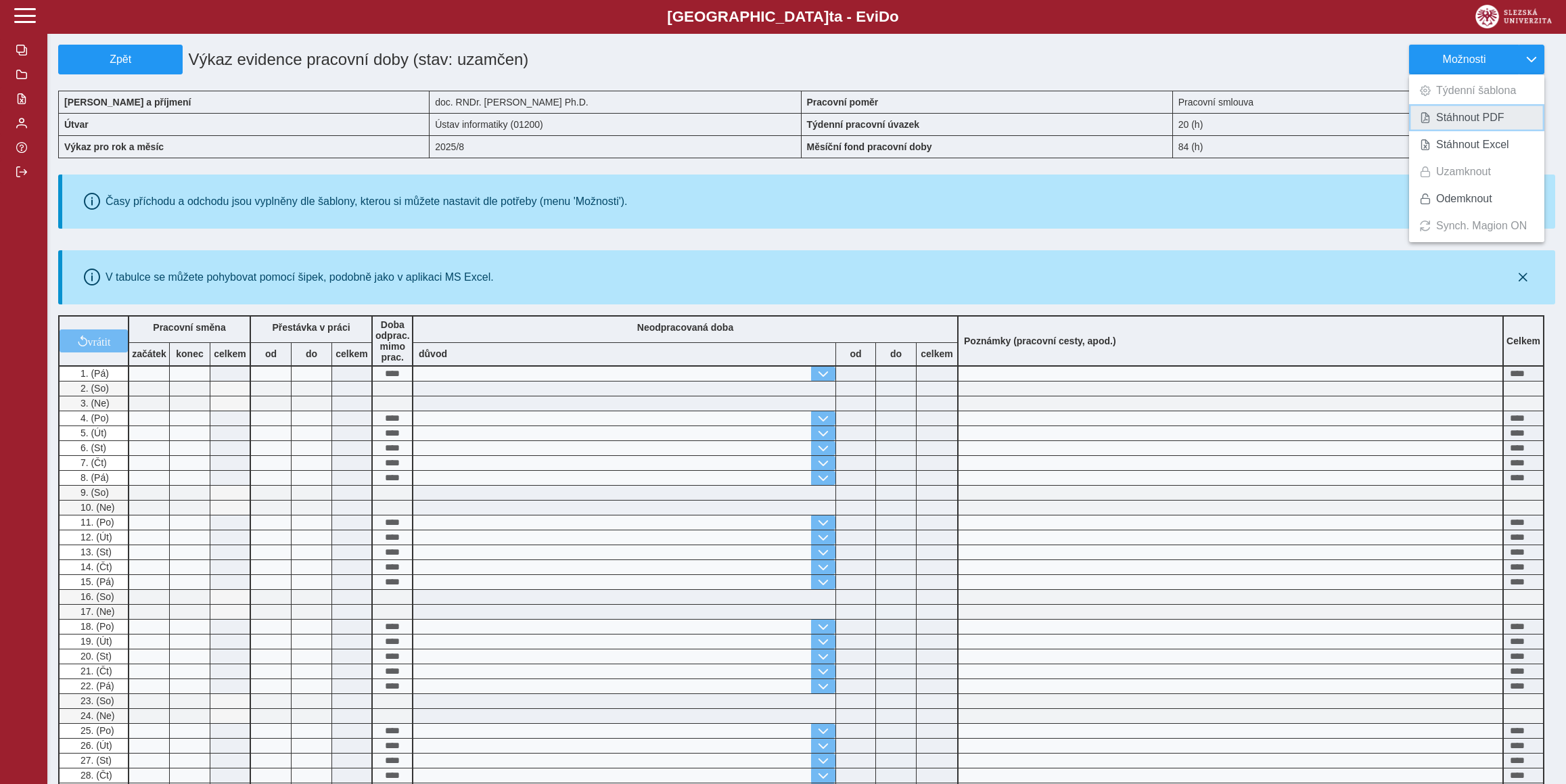
click at [1463, 115] on span "Stáhnout PDF" at bounding box center [1469, 117] width 68 height 11
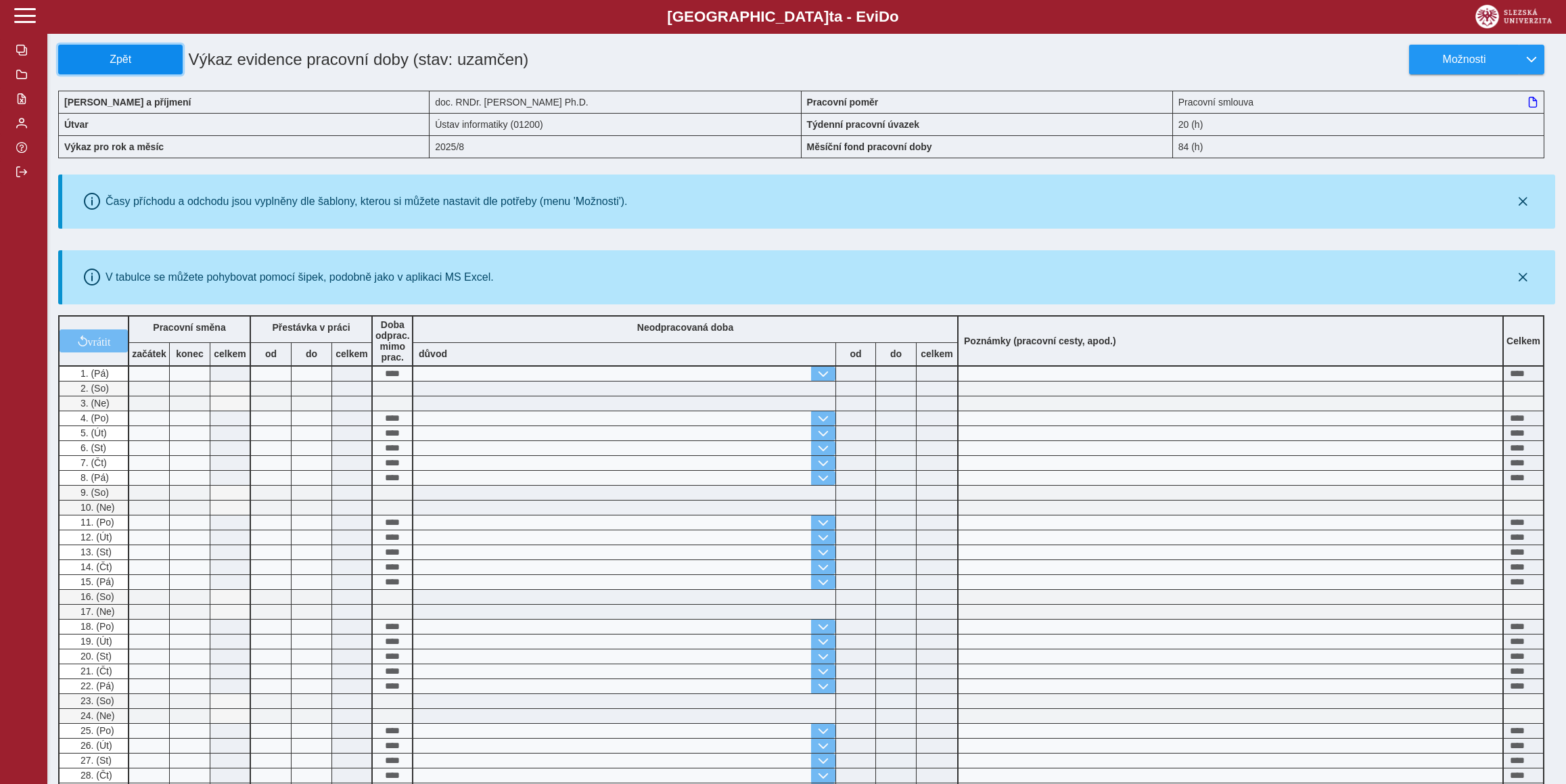
click at [118, 45] on button "Zpět" at bounding box center [120, 59] width 124 height 30
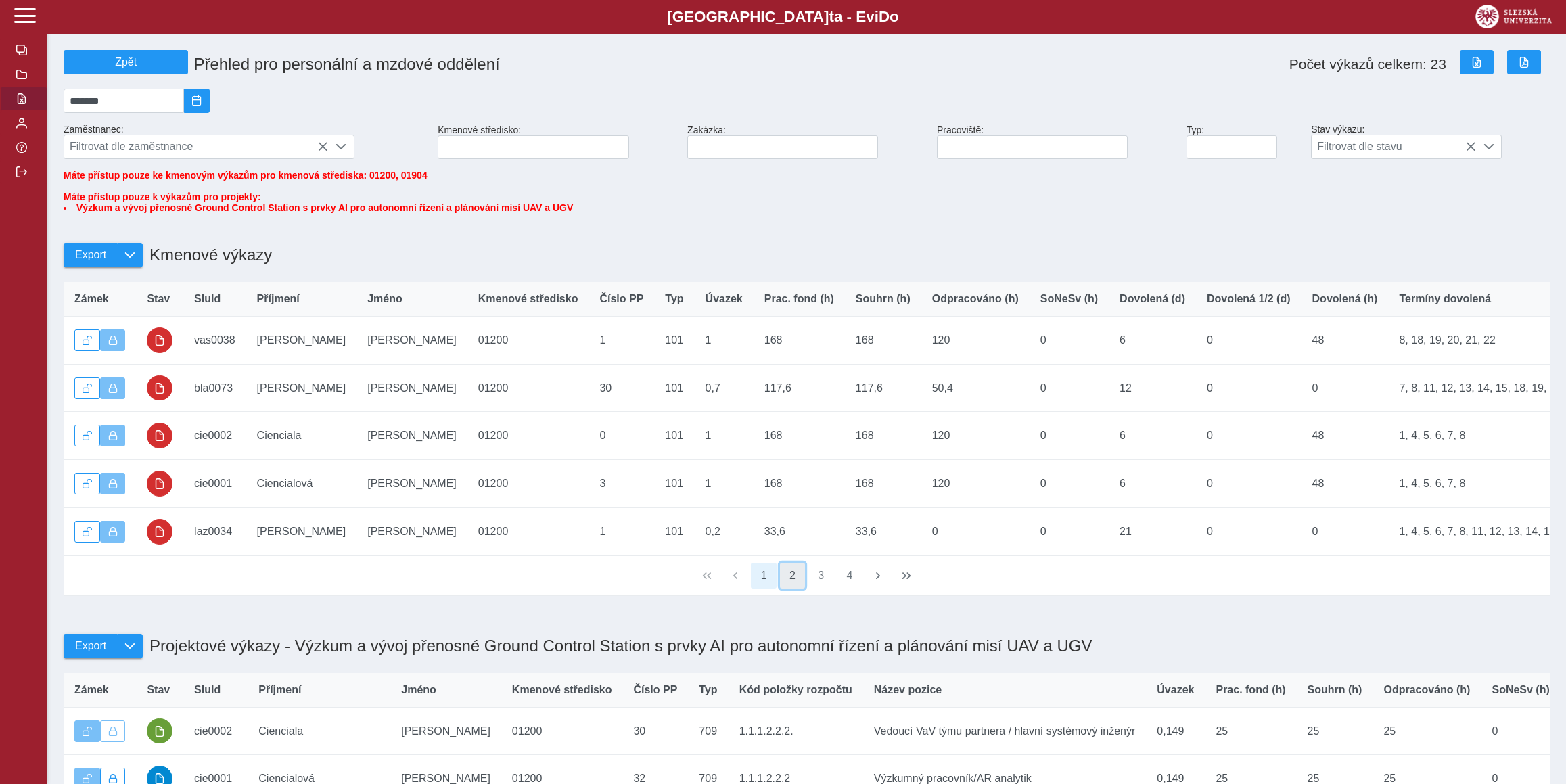
click at [784, 588] on button "2" at bounding box center [793, 576] width 26 height 26
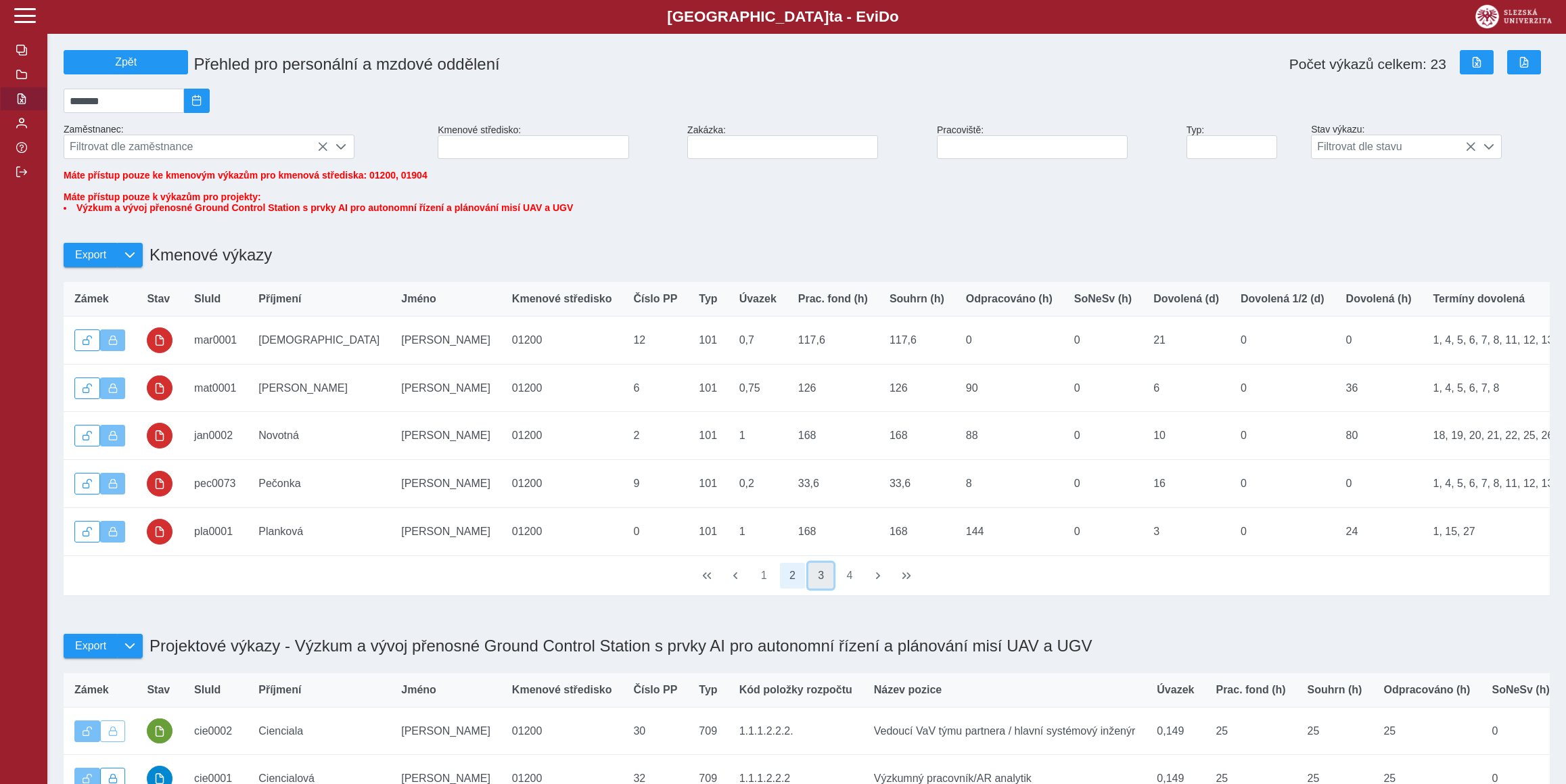
click at [809, 588] on button "3" at bounding box center [821, 576] width 26 height 26
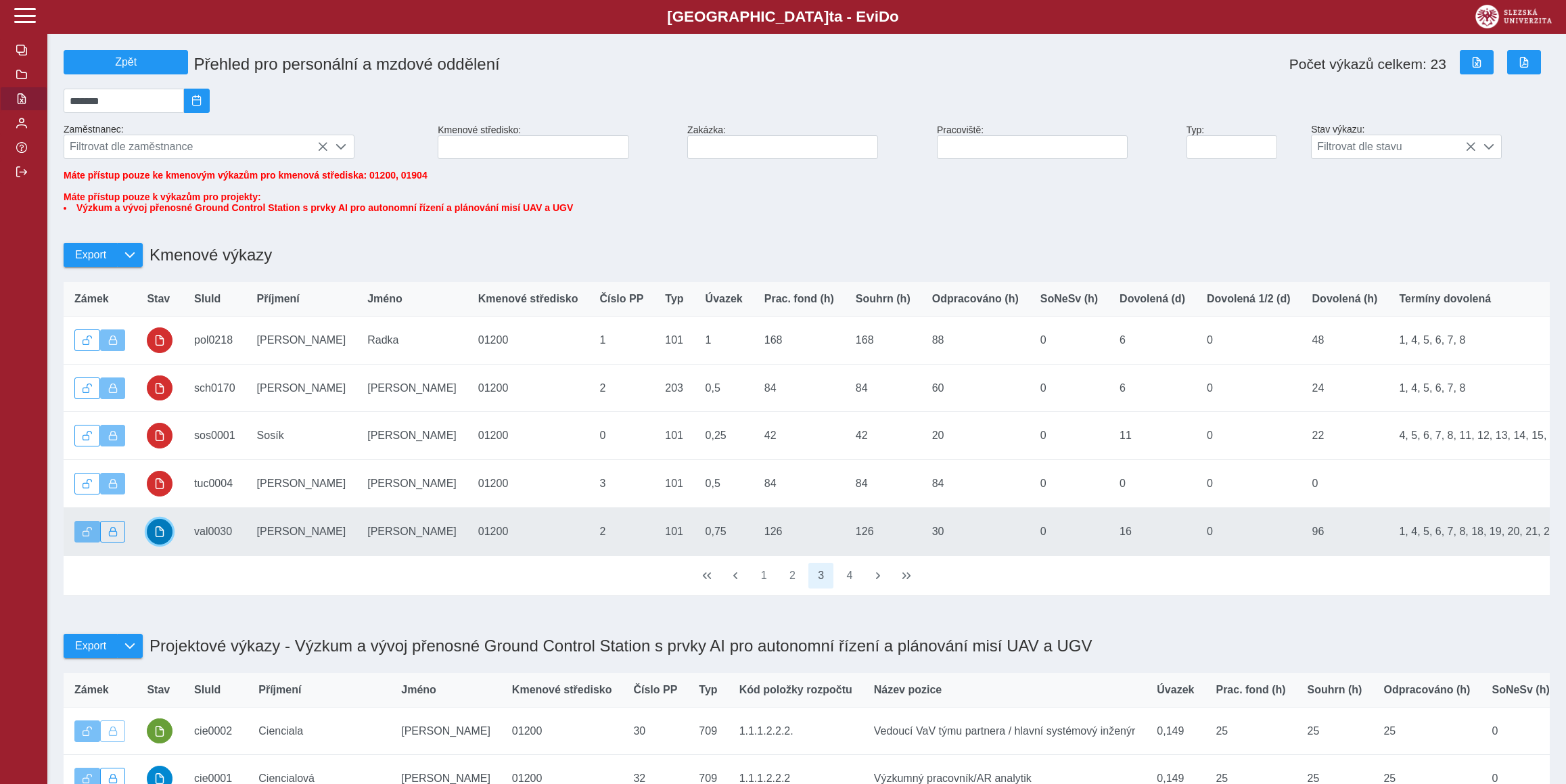
click at [153, 537] on button "button" at bounding box center [159, 532] width 26 height 26
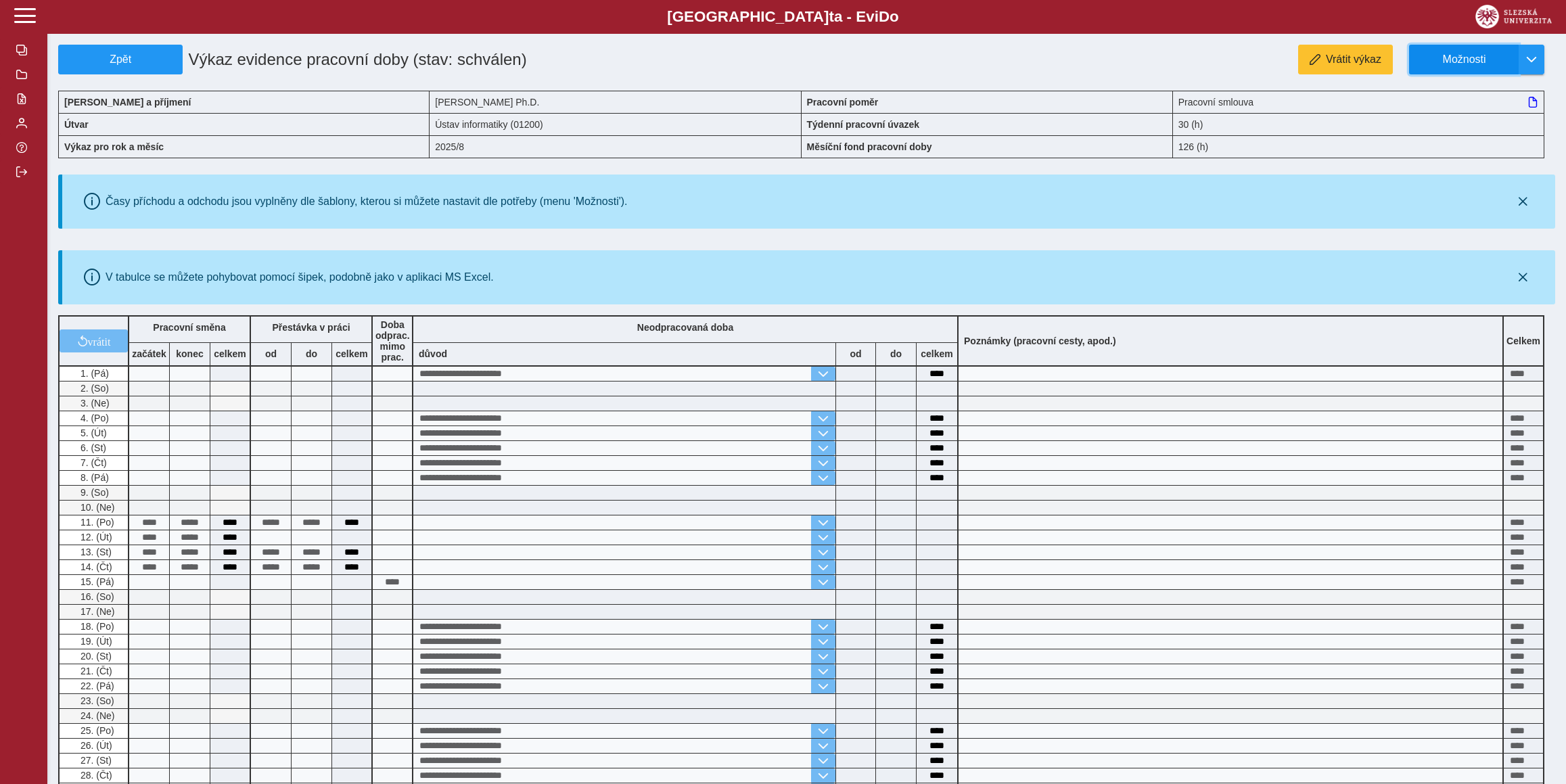
click at [1494, 63] on span "Možnosti" at bounding box center [1463, 59] width 87 height 12
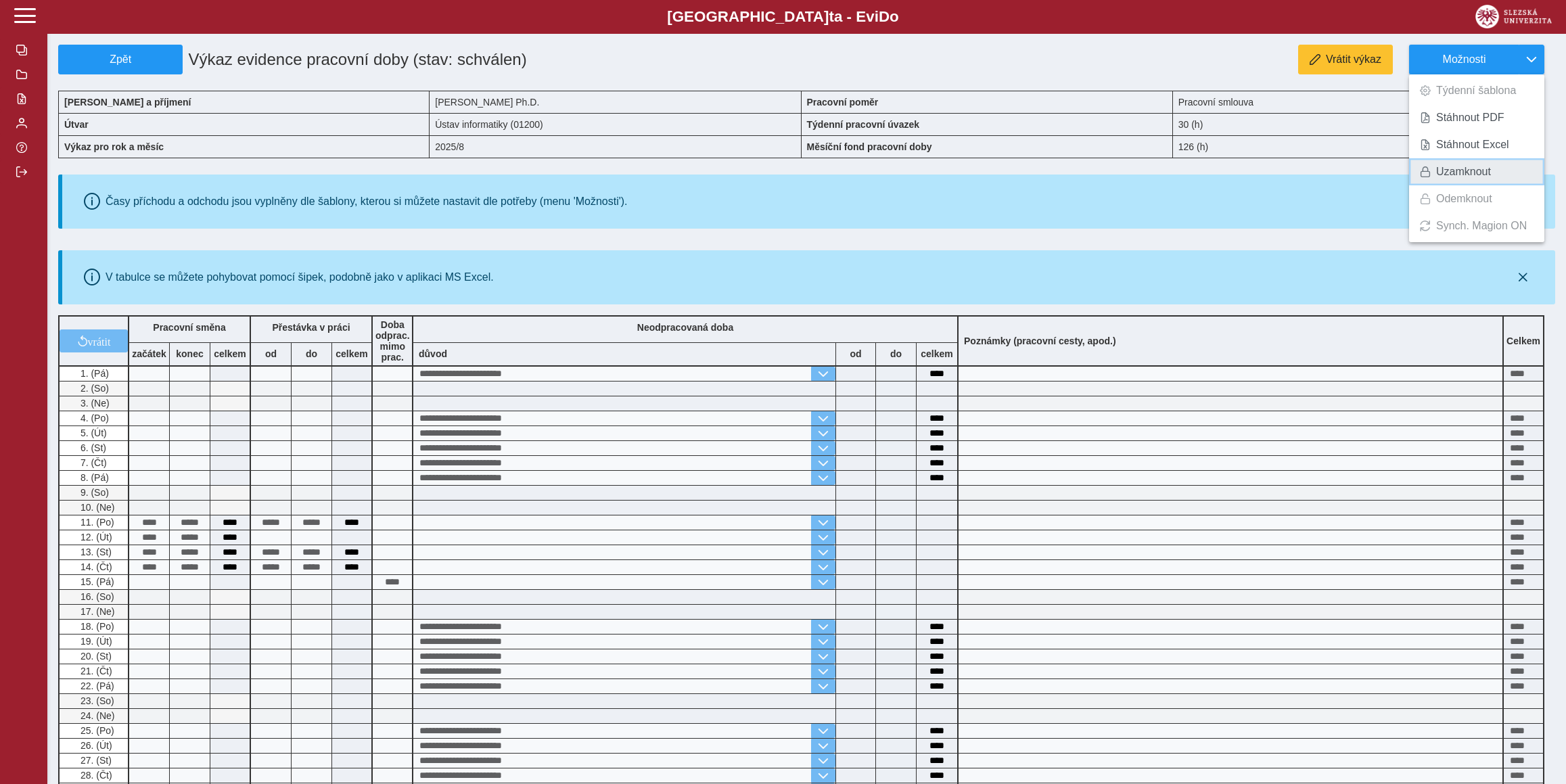
click at [1462, 168] on span "Uzamknout" at bounding box center [1463, 171] width 55 height 11
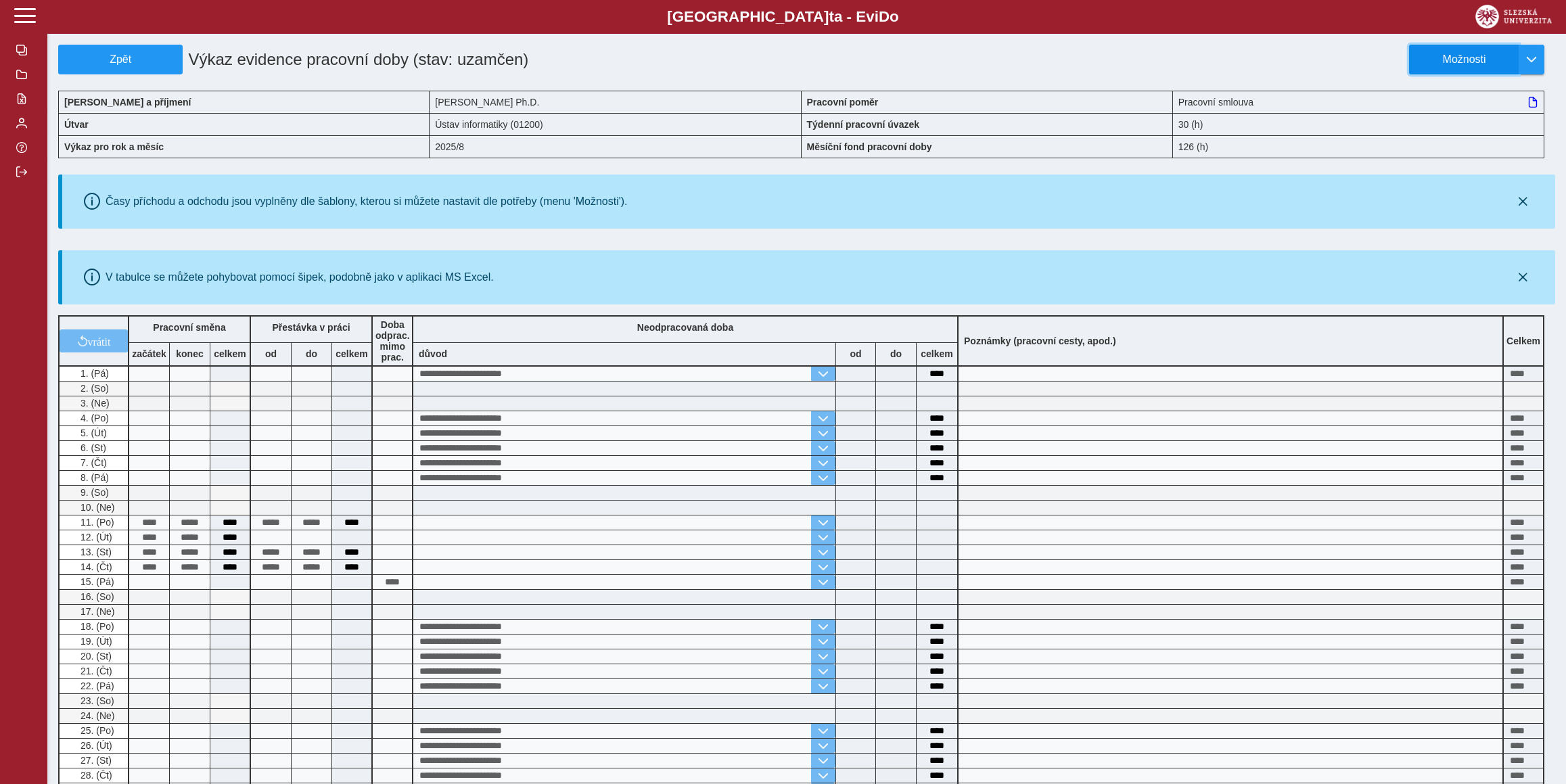
click at [1476, 65] on span "Možnosti" at bounding box center [1463, 59] width 87 height 12
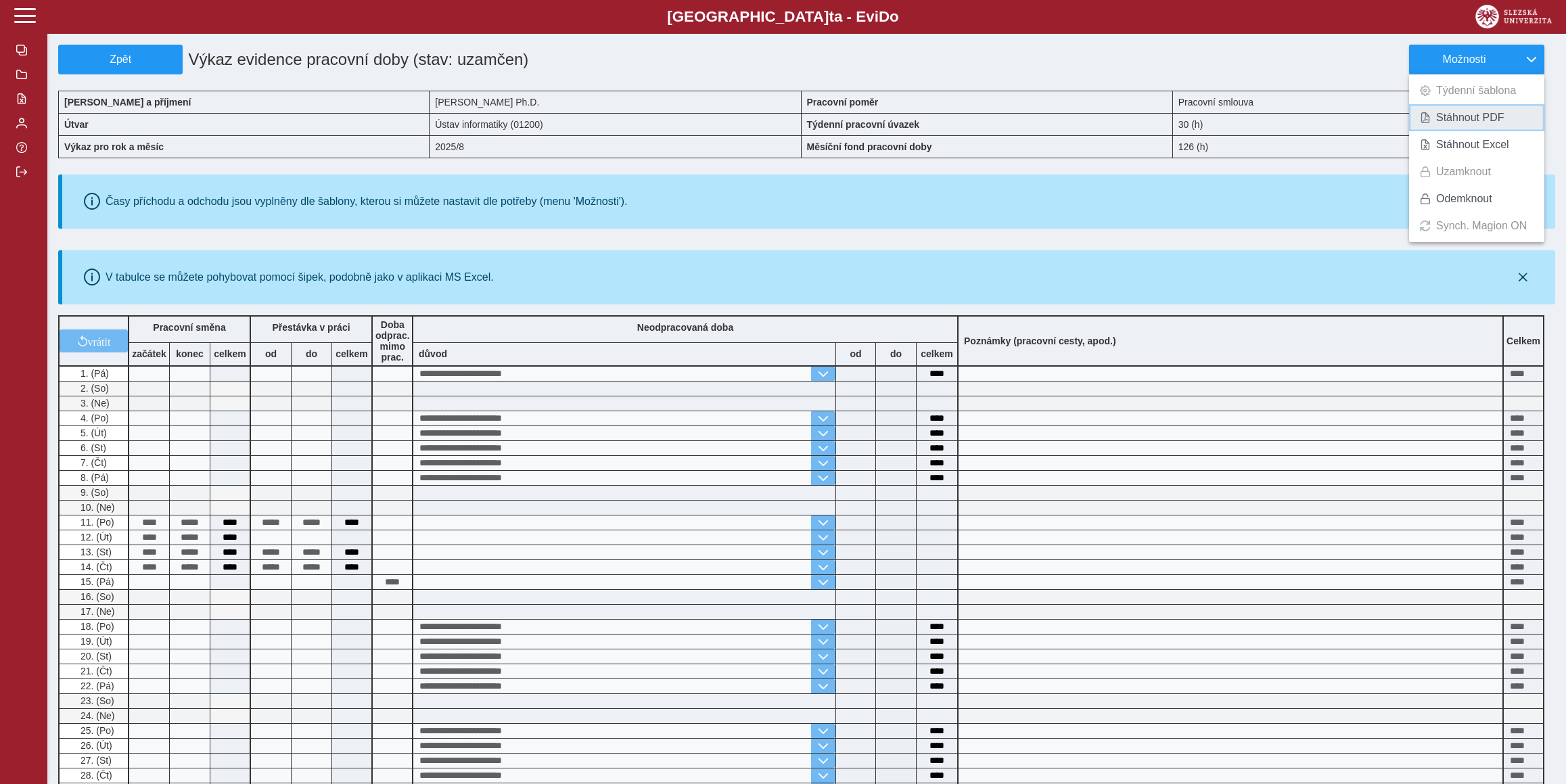
click at [1467, 105] on link "Stáhnout PDF" at bounding box center [1476, 117] width 135 height 27
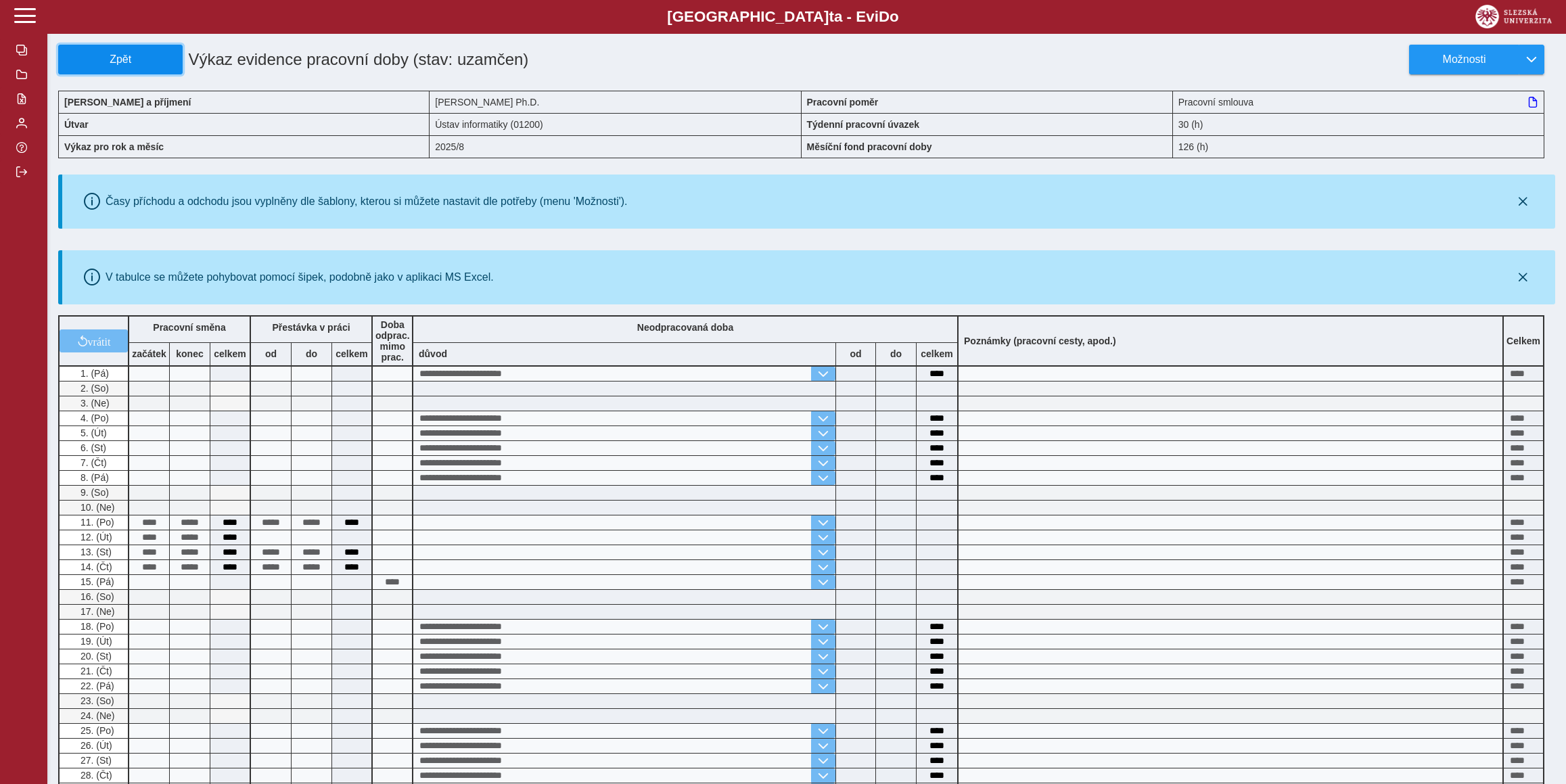
click at [124, 58] on span "Zpět" at bounding box center [121, 59] width 112 height 12
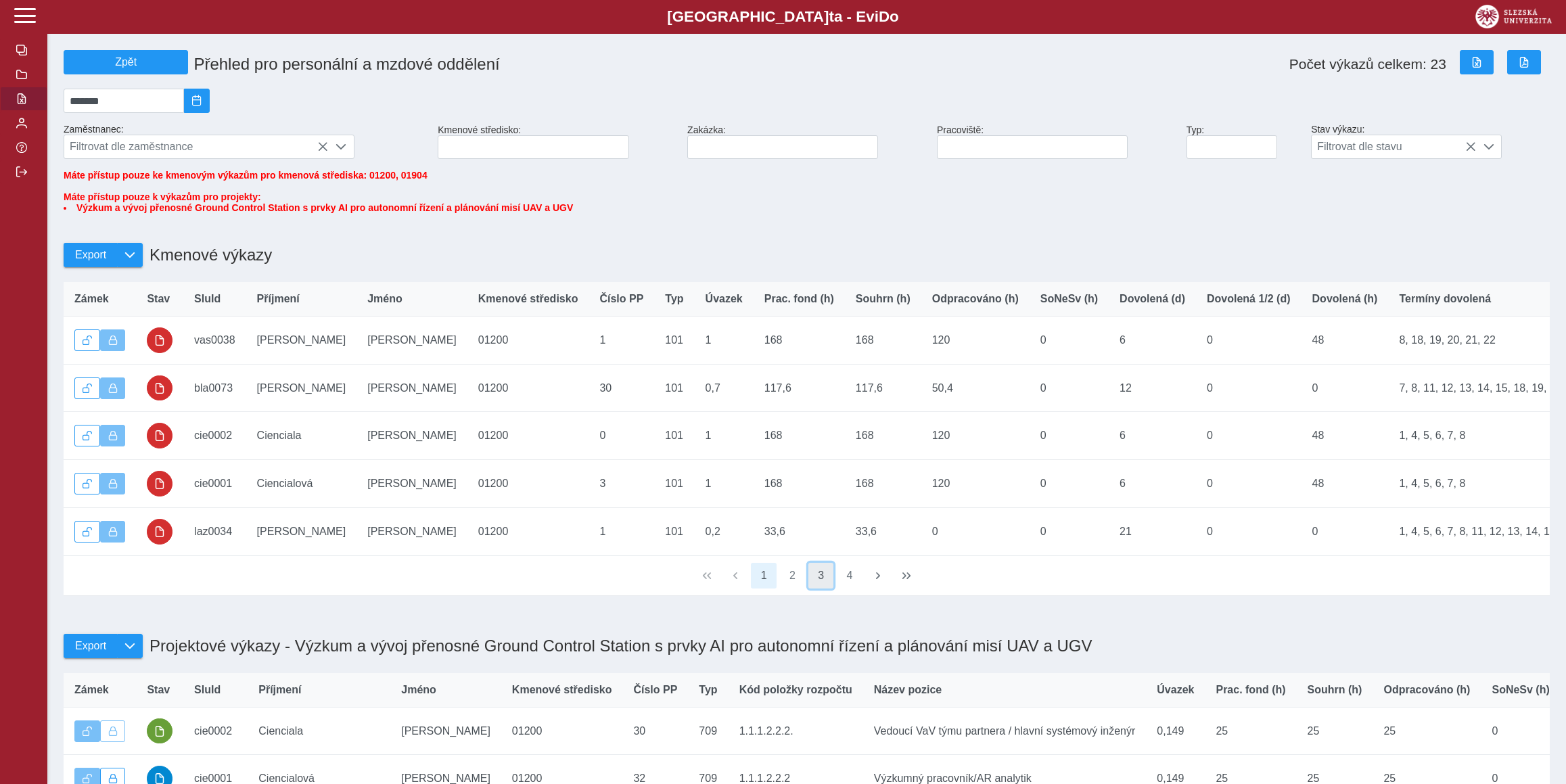
click at [828, 588] on button "3" at bounding box center [821, 576] width 26 height 26
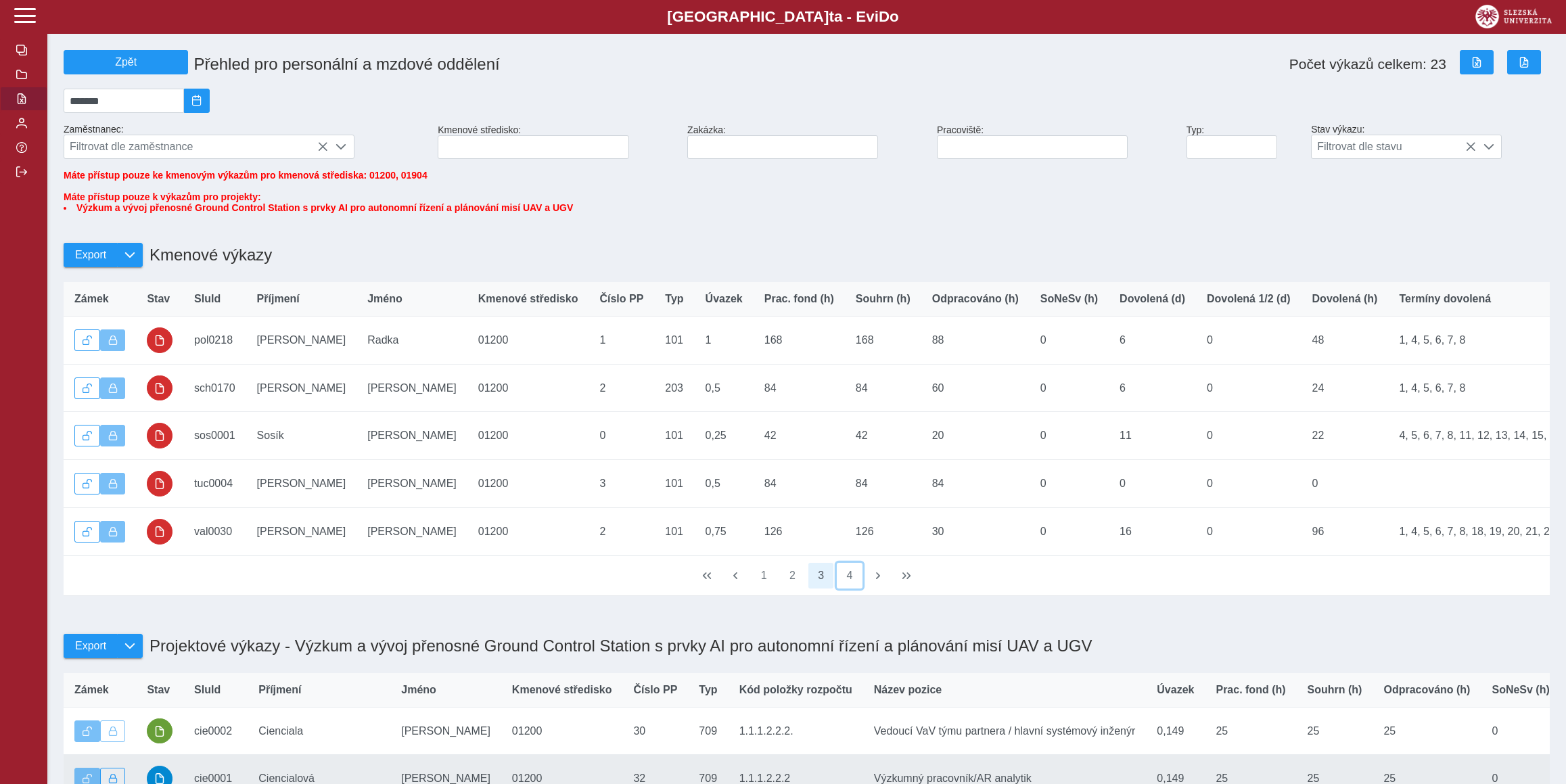
click at [852, 588] on button "4" at bounding box center [850, 576] width 26 height 26
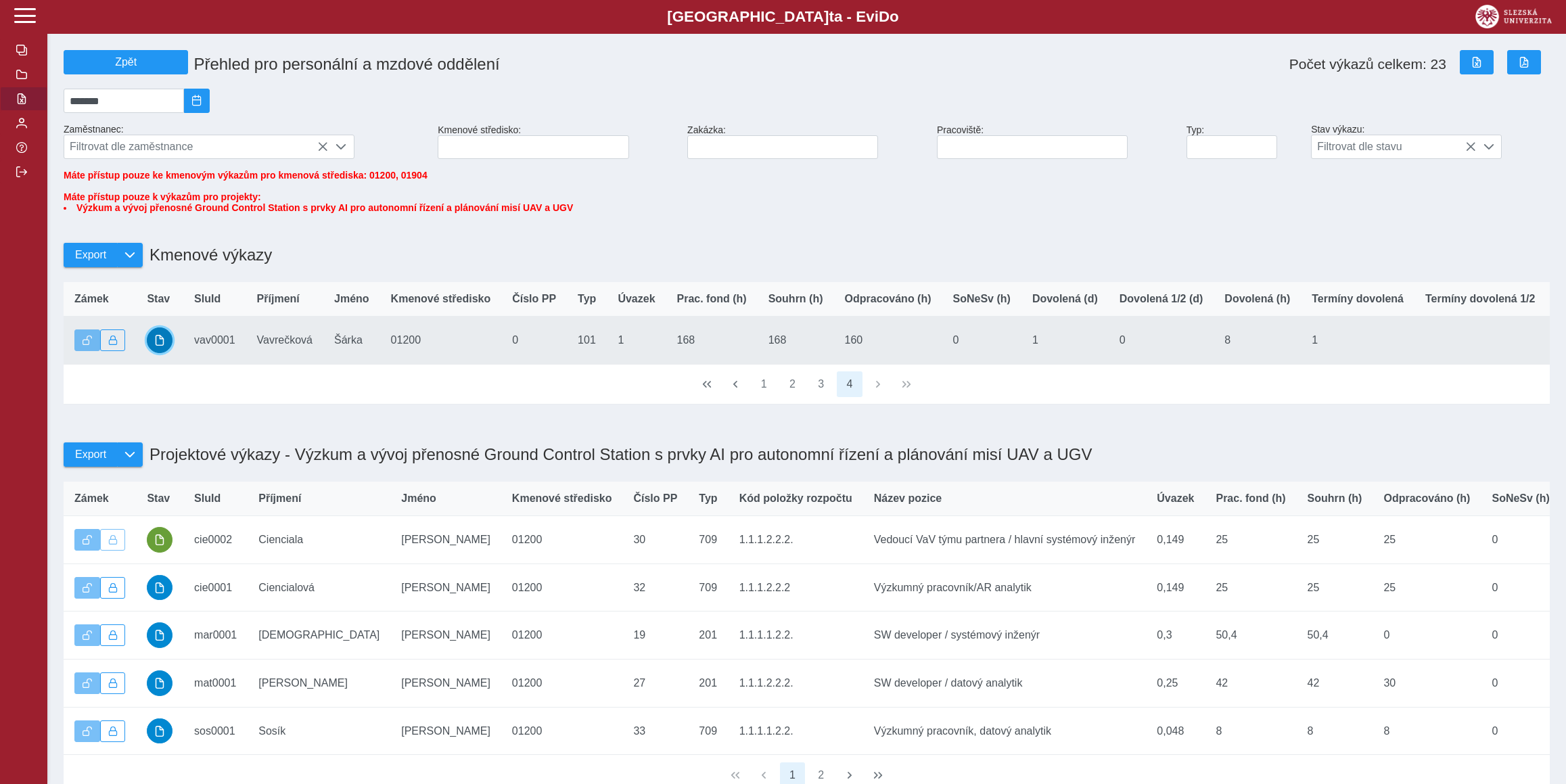
click at [166, 352] on button "button" at bounding box center [159, 340] width 26 height 26
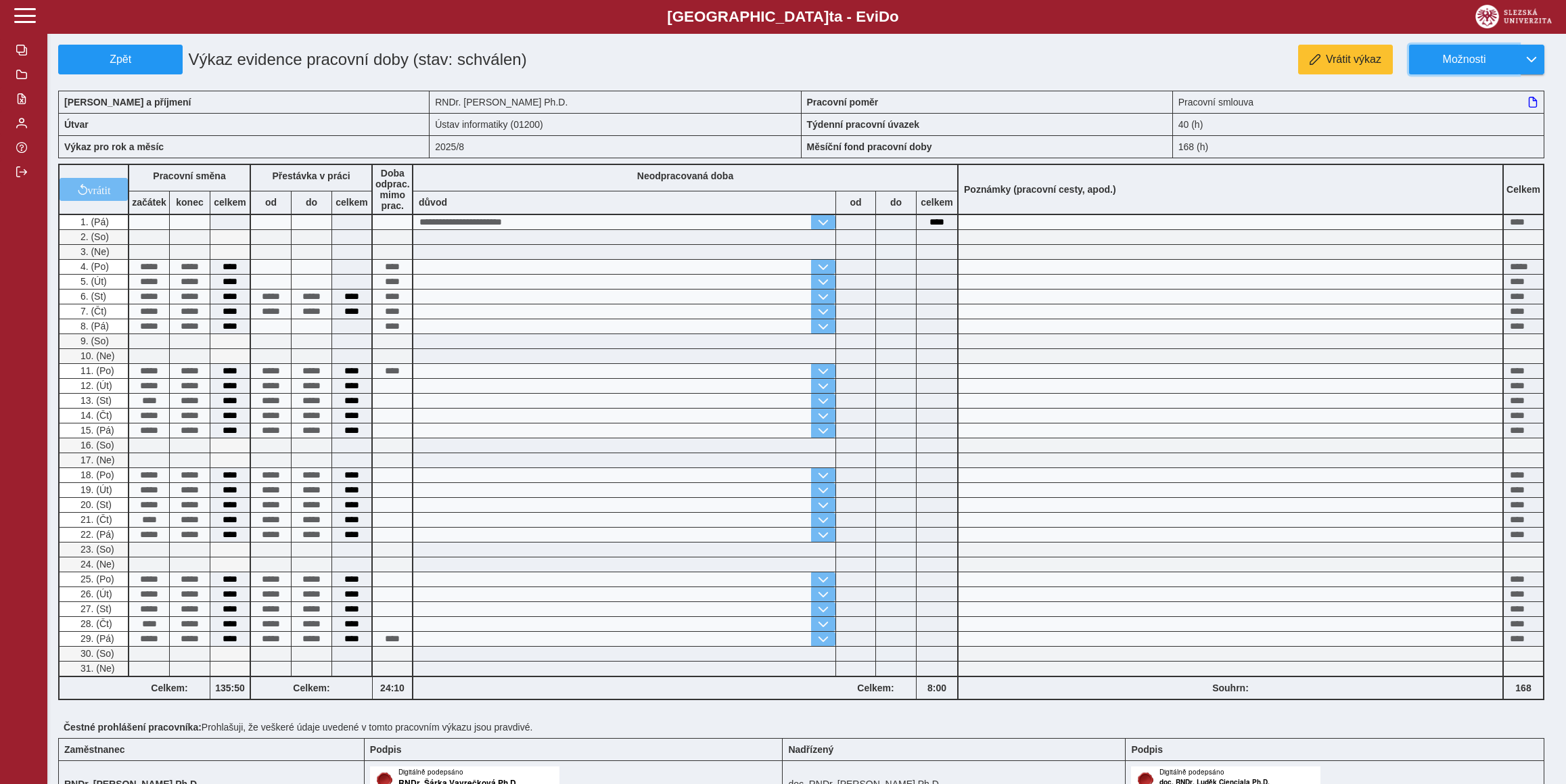
click at [1500, 44] on div "**********" at bounding box center [807, 484] width 1519 height 969
click at [1491, 54] on span "Možnosti" at bounding box center [1463, 59] width 87 height 12
click at [1464, 172] on span "Uzamknout" at bounding box center [1463, 171] width 55 height 11
click at [1423, 45] on button "Možnosti" at bounding box center [1463, 59] width 109 height 30
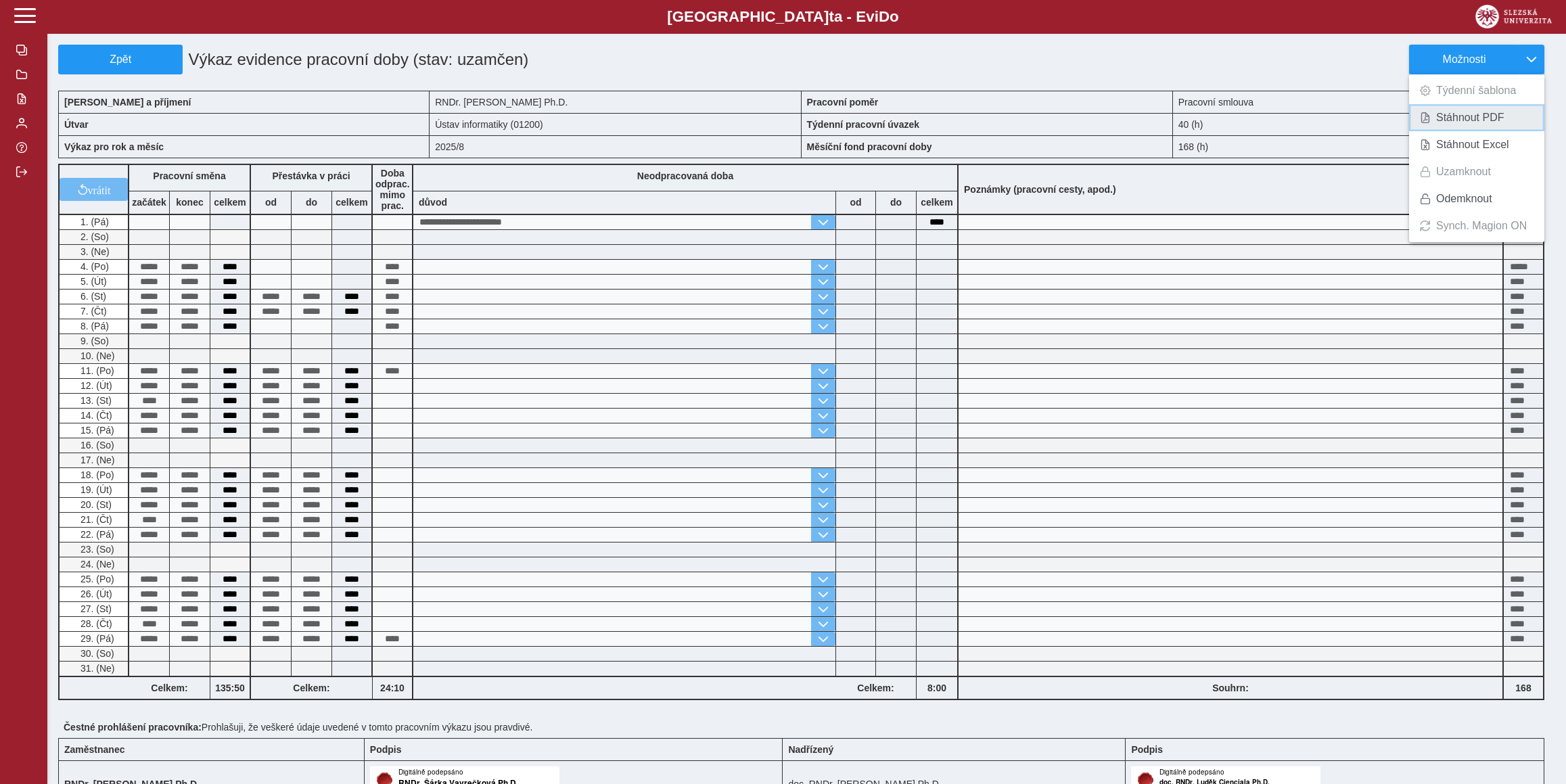
click at [1434, 114] on link "Stáhnout PDF" at bounding box center [1476, 117] width 135 height 27
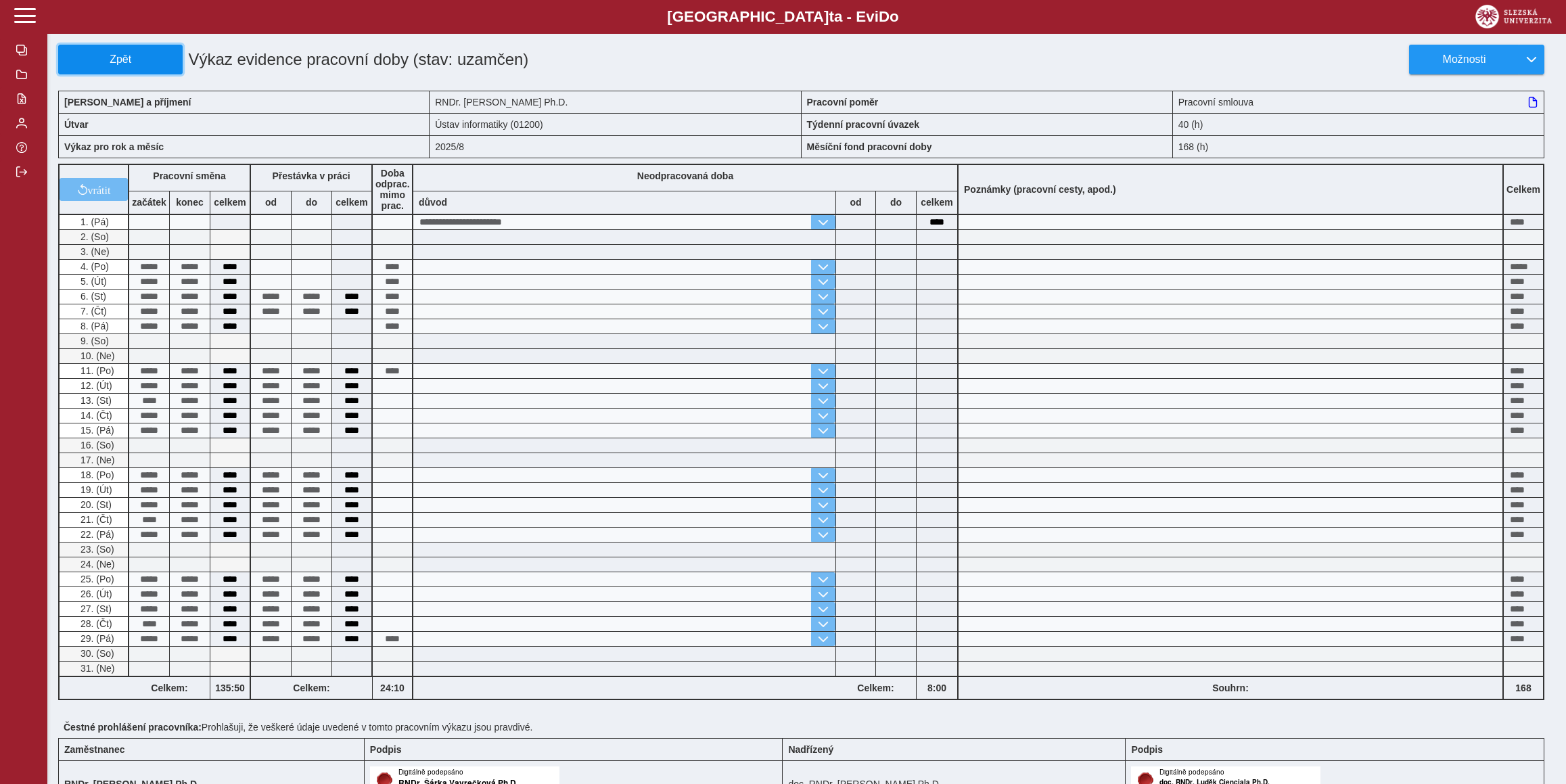
click at [111, 59] on span "Zpět" at bounding box center [121, 59] width 112 height 12
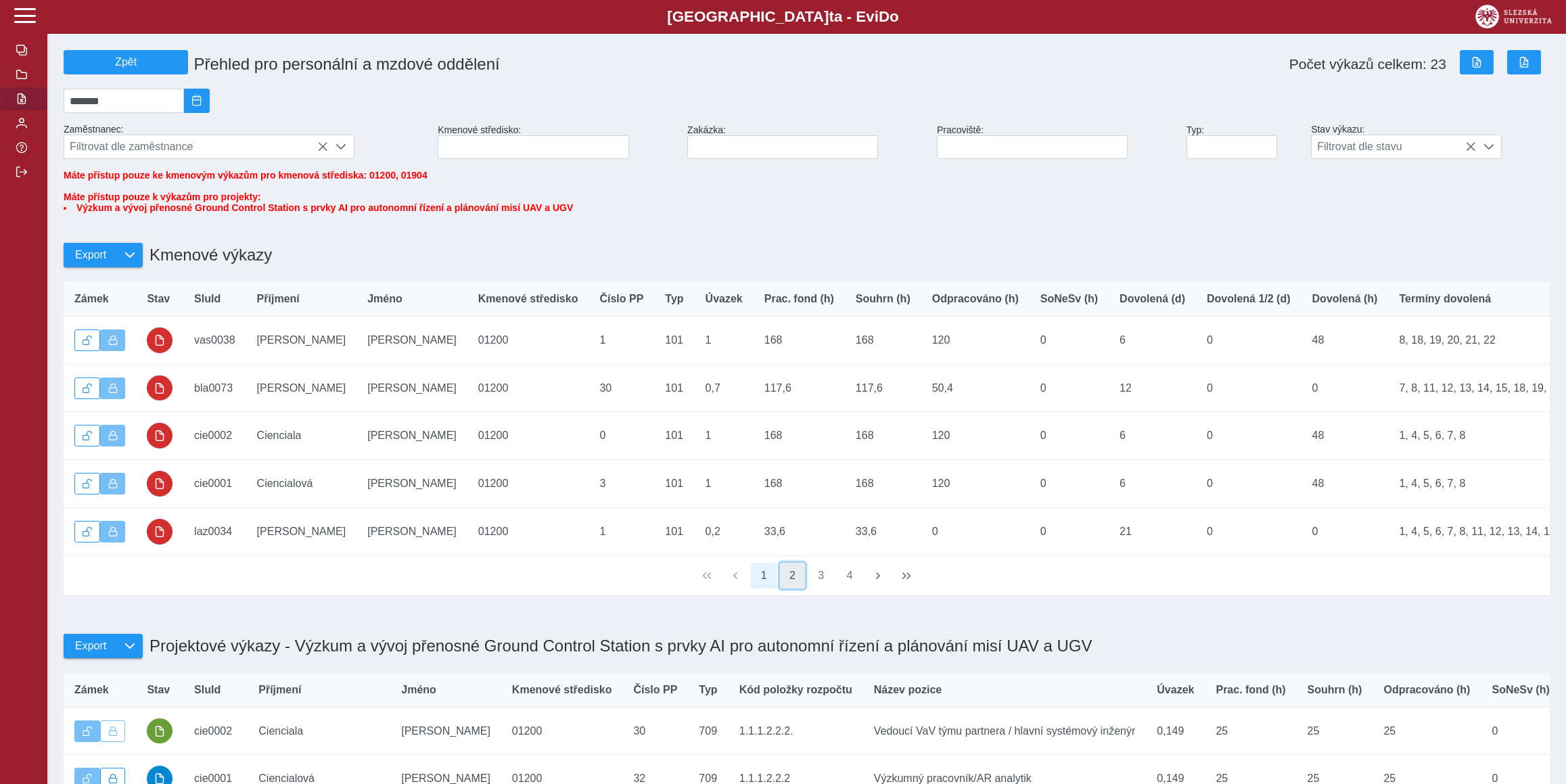
click at [801, 588] on button "2" at bounding box center [793, 576] width 26 height 26
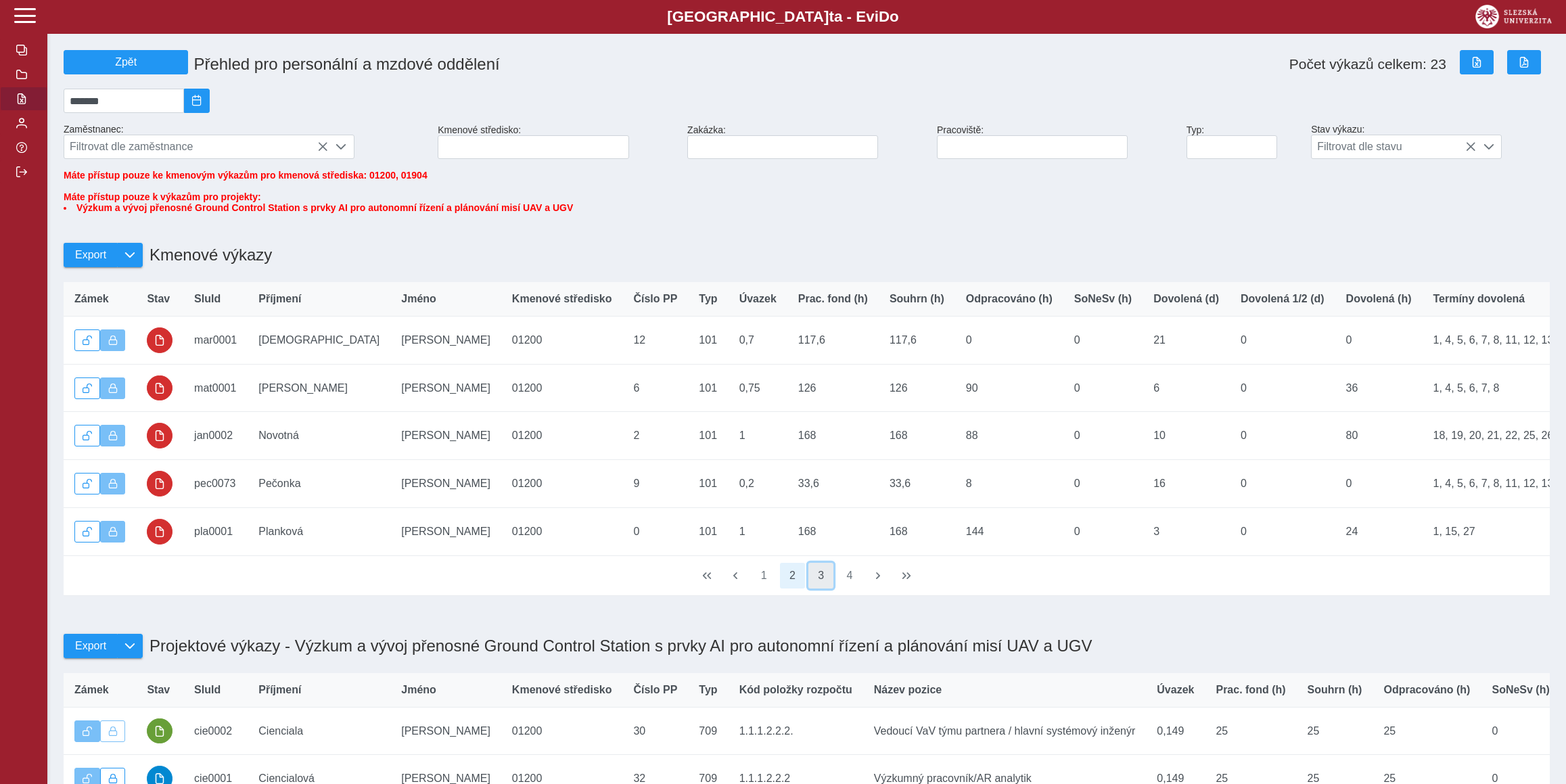
click at [819, 588] on button "3" at bounding box center [821, 576] width 26 height 26
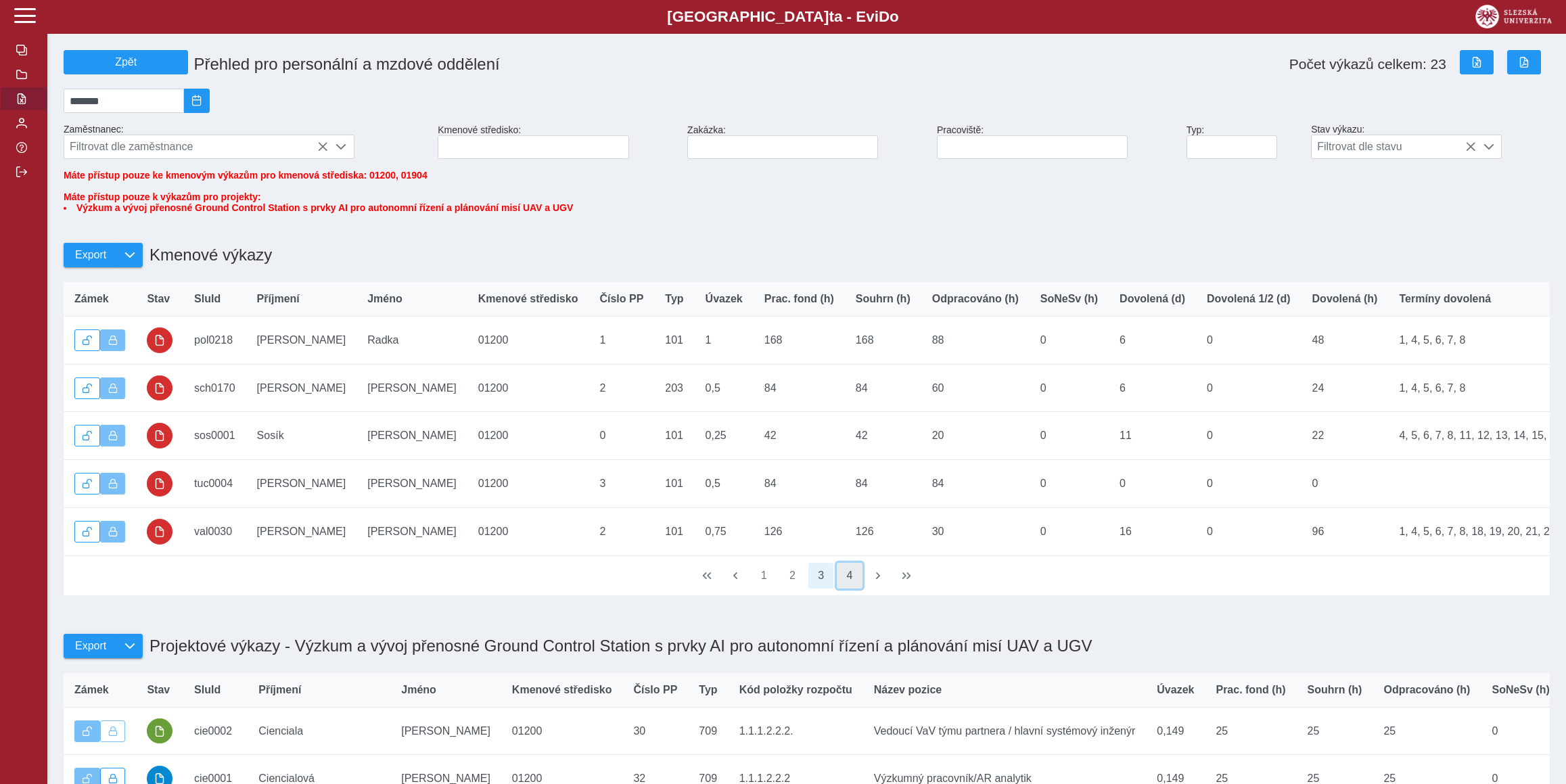
click at [845, 588] on button "4" at bounding box center [850, 576] width 26 height 26
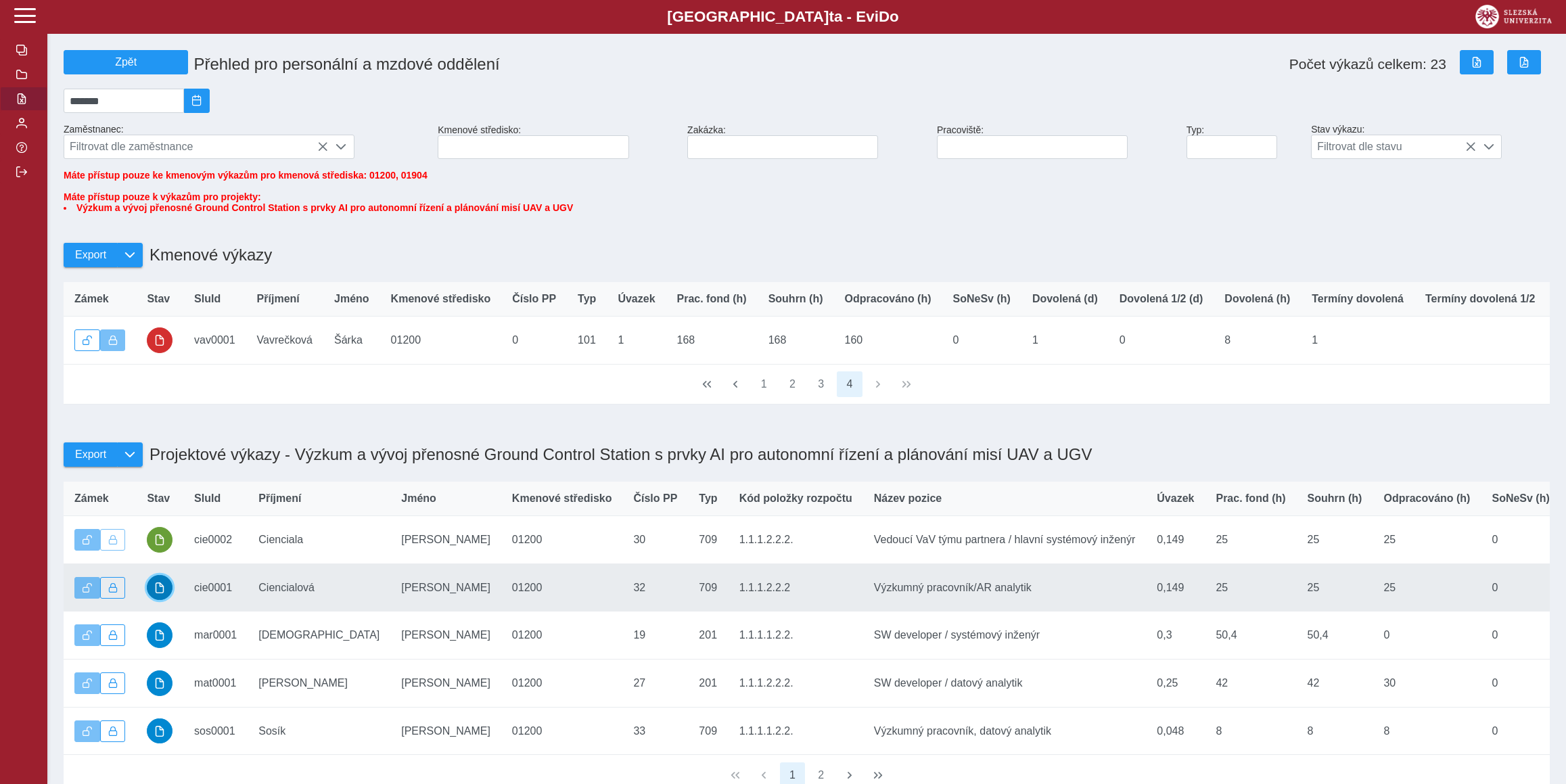
click at [159, 593] on span "button" at bounding box center [159, 588] width 11 height 11
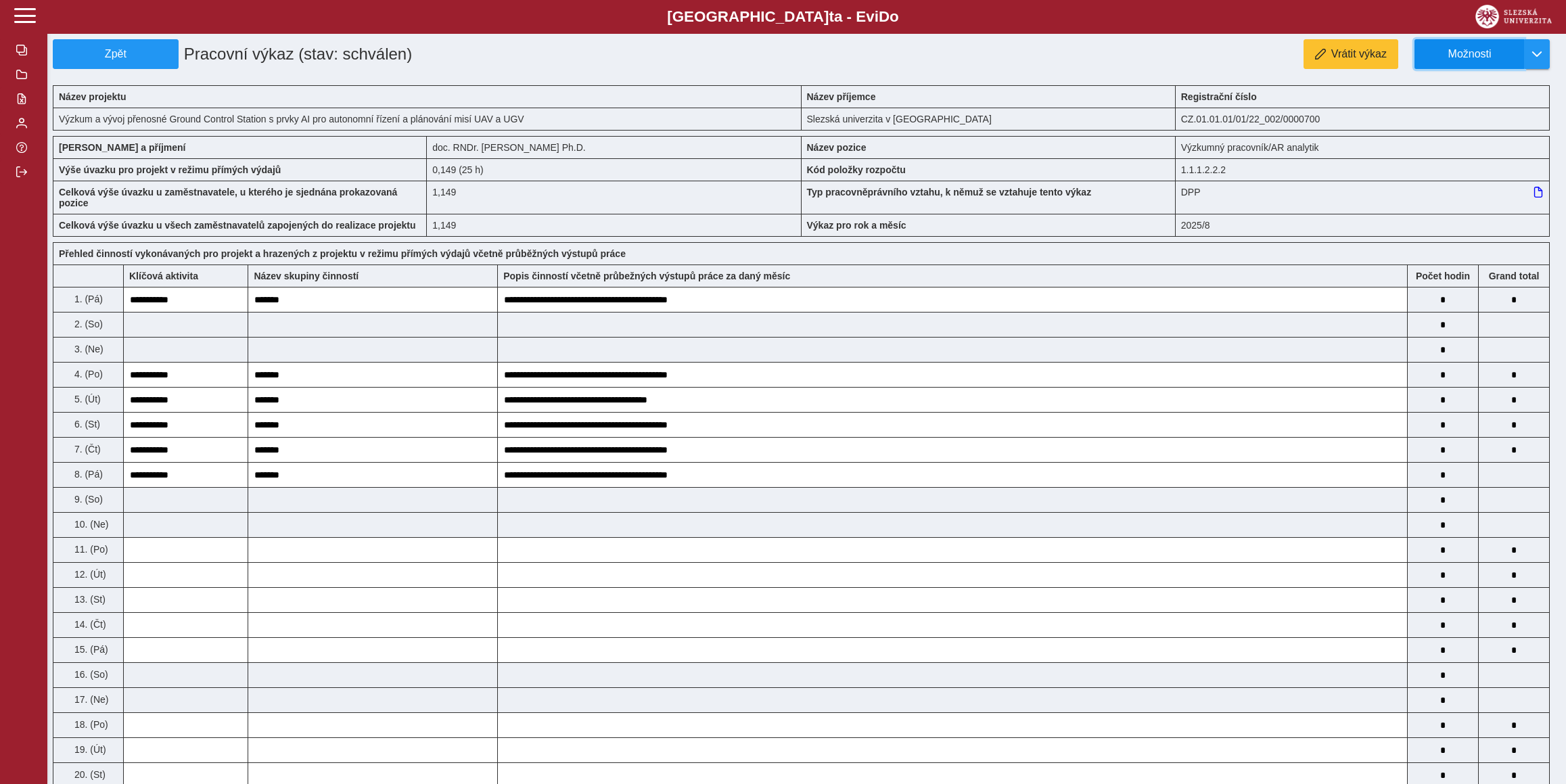
click at [1480, 58] on span "Možnosti" at bounding box center [1469, 54] width 87 height 12
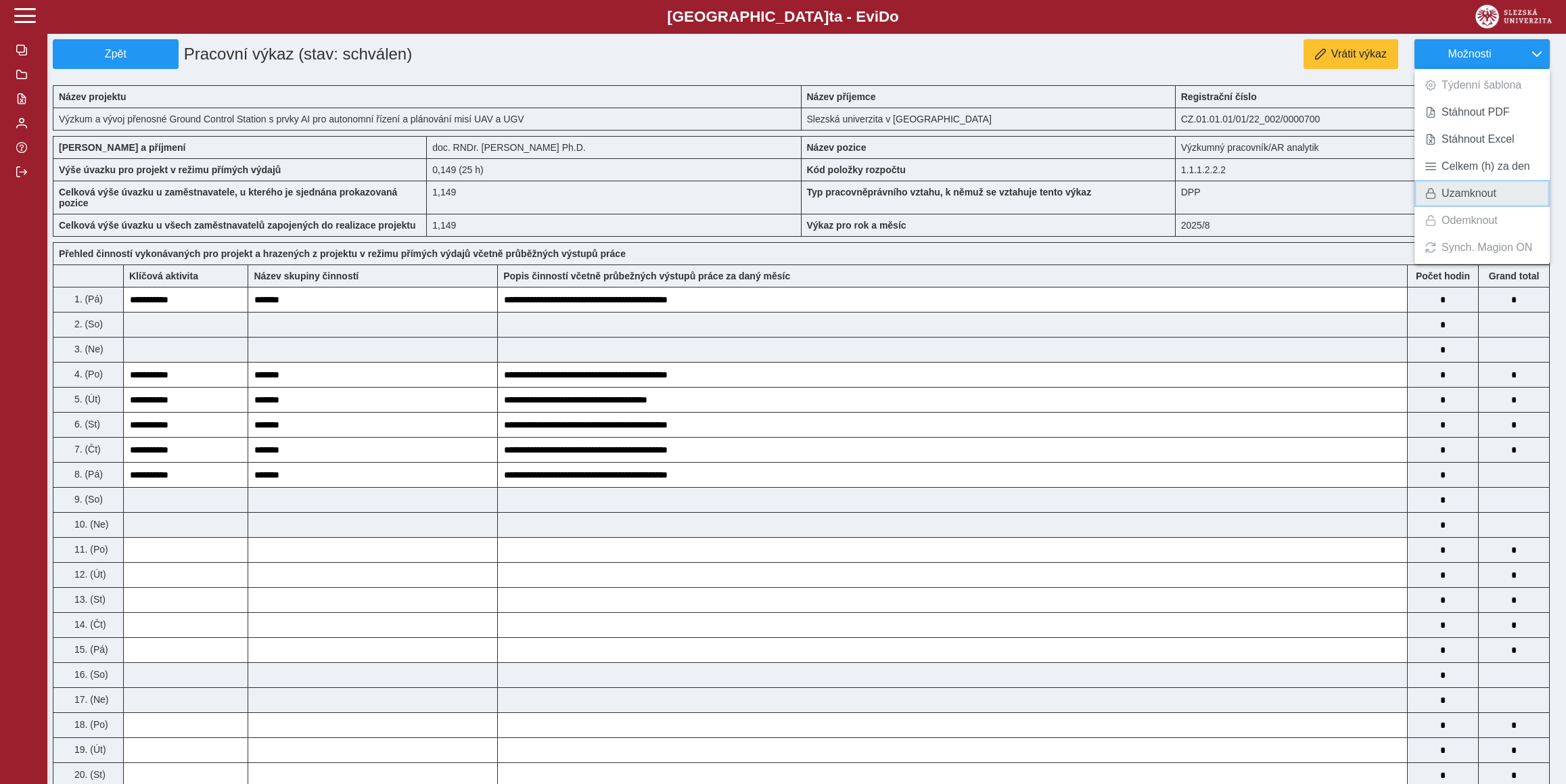
click at [1464, 190] on span "Uzamknout" at bounding box center [1469, 193] width 55 height 11
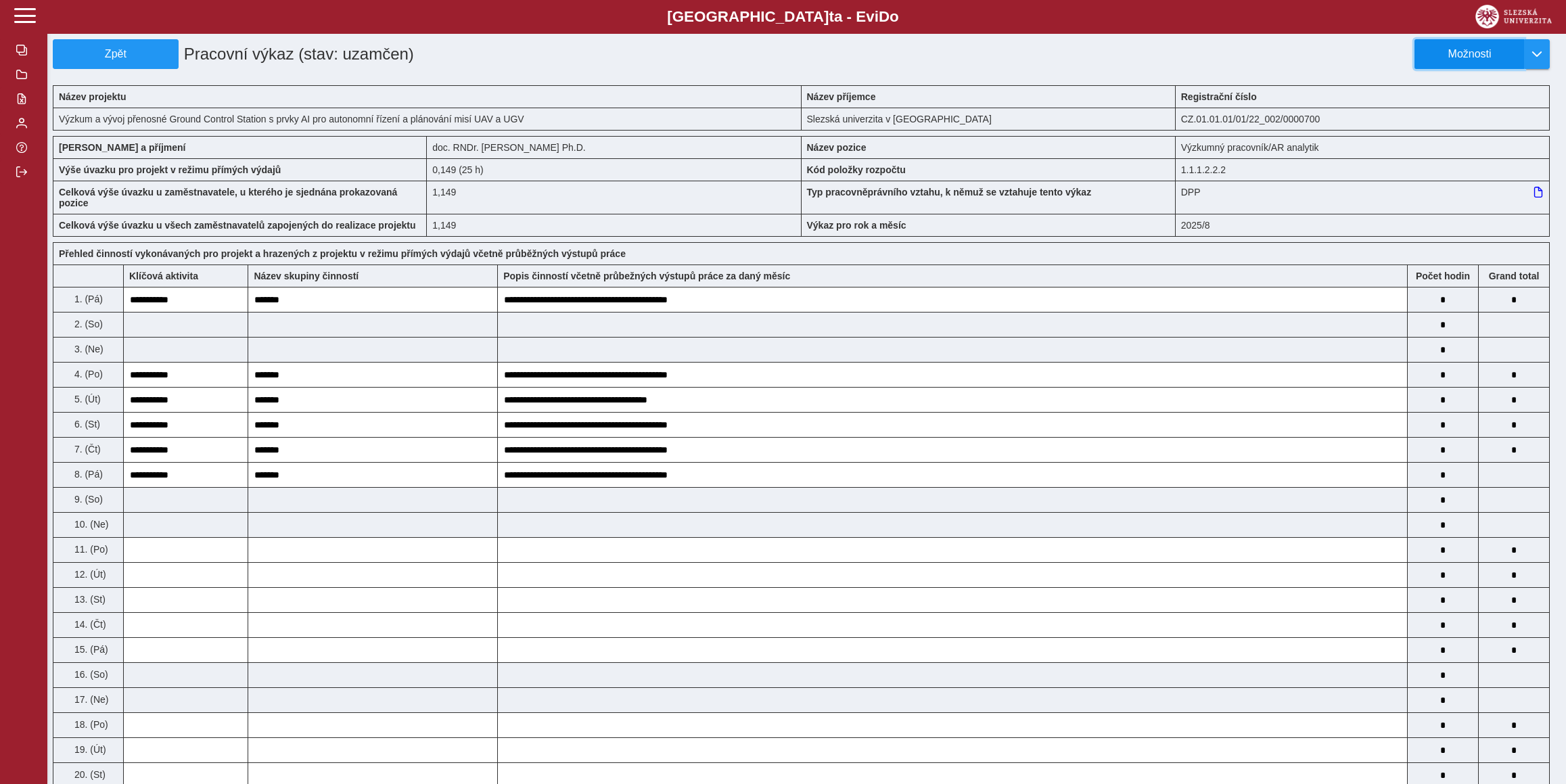
click at [1490, 42] on button "Možnosti" at bounding box center [1469, 54] width 109 height 30
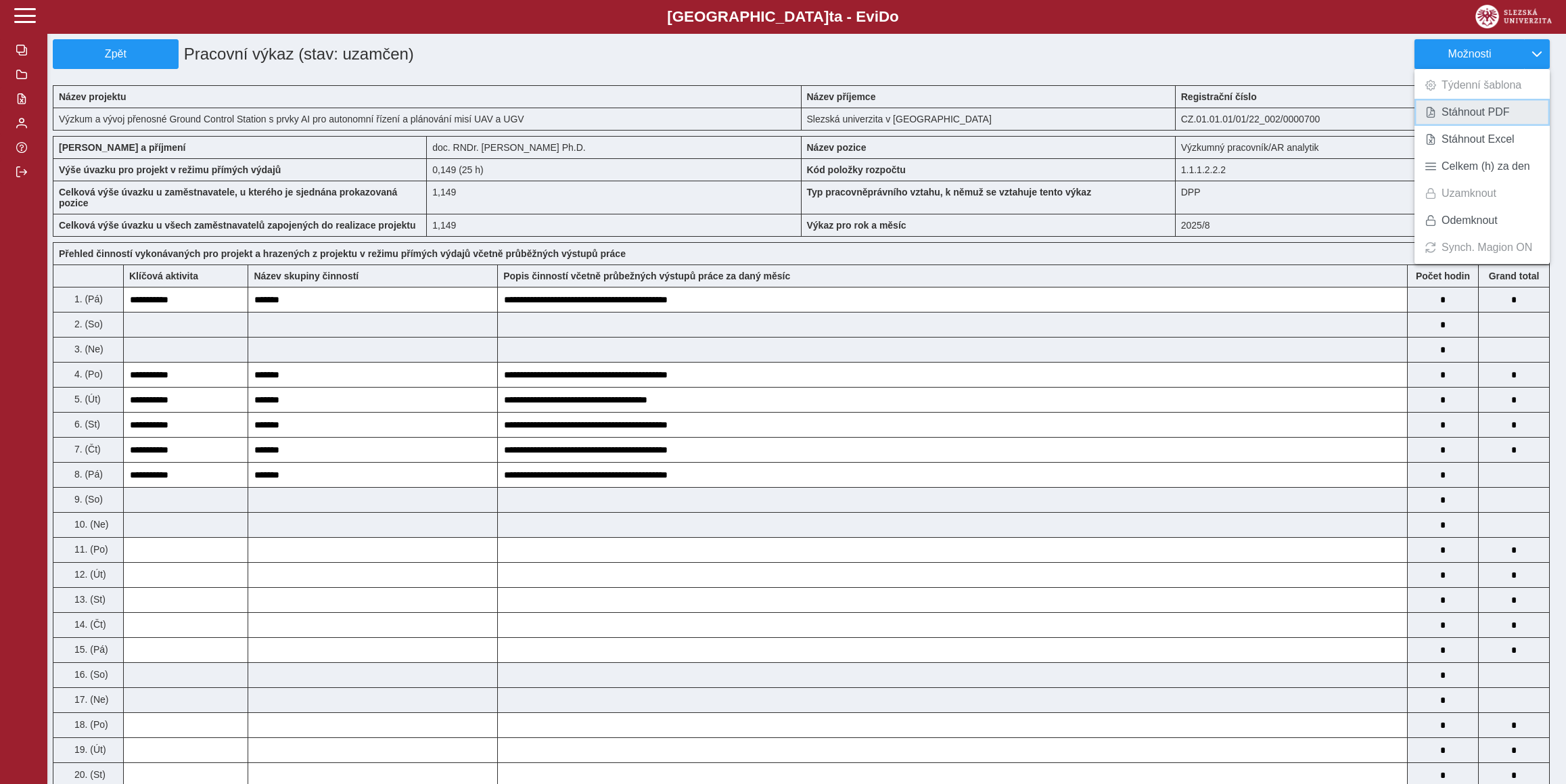
click at [1474, 118] on span "Stáhnout PDF" at bounding box center [1475, 112] width 68 height 11
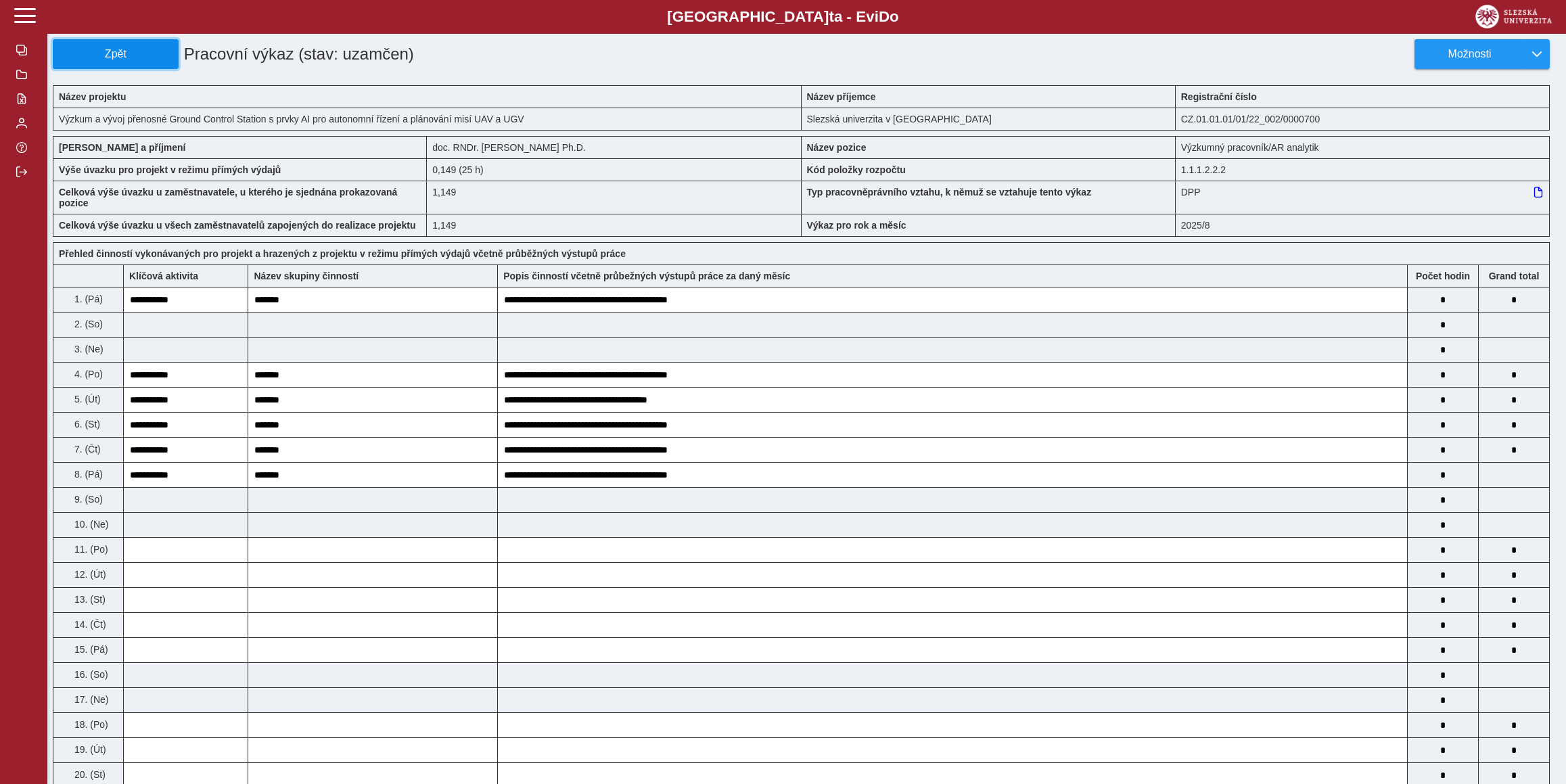
click at [64, 40] on button "Zpět" at bounding box center [115, 54] width 126 height 30
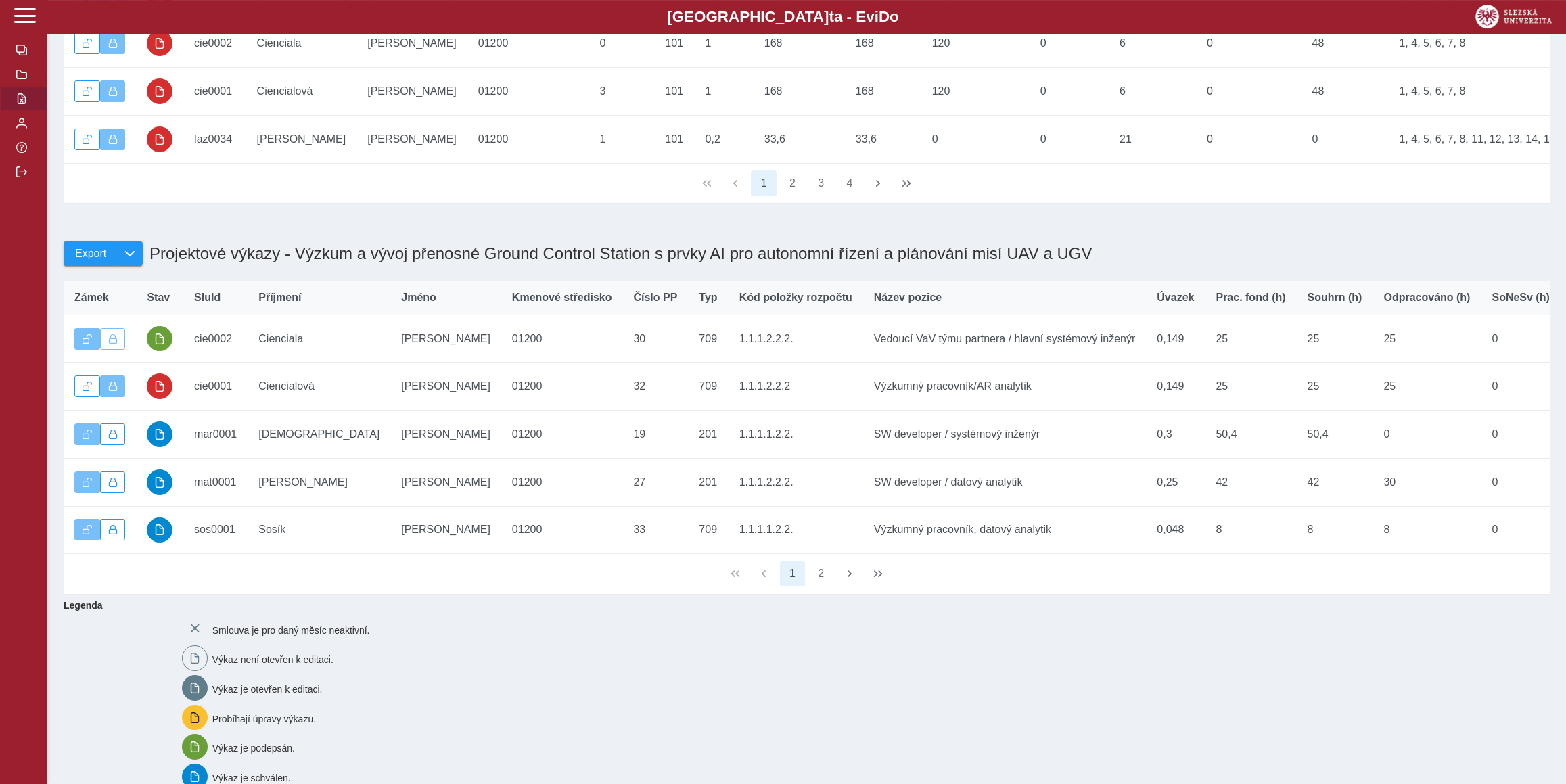
scroll to position [589, 0]
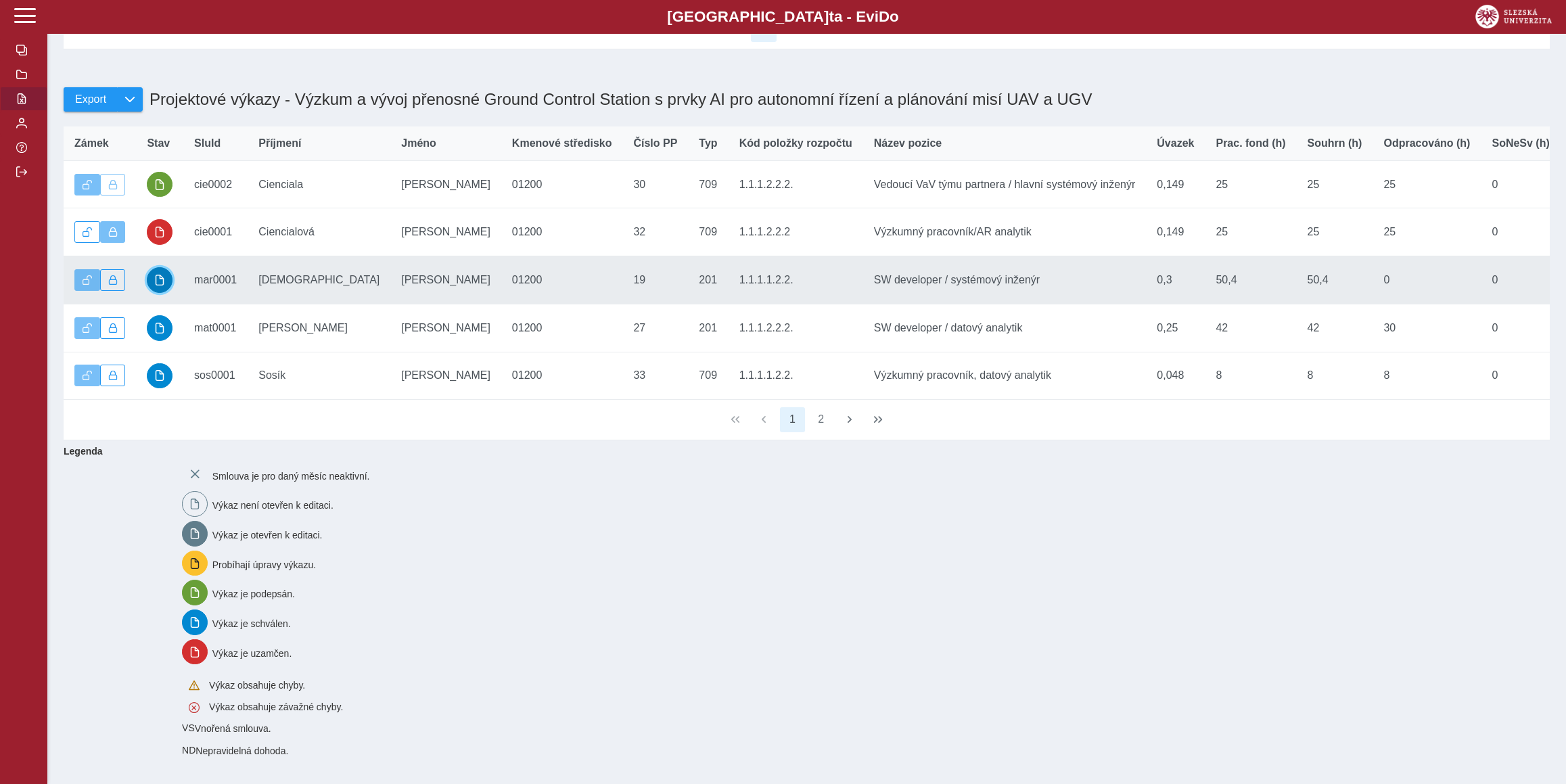
click at [162, 267] on button "button" at bounding box center [159, 280] width 26 height 26
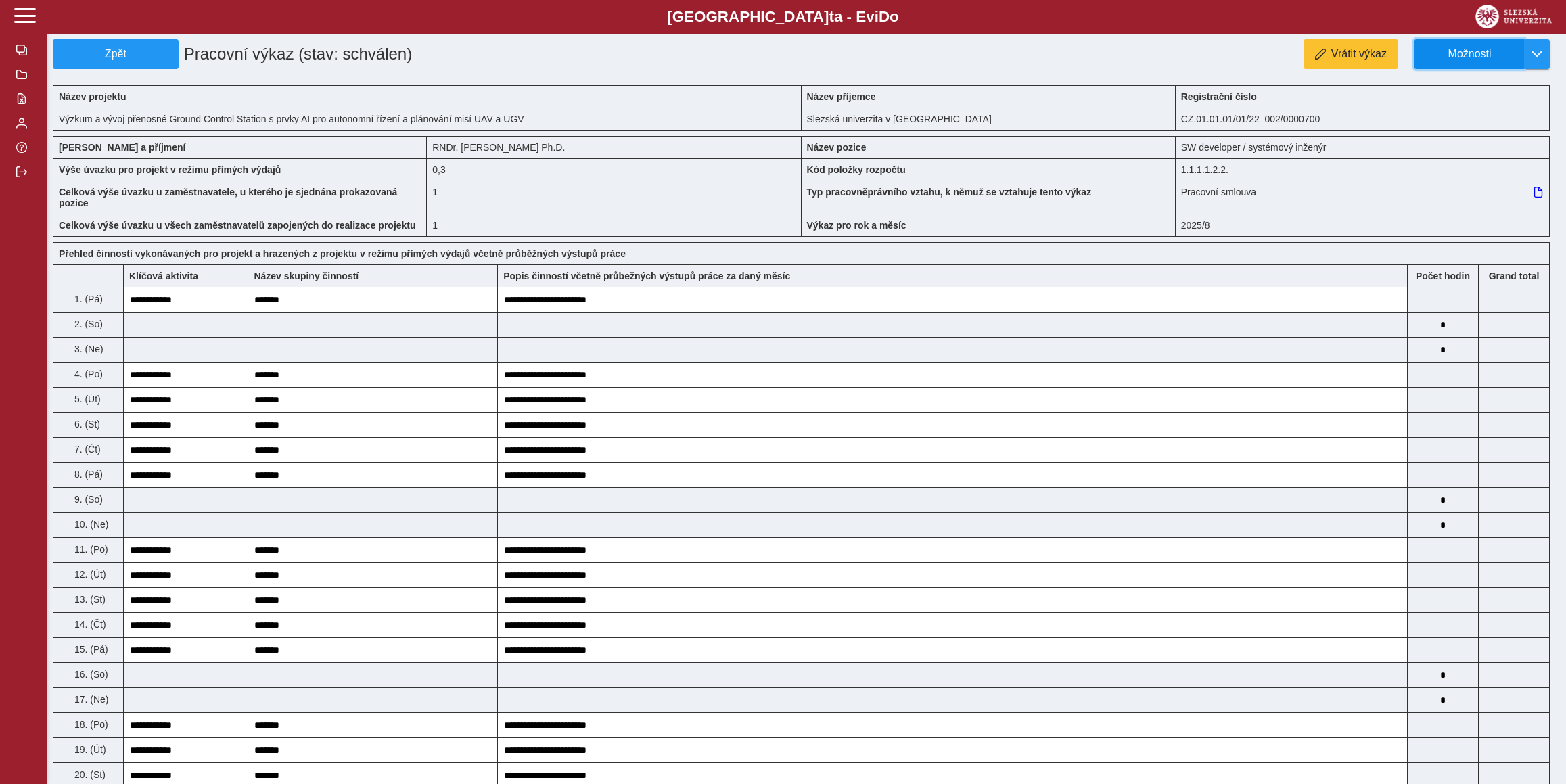
click at [1480, 60] on span "Možnosti" at bounding box center [1469, 54] width 87 height 12
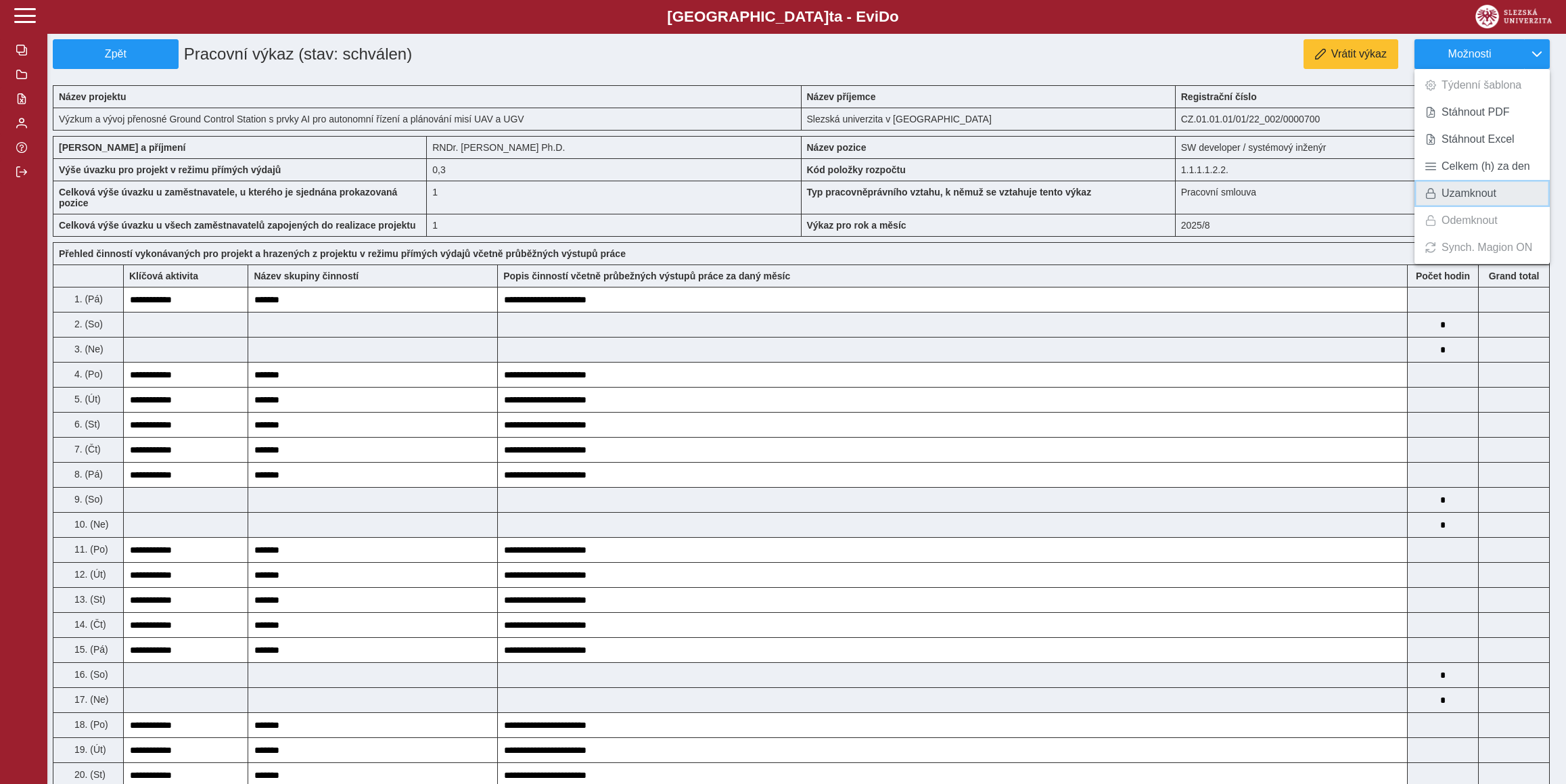
click at [1453, 196] on span "Uzamknout" at bounding box center [1469, 193] width 55 height 11
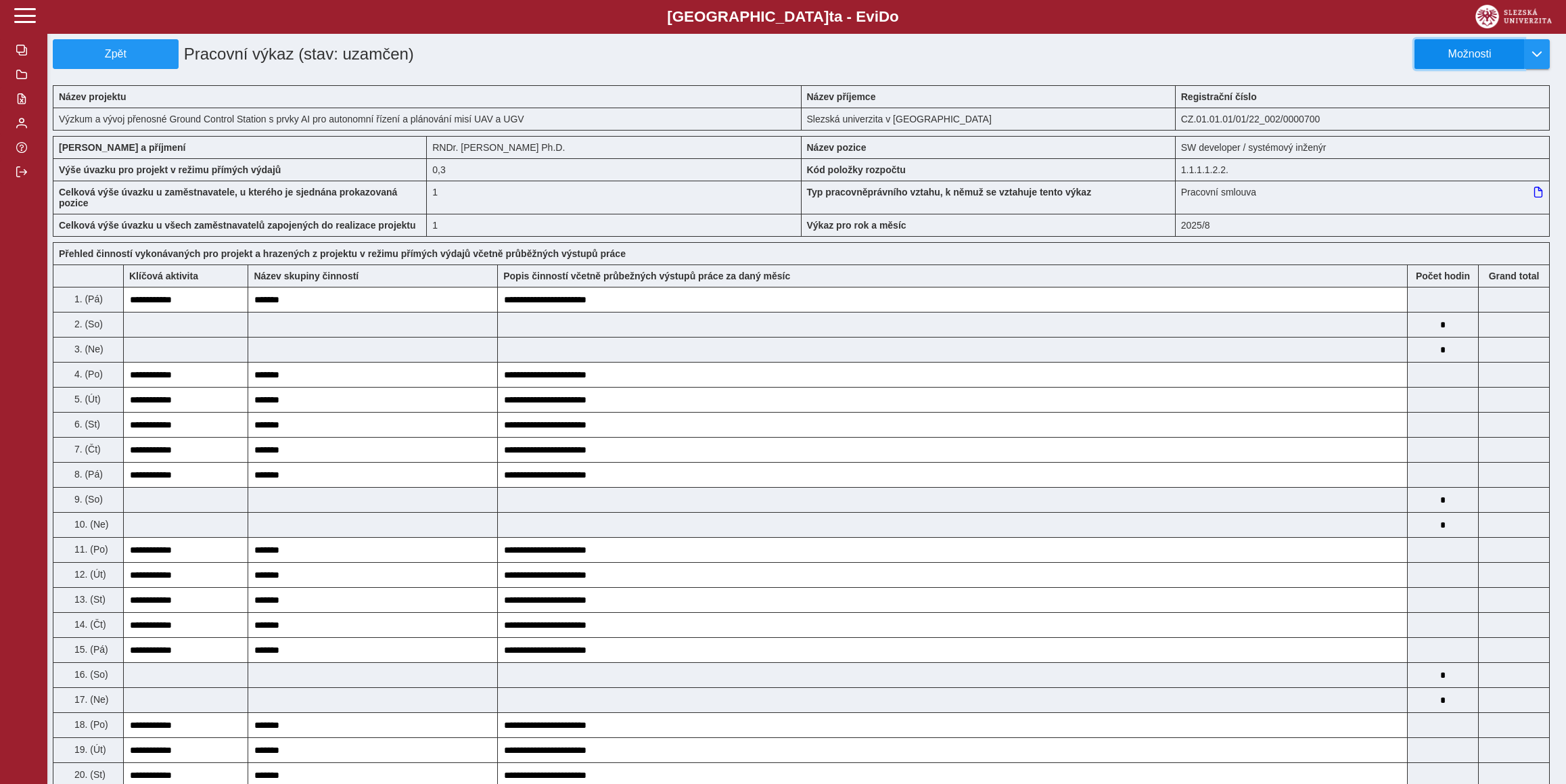
click at [1451, 51] on span "Možnosti" at bounding box center [1469, 54] width 87 height 12
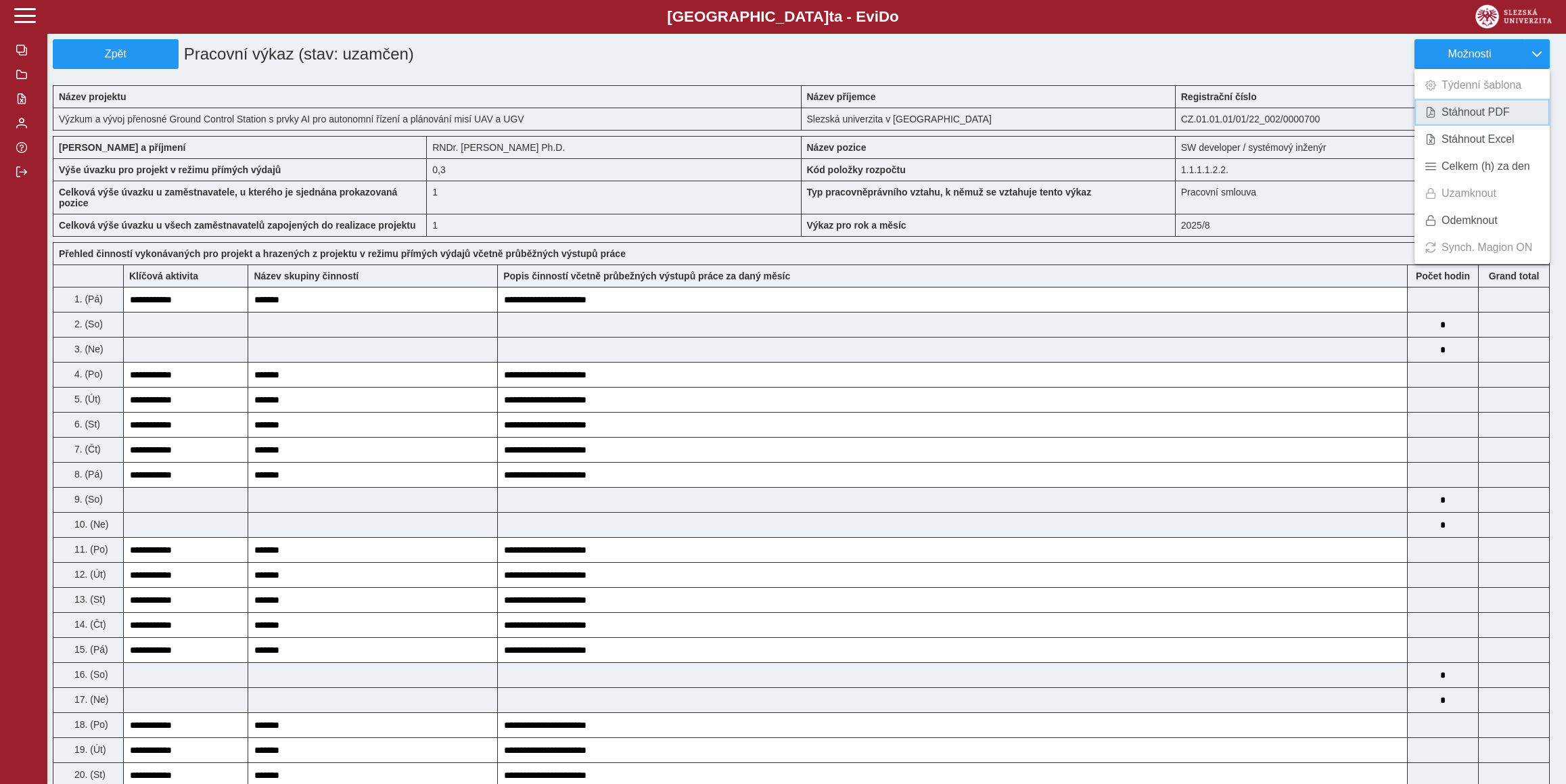
click at [1453, 112] on span "Stáhnout PDF" at bounding box center [1475, 112] width 68 height 11
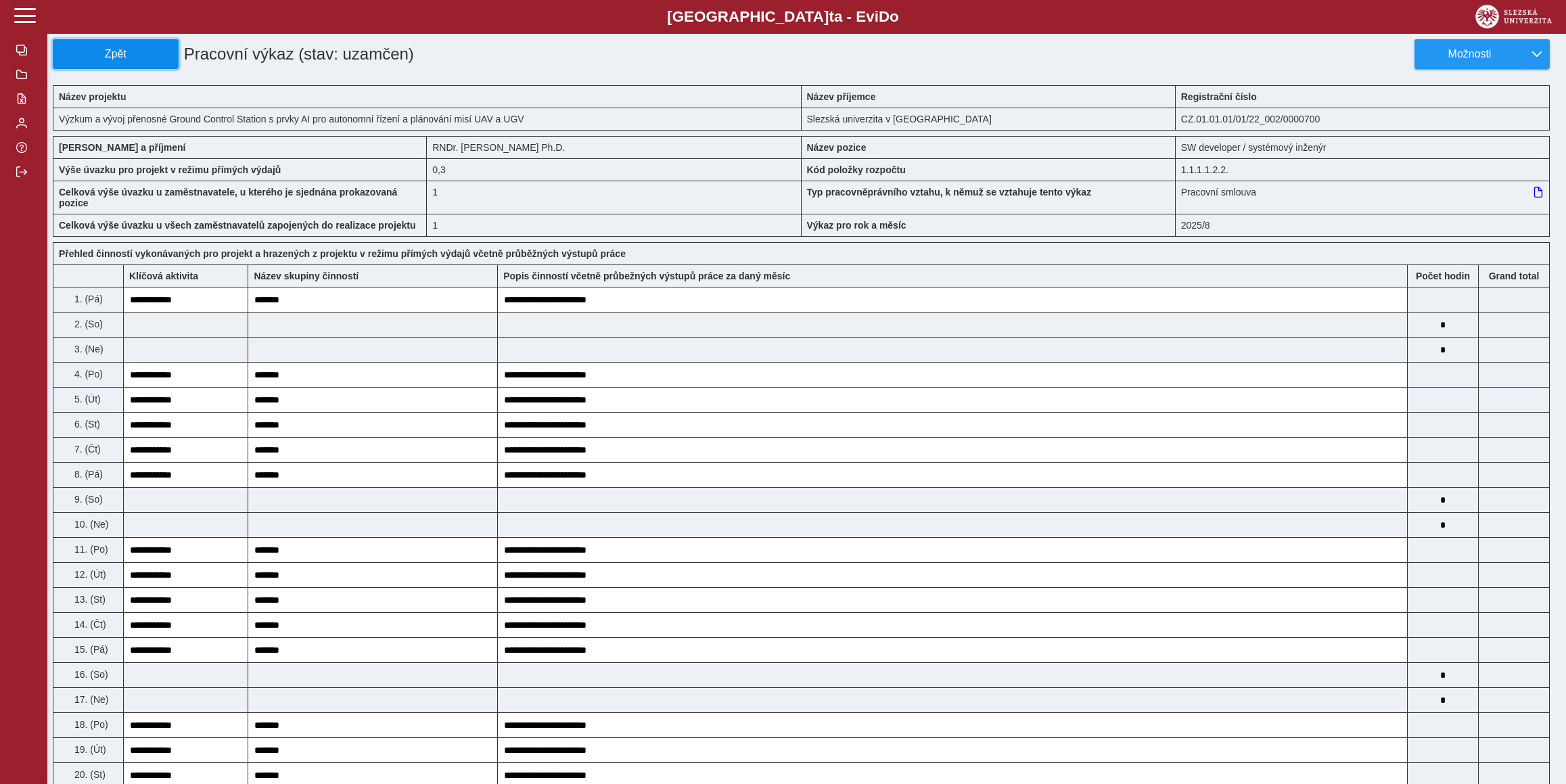
click at [80, 48] on span "Zpět" at bounding box center [115, 54] width 114 height 12
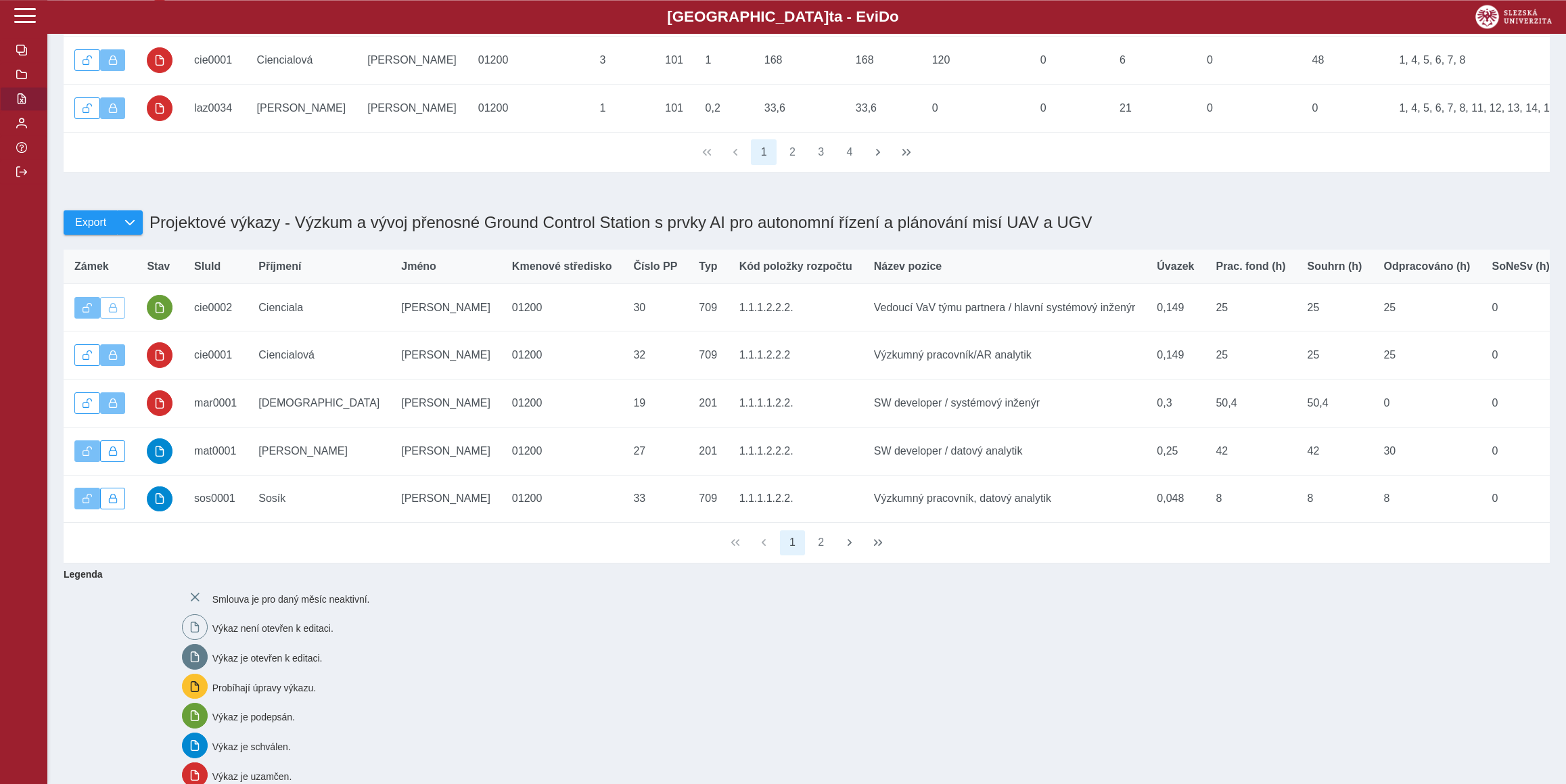
scroll to position [589, 0]
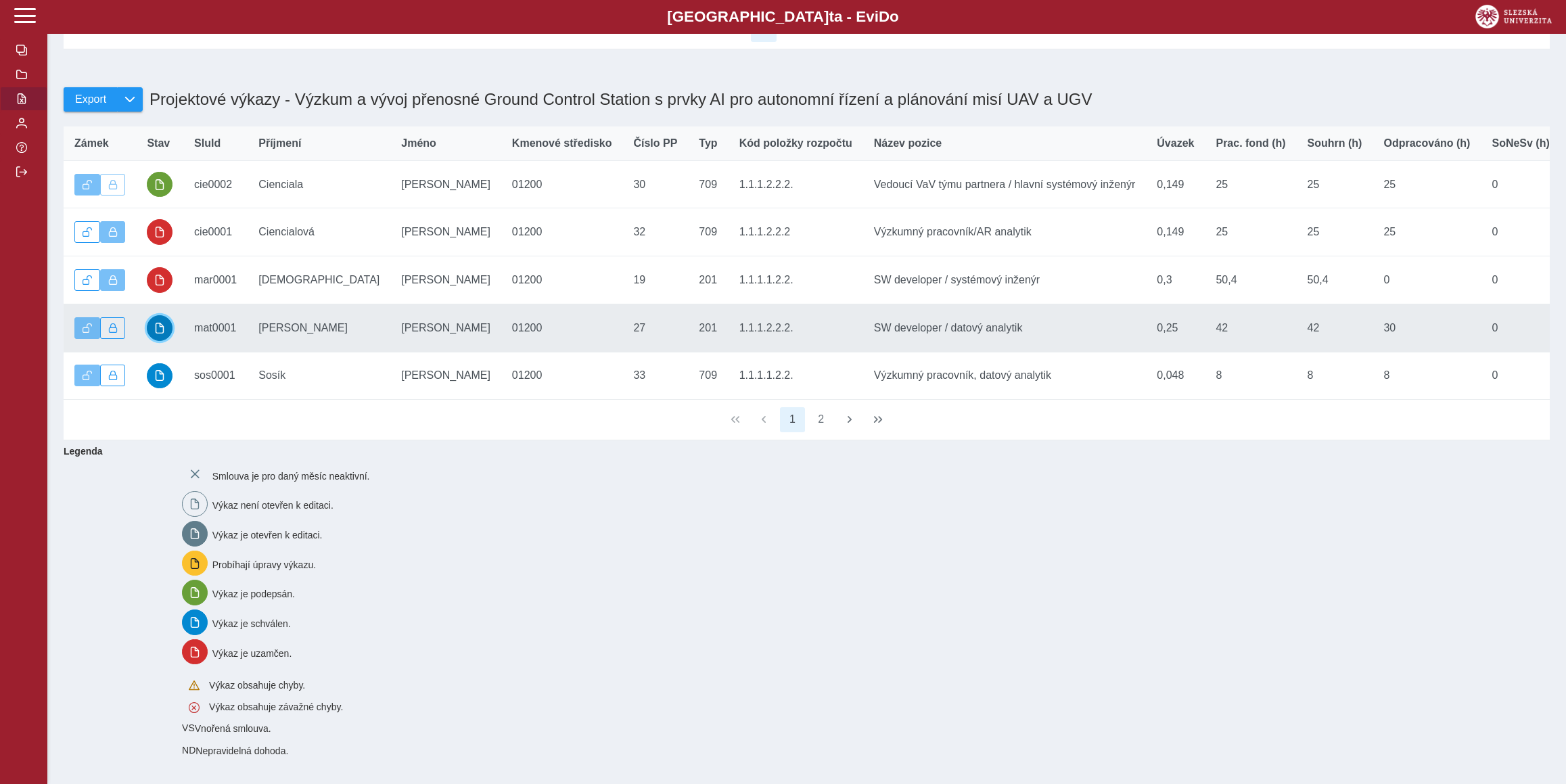
click at [162, 322] on span "button" at bounding box center [159, 327] width 11 height 11
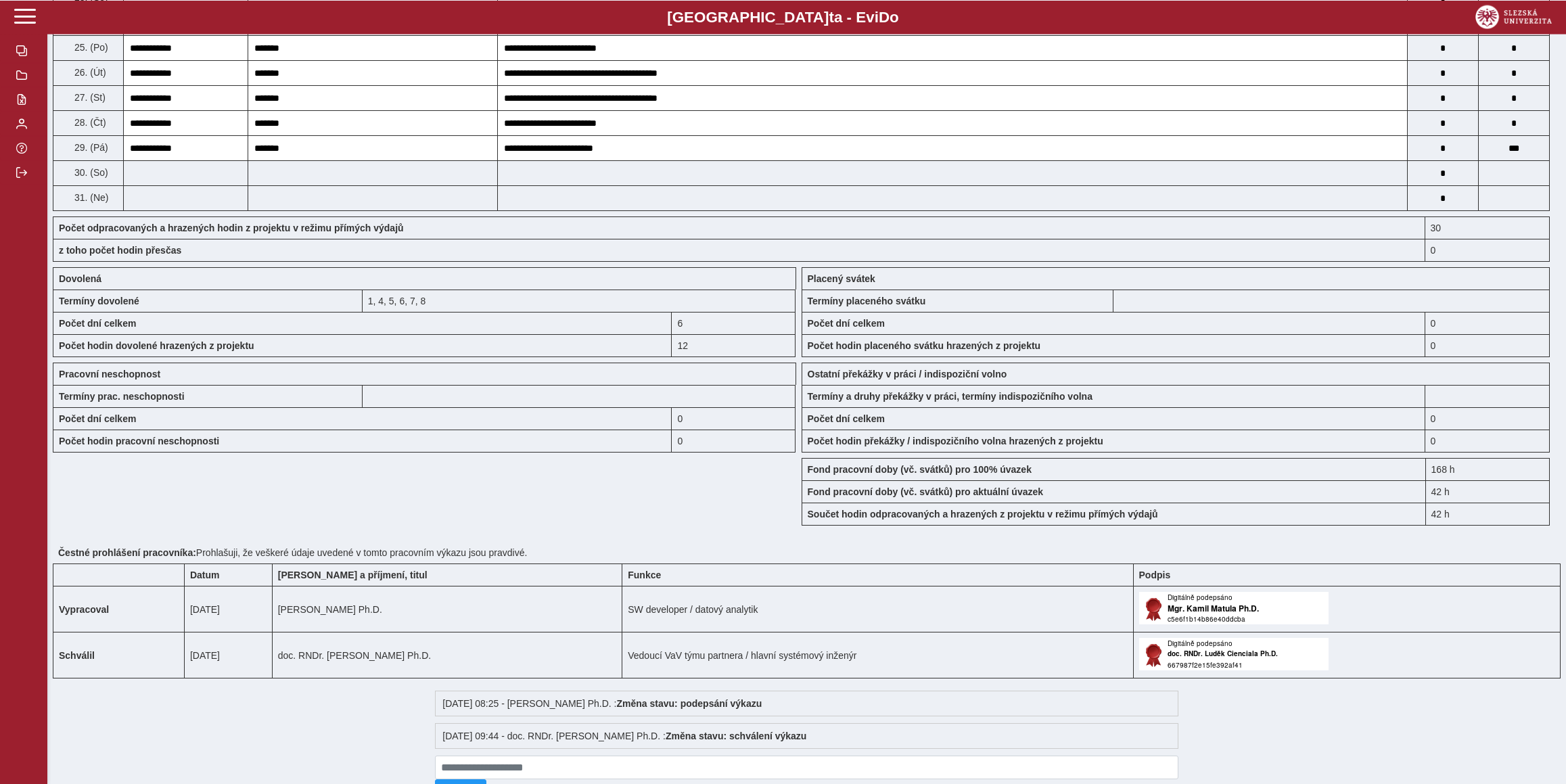
scroll to position [876, 0]
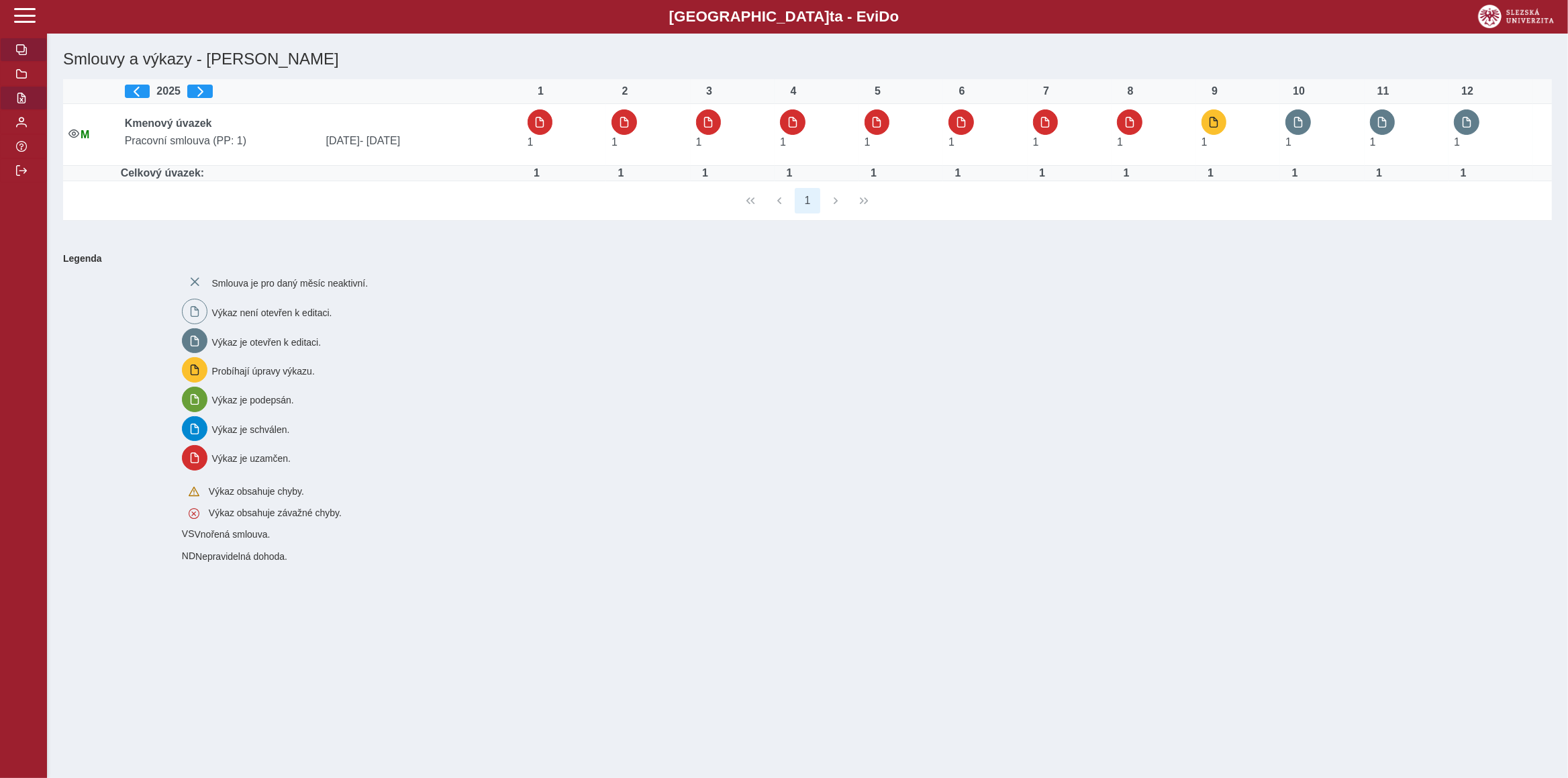
click at [23, 103] on span "button" at bounding box center [21, 97] width 11 height 11
click at [22, 103] on span "button" at bounding box center [21, 97] width 11 height 11
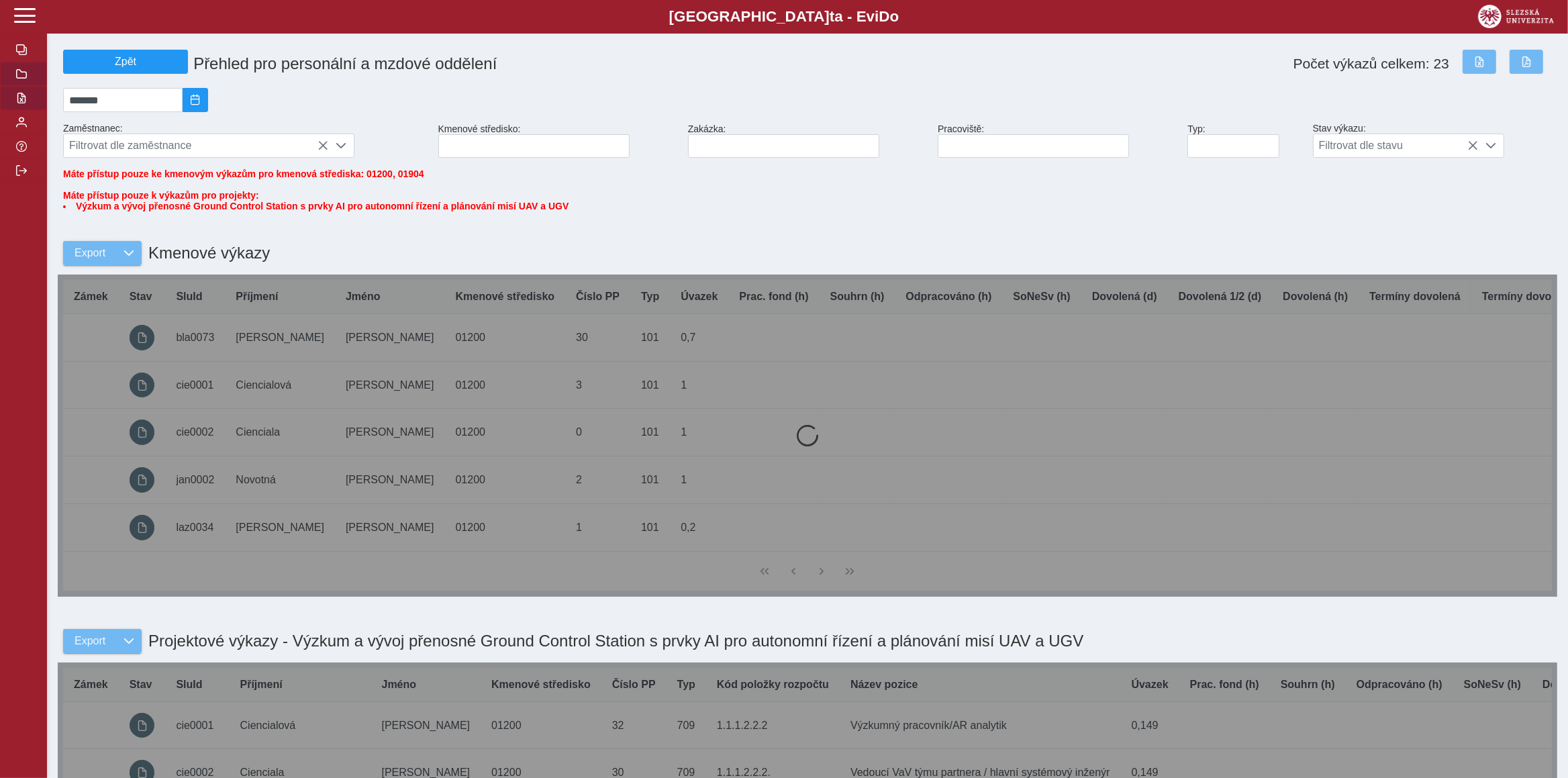
click at [27, 85] on button "button" at bounding box center [23, 74] width 47 height 24
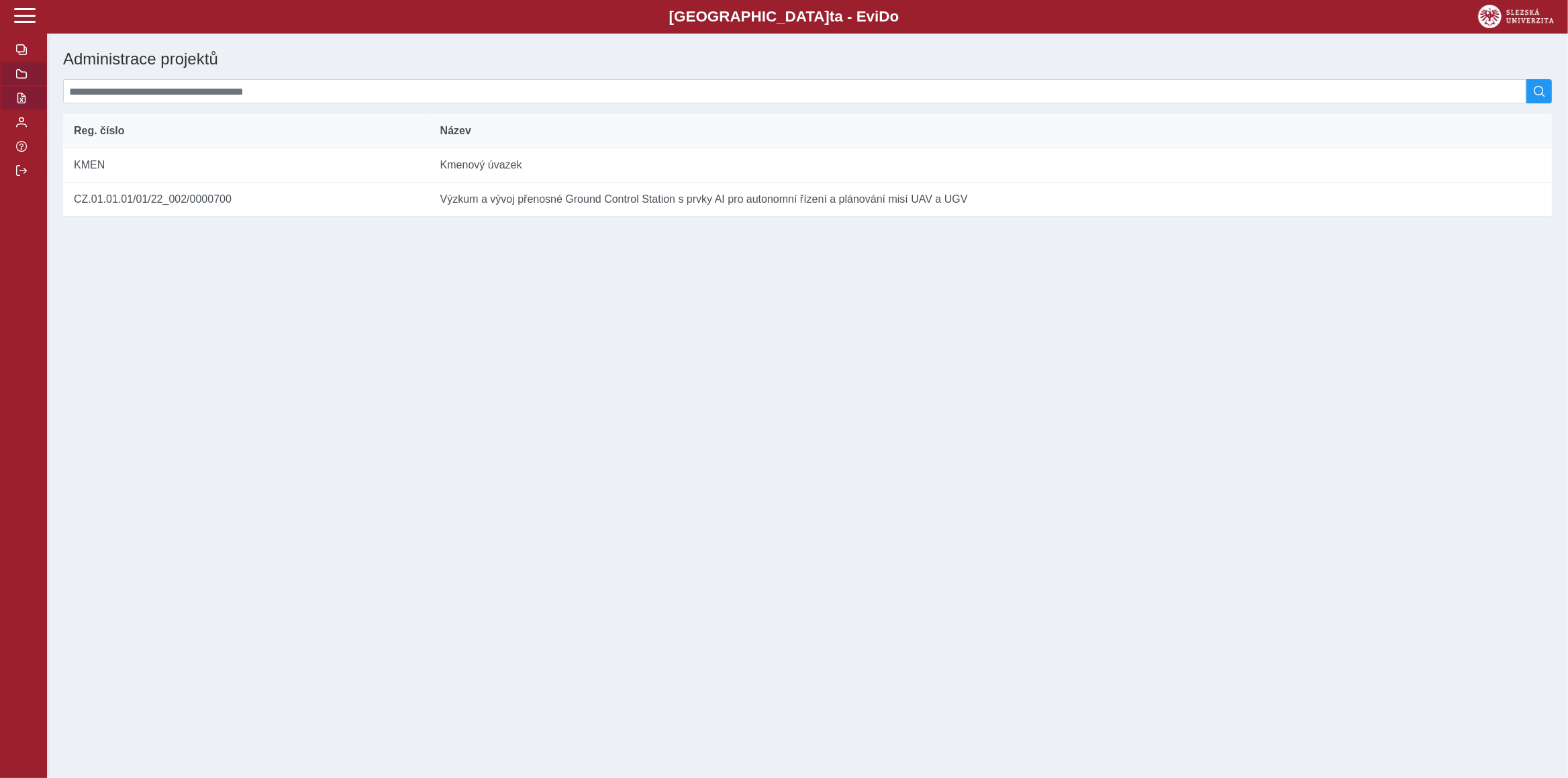
click at [31, 110] on button "button" at bounding box center [23, 97] width 47 height 24
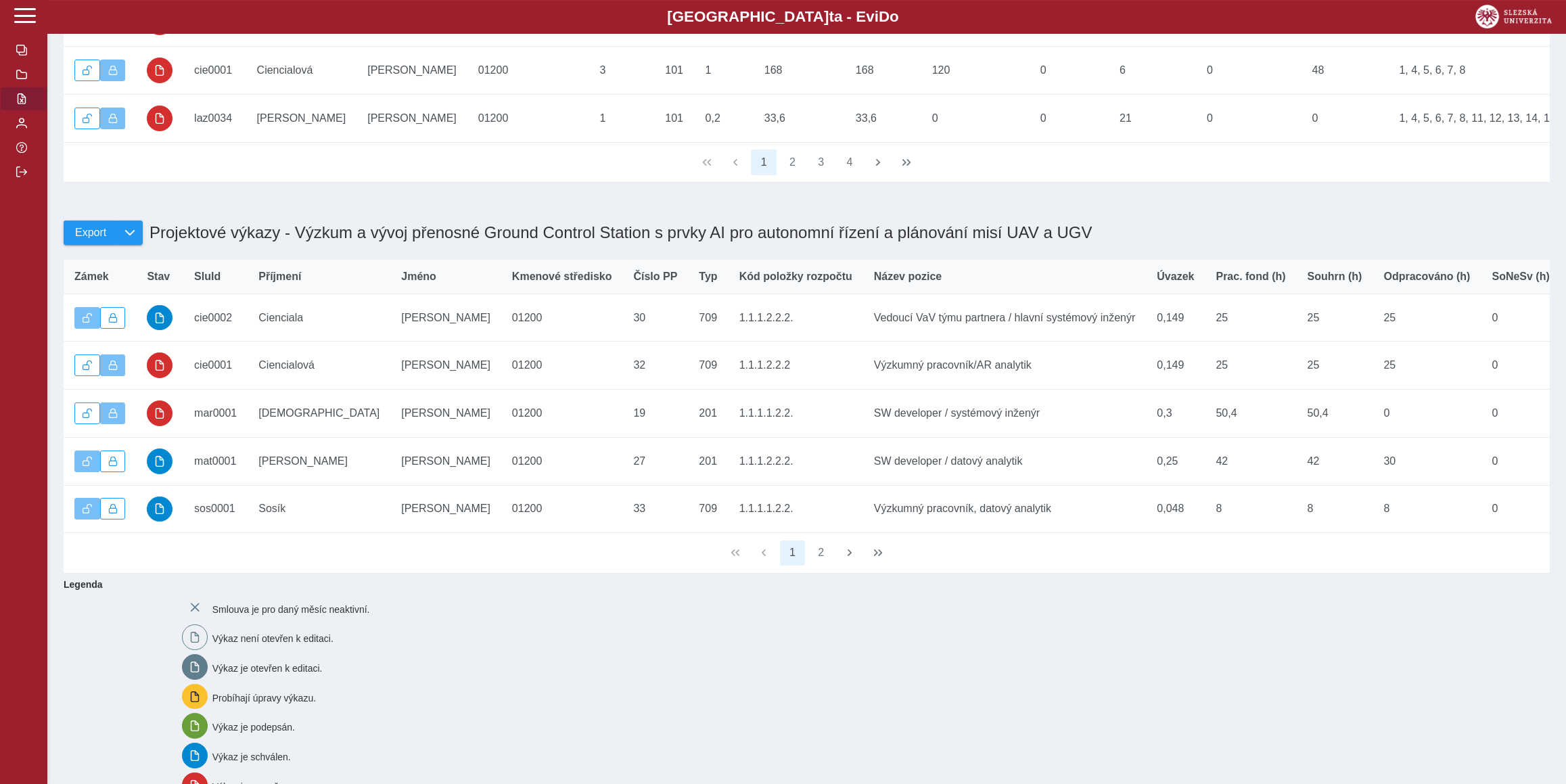
scroll to position [416, 0]
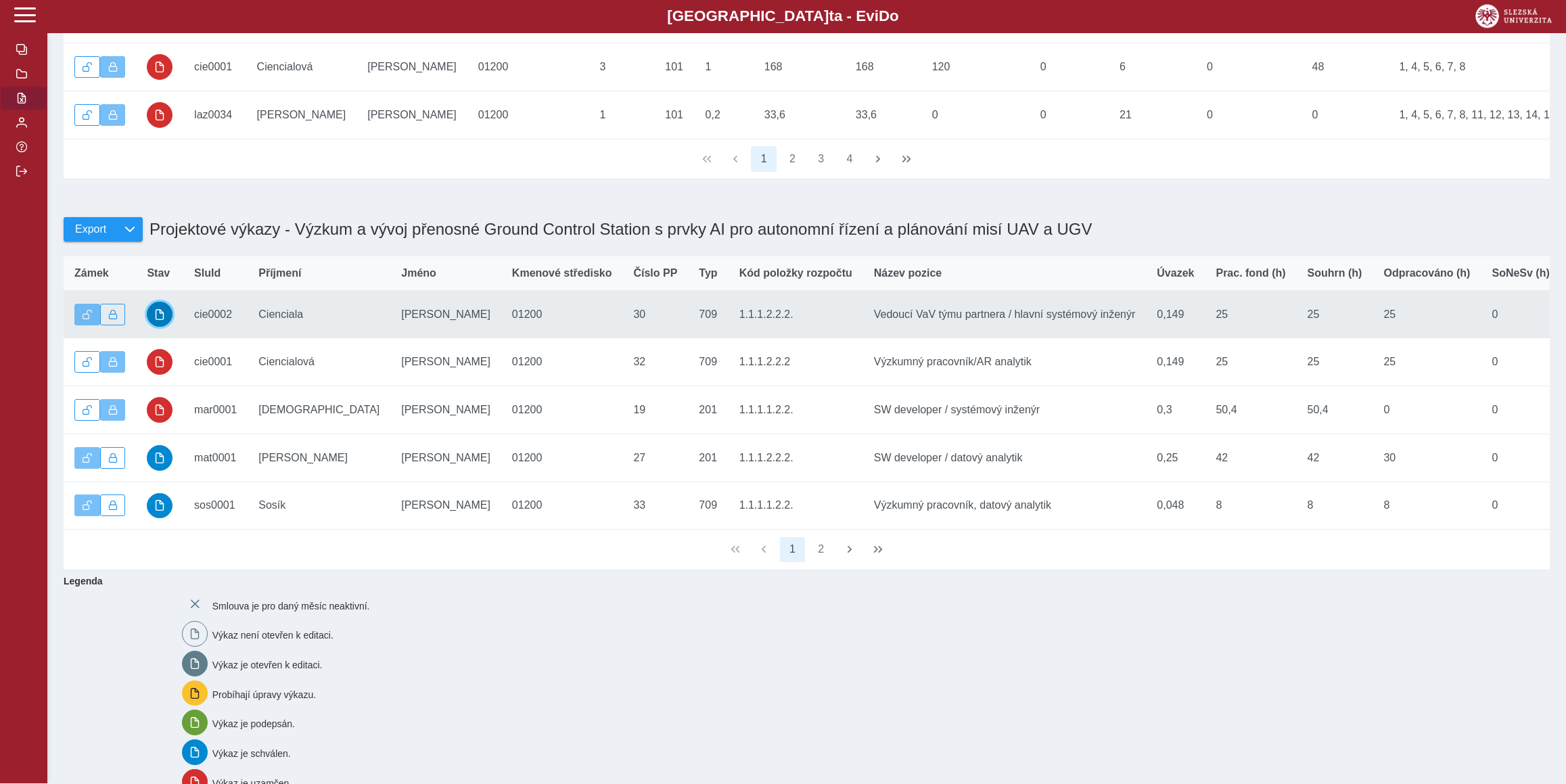
click at [165, 320] on span "button" at bounding box center [159, 314] width 11 height 11
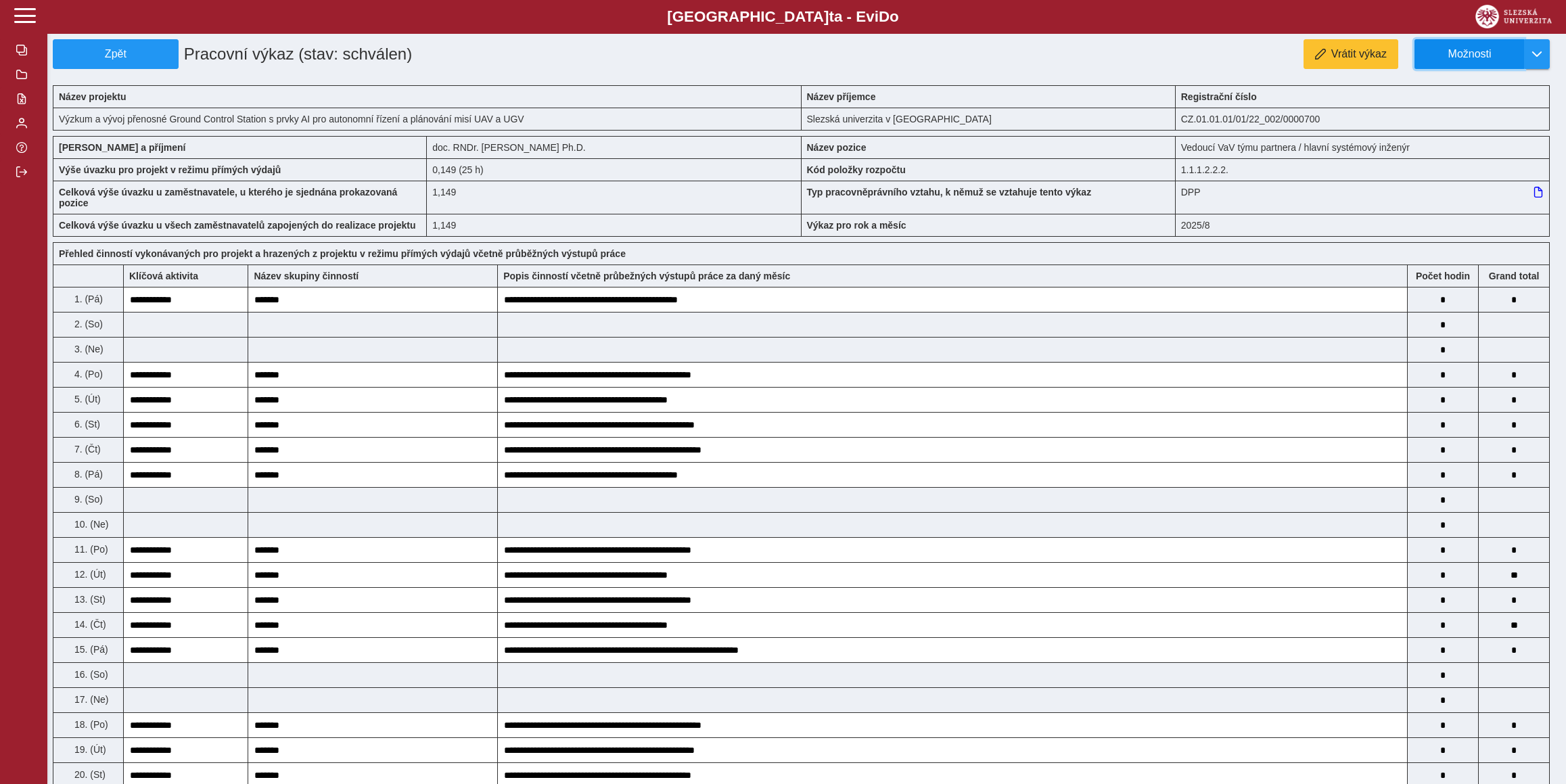
click at [1464, 52] on span "Možnosti" at bounding box center [1469, 54] width 87 height 12
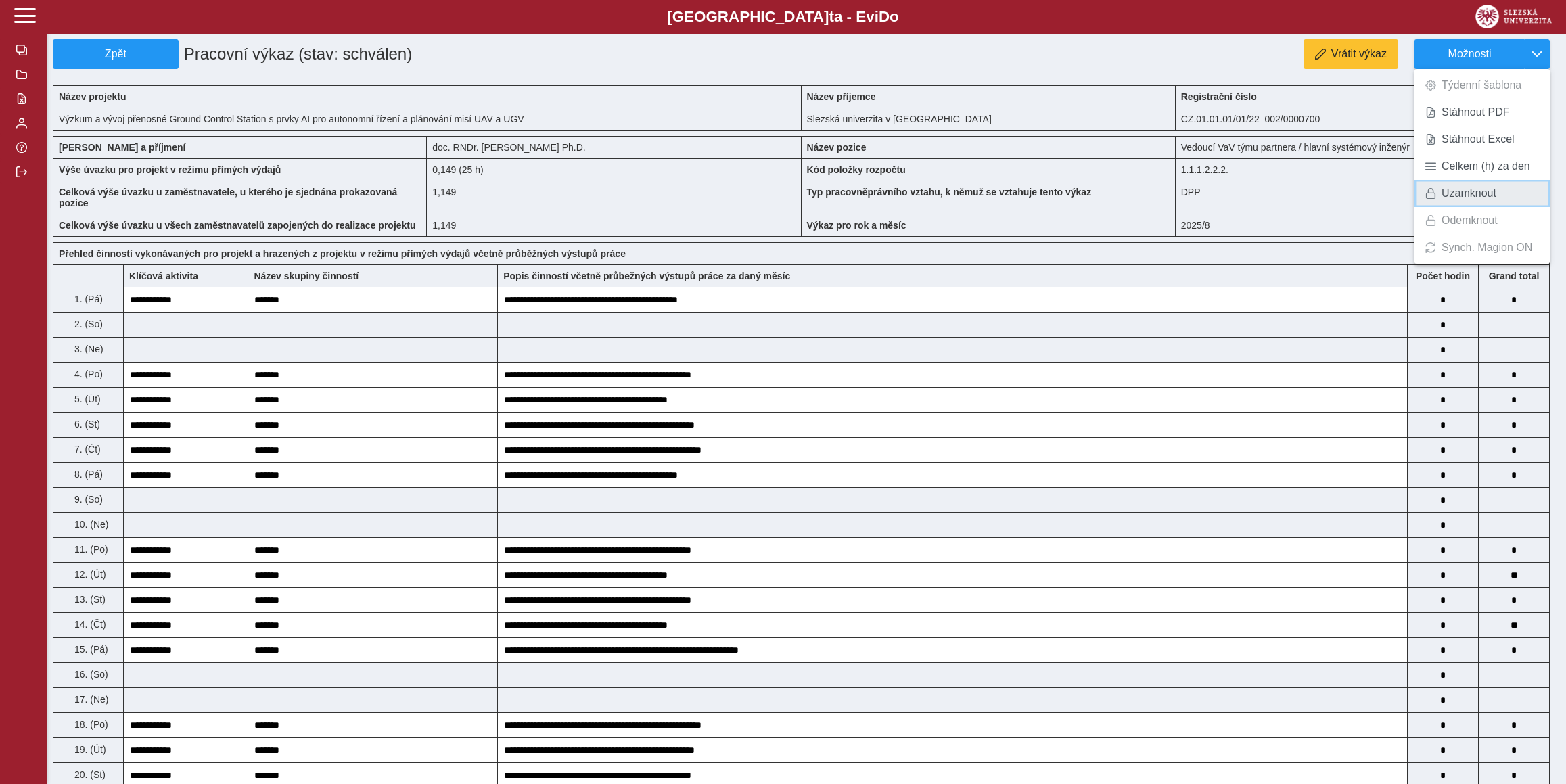
click at [1458, 202] on link "Uzamknout" at bounding box center [1482, 193] width 135 height 27
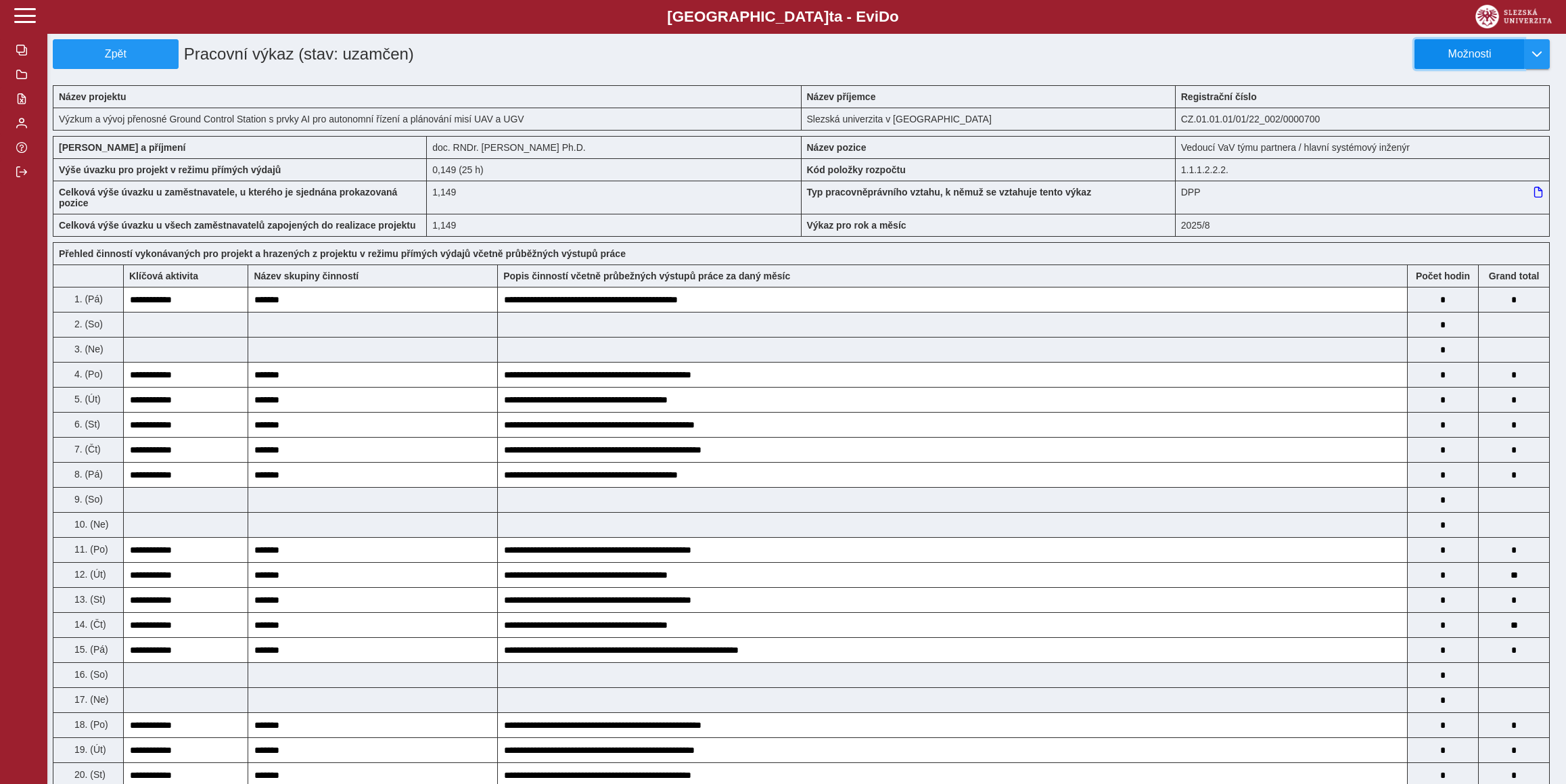
click at [1468, 65] on button "Možnosti" at bounding box center [1469, 54] width 109 height 30
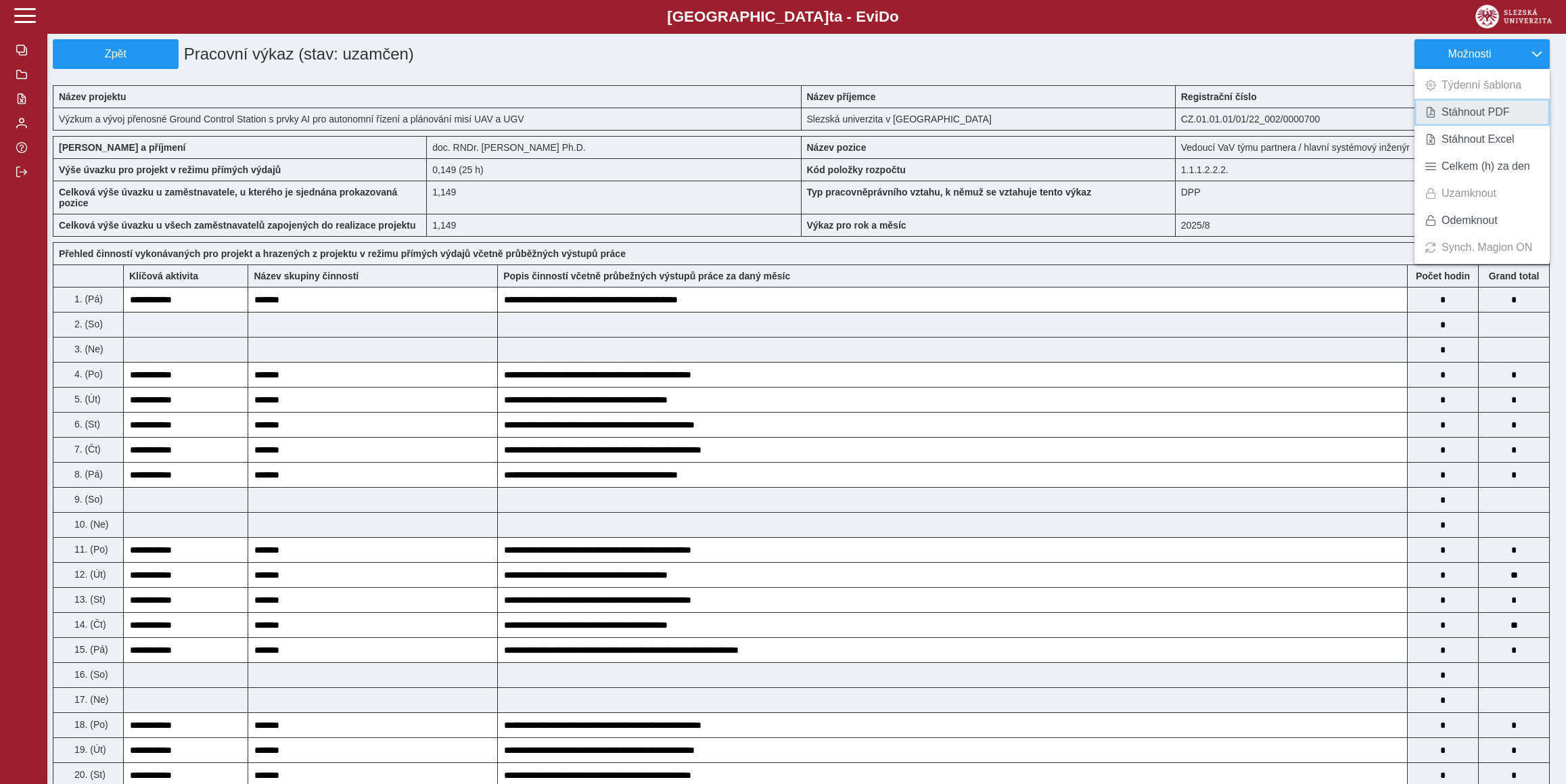
click at [1464, 111] on span "Stáhnout PDF" at bounding box center [1475, 112] width 68 height 11
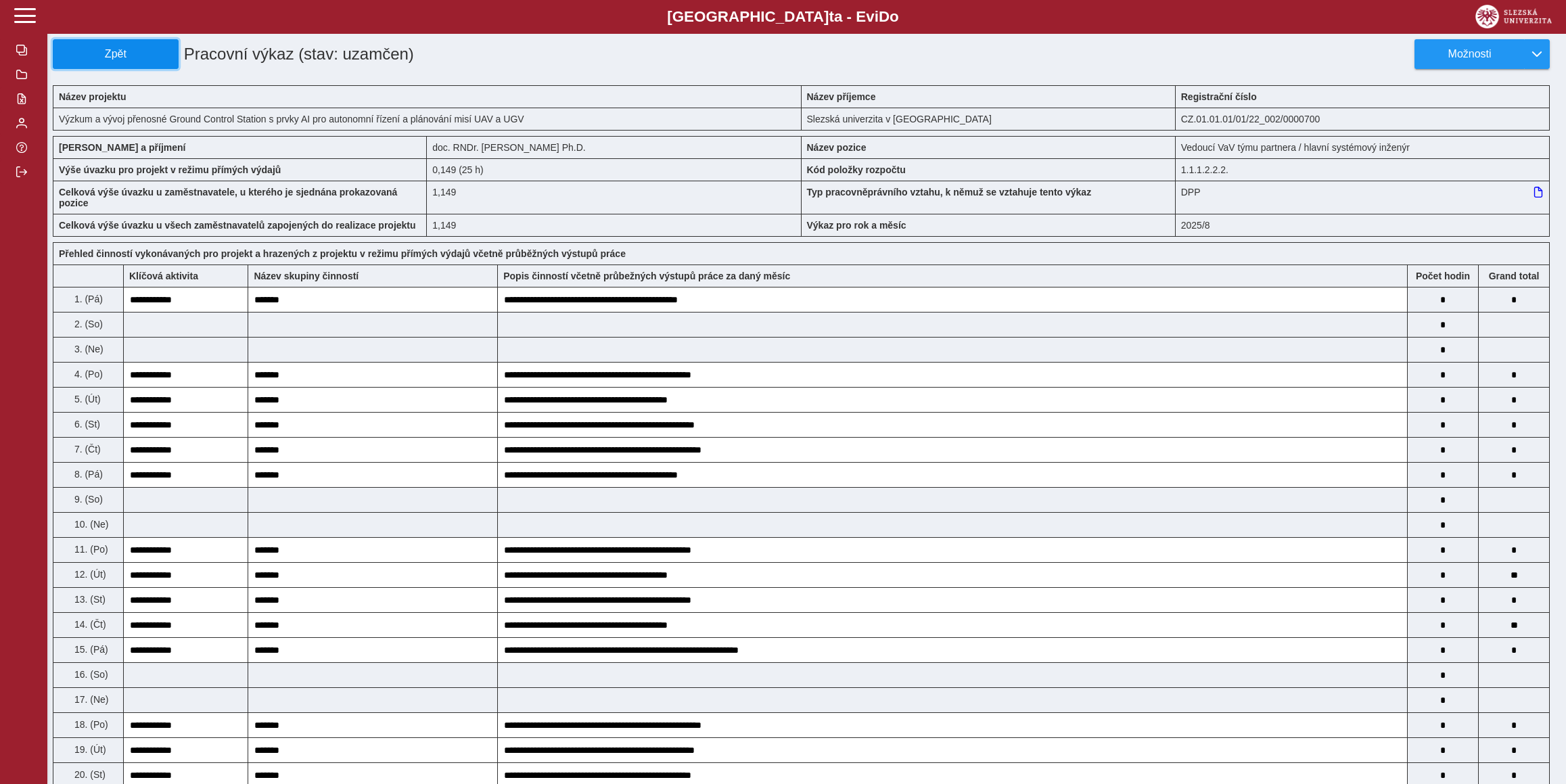
click at [151, 58] on span "Zpět" at bounding box center [115, 54] width 114 height 12
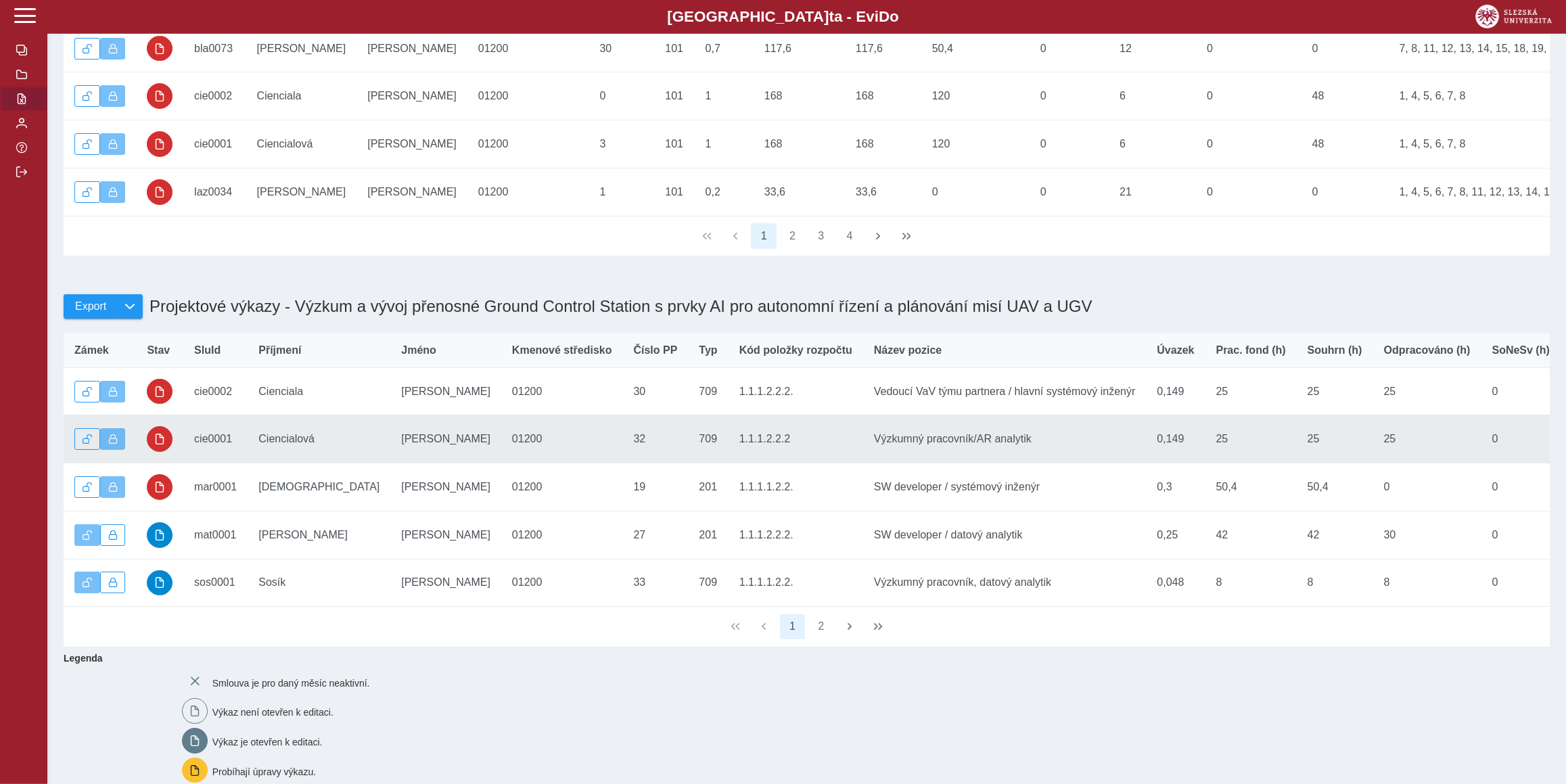
scroll to position [372, 0]
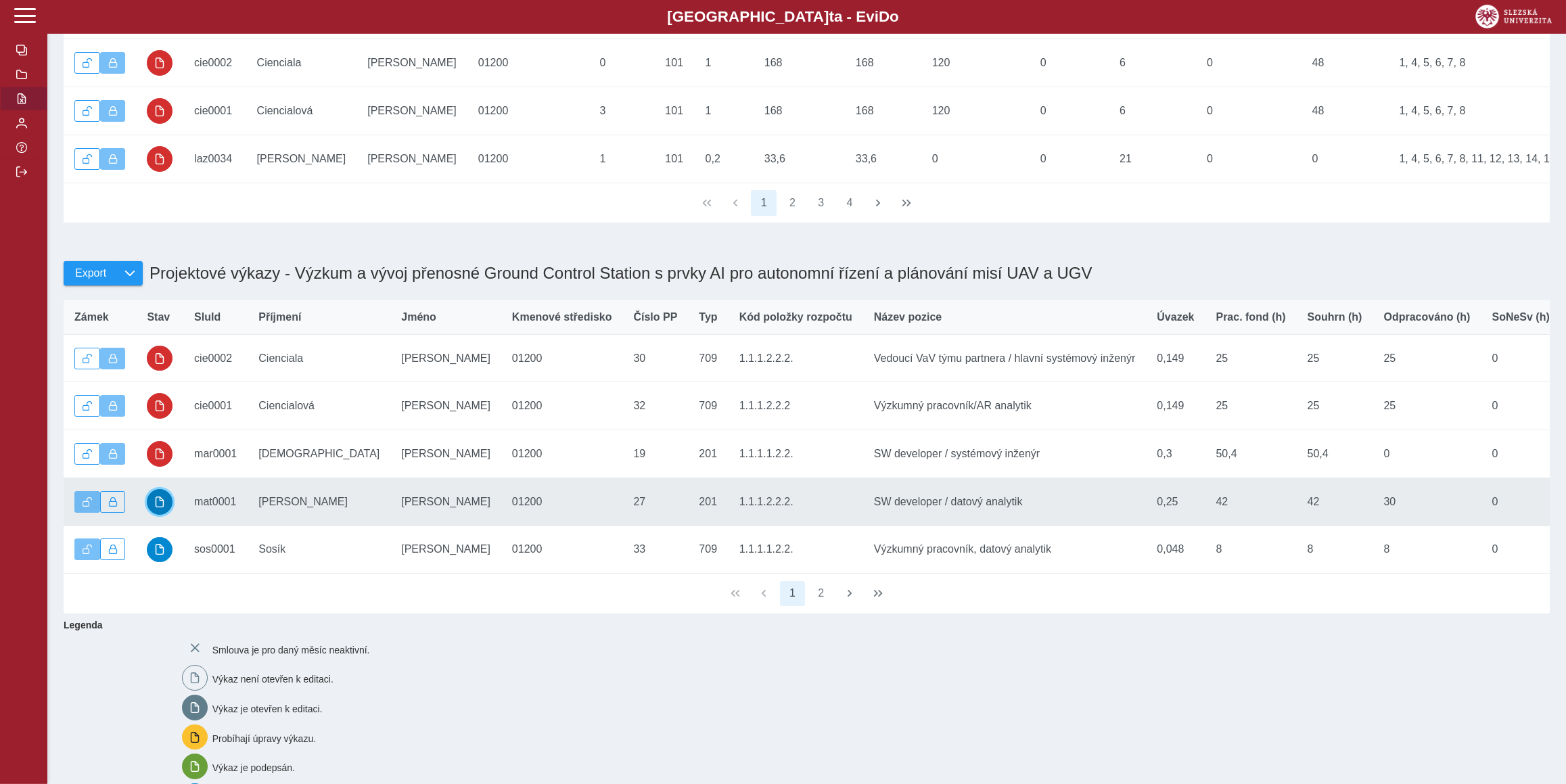
click at [161, 514] on button "button" at bounding box center [159, 501] width 26 height 26
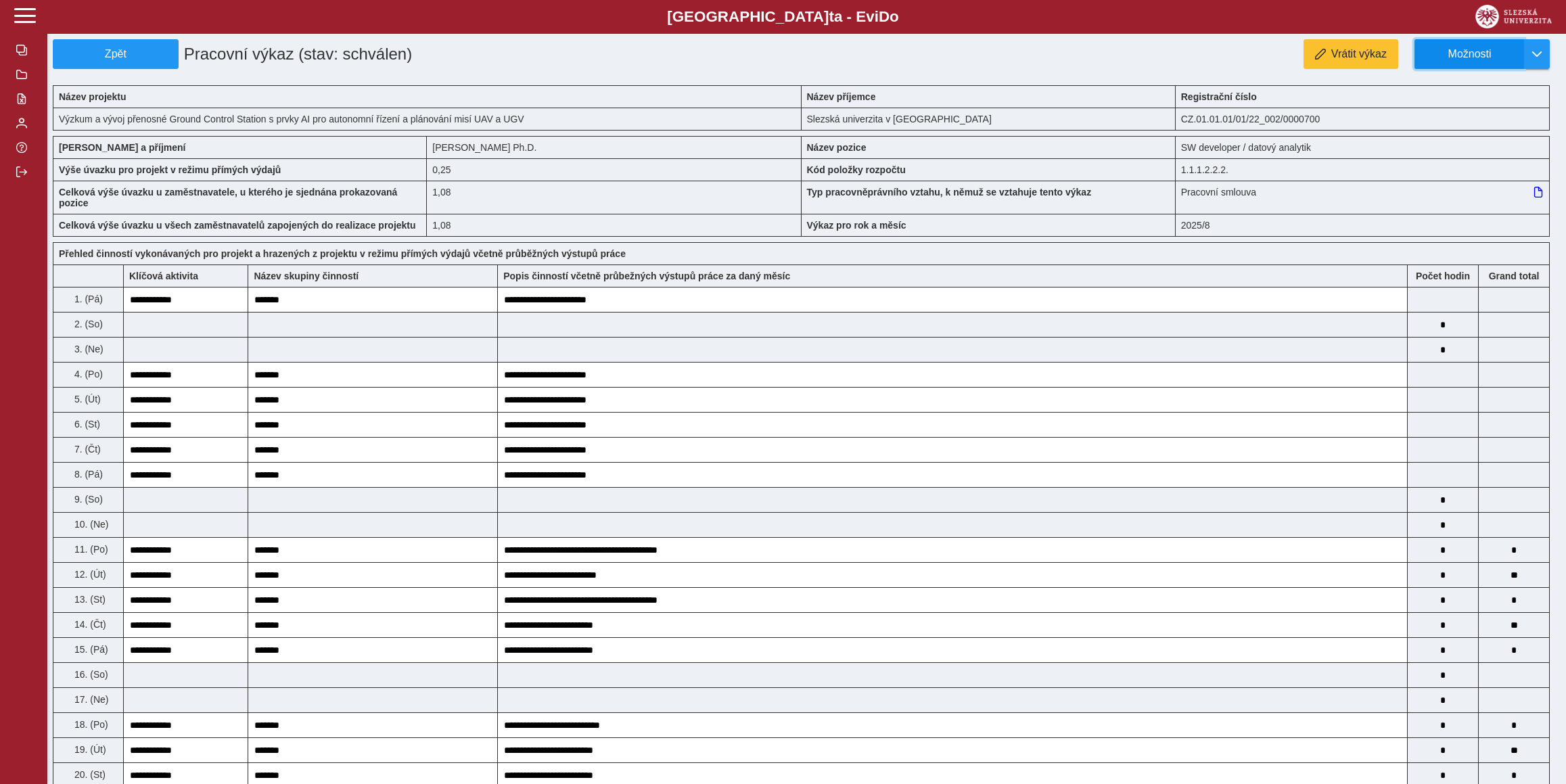
click at [1505, 56] on span "Možnosti" at bounding box center [1469, 54] width 87 height 12
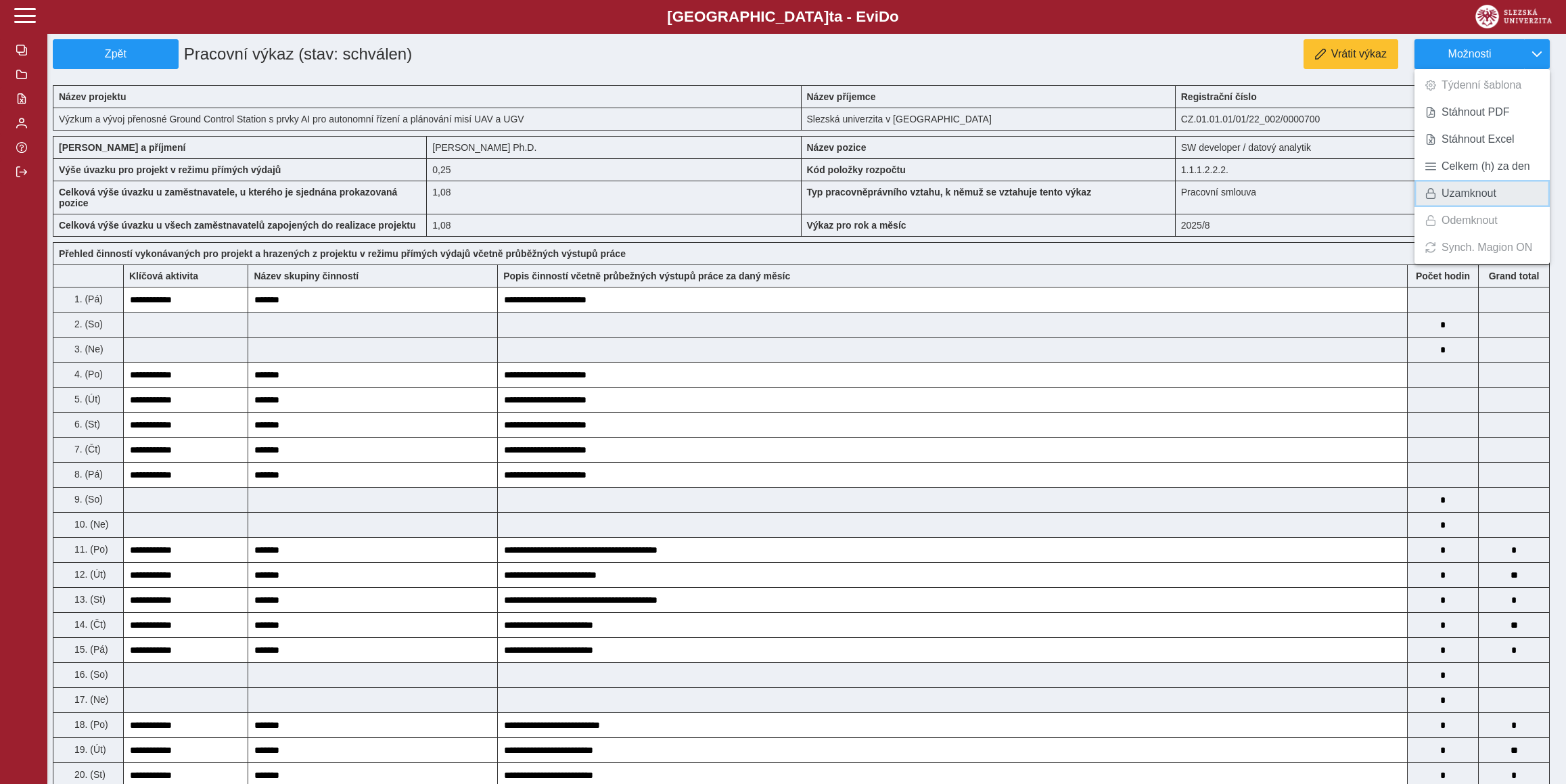
click at [1485, 196] on span "Uzamknout" at bounding box center [1469, 193] width 55 height 11
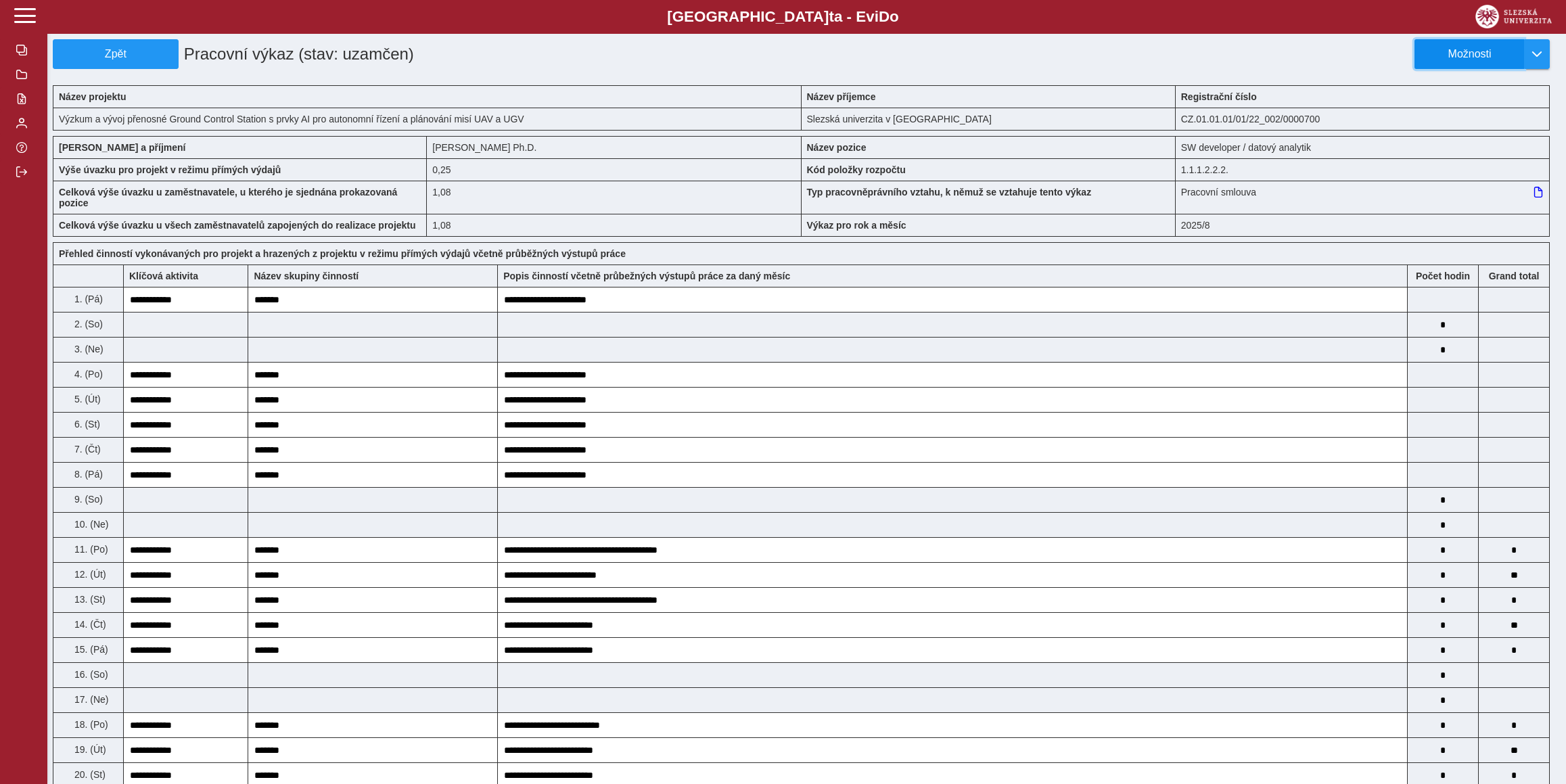
click at [1517, 47] on button "Možnosti" at bounding box center [1469, 54] width 109 height 30
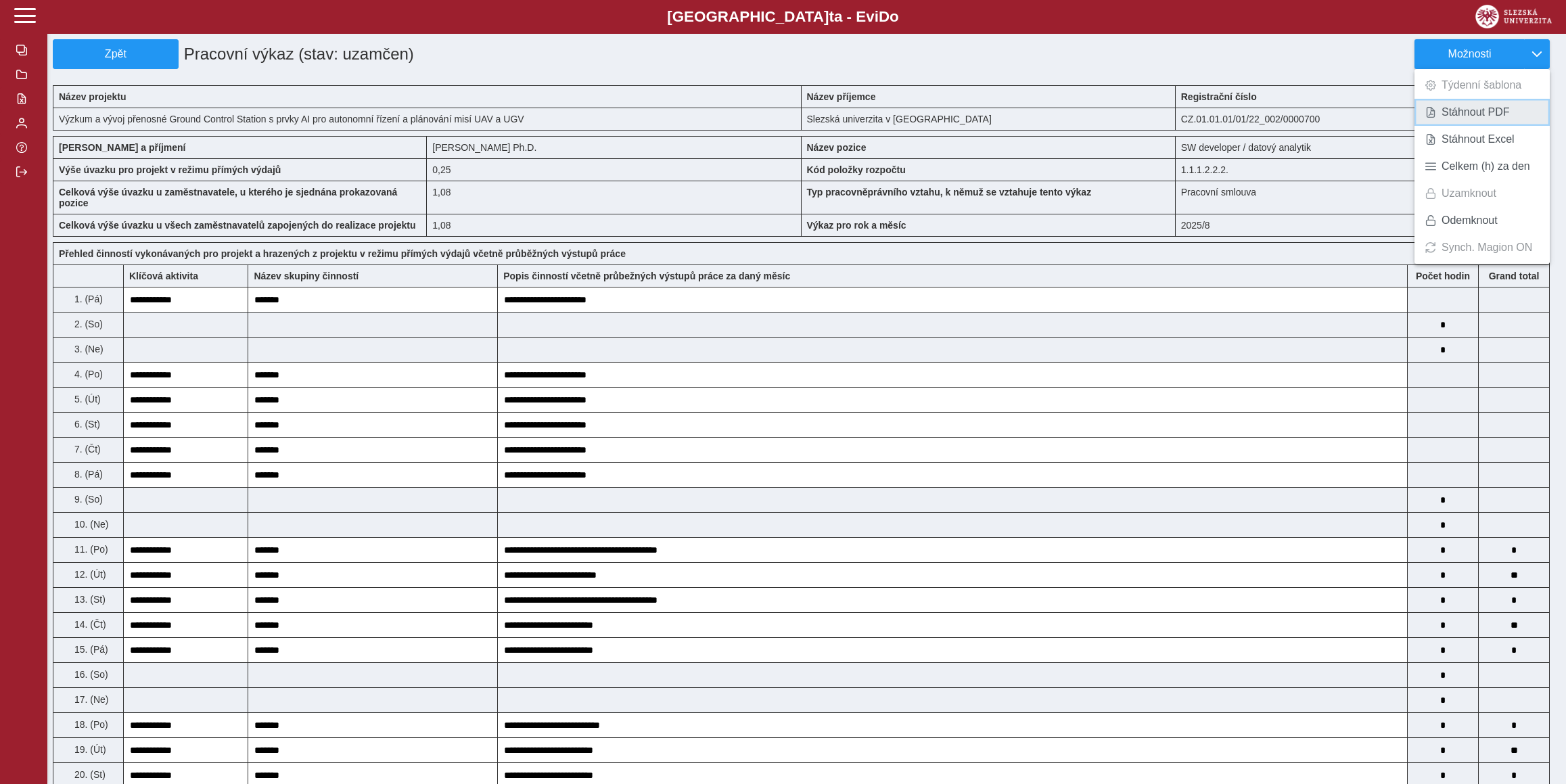
click at [1501, 111] on span "Stáhnout PDF" at bounding box center [1475, 112] width 68 height 11
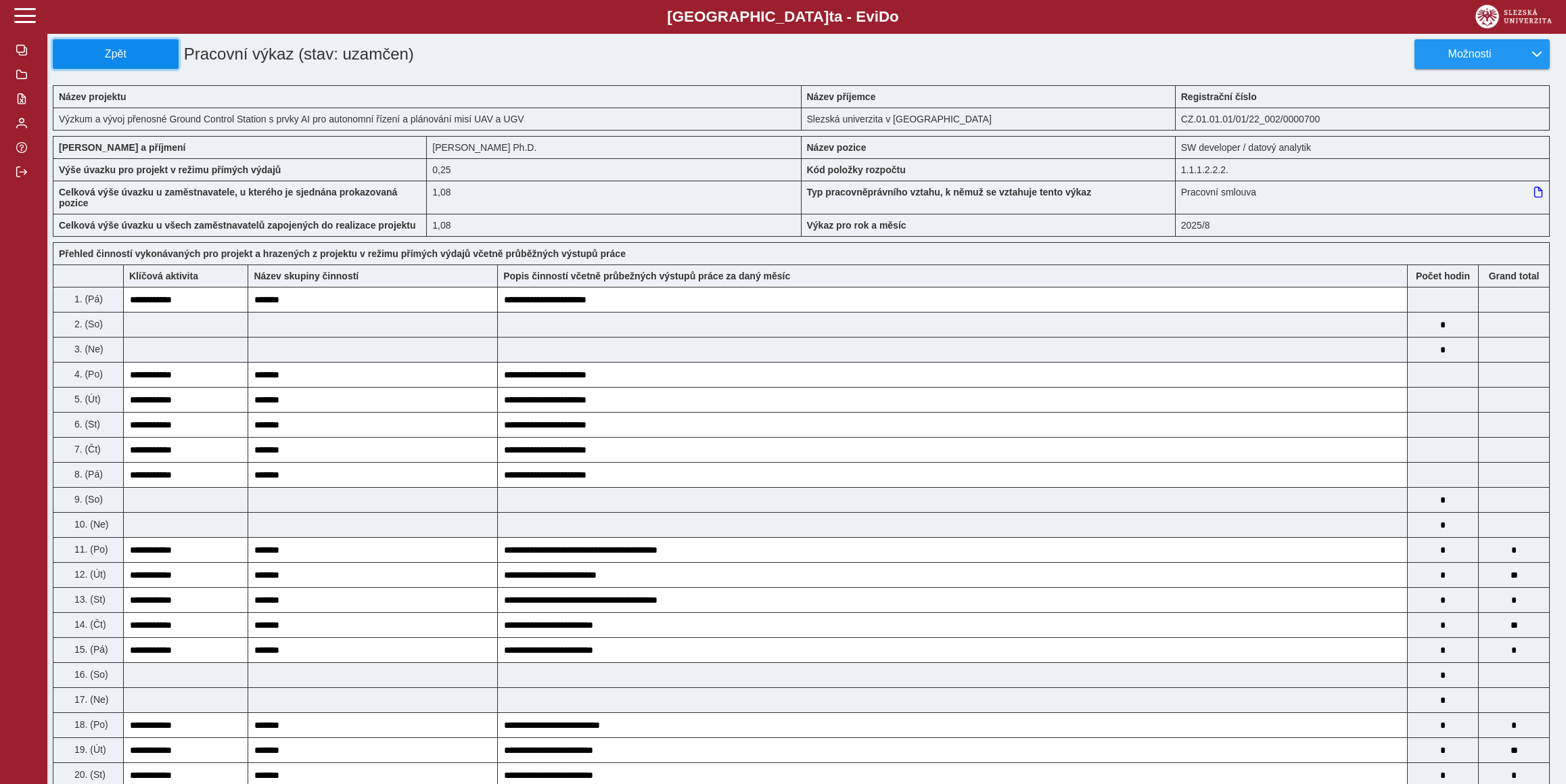
click at [115, 63] on button "Zpět" at bounding box center [115, 54] width 126 height 30
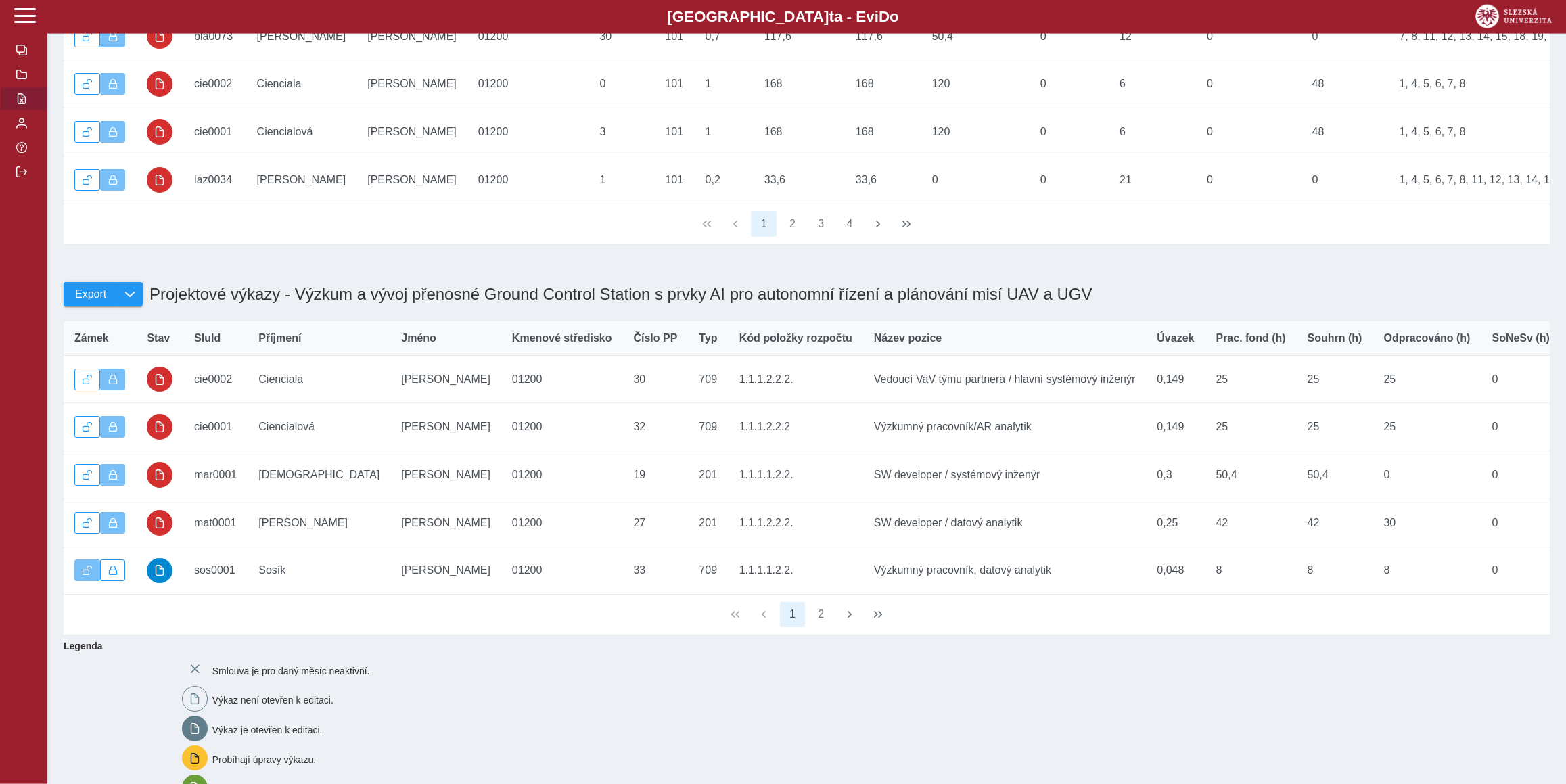
scroll to position [406, 0]
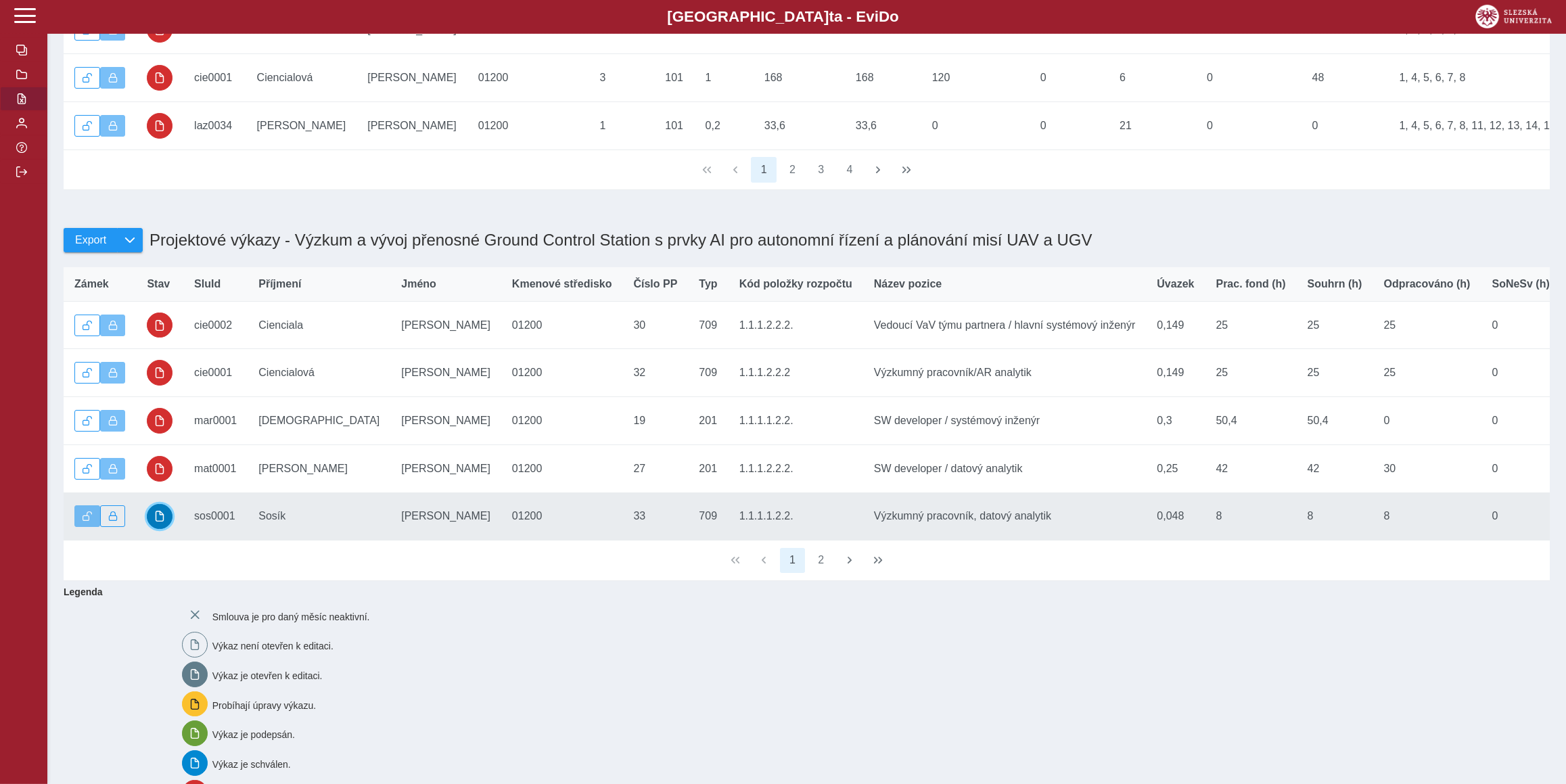
click at [159, 521] on span "button" at bounding box center [159, 515] width 11 height 11
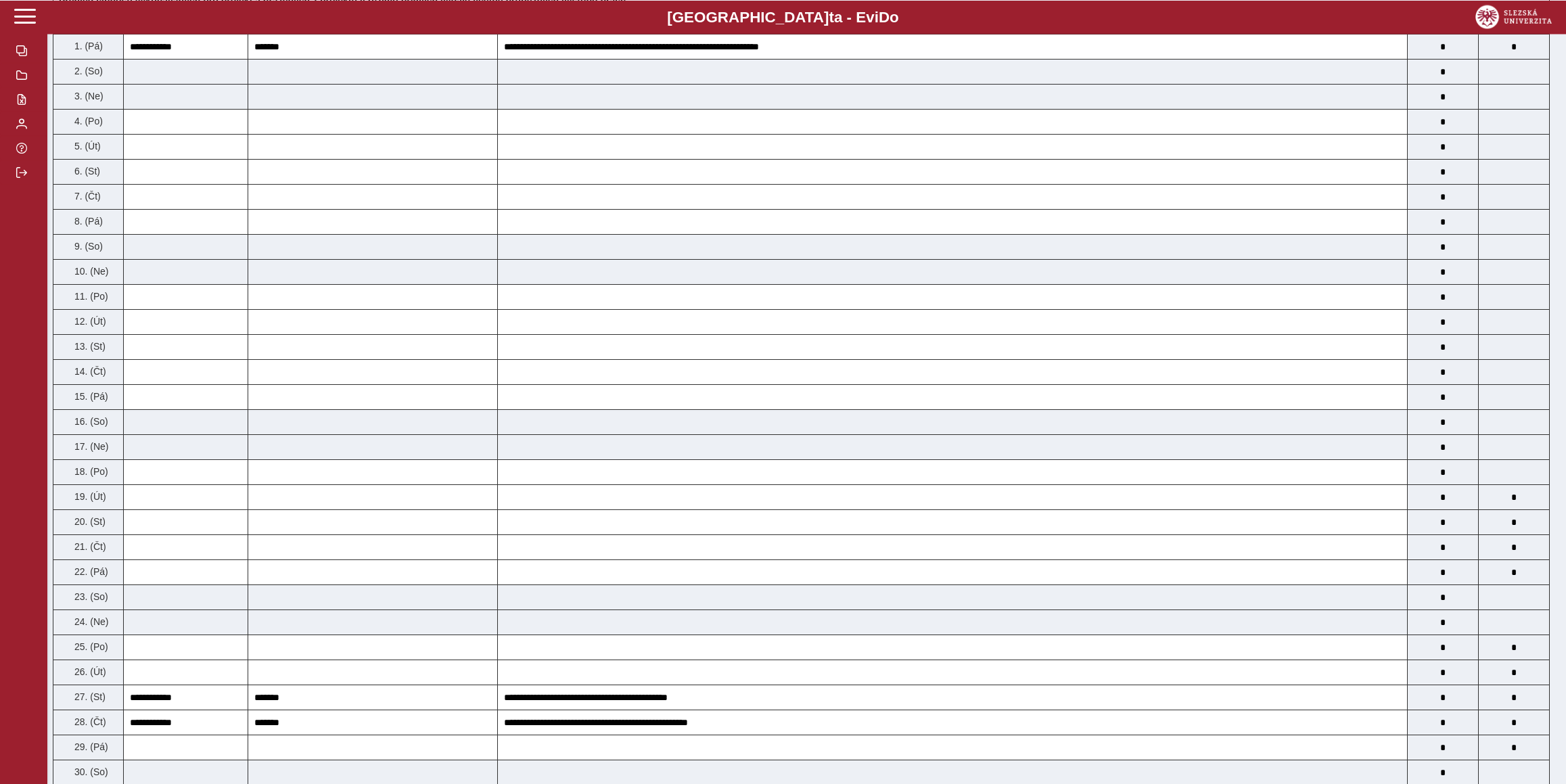
scroll to position [147, 0]
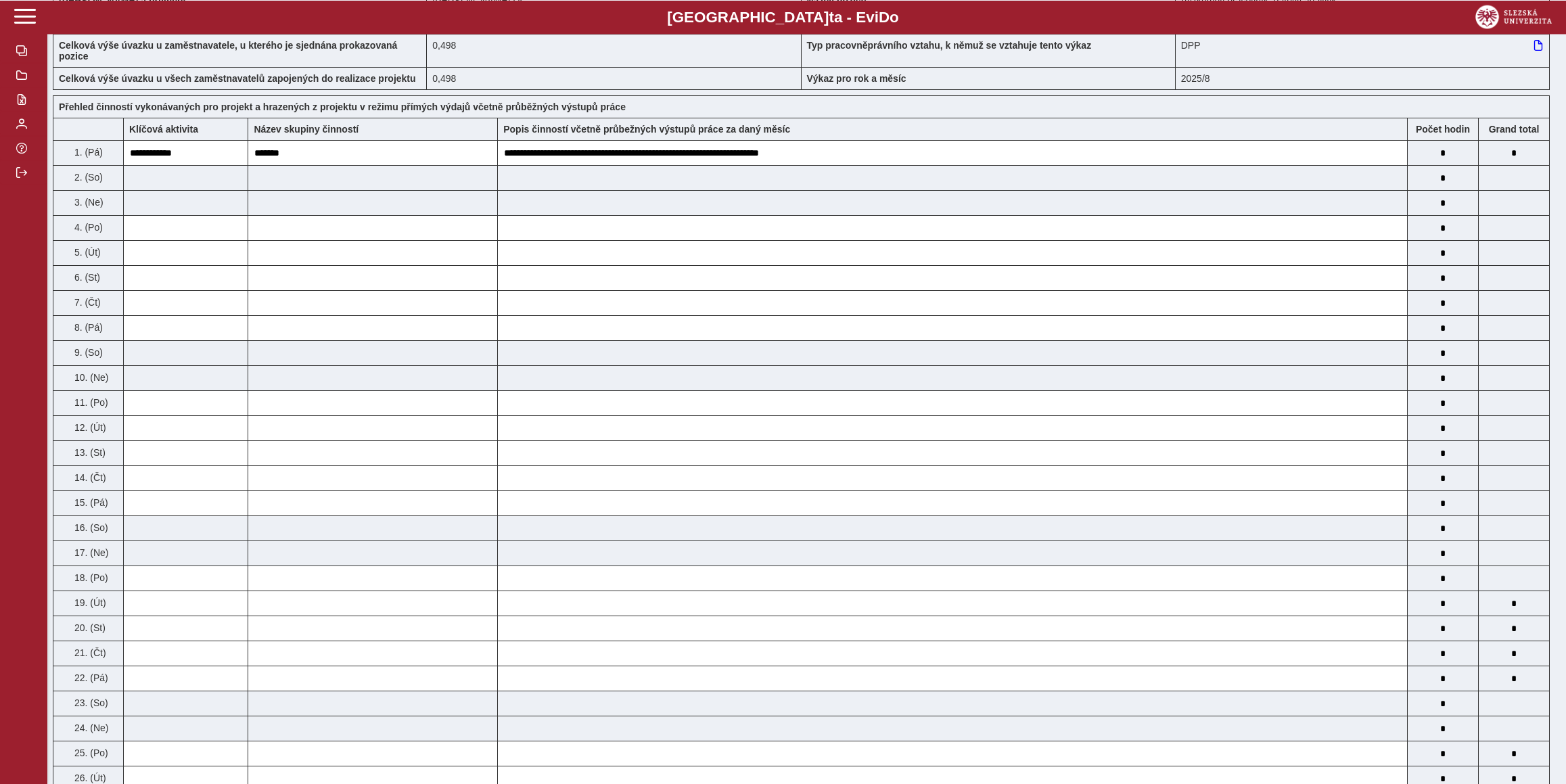
click at [1443, 53] on div "DPP" at bounding box center [1363, 49] width 374 height 33
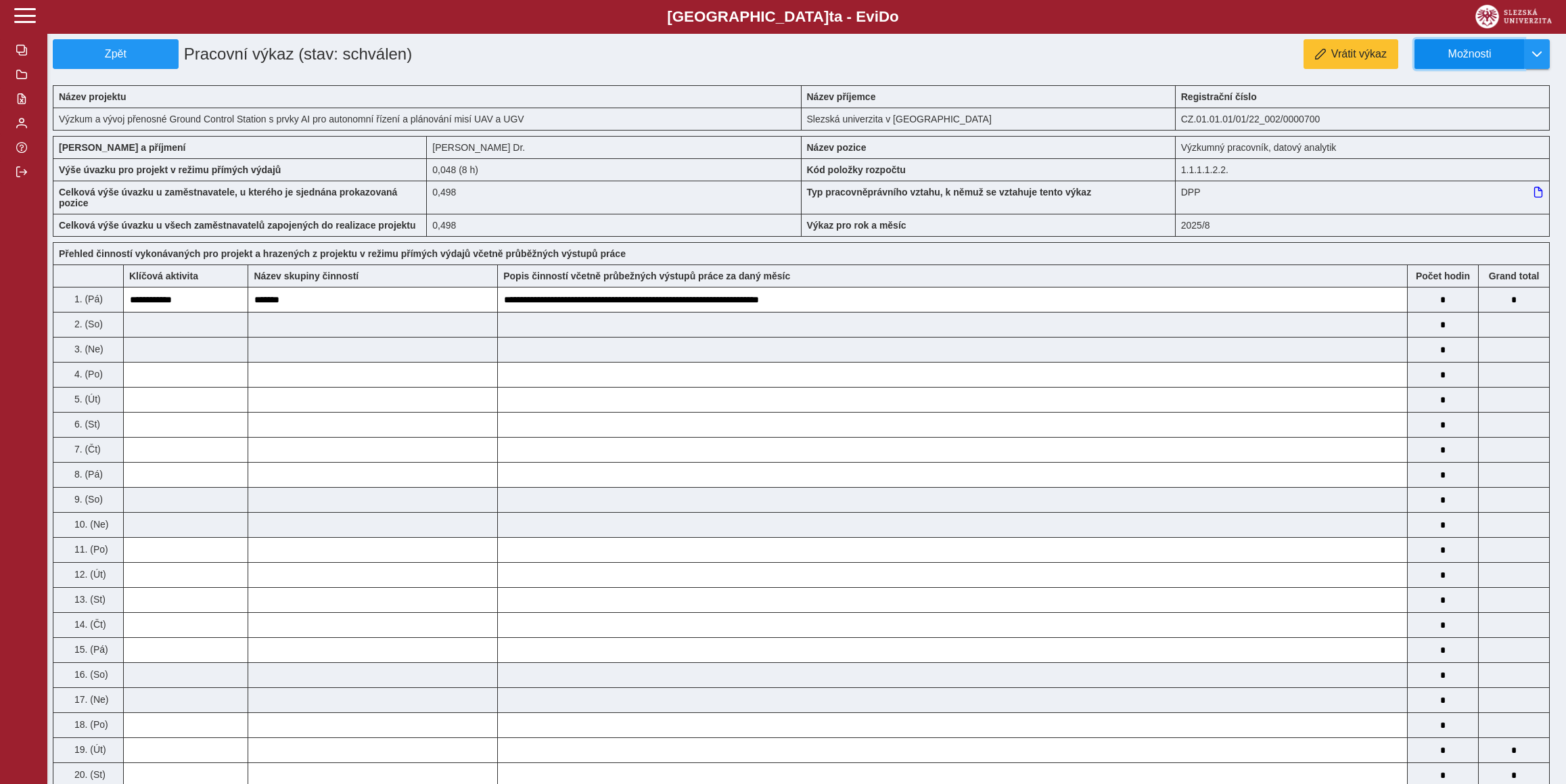
click at [1503, 55] on span "Možnosti" at bounding box center [1469, 54] width 87 height 12
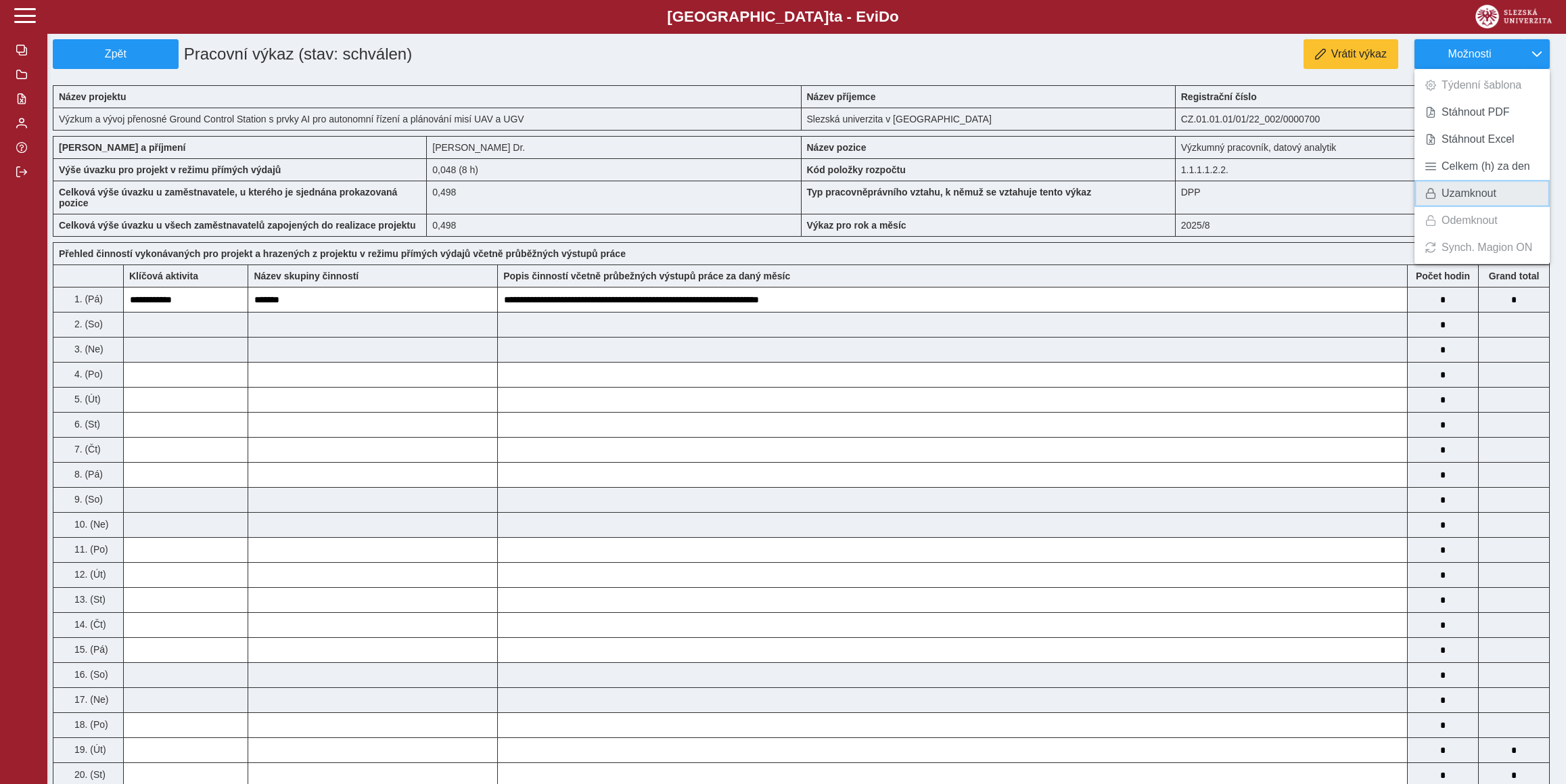
click at [1446, 199] on span "Uzamknout" at bounding box center [1469, 193] width 55 height 11
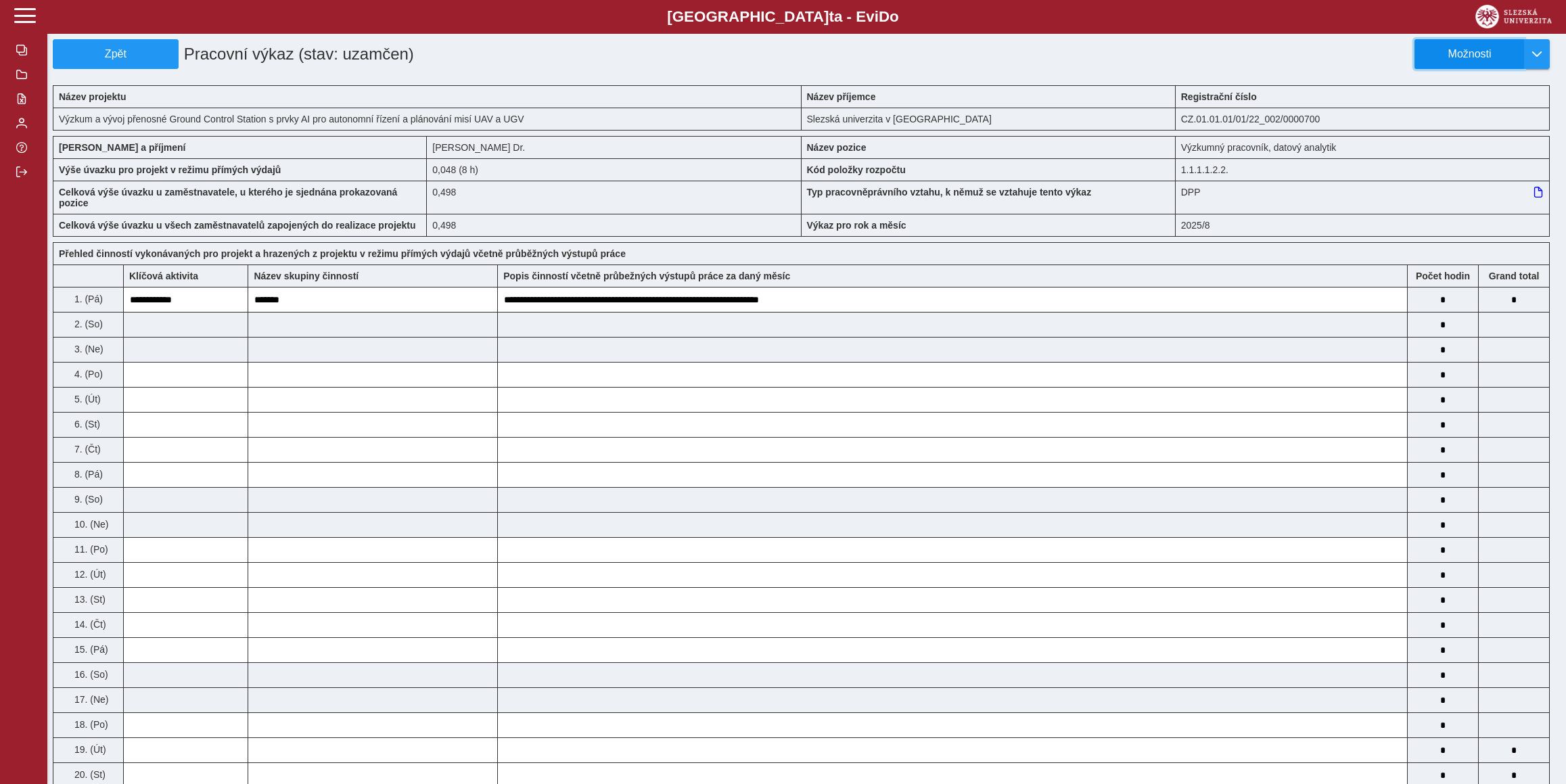
click at [1495, 52] on span "Možnosti" at bounding box center [1469, 54] width 87 height 12
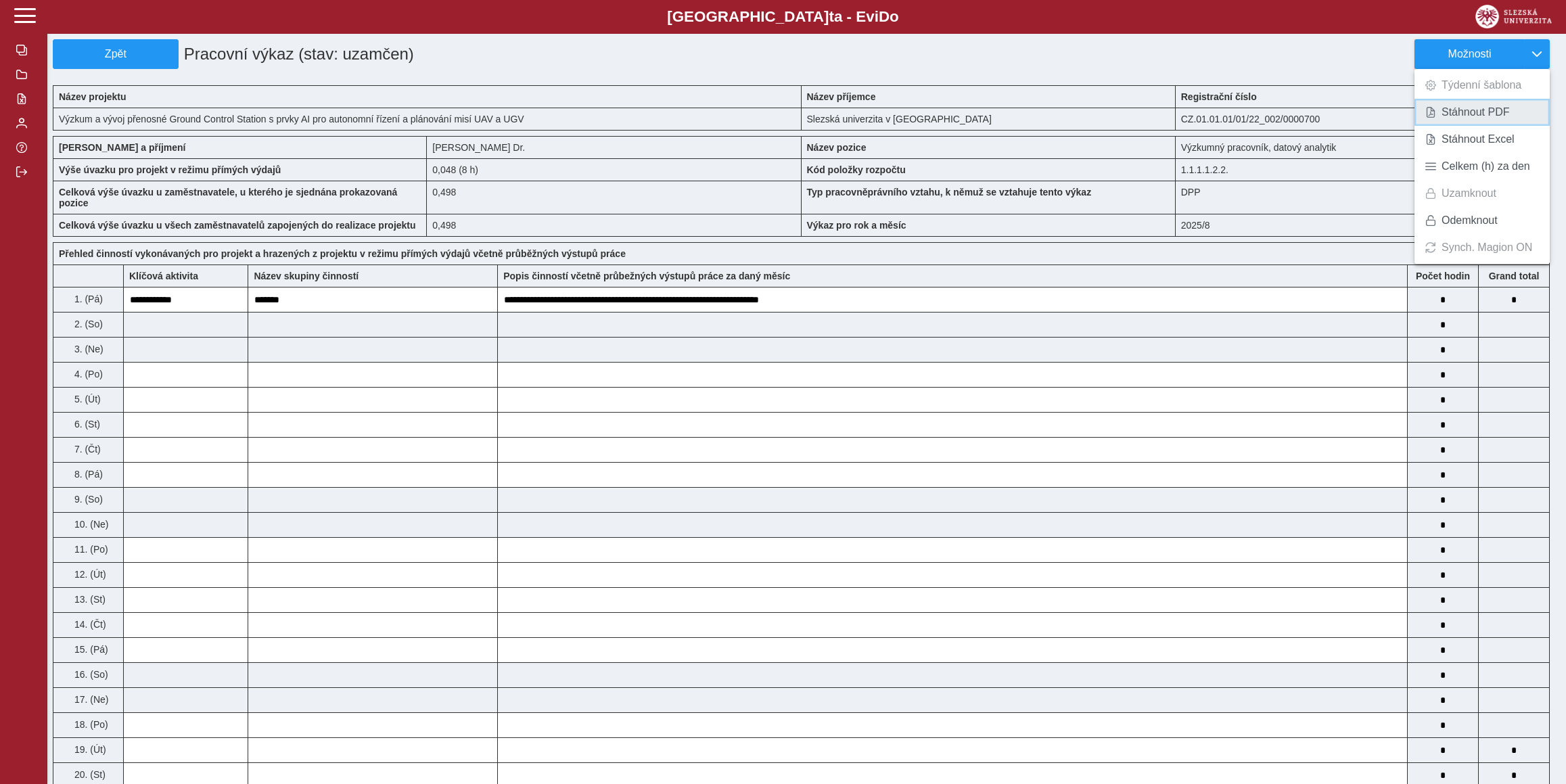
click at [1473, 112] on span "Stáhnout PDF" at bounding box center [1475, 112] width 68 height 11
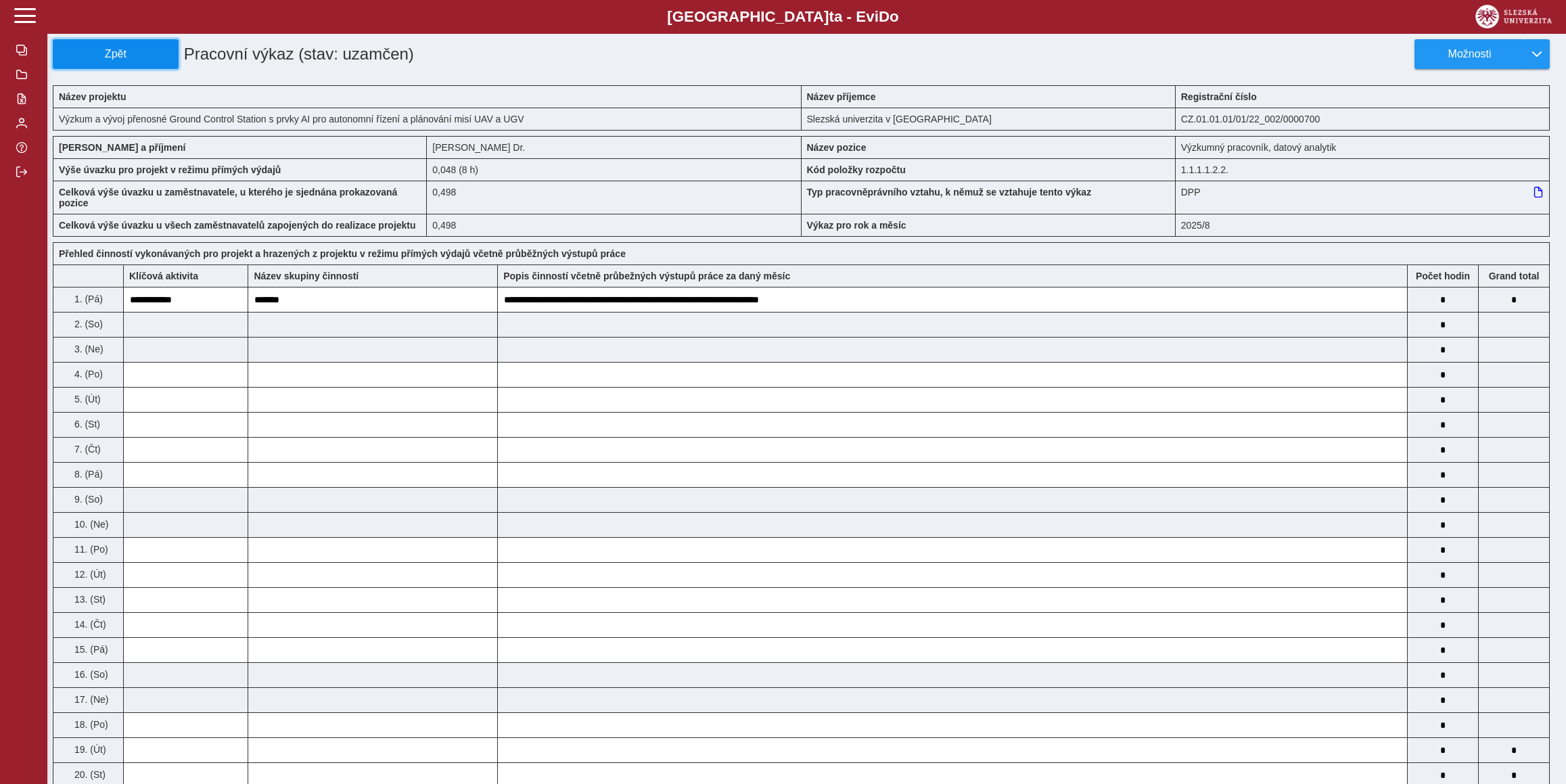
click at [90, 52] on span "Zpět" at bounding box center [115, 54] width 114 height 12
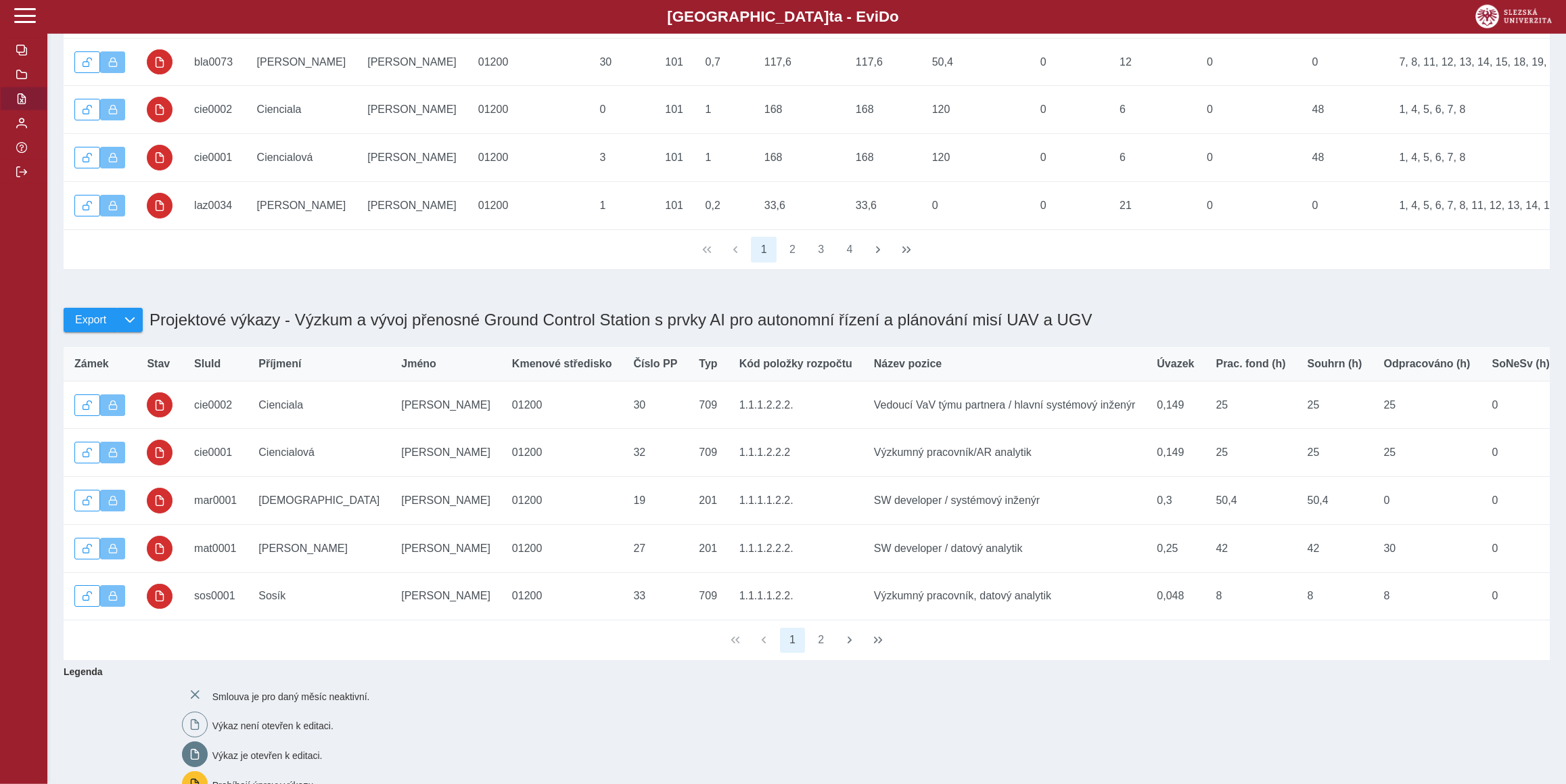
scroll to position [481, 0]
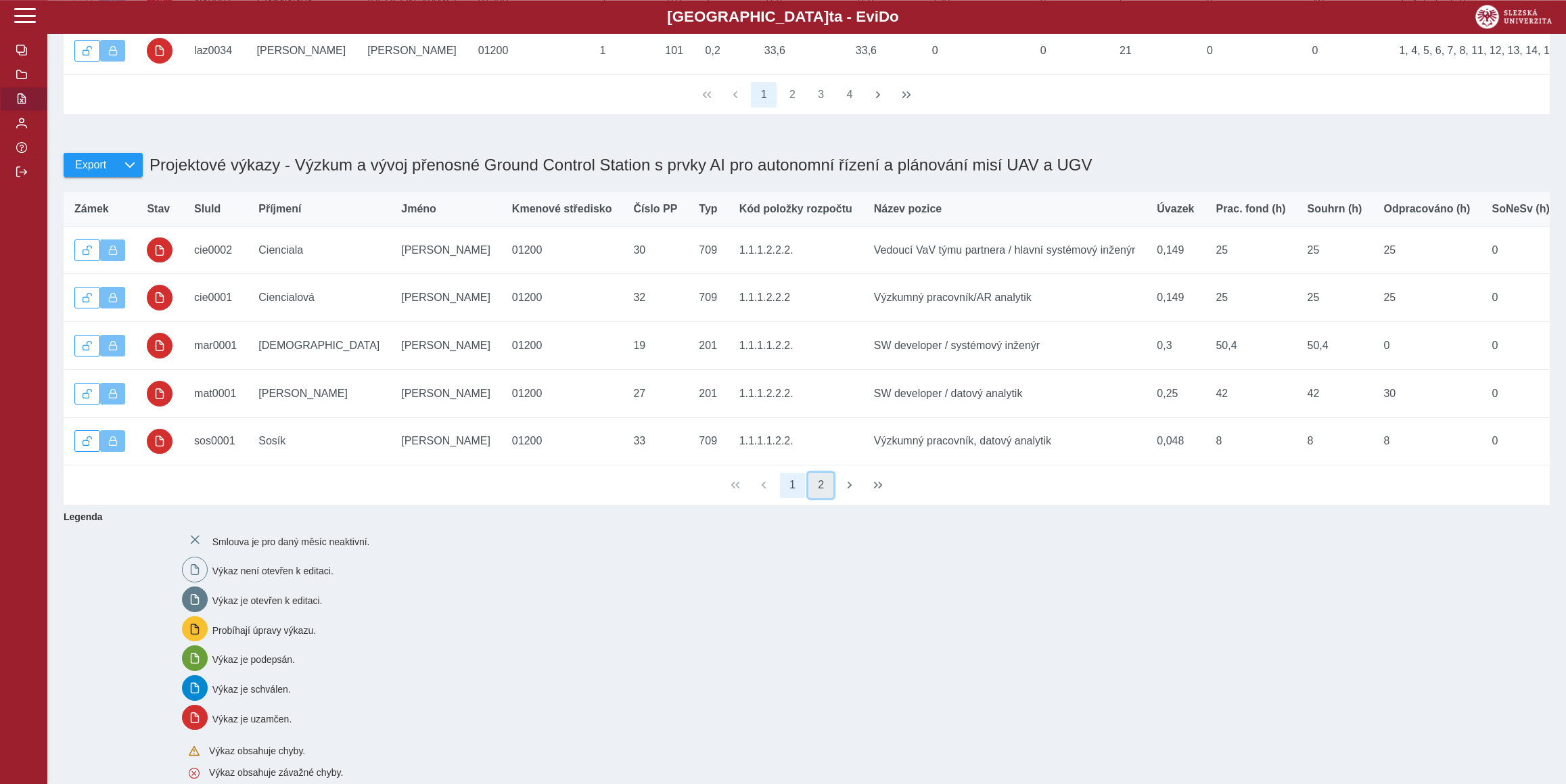
click at [824, 498] on button "2" at bounding box center [821, 486] width 26 height 26
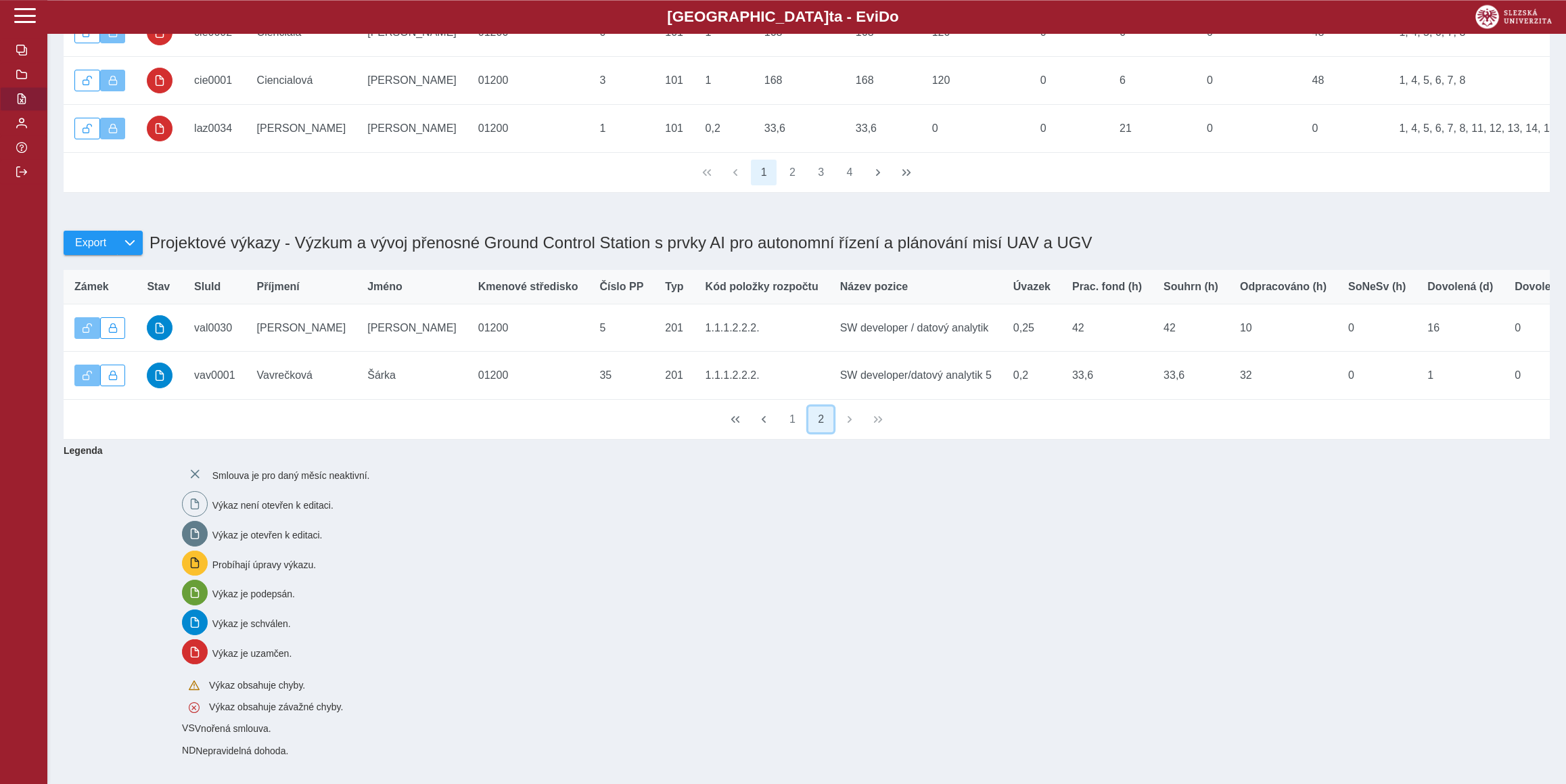
scroll to position [446, 0]
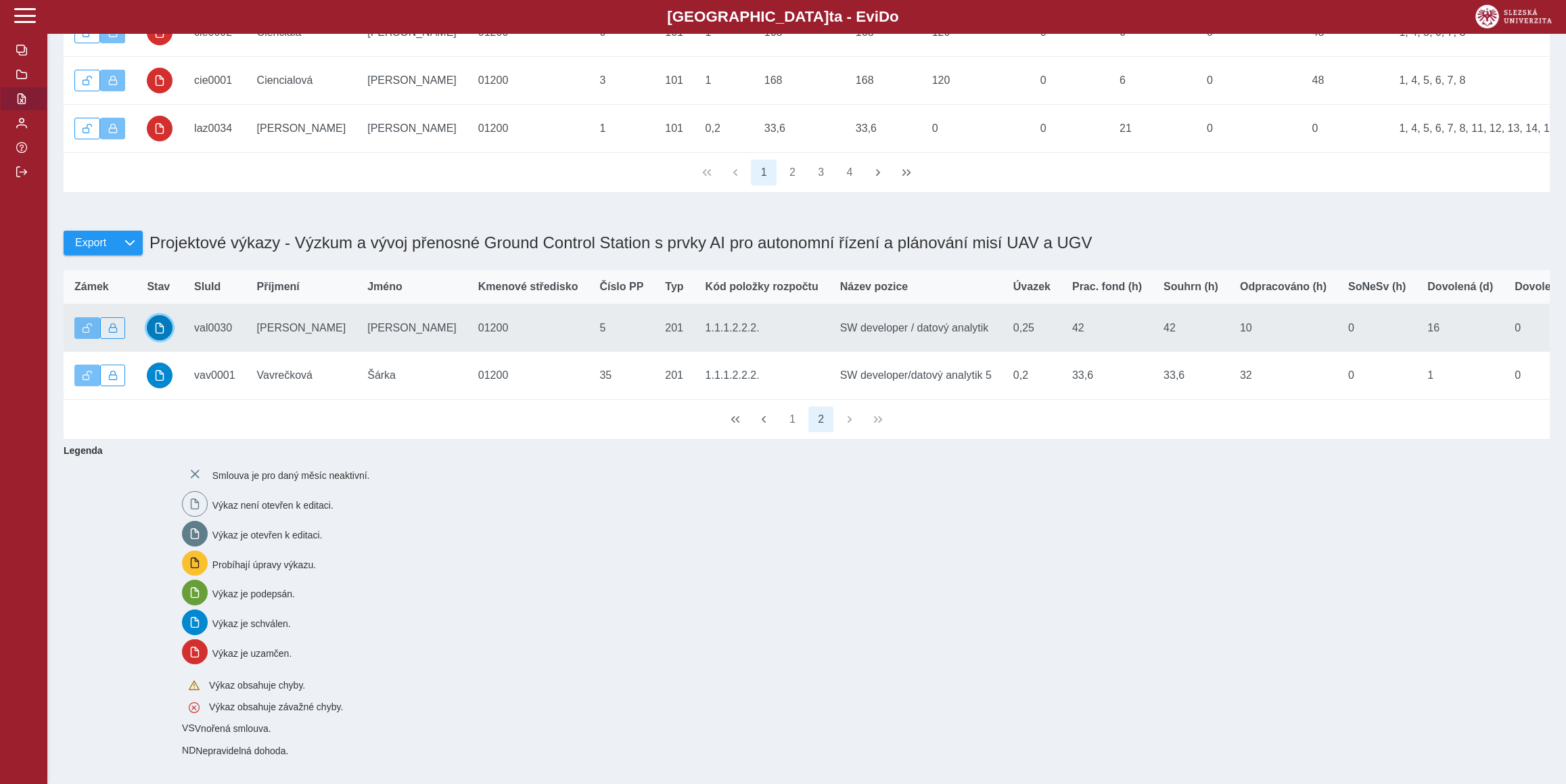
click at [155, 322] on span "button" at bounding box center [159, 327] width 11 height 11
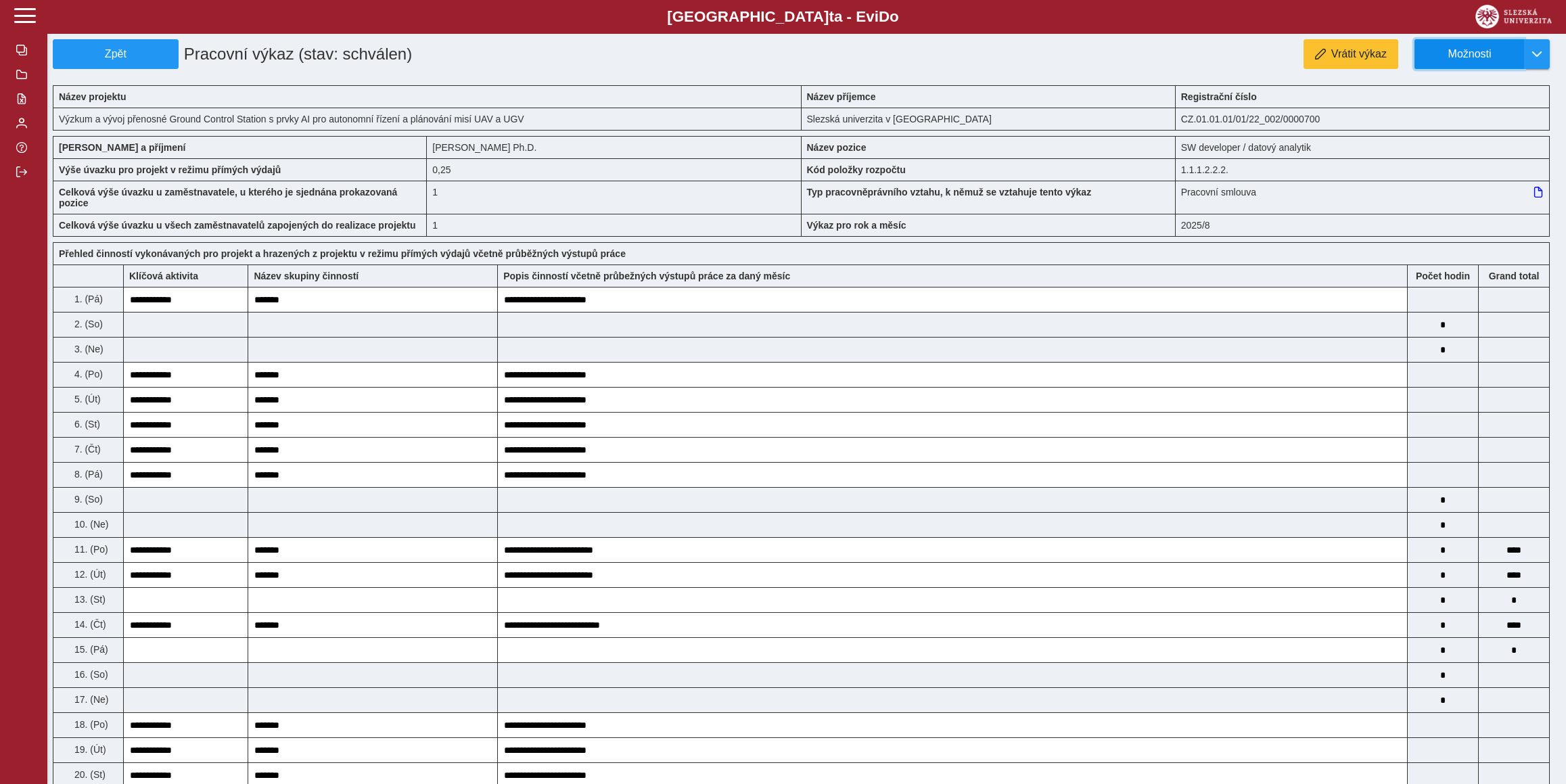
click at [1522, 53] on button "Možnosti" at bounding box center [1469, 54] width 109 height 30
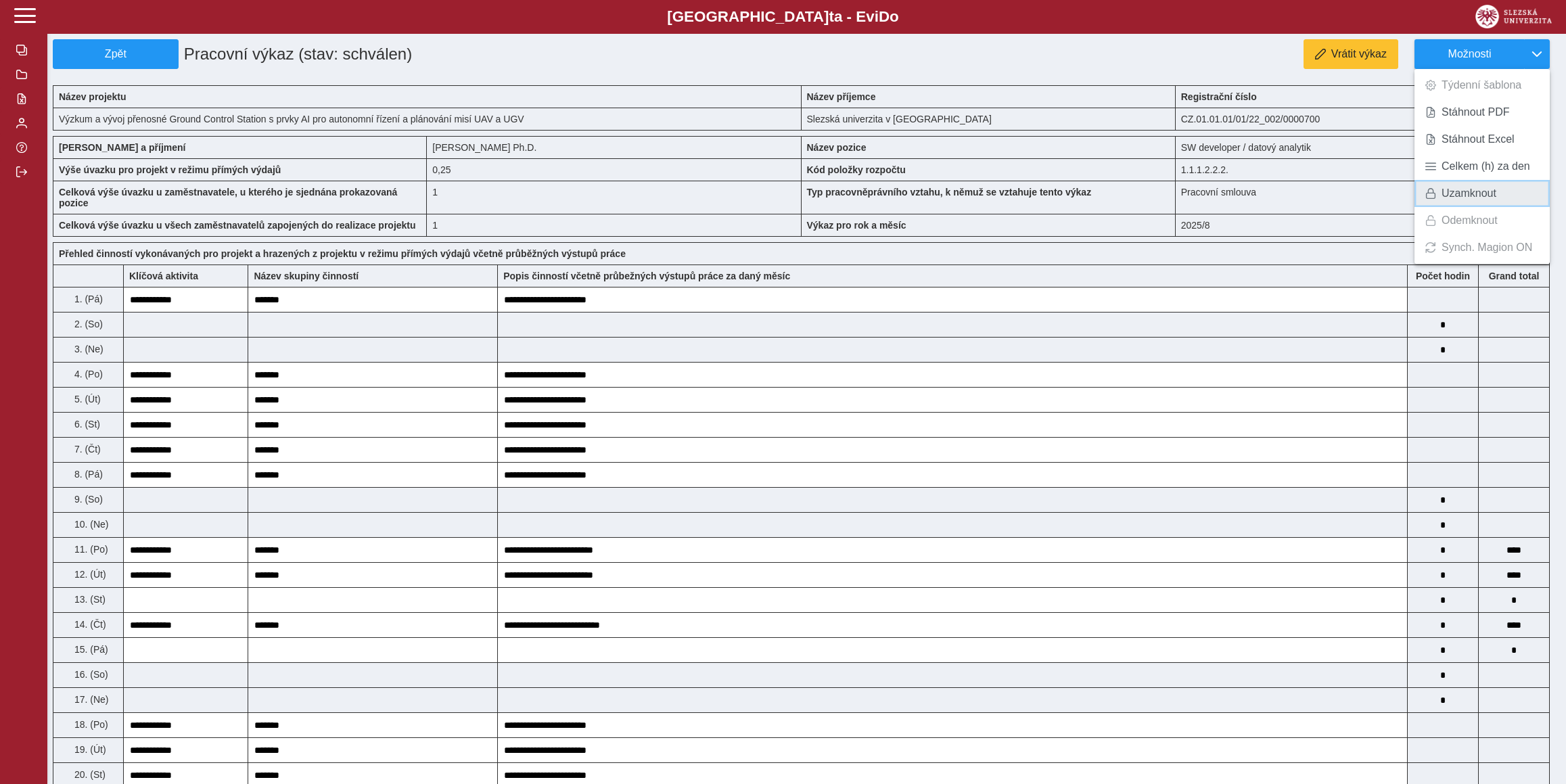
click at [1473, 188] on span "Uzamknout" at bounding box center [1469, 193] width 55 height 11
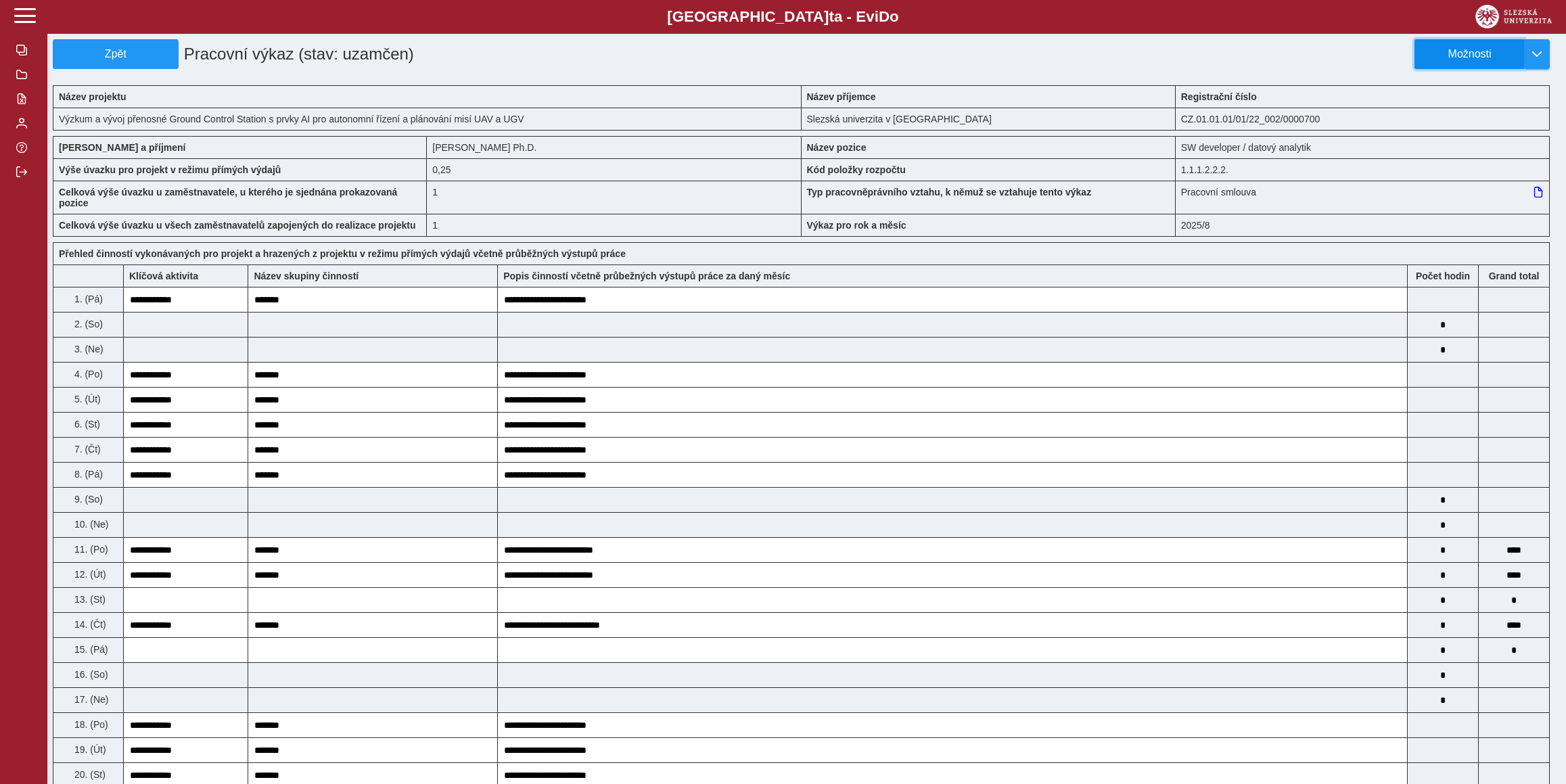
click at [1465, 46] on button "Možnosti" at bounding box center [1469, 54] width 109 height 30
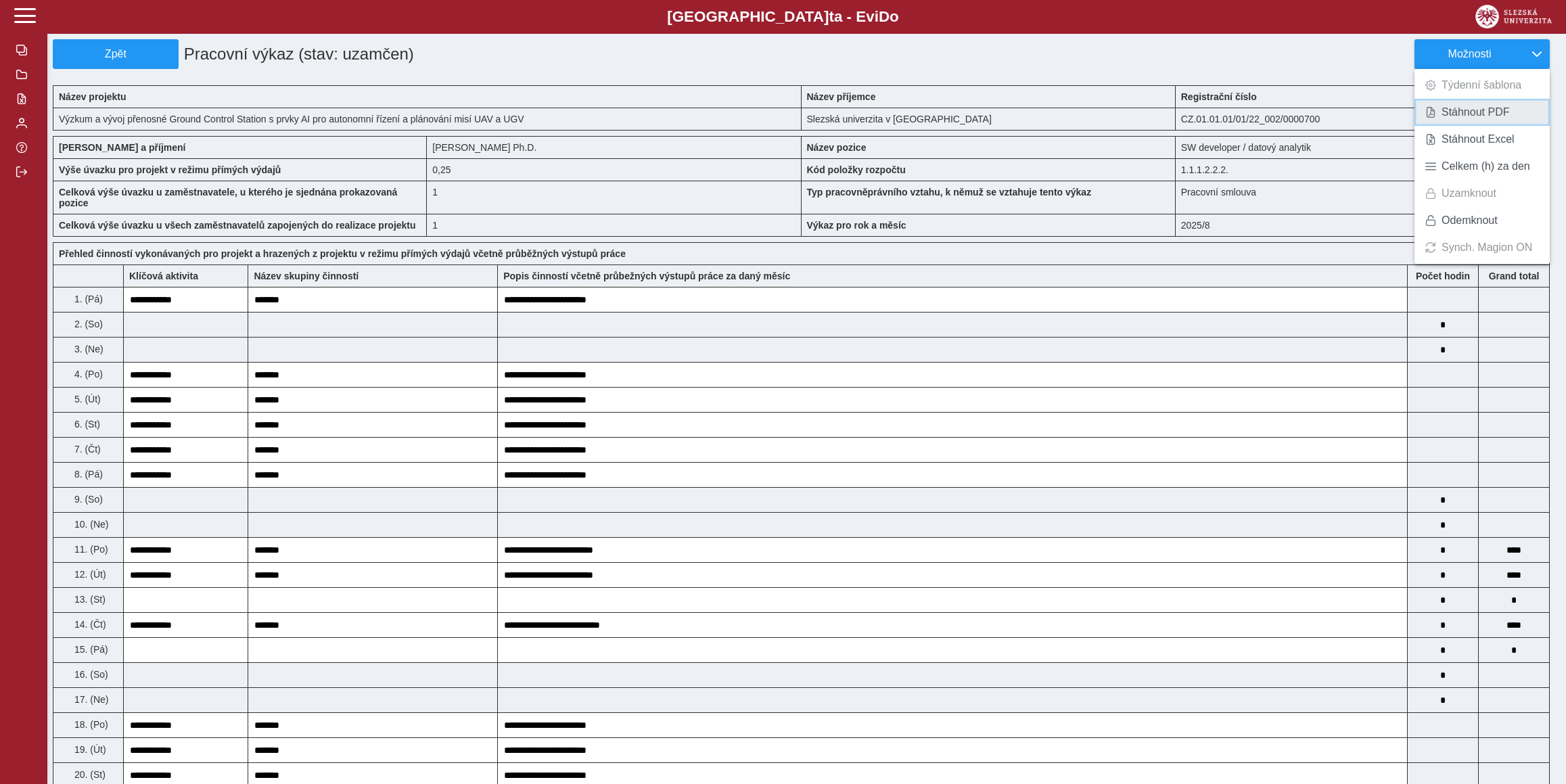
click at [1457, 107] on span "Stáhnout PDF" at bounding box center [1475, 112] width 68 height 11
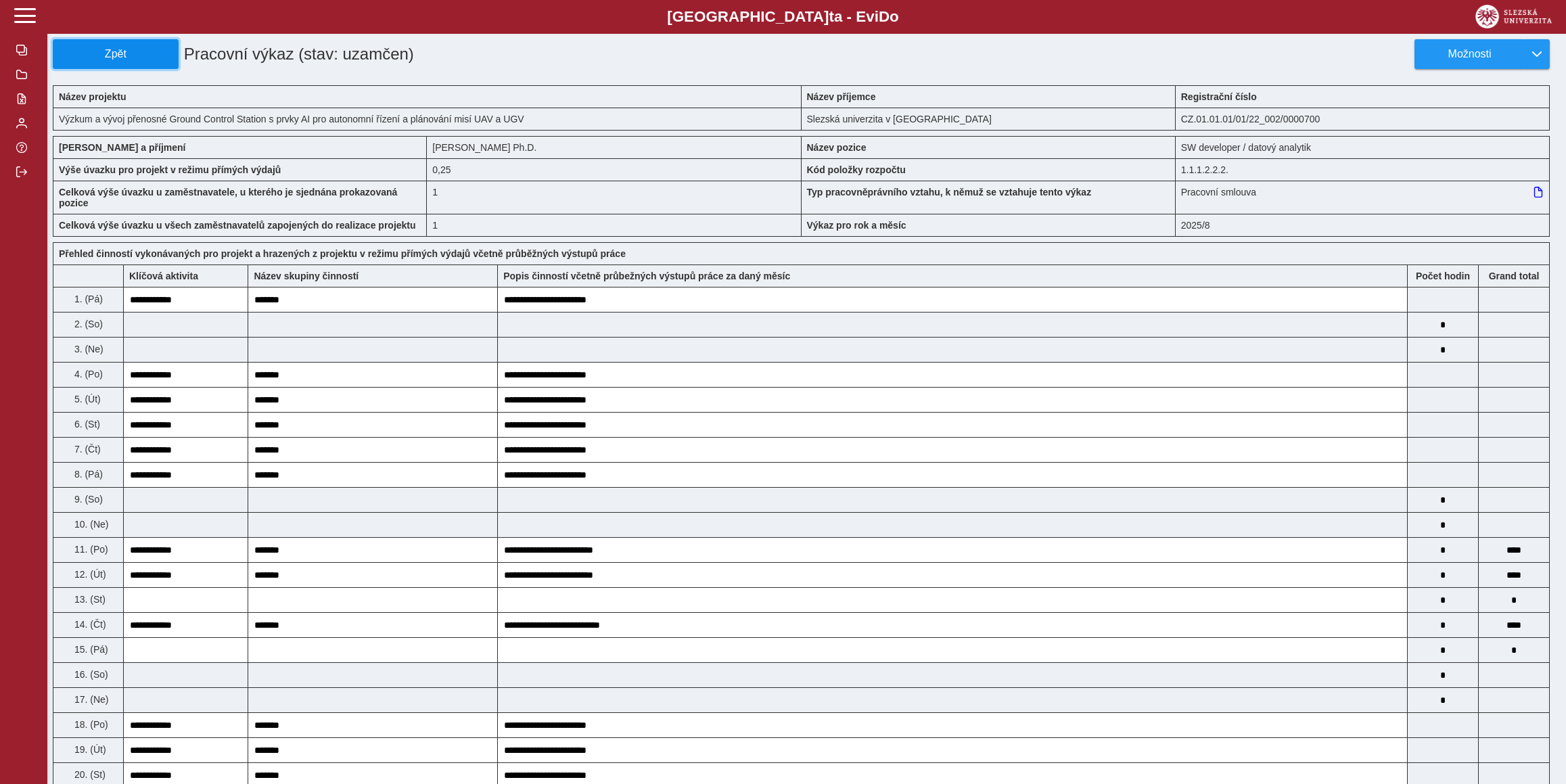
click at [98, 56] on span "Zpět" at bounding box center [115, 54] width 114 height 12
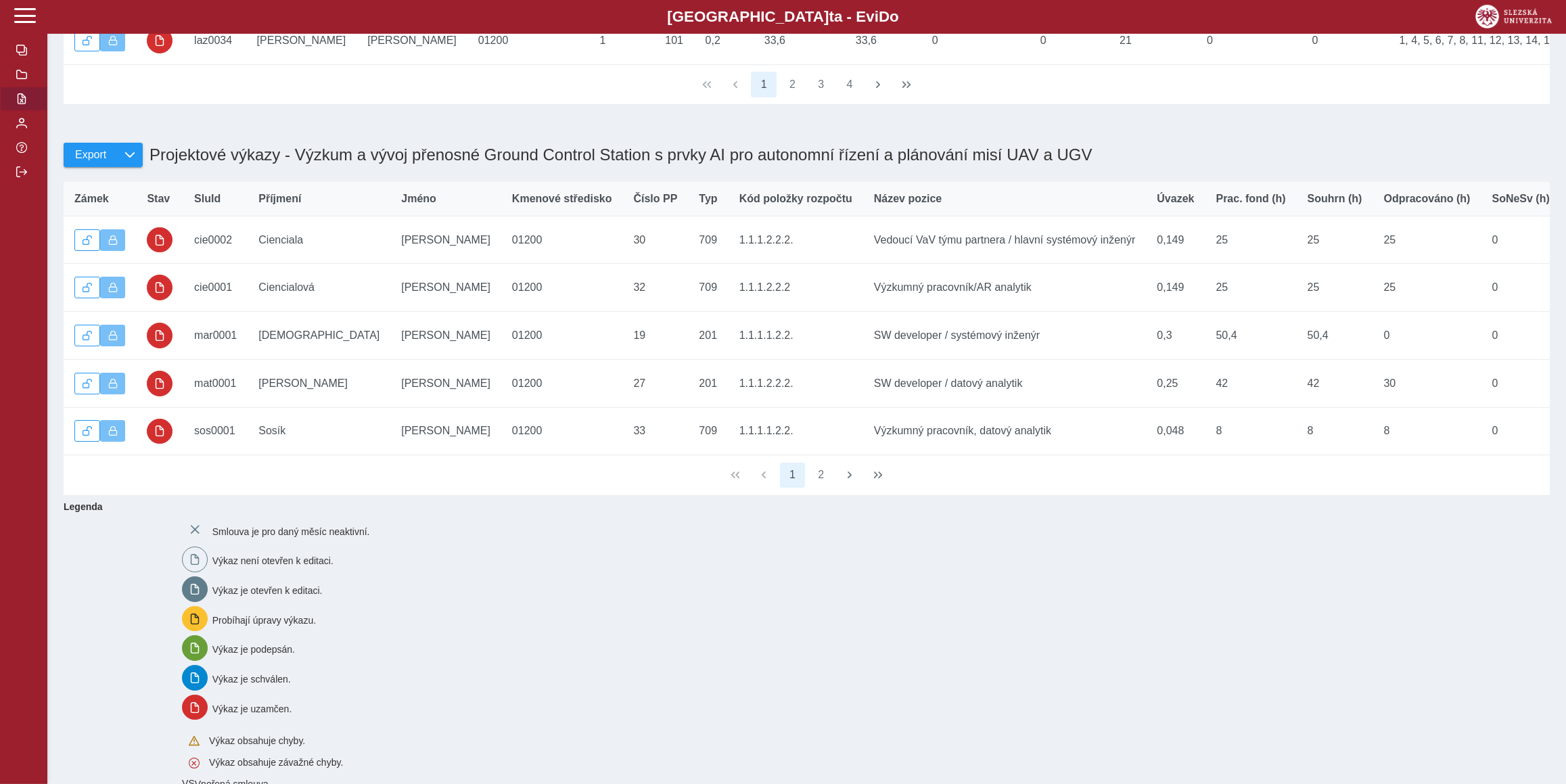
scroll to position [506, 0]
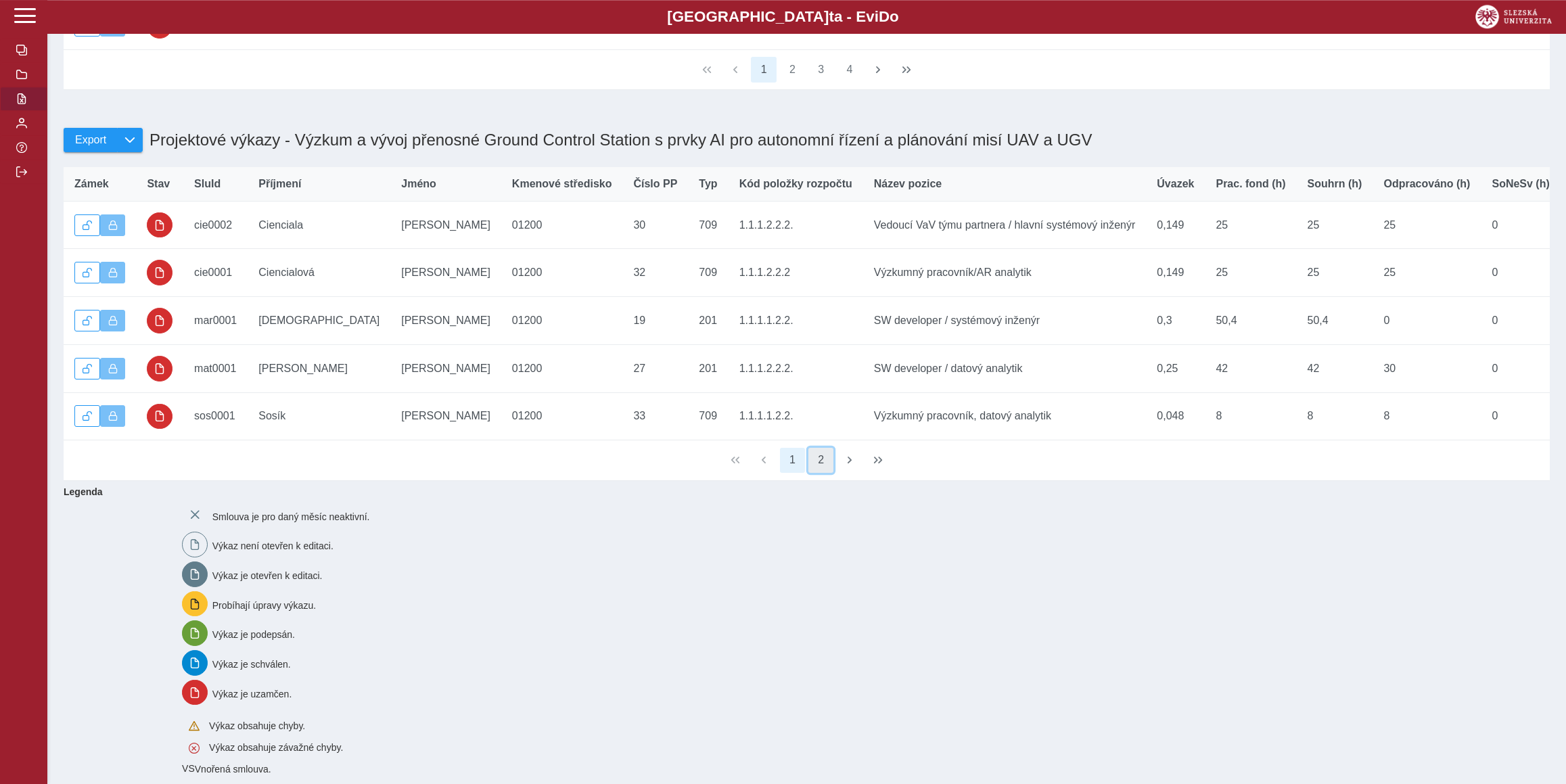
click at [826, 473] on button "2" at bounding box center [821, 461] width 26 height 26
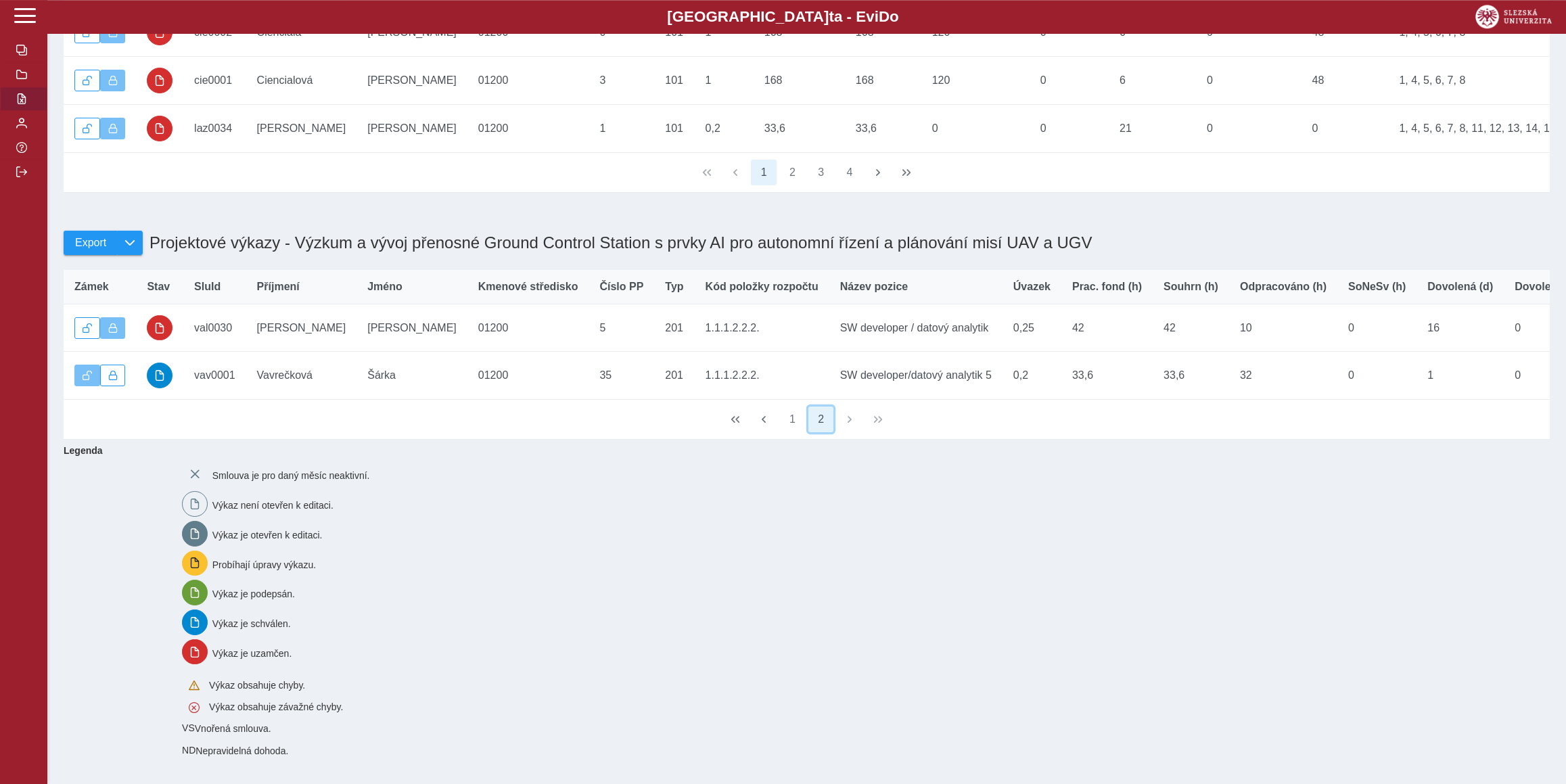
scroll to position [446, 0]
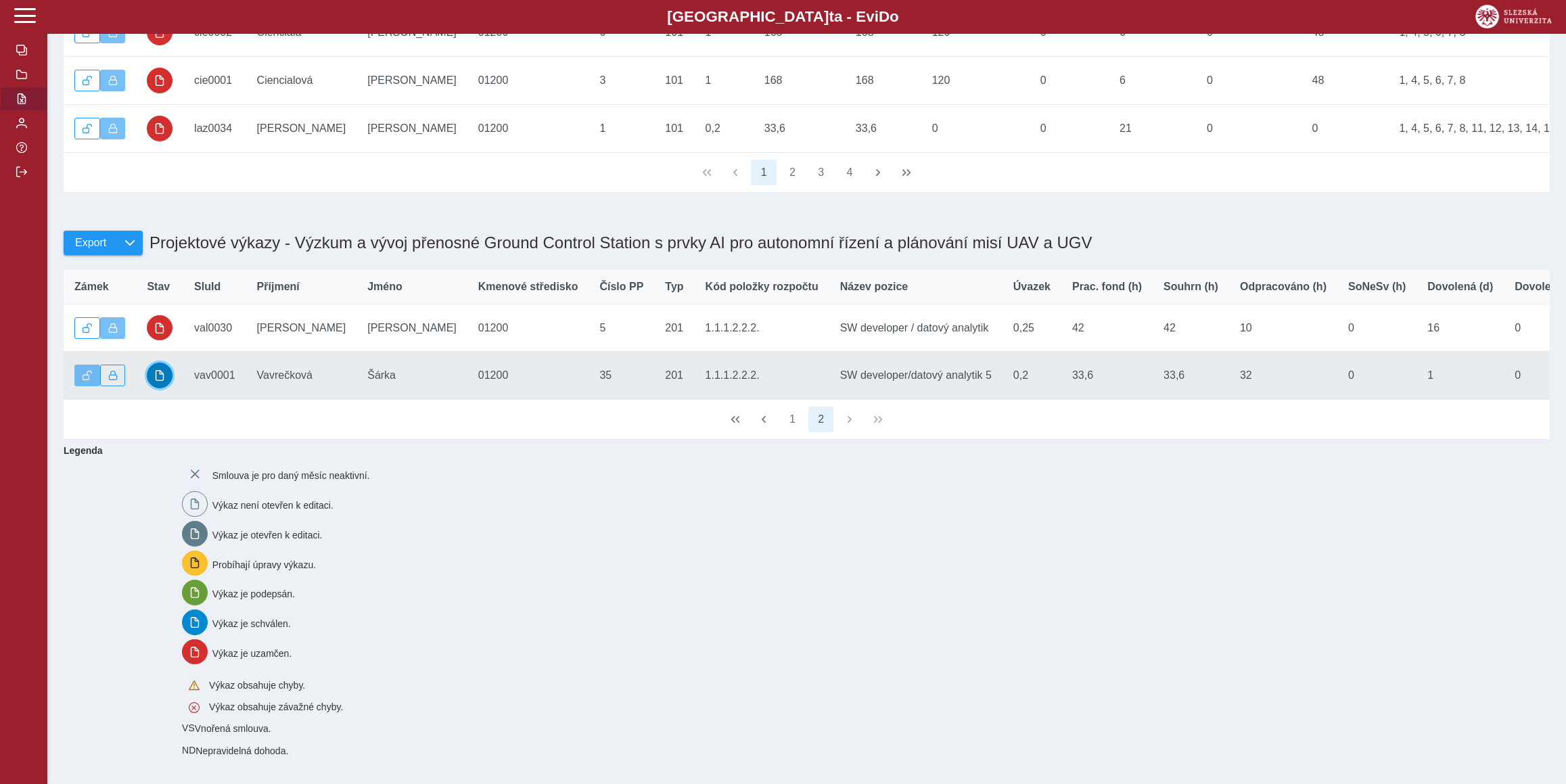
click at [163, 369] on button "button" at bounding box center [159, 376] width 26 height 26
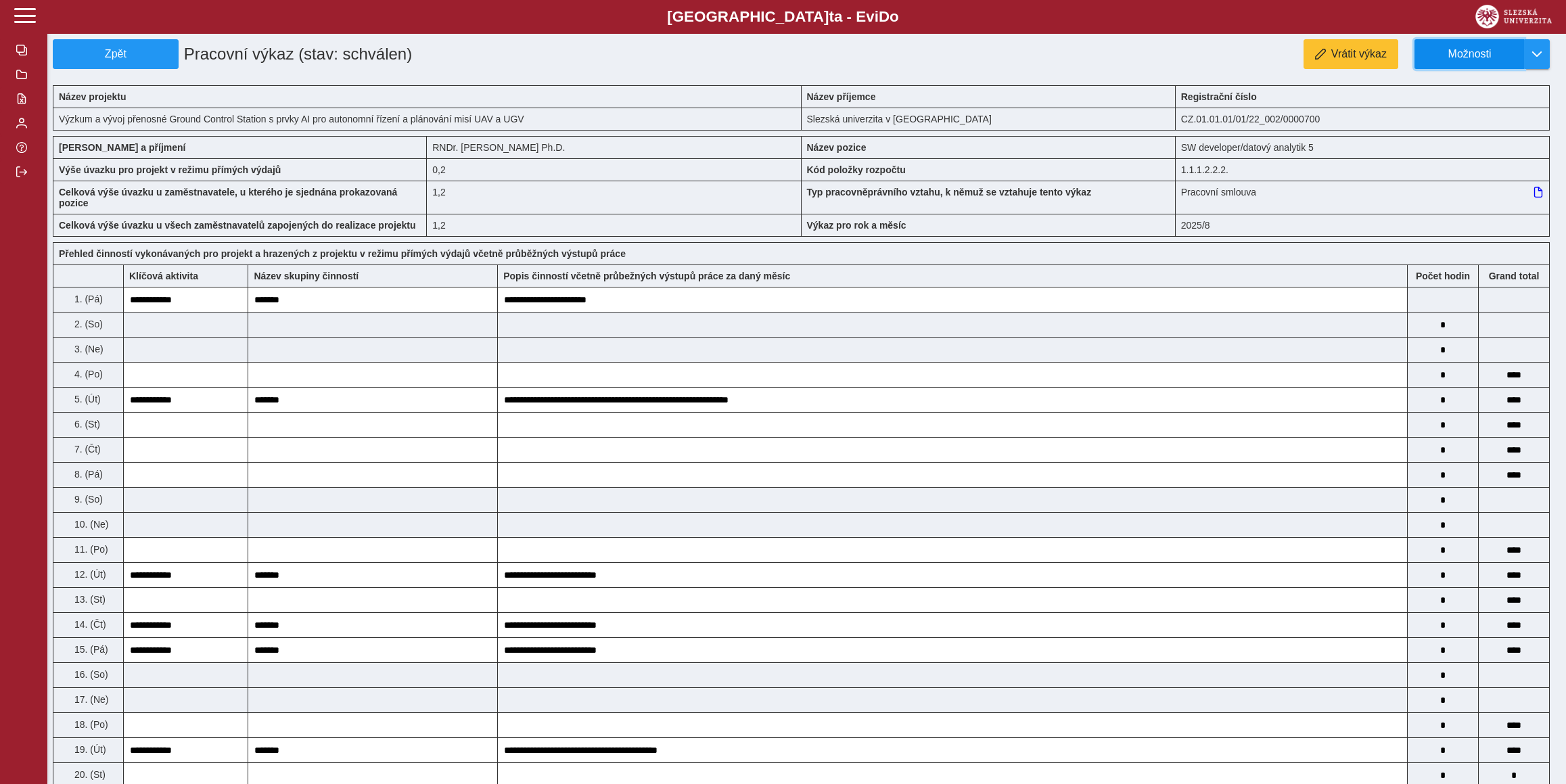
click at [1465, 55] on span "Možnosti" at bounding box center [1469, 54] width 87 height 12
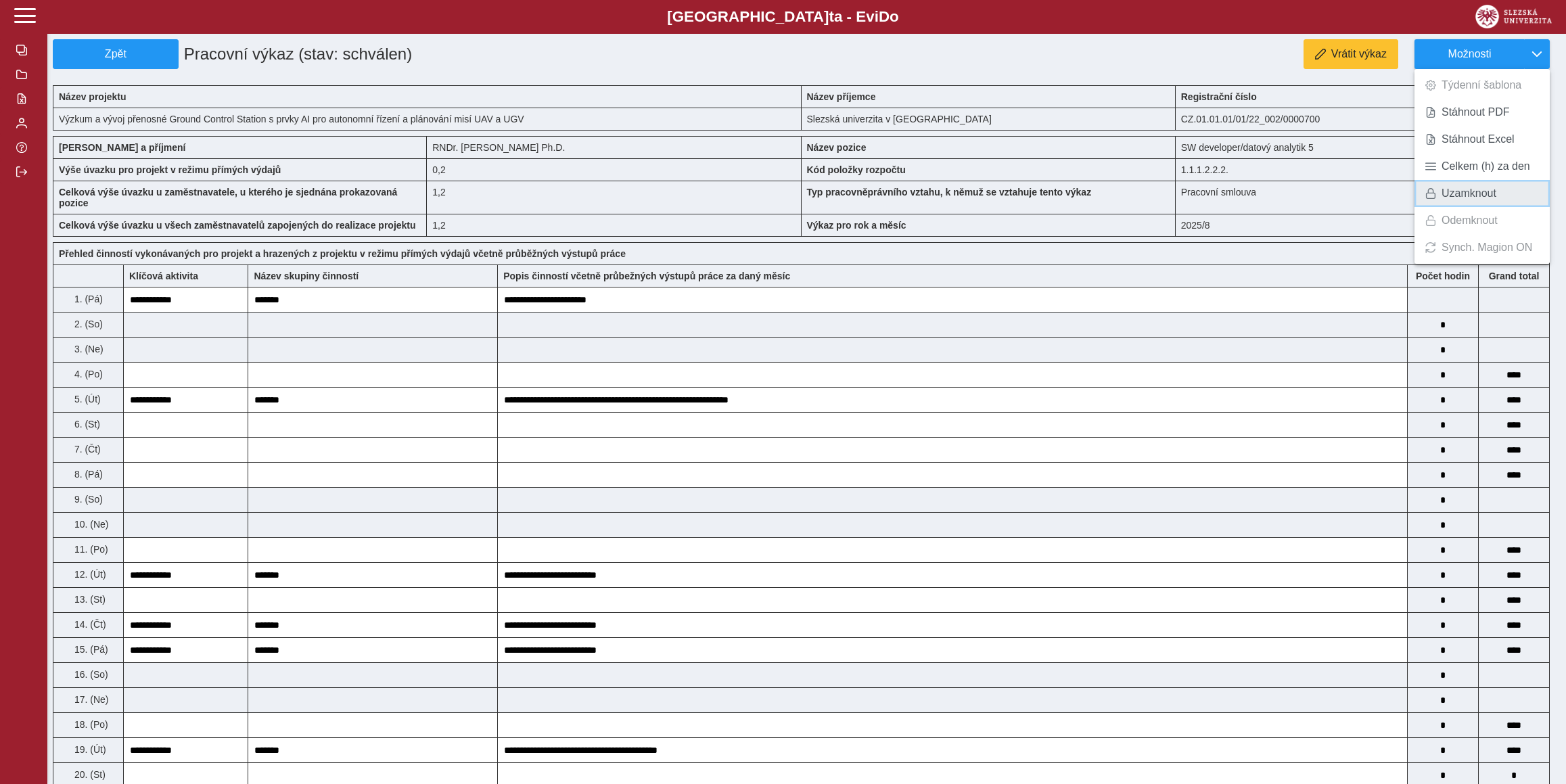
click at [1460, 190] on span "Uzamknout" at bounding box center [1469, 193] width 55 height 11
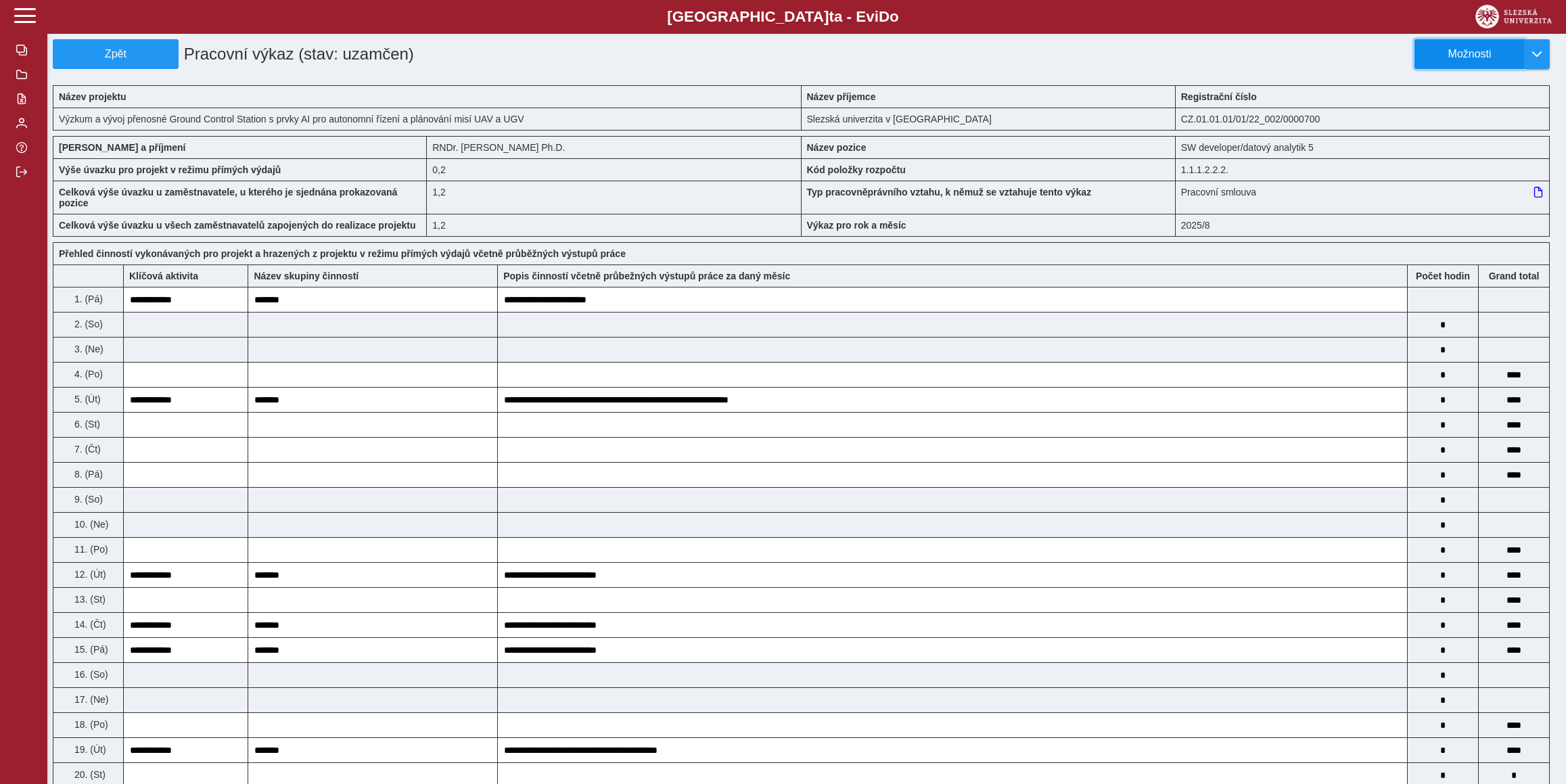
click at [1463, 50] on span "Možnosti" at bounding box center [1469, 54] width 87 height 12
click at [1463, 50] on span "Možnosti" at bounding box center [1469, 54] width 87 height 12
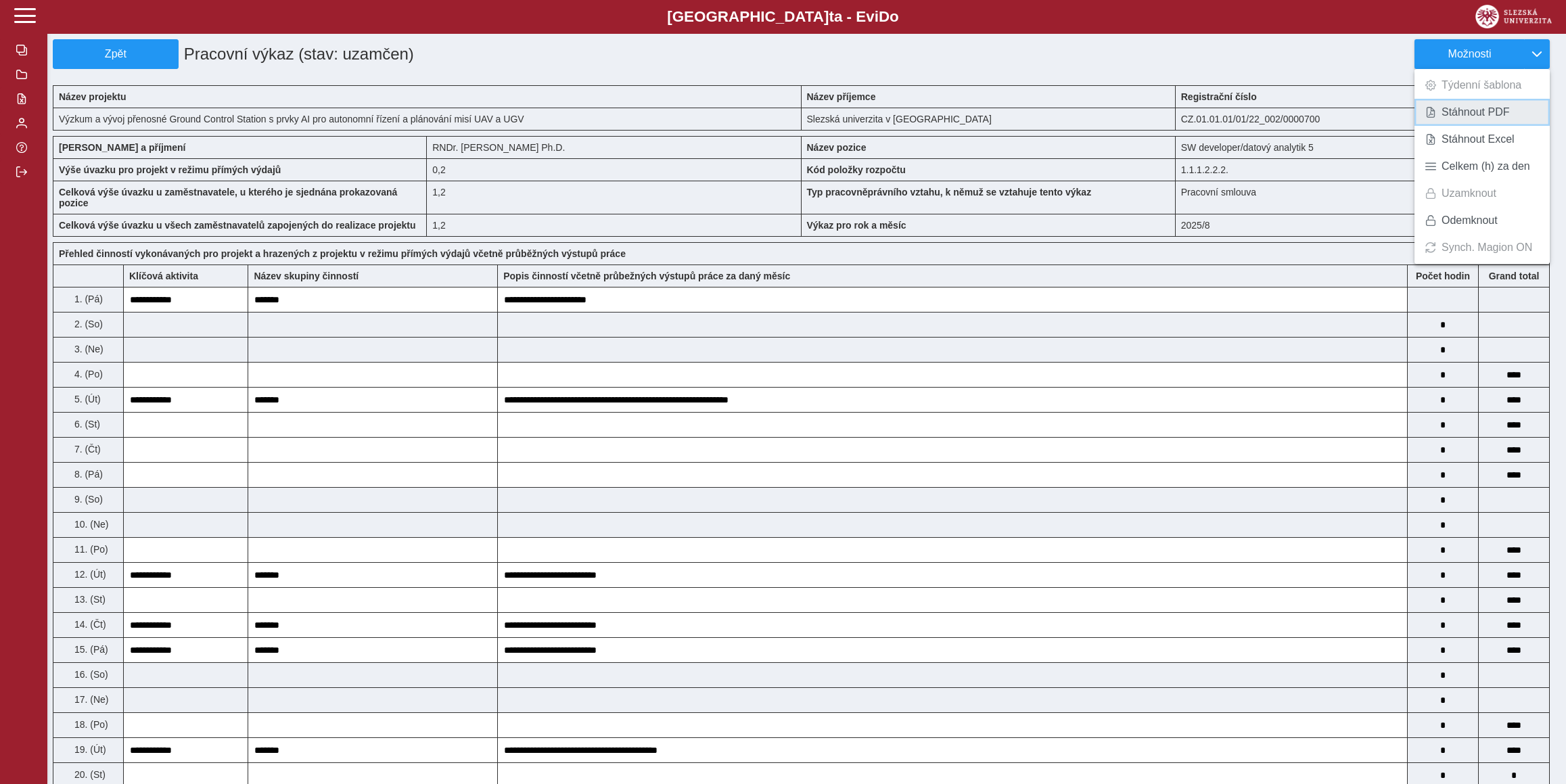
click at [1469, 115] on span "Stáhnout PDF" at bounding box center [1475, 112] width 68 height 11
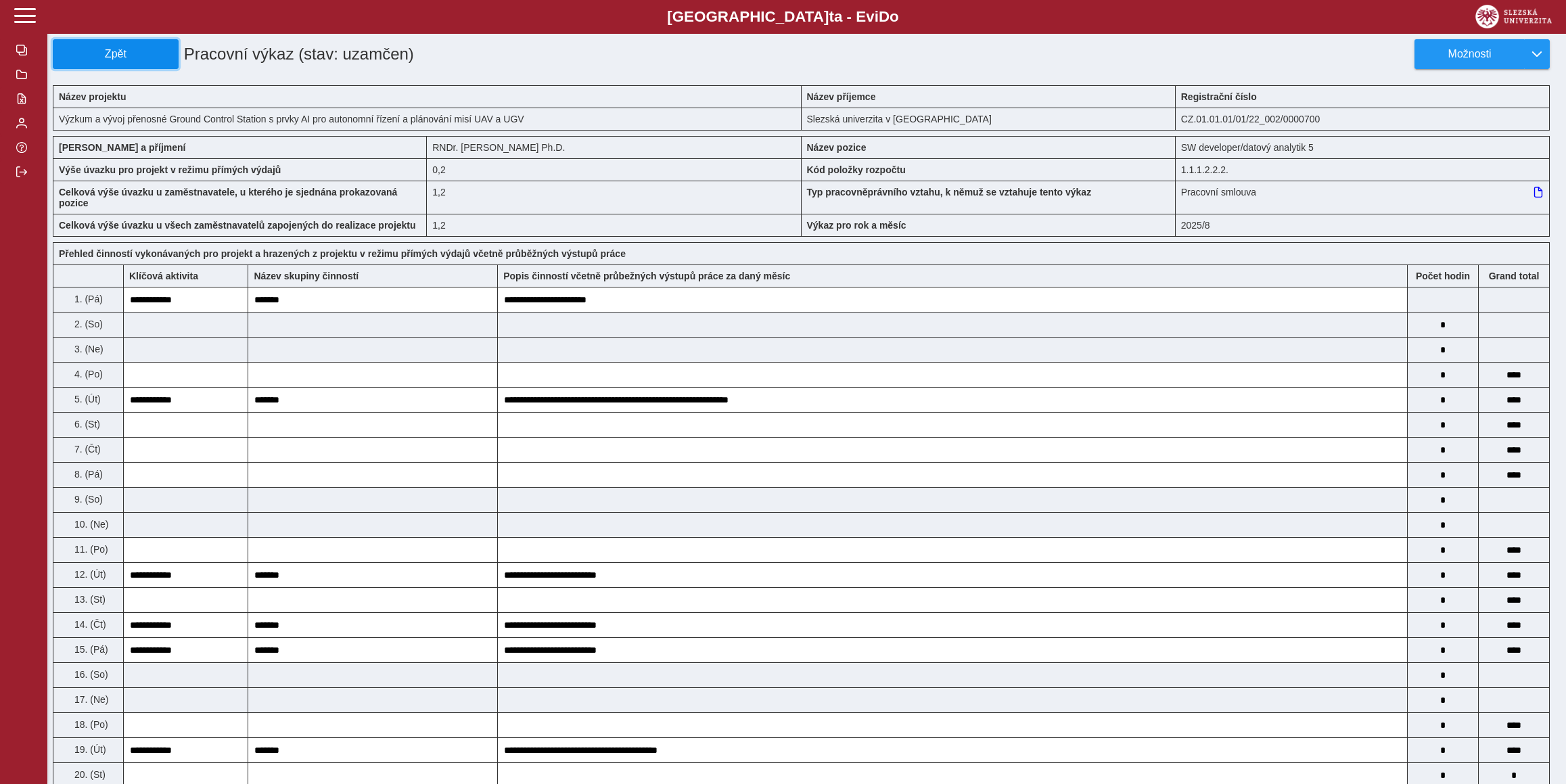
click at [153, 54] on span "Zpět" at bounding box center [115, 54] width 114 height 12
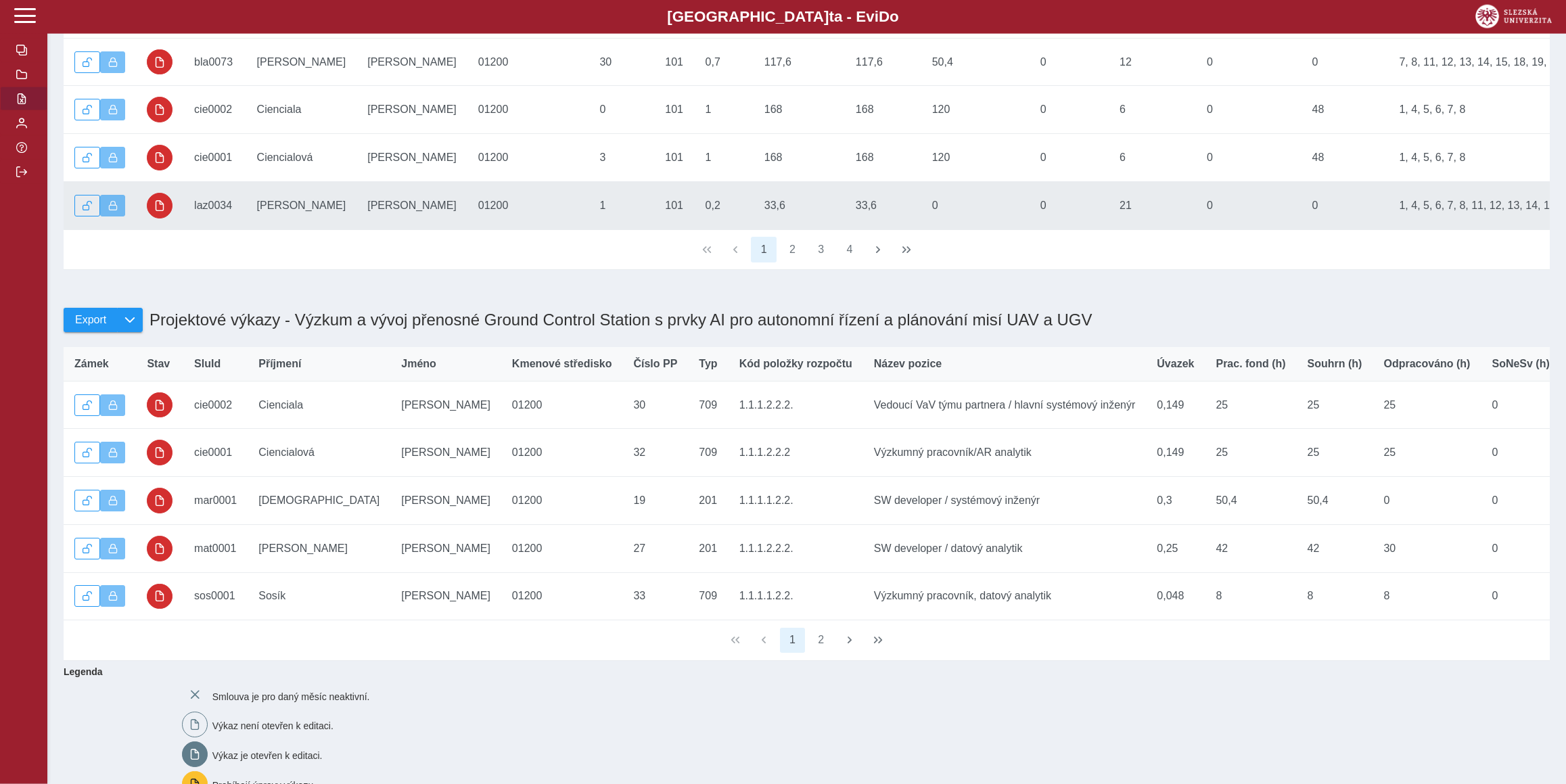
scroll to position [589, 0]
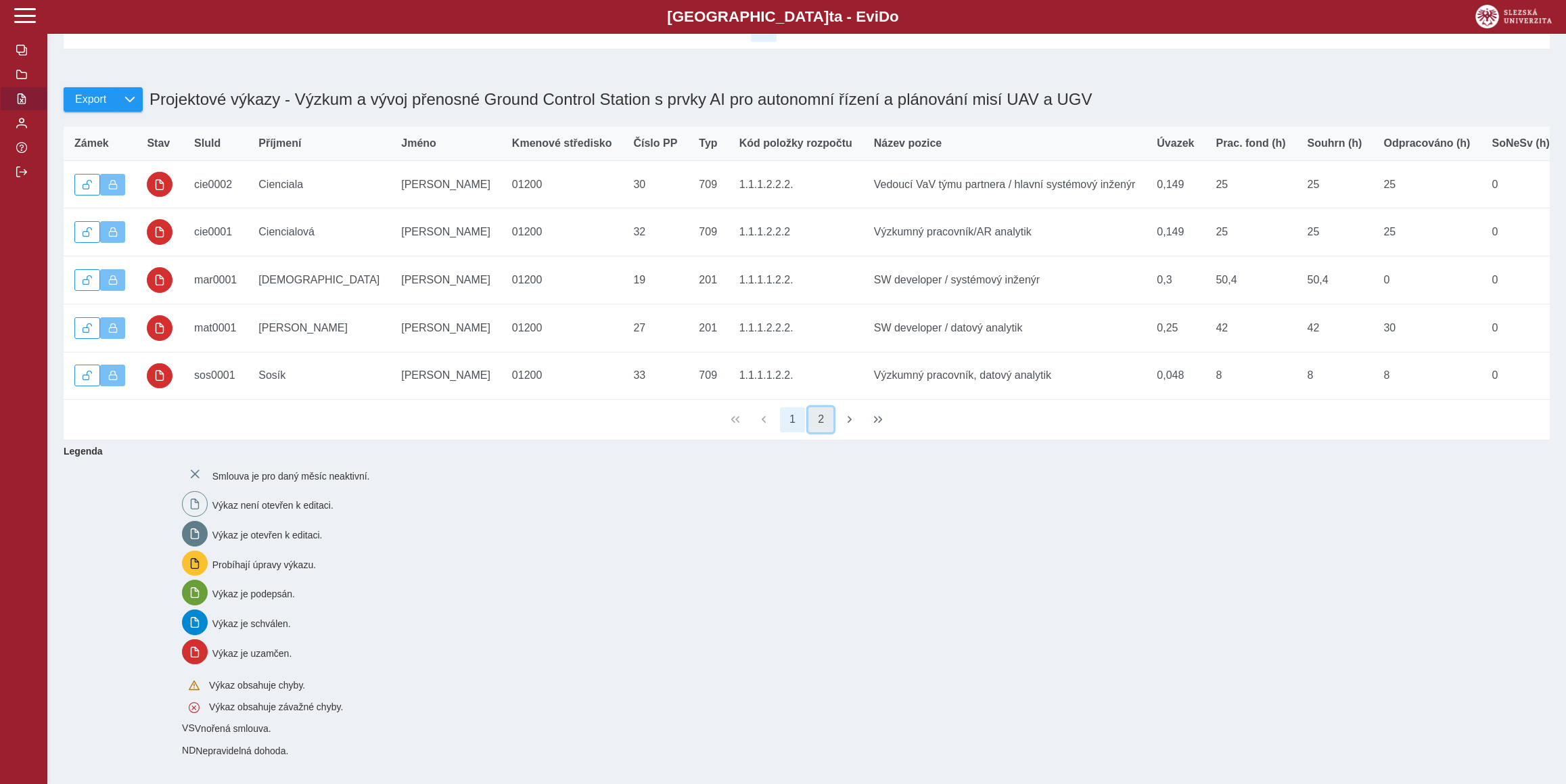
click at [820, 418] on button "2" at bounding box center [821, 420] width 26 height 26
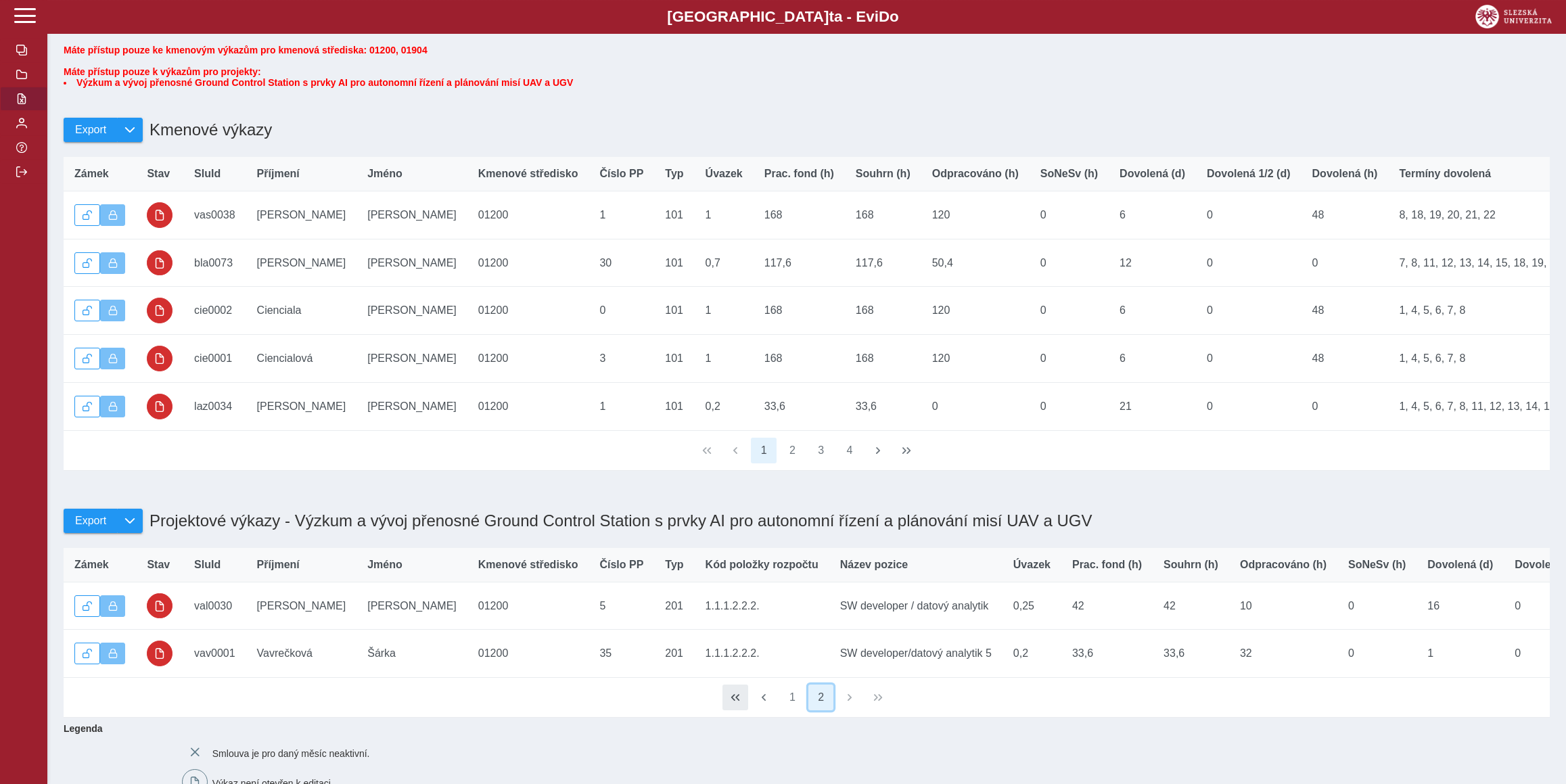
scroll to position [0, 0]
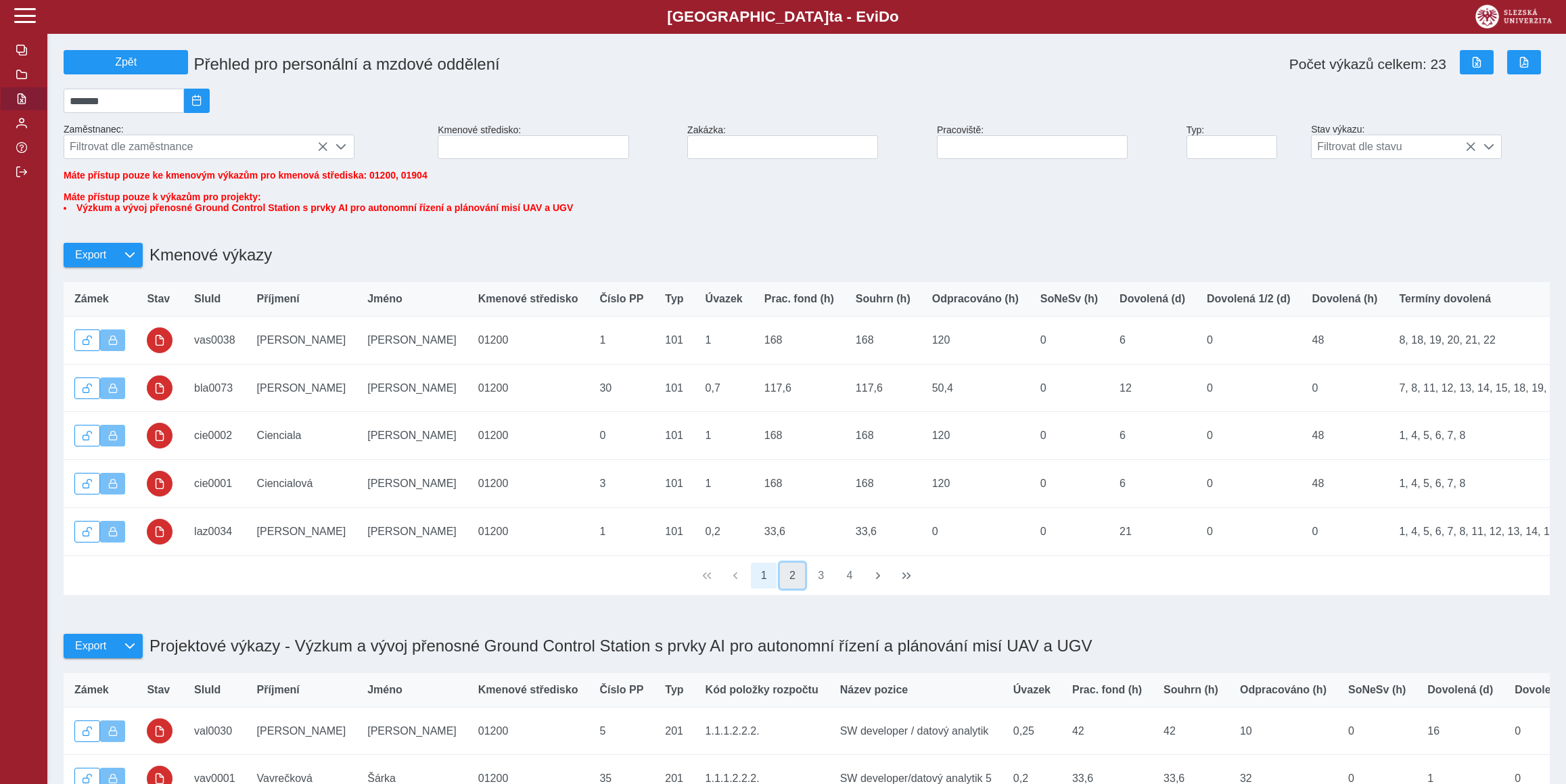
click at [790, 588] on button "2" at bounding box center [793, 576] width 26 height 26
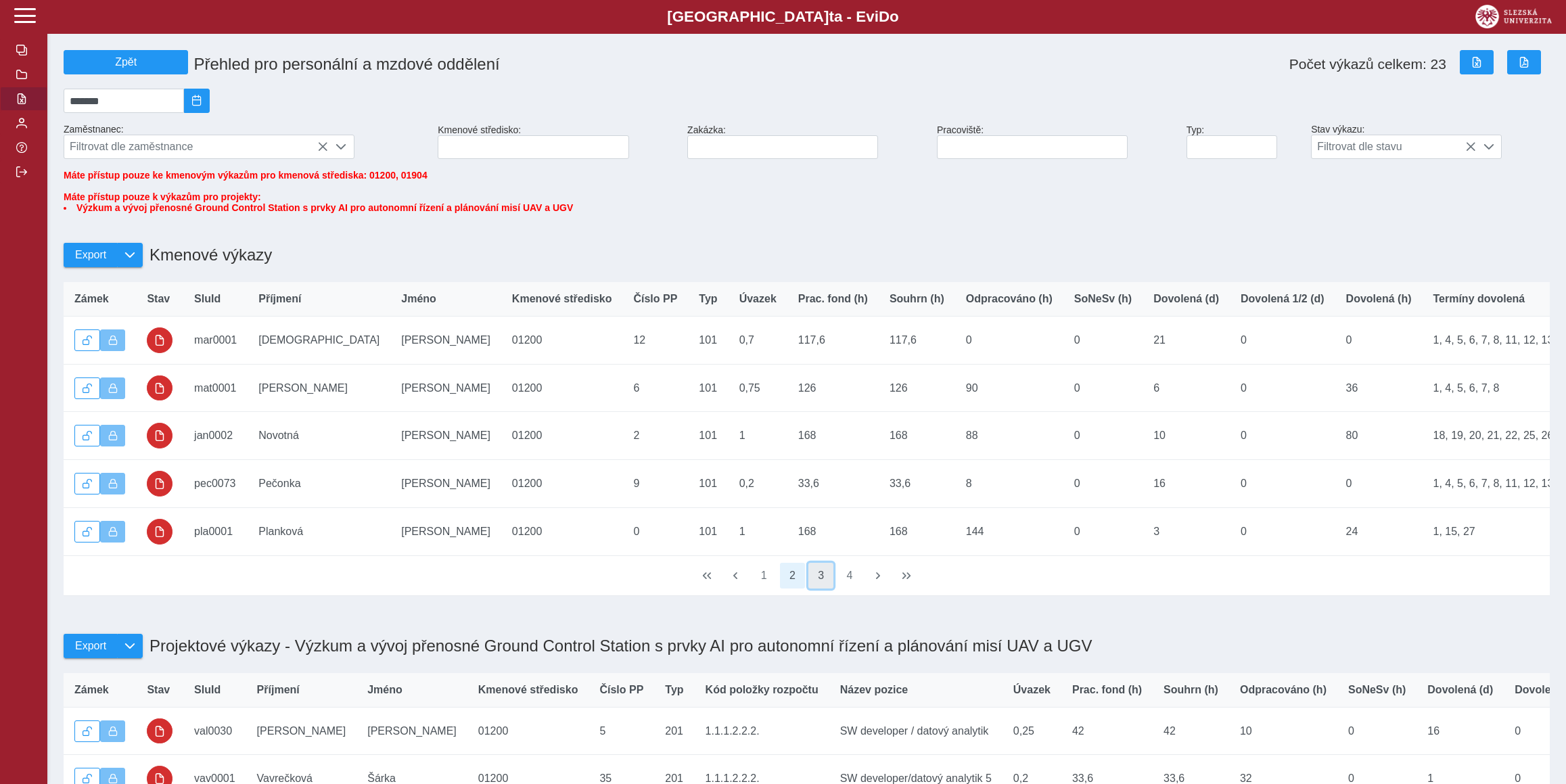
click at [818, 588] on button "3" at bounding box center [821, 576] width 26 height 26
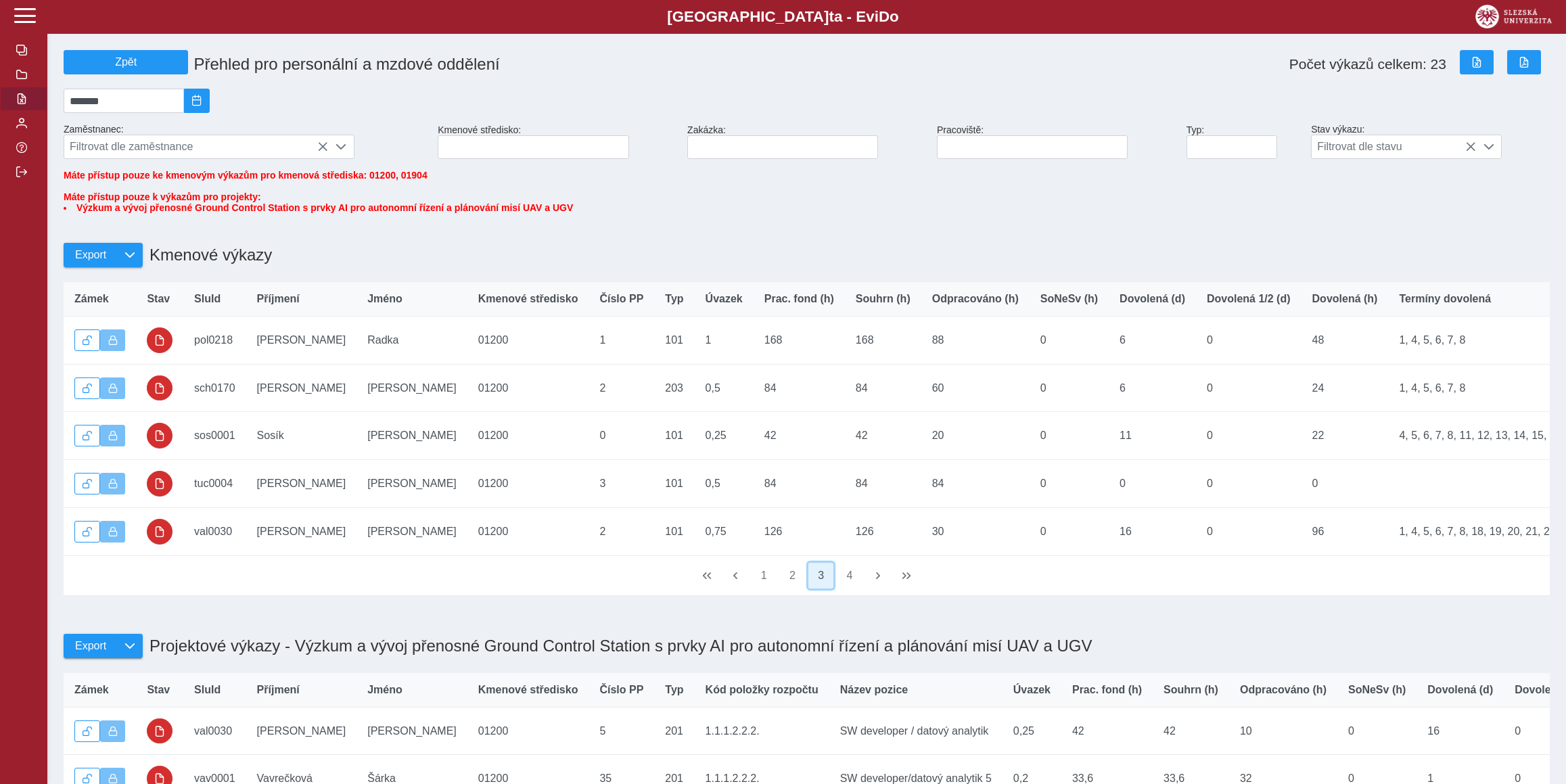
click at [827, 588] on button "3" at bounding box center [821, 576] width 26 height 26
click at [844, 588] on button "4" at bounding box center [850, 576] width 26 height 26
